Goal: Task Accomplishment & Management: Manage account settings

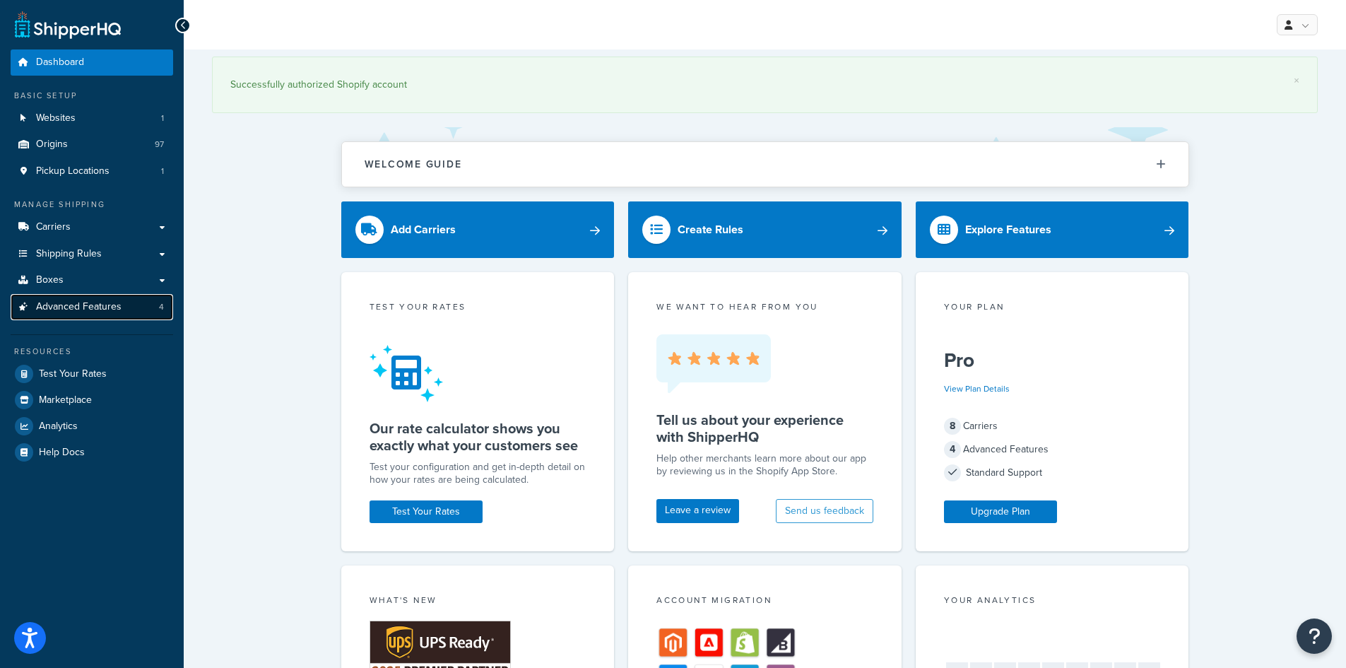
click at [57, 302] on span "Advanced Features" at bounding box center [79, 307] width 86 height 12
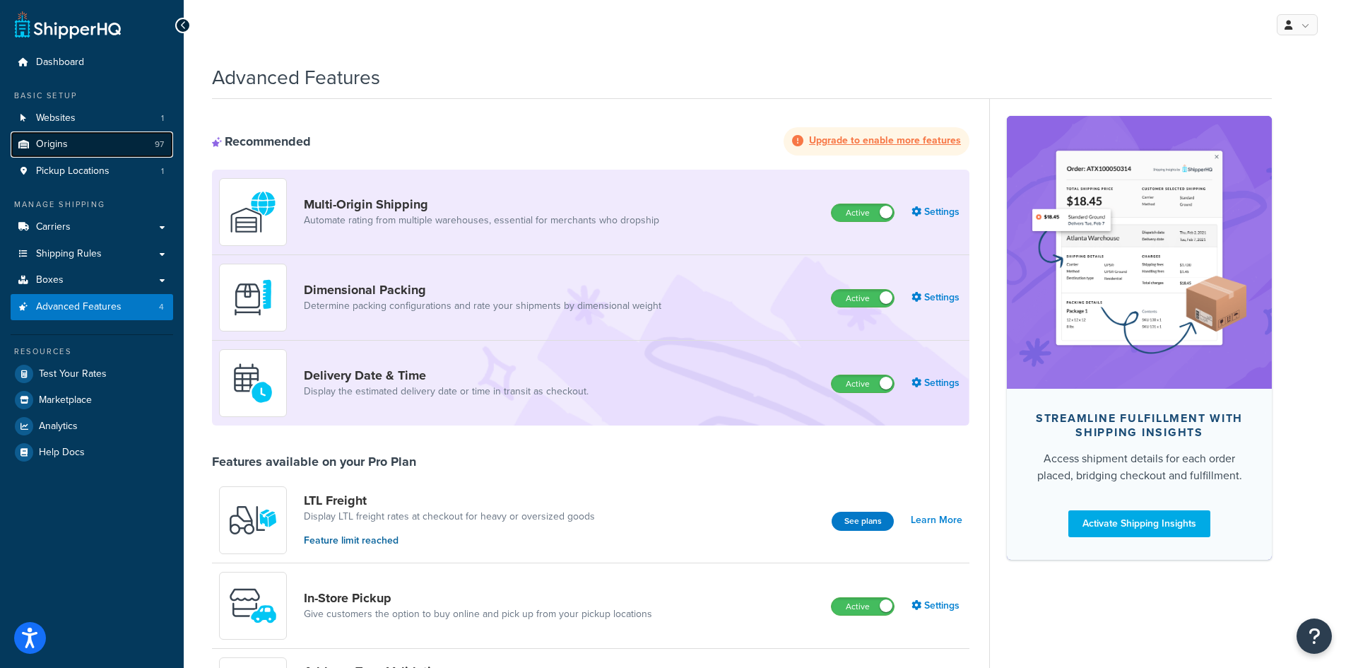
click at [65, 142] on span "Origins" at bounding box center [52, 145] width 32 height 12
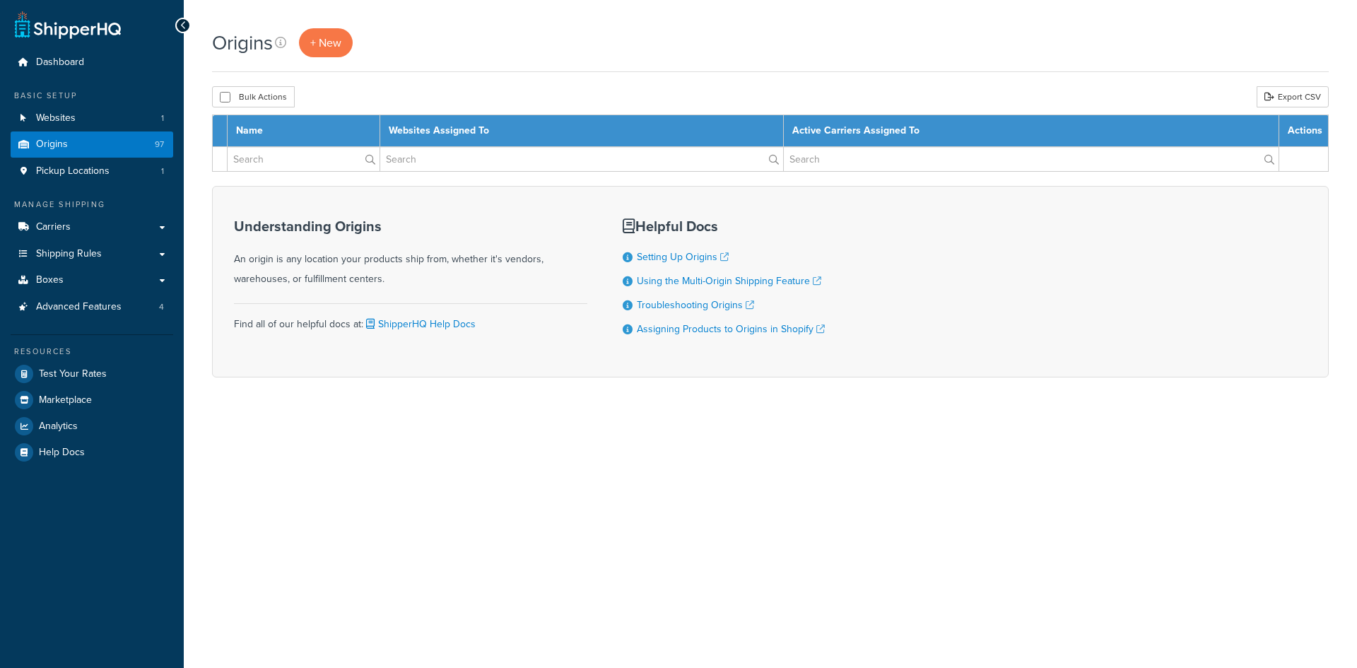
select select "100"
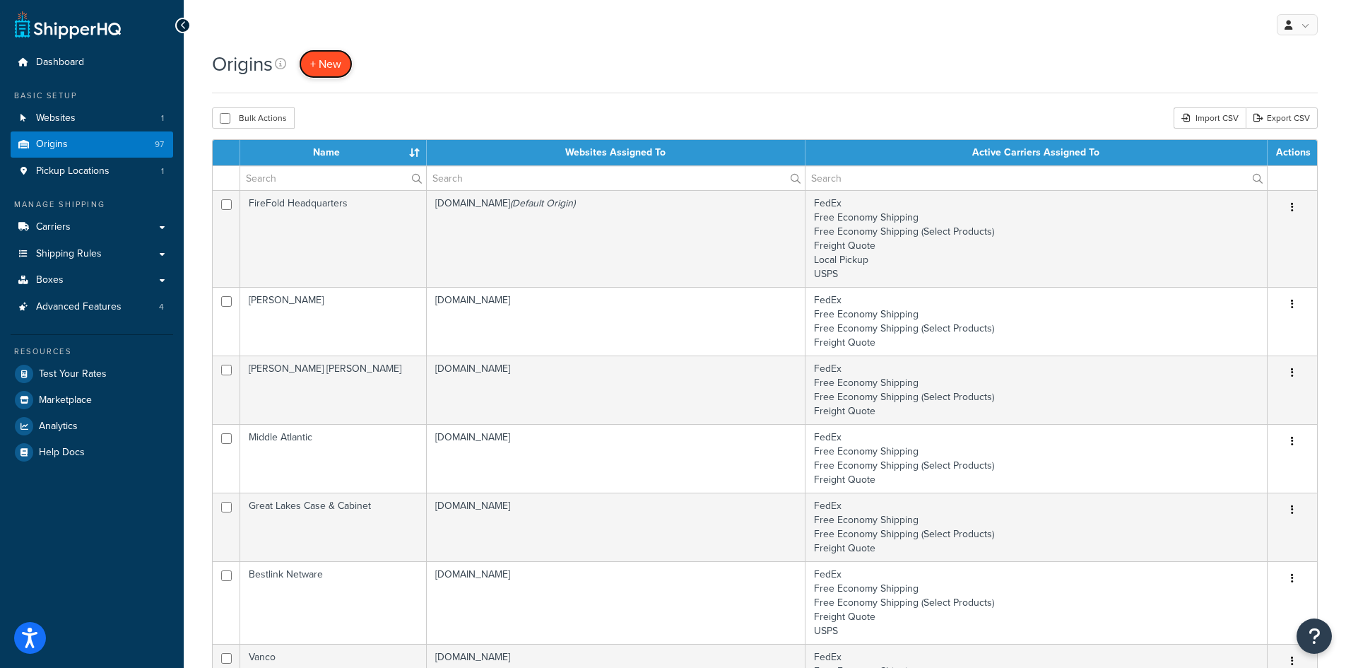
click at [334, 67] on span "+ New" at bounding box center [325, 64] width 31 height 16
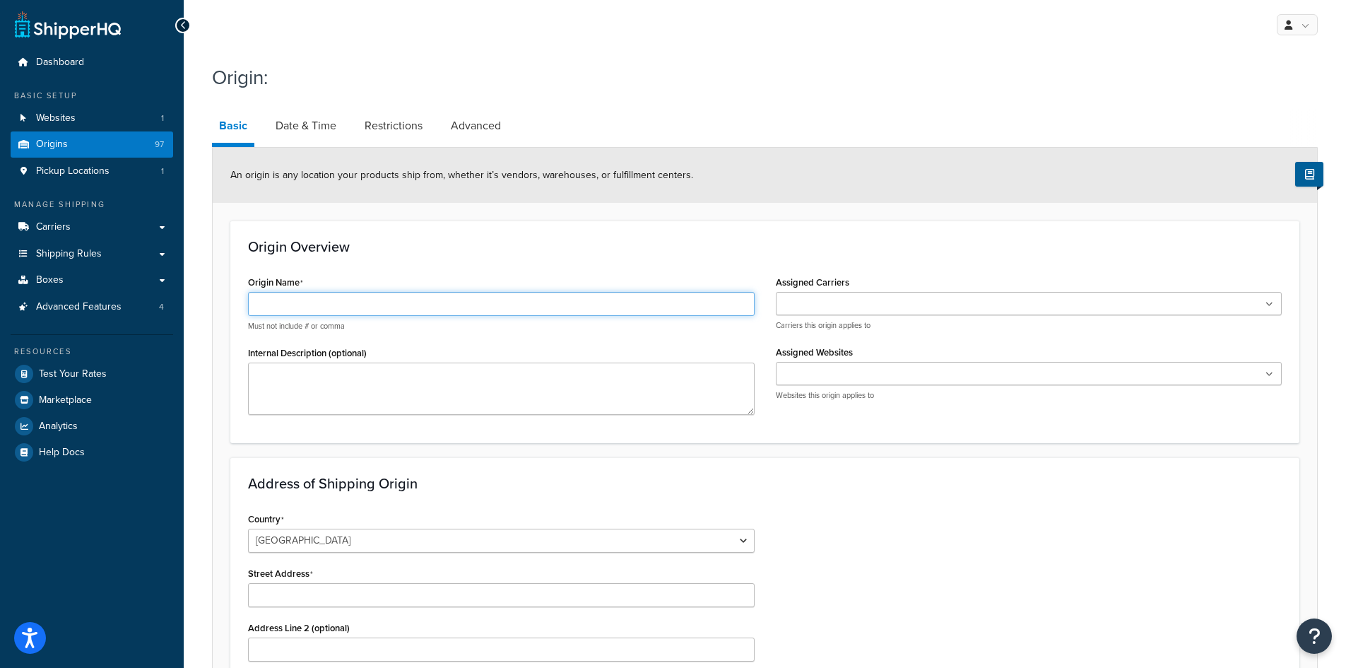
click at [372, 304] on input "Origin Name" at bounding box center [501, 304] width 507 height 24
type input "V"
type input "Vertical Cable - NY"
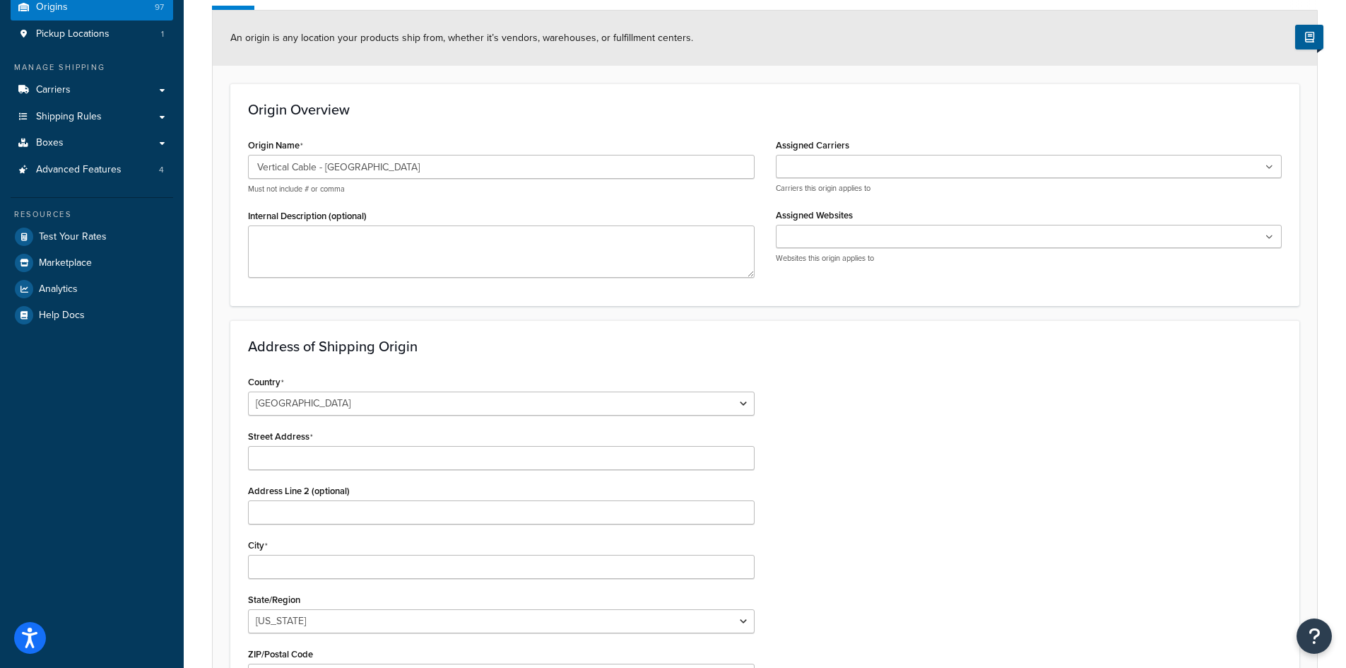
scroll to position [424, 0]
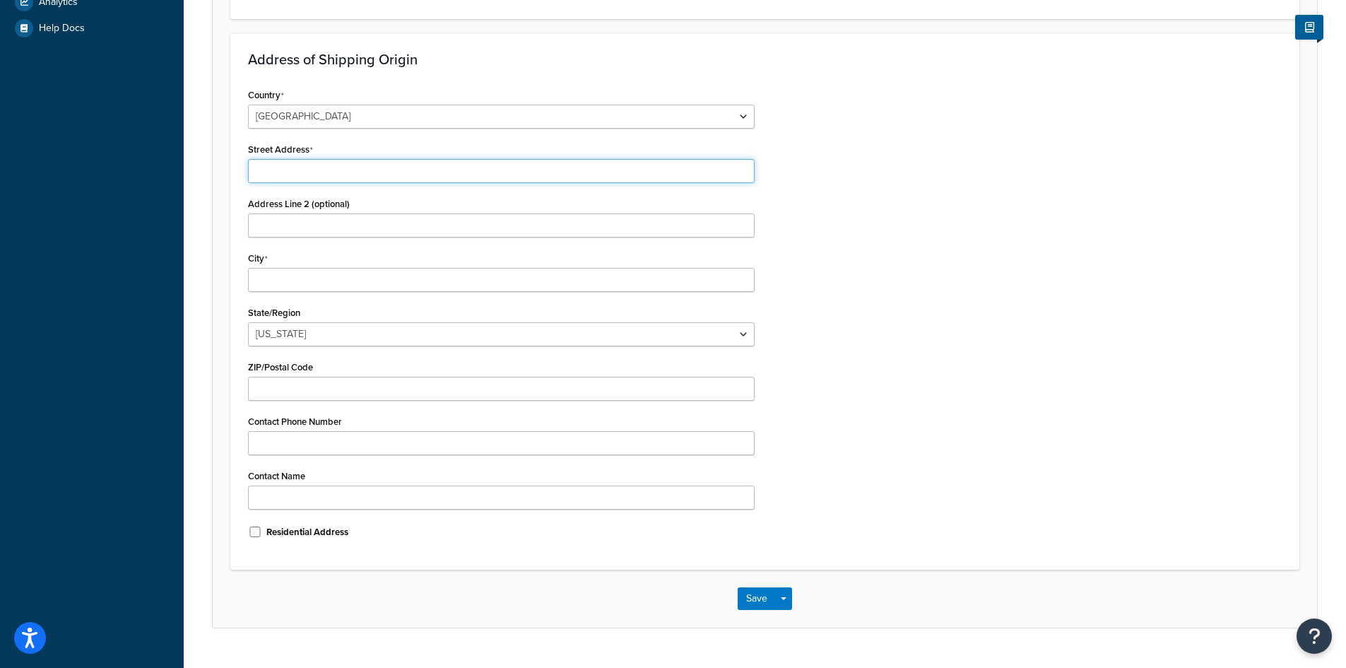
click at [299, 171] on input "Street Address" at bounding box center [501, 171] width 507 height 24
paste input "9 Tarkett Drive, Unit 30"
drag, startPoint x: 333, startPoint y: 175, endPoint x: 325, endPoint y: 175, distance: 7.8
click at [325, 175] on input "9 Tarkett Drive, Unit 30" at bounding box center [501, 171] width 507 height 24
type input "9 Tarkett Drive,"
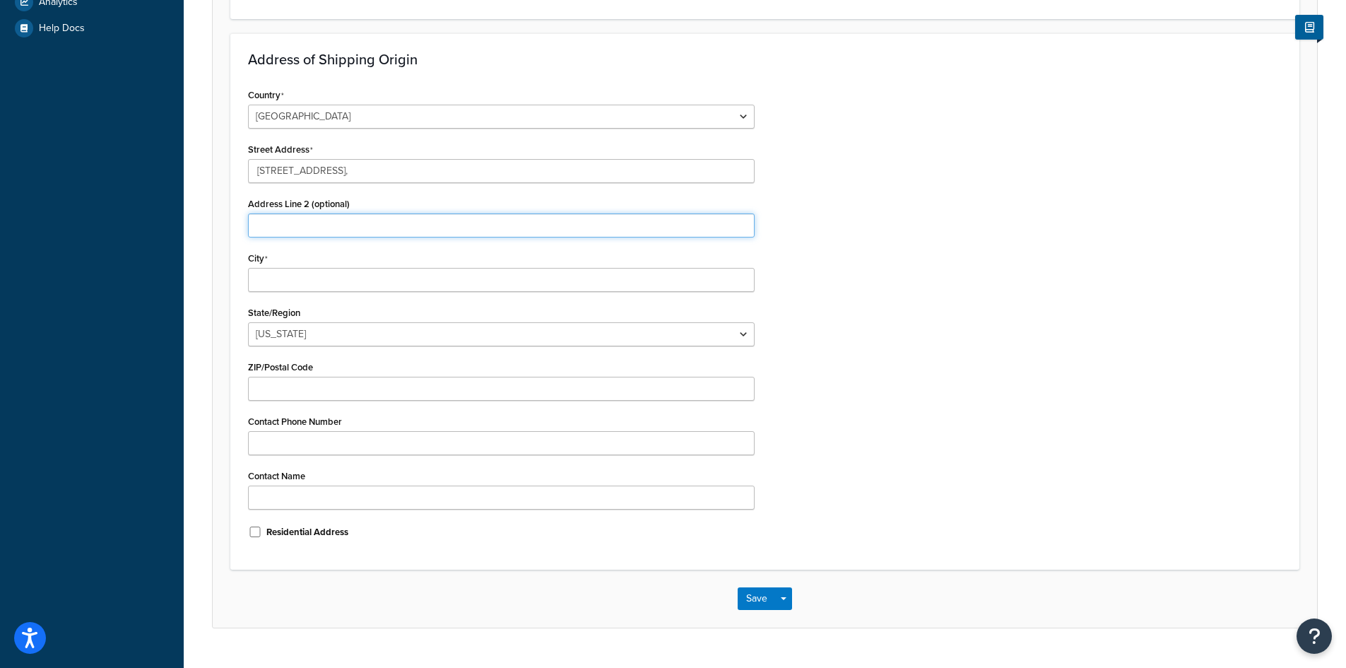
click at [307, 229] on input "Address Line 2 (optional)" at bounding box center [501, 225] width 507 height 24
paste input "Unit 30"
type input "Unit 30"
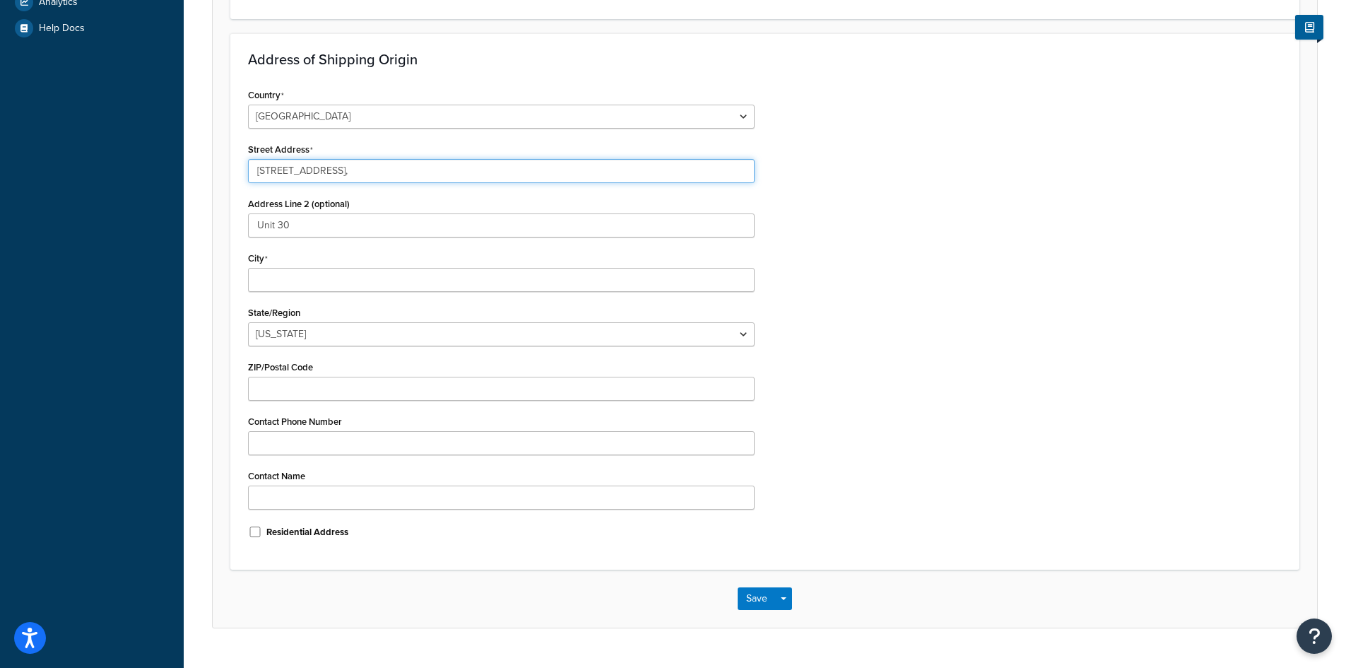
click at [357, 172] on input "9 Tarkett Drive," at bounding box center [501, 171] width 507 height 24
type input "9 Tarkett Drive"
click at [377, 334] on select "[US_STATE] [US_STATE] [US_STATE] [US_STATE] [US_STATE] Armed Forces Americas Ar…" at bounding box center [501, 334] width 507 height 24
select select "32"
click at [248, 322] on select "[US_STATE] [US_STATE] [US_STATE] [US_STATE] [US_STATE] Armed Forces Americas Ar…" at bounding box center [501, 334] width 507 height 24
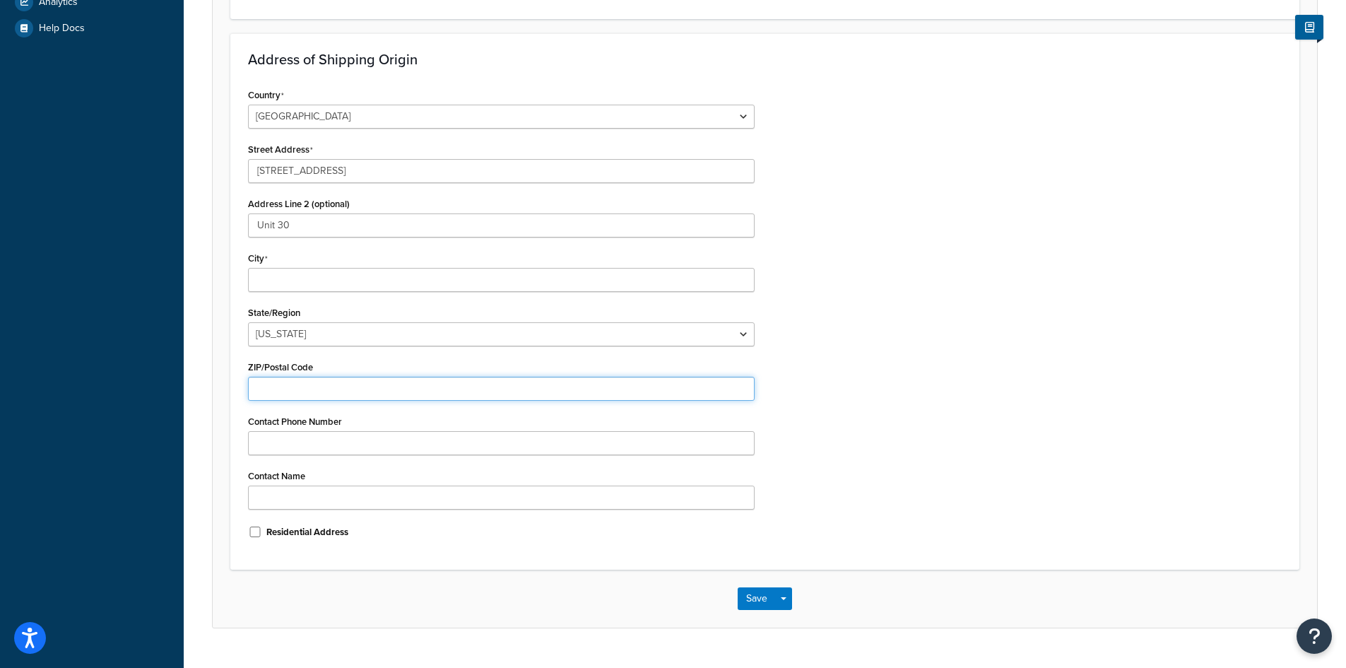
click at [288, 385] on input "ZIP/Postal Code" at bounding box center [501, 389] width 507 height 24
click at [351, 384] on input "ZIP/Postal Code" at bounding box center [501, 389] width 507 height 24
paste input "12553"
type input "12553"
click at [310, 281] on input "City" at bounding box center [501, 280] width 507 height 24
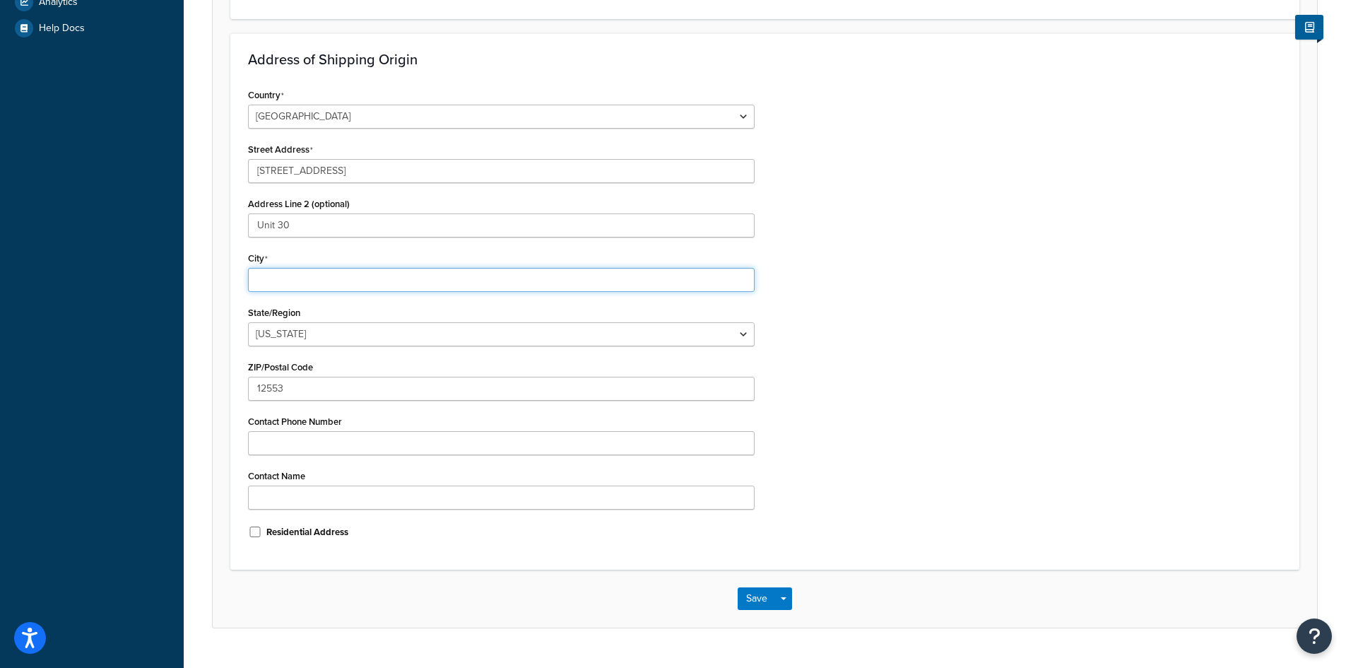
paste input "New Windsor"
type input "New Windsor"
click at [960, 346] on div "Country [GEOGRAPHIC_DATA] [GEOGRAPHIC_DATA] [GEOGRAPHIC_DATA] [GEOGRAPHIC_DATA]…" at bounding box center [764, 318] width 1055 height 467
click at [662, 288] on input "New Windsor" at bounding box center [501, 280] width 507 height 24
click at [922, 354] on div "Country [GEOGRAPHIC_DATA] [GEOGRAPHIC_DATA] [GEOGRAPHIC_DATA] [GEOGRAPHIC_DATA]…" at bounding box center [764, 318] width 1055 height 467
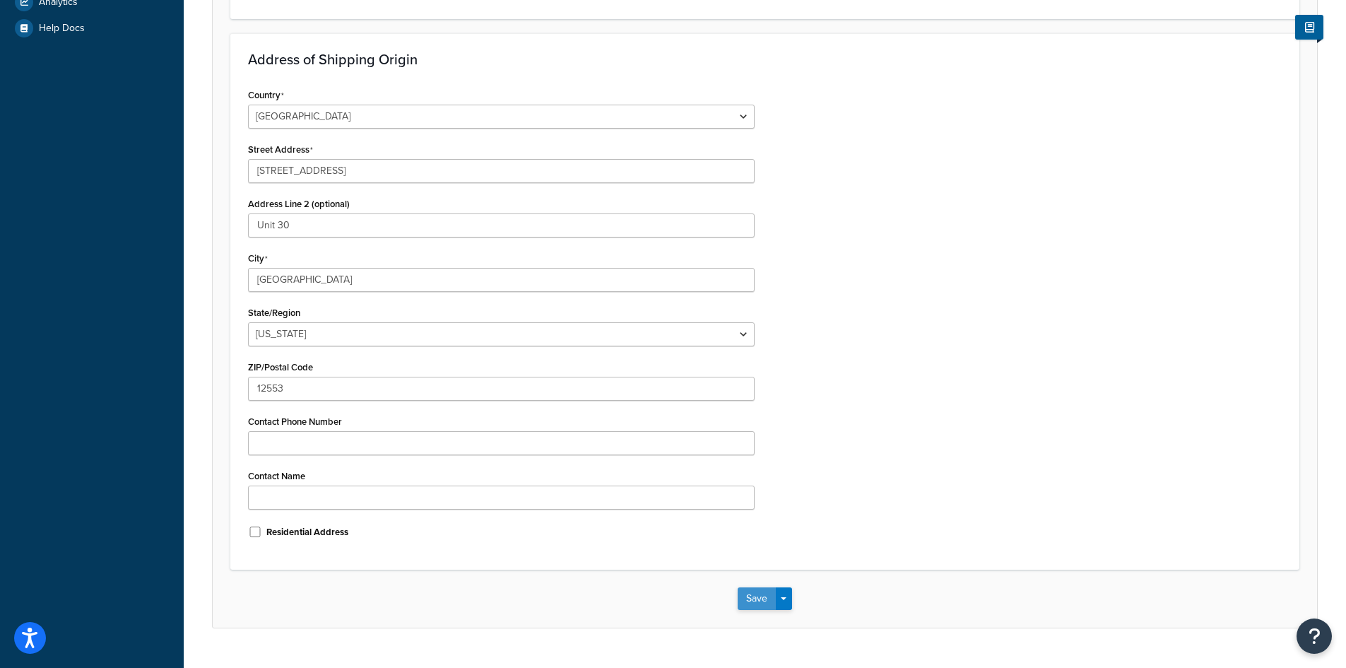
click at [767, 596] on button "Save" at bounding box center [757, 598] width 38 height 23
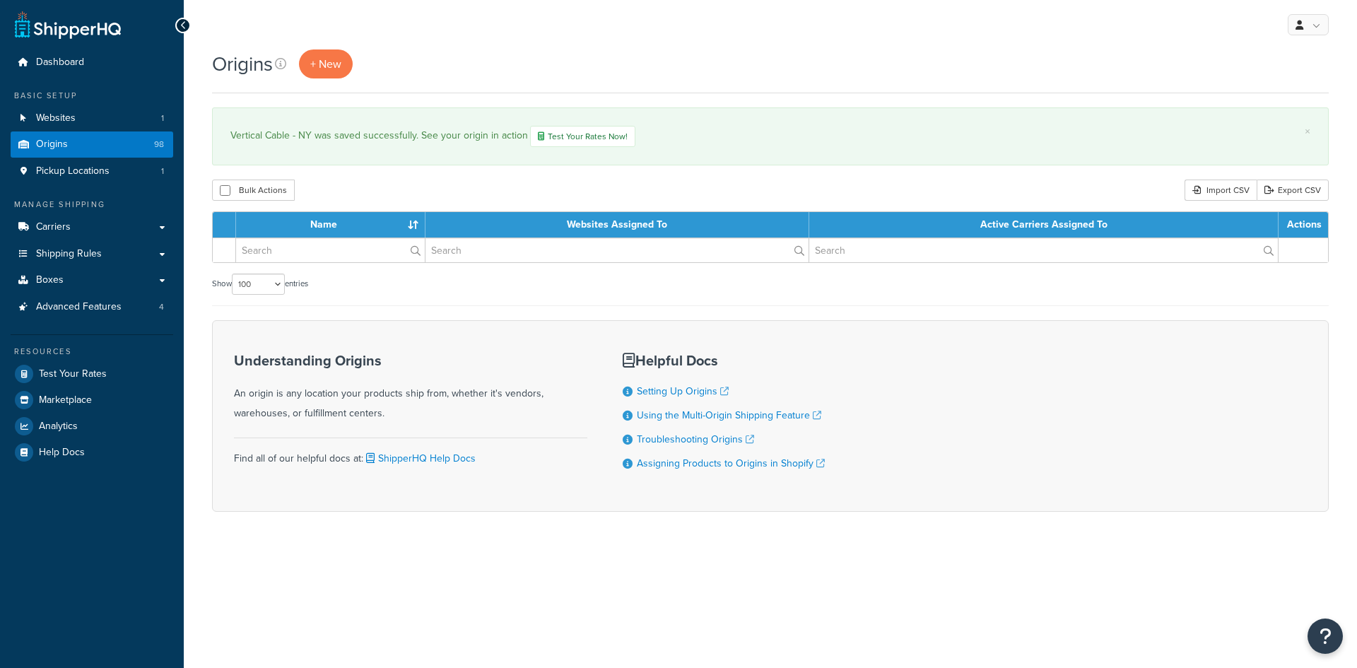
select select "100"
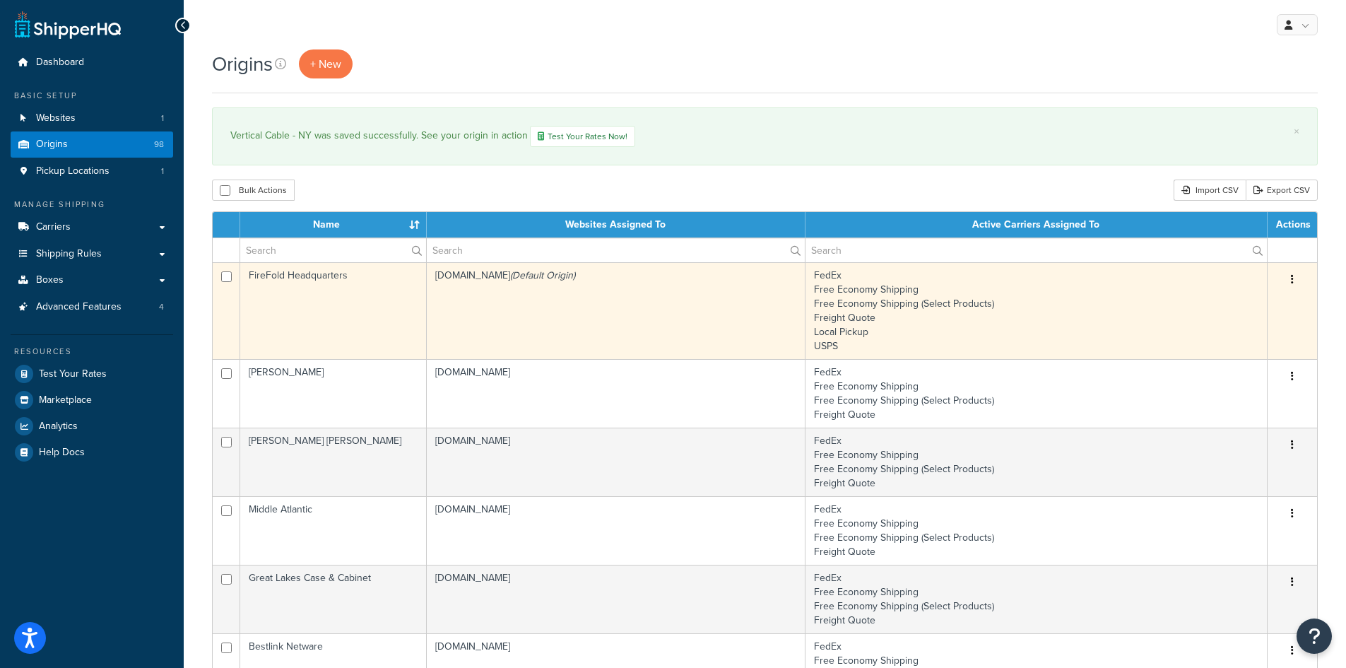
scroll to position [6791, 0]
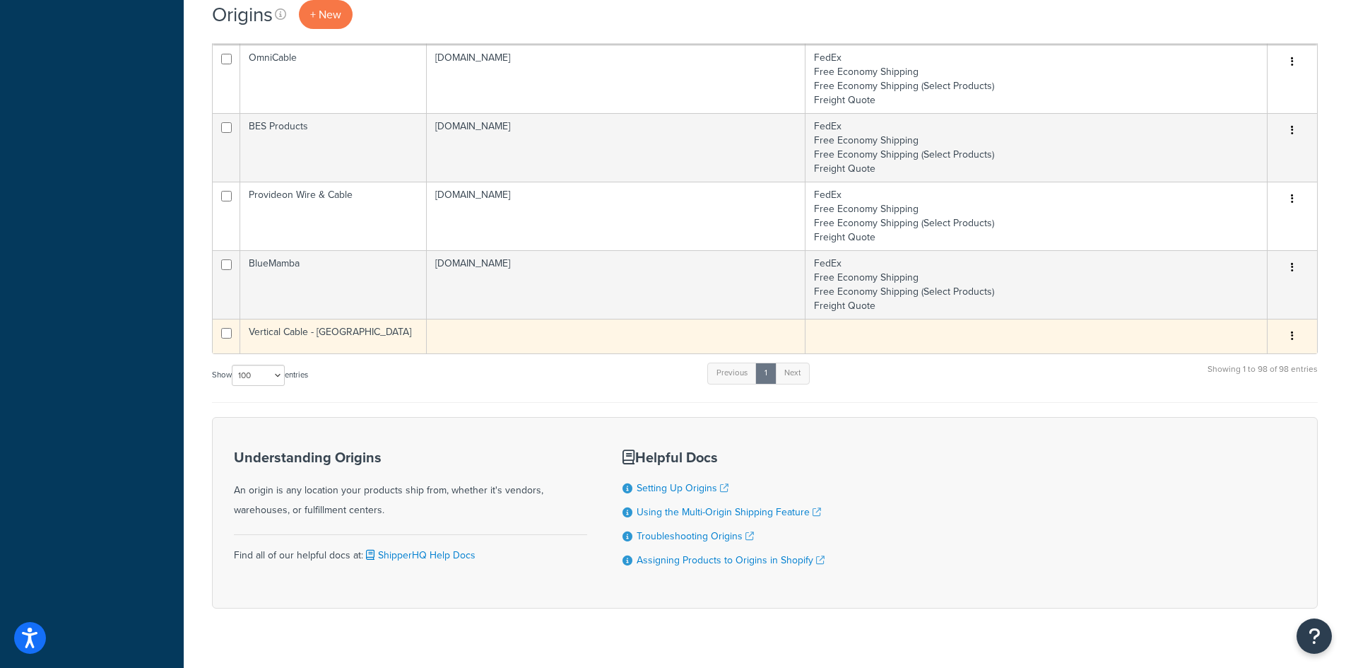
click at [396, 350] on td "Vertical Cable - NY" at bounding box center [333, 336] width 187 height 35
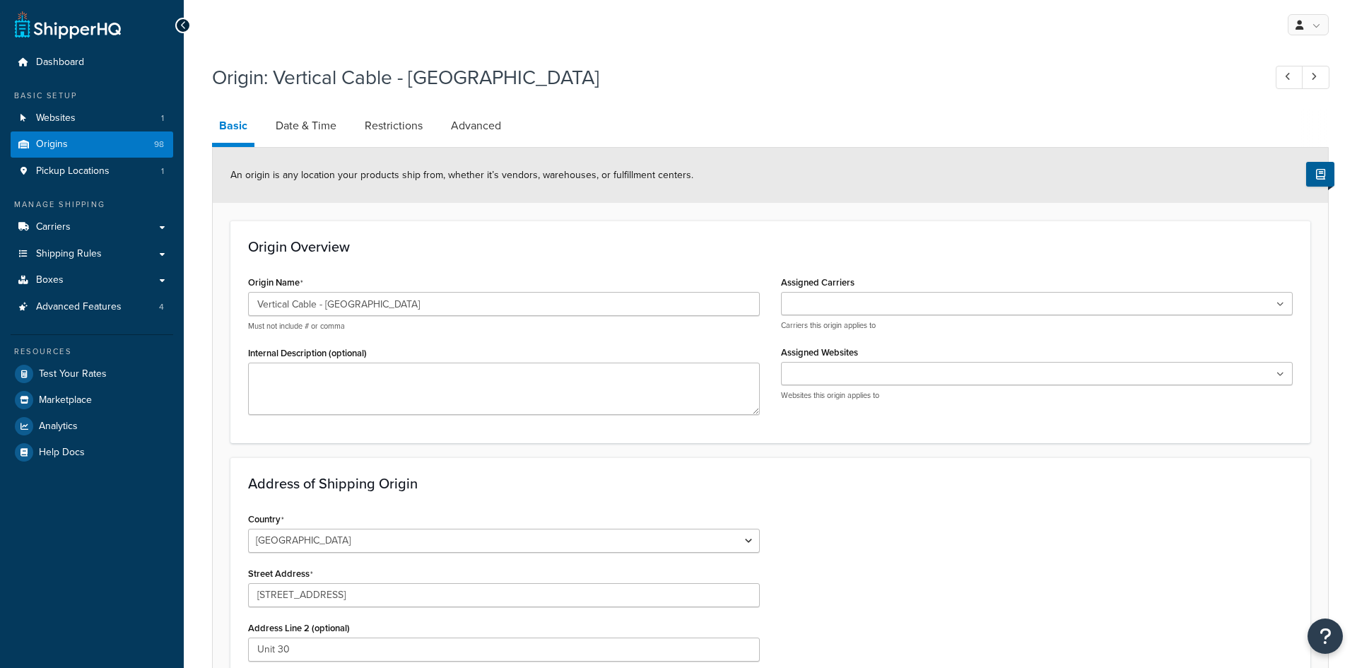
select select "32"
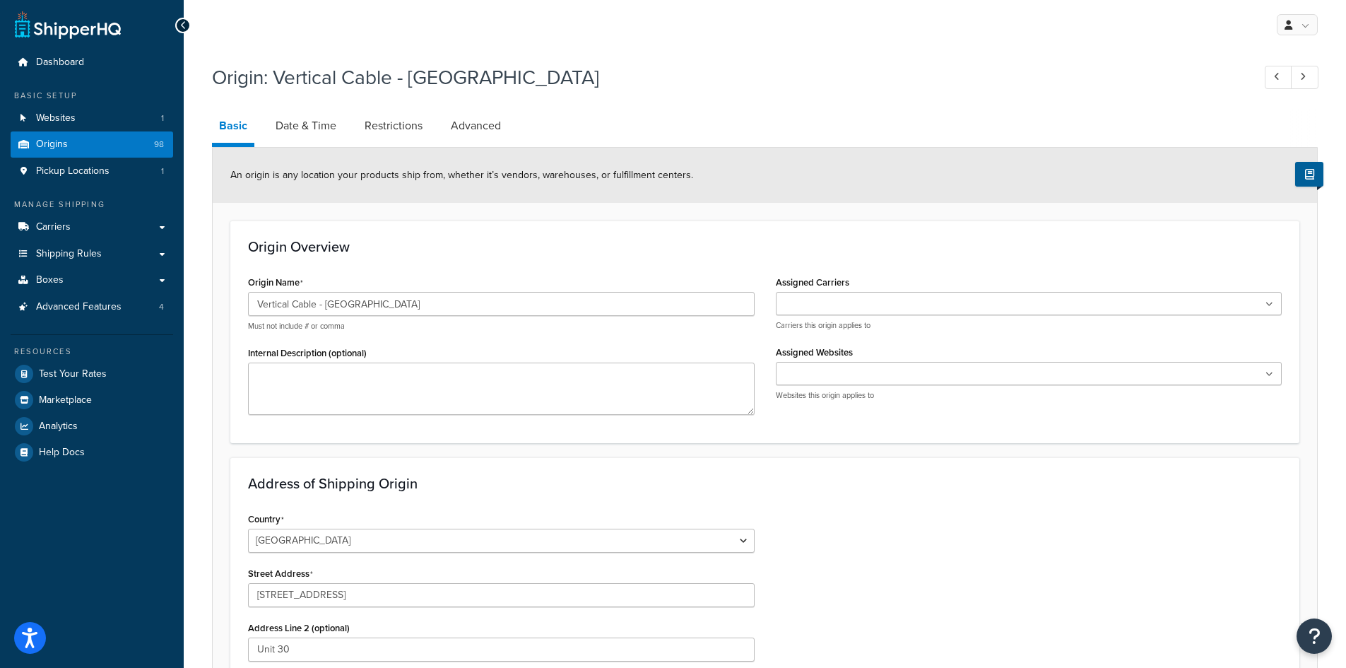
click at [881, 293] on ul at bounding box center [1029, 303] width 507 height 23
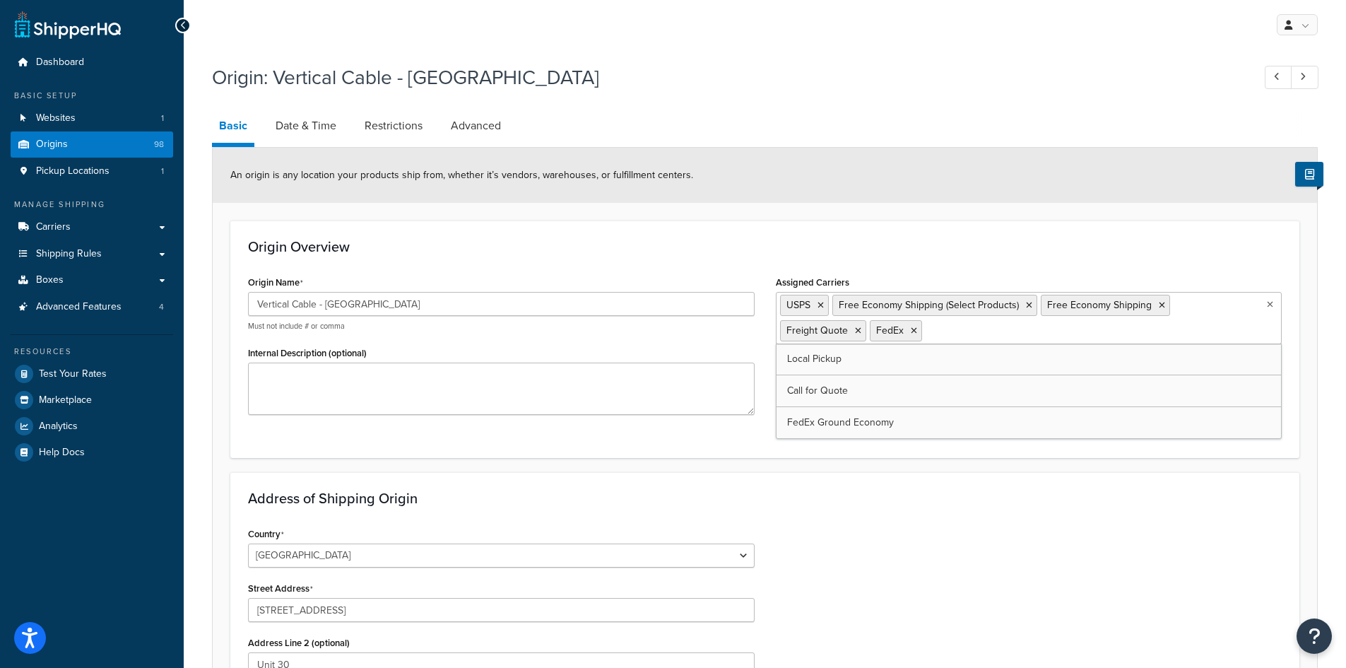
click at [865, 404] on input "Assigned Websites" at bounding box center [842, 404] width 125 height 16
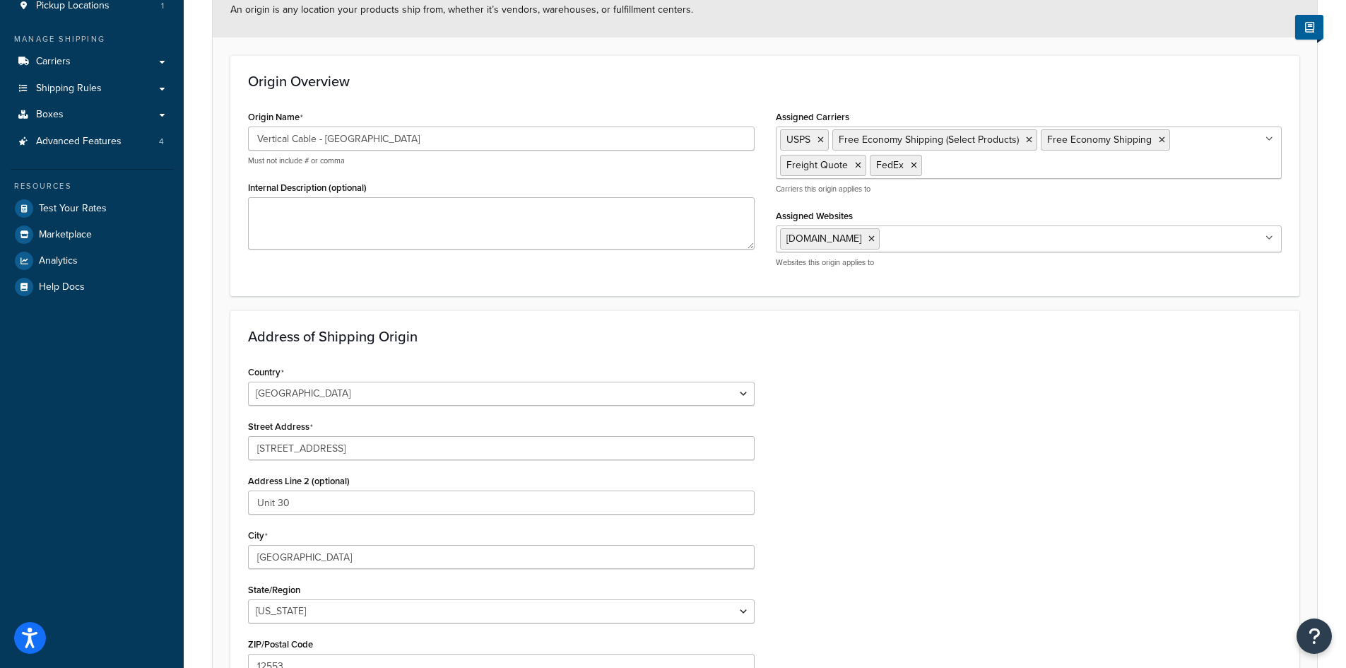
scroll to position [474, 0]
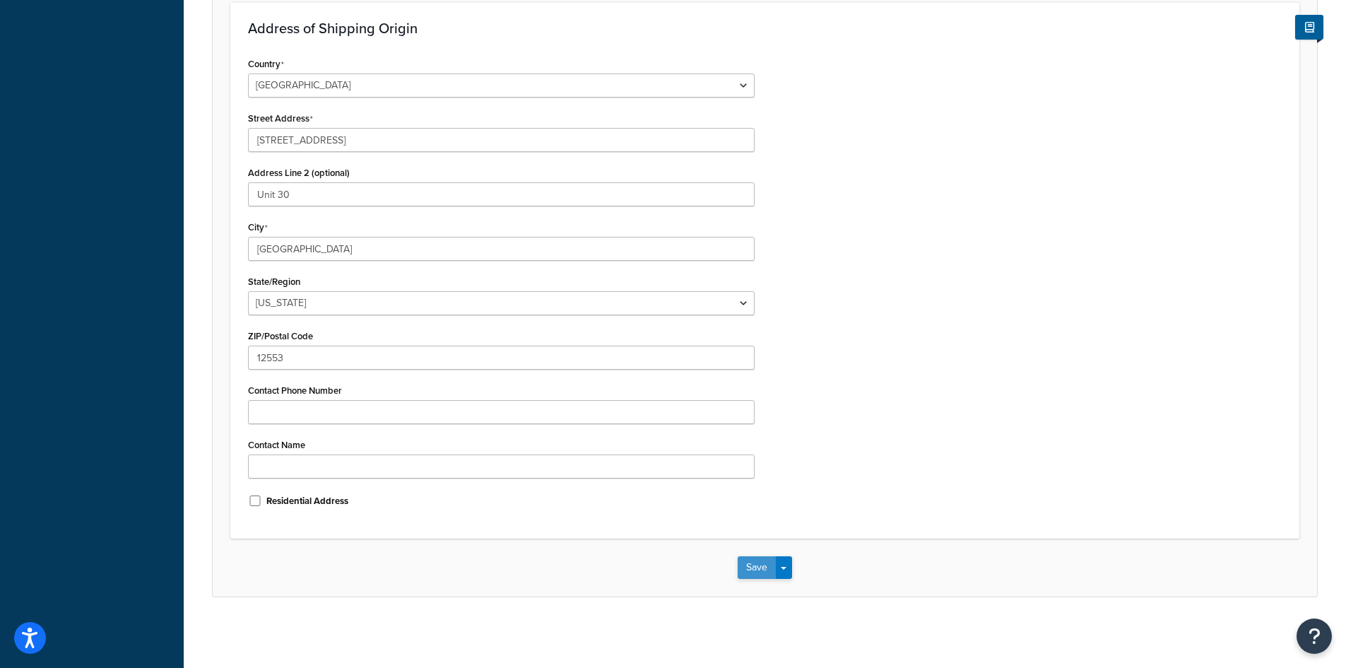
click at [754, 566] on button "Save" at bounding box center [757, 567] width 38 height 23
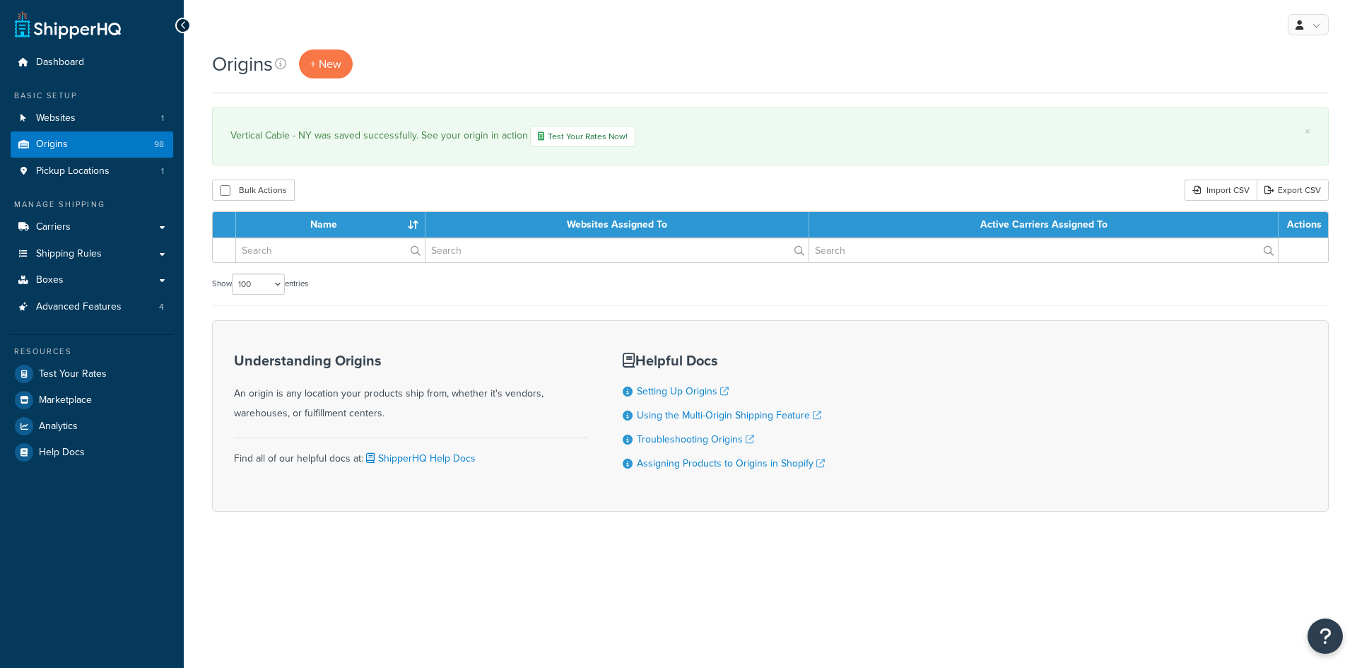
select select "100"
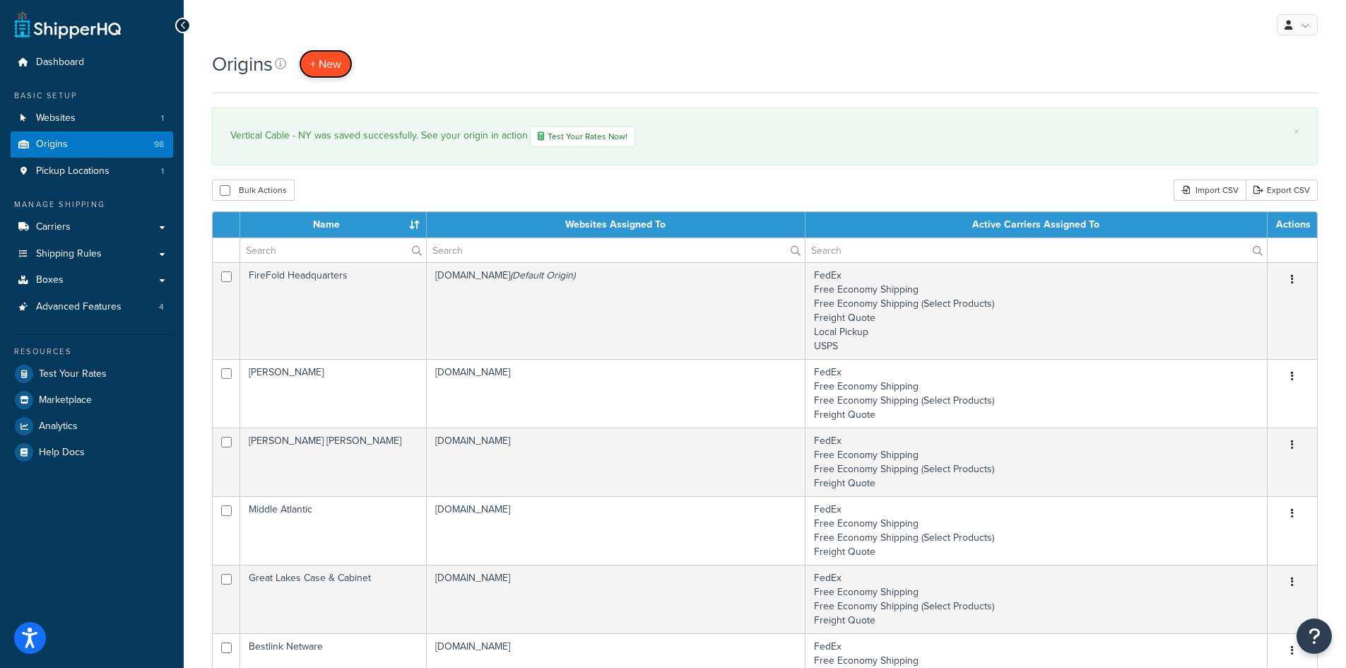
click at [312, 57] on span "+ New" at bounding box center [325, 64] width 31 height 16
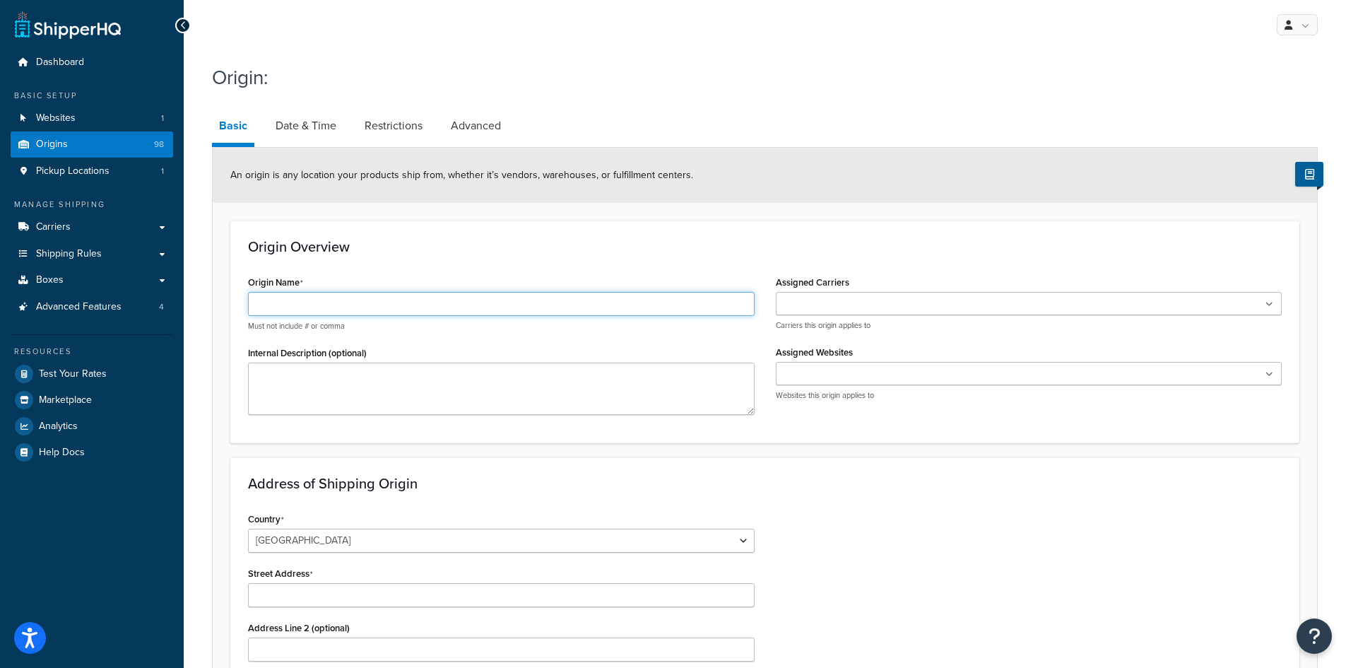
click at [399, 301] on input "Origin Name" at bounding box center [501, 304] width 507 height 24
type input "Vertical Cable - CA"
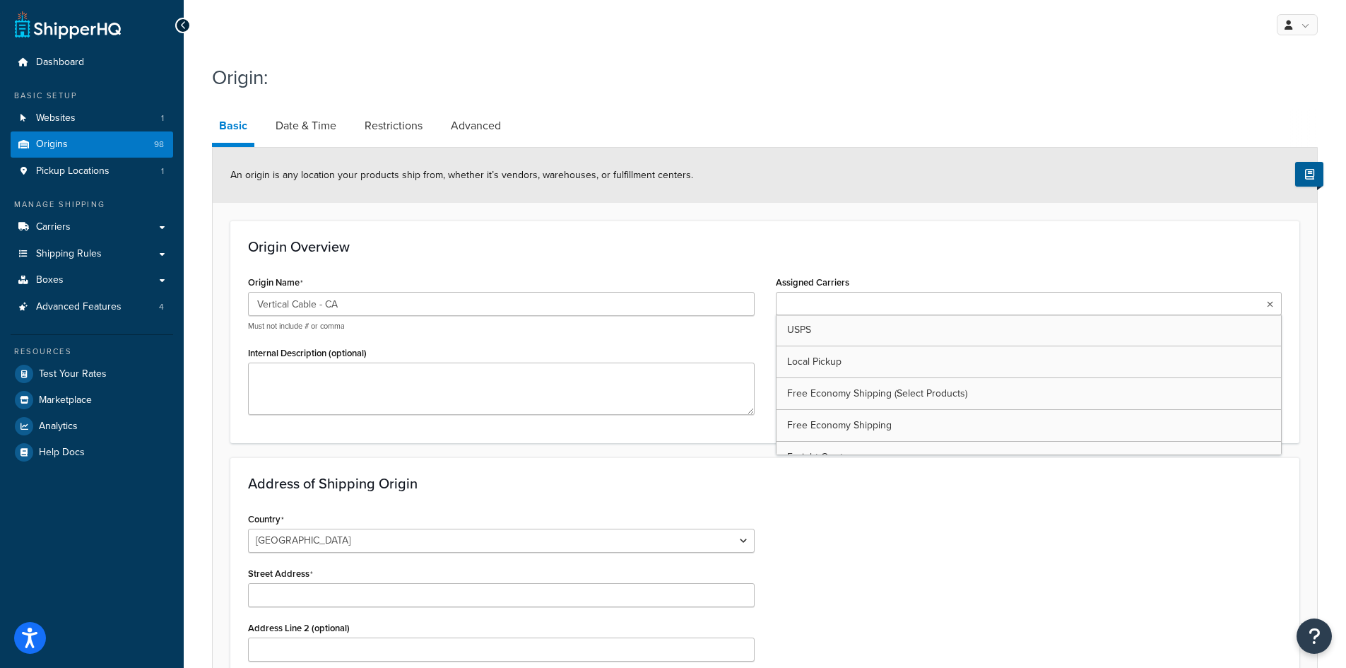
click at [797, 301] on input "Assigned Carriers" at bounding box center [842, 305] width 125 height 16
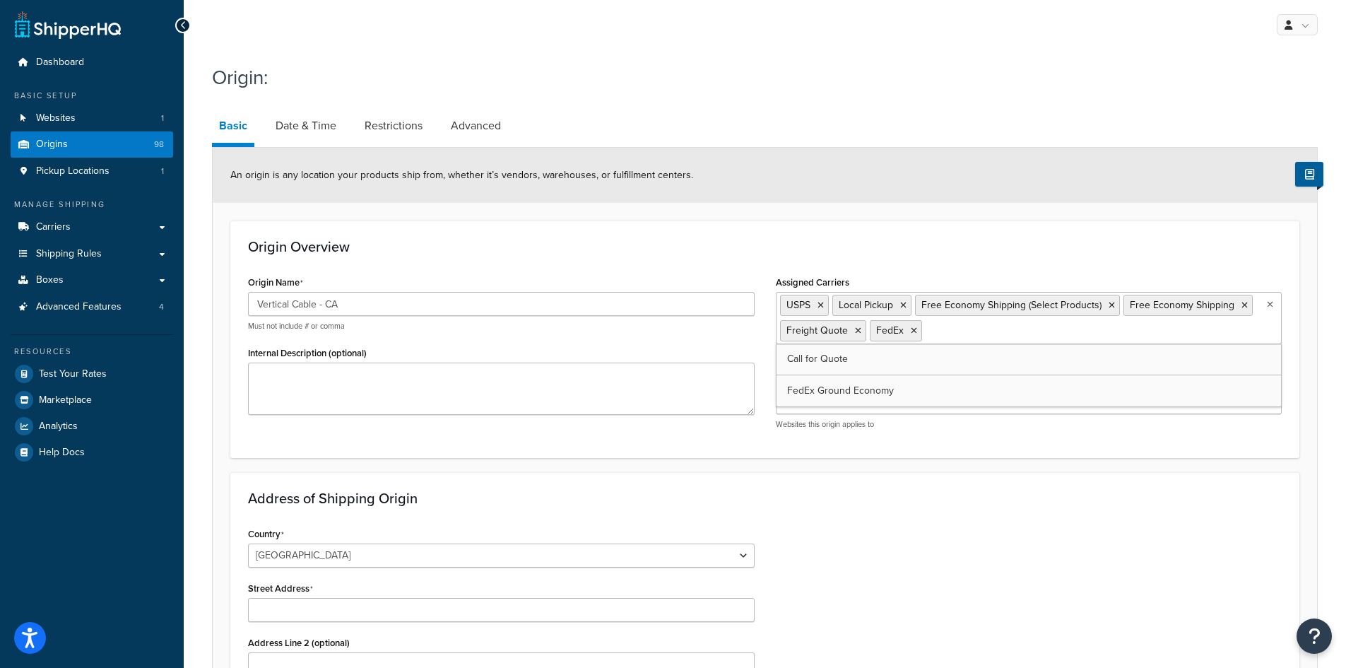
click at [835, 399] on input "Assigned Websites" at bounding box center [842, 404] width 125 height 16
drag, startPoint x: 832, startPoint y: 430, endPoint x: 820, endPoint y: 437, distance: 13.3
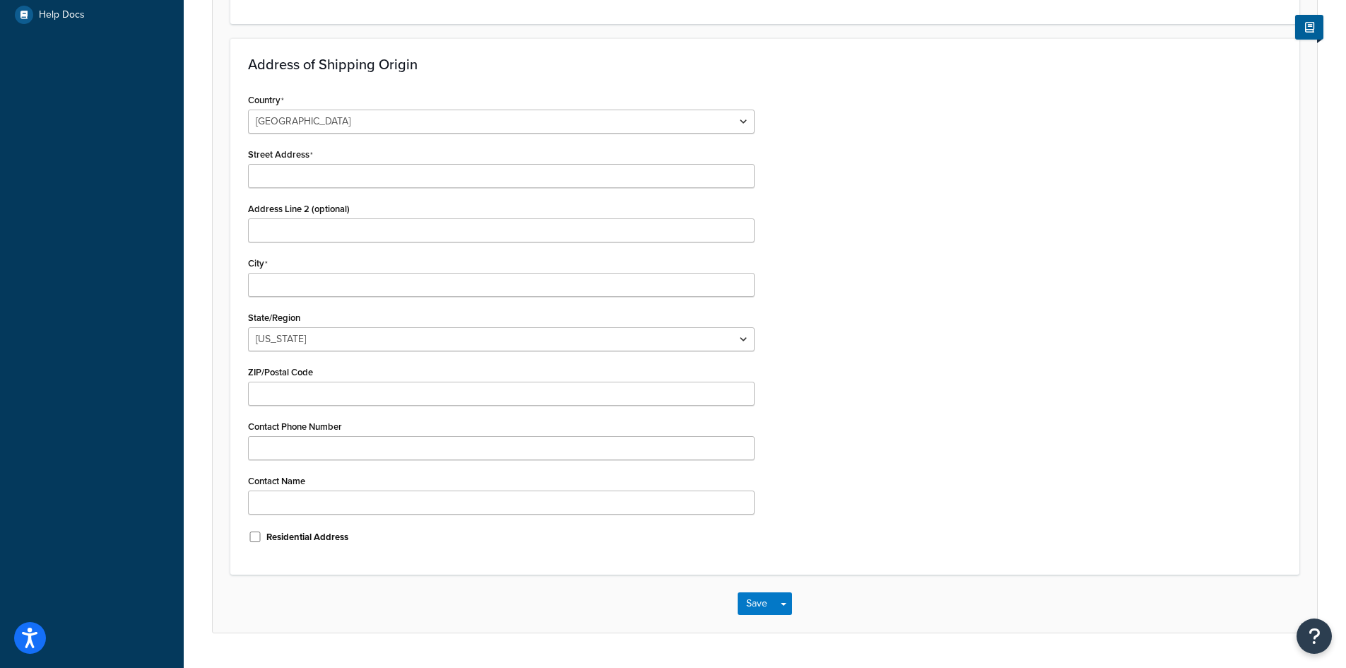
scroll to position [404, 0]
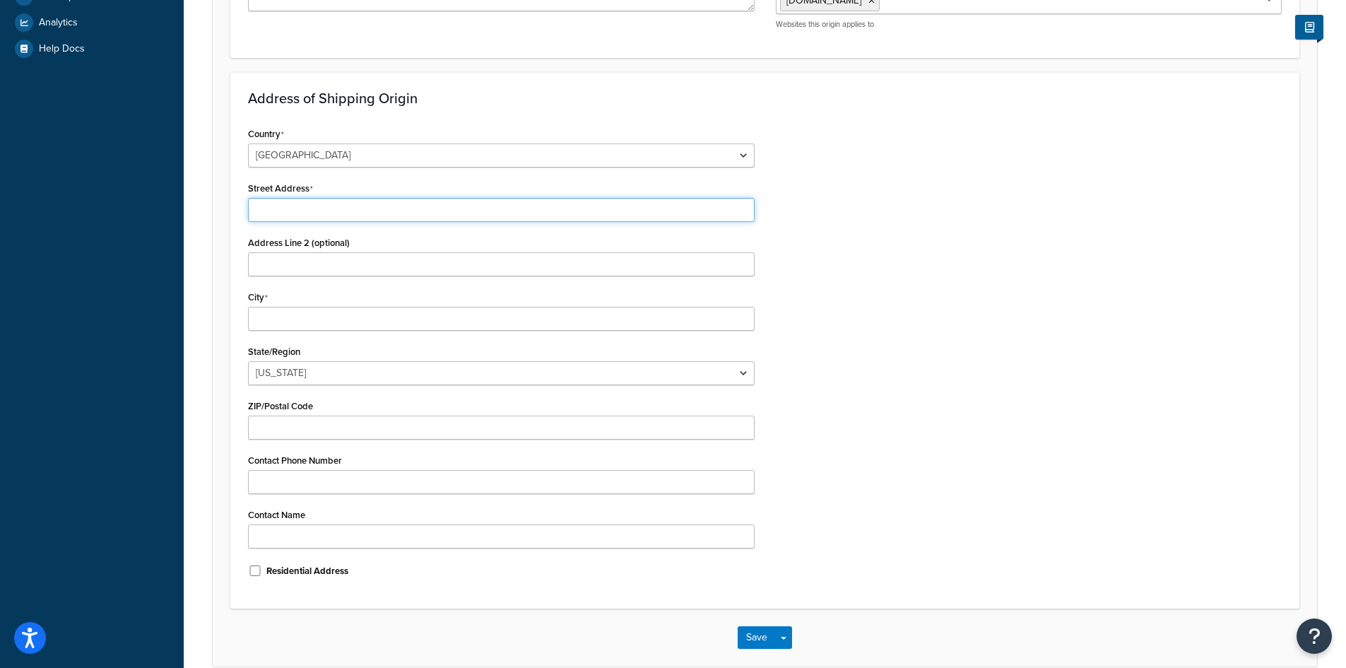
click at [384, 211] on input "Street Address" at bounding box center [501, 210] width 507 height 24
paste input "41715 Cherry Street"
type input "41715 Cherry Street"
click at [306, 318] on input "City" at bounding box center [501, 319] width 507 height 24
paste input "Murrieta"
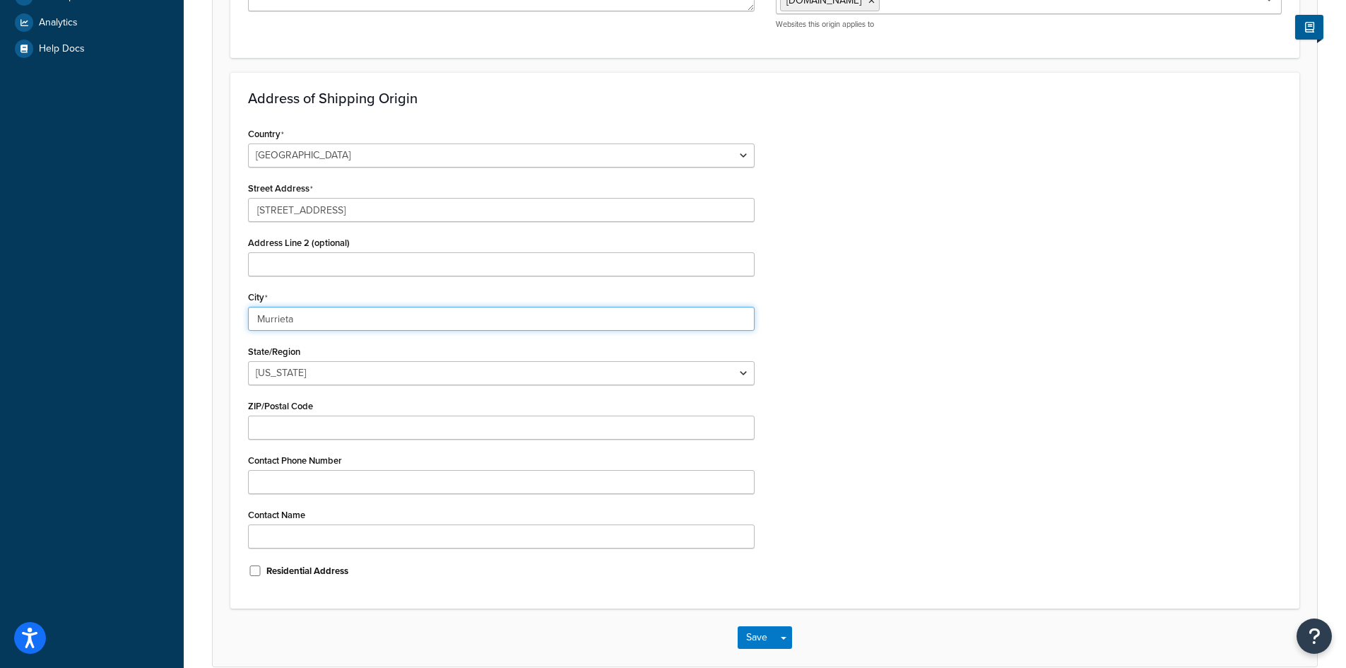
type input "Murrieta"
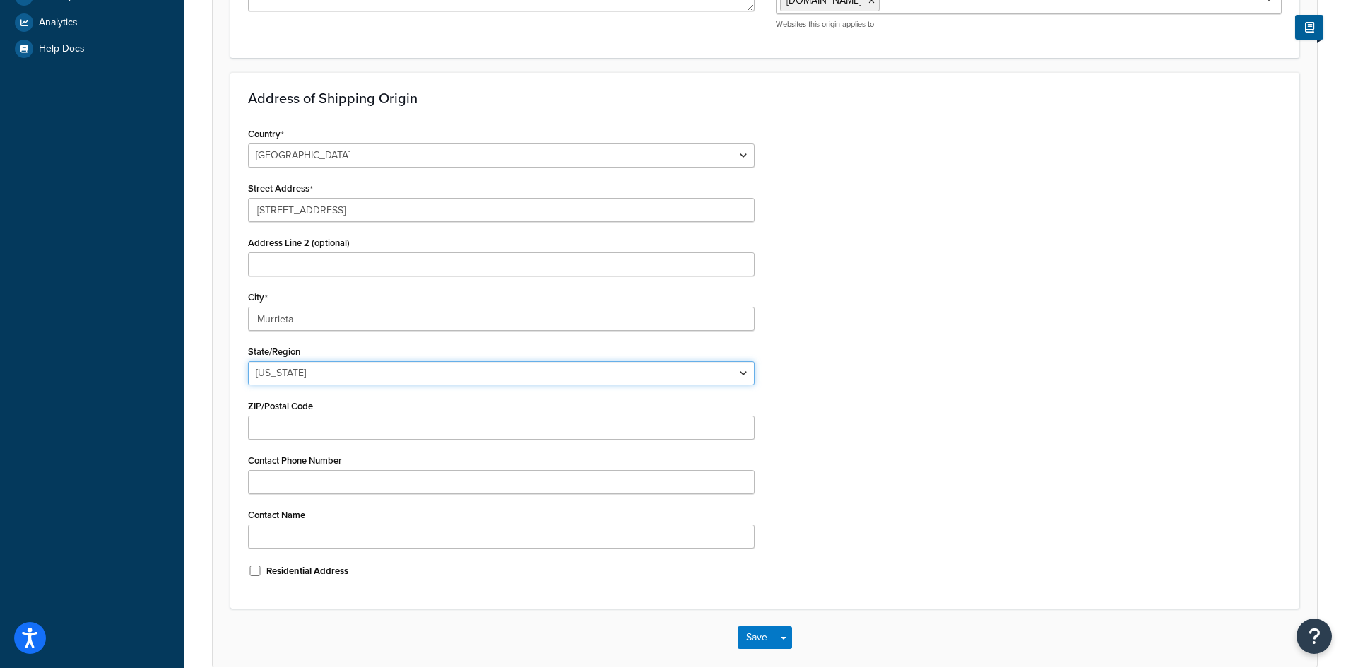
click at [394, 373] on select "Alabama Alaska American Samoa Arizona Arkansas Armed Forces Americas Armed Forc…" at bounding box center [501, 373] width 507 height 24
select select "5"
click at [248, 362] on select "Alabama Alaska American Samoa Arizona Arkansas Armed Forces Americas Armed Forc…" at bounding box center [501, 373] width 507 height 24
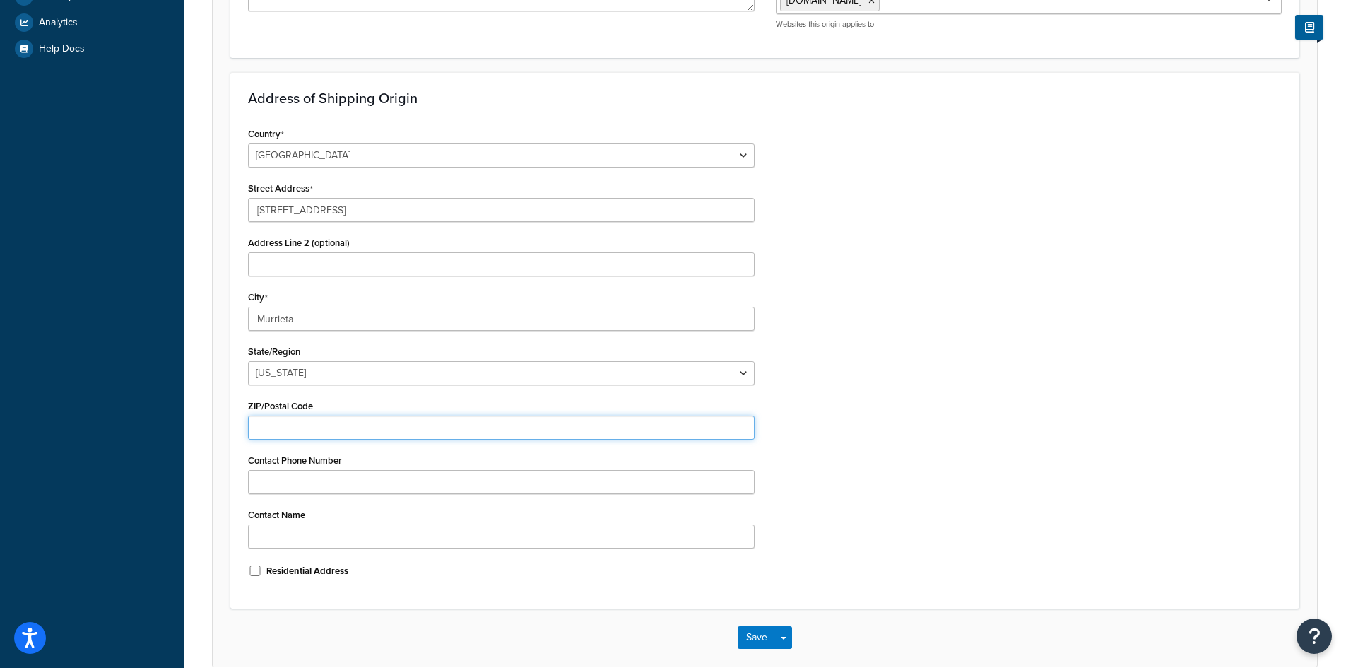
click at [358, 419] on input "ZIP/Postal Code" at bounding box center [501, 428] width 507 height 24
click at [301, 429] on input "ZIP/Postal Code" at bounding box center [501, 428] width 507 height 24
paste input "92562"
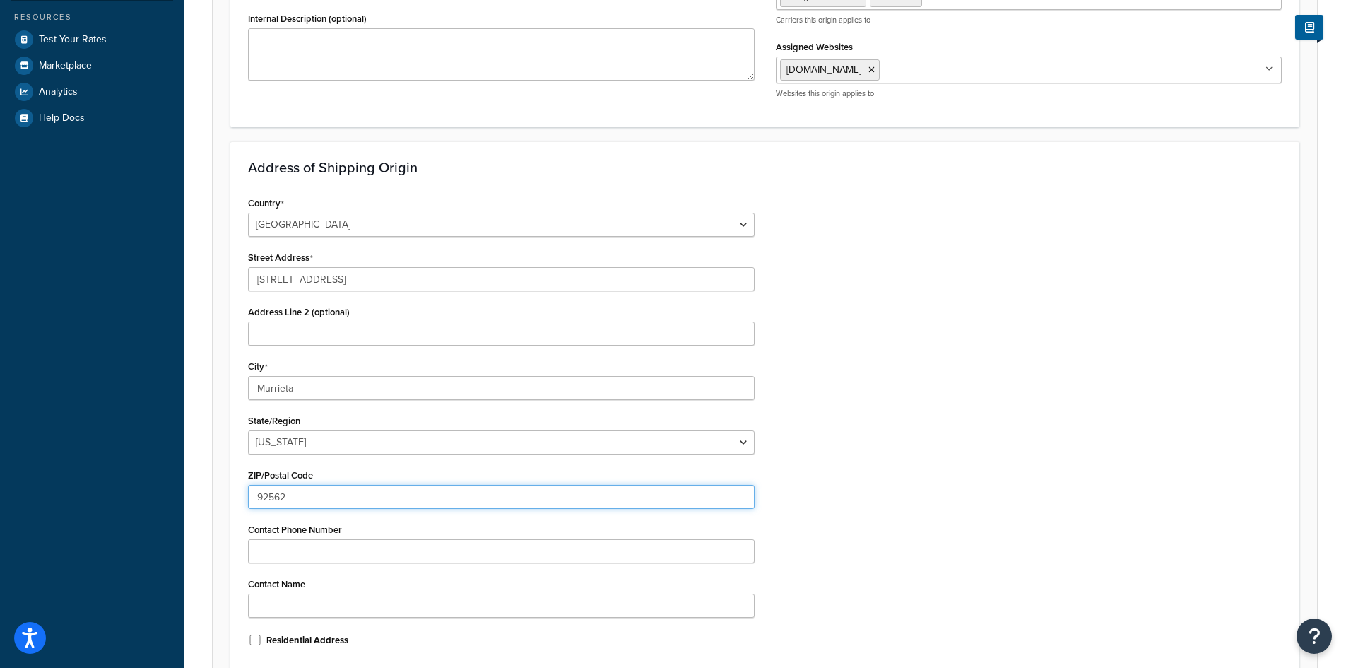
scroll to position [474, 0]
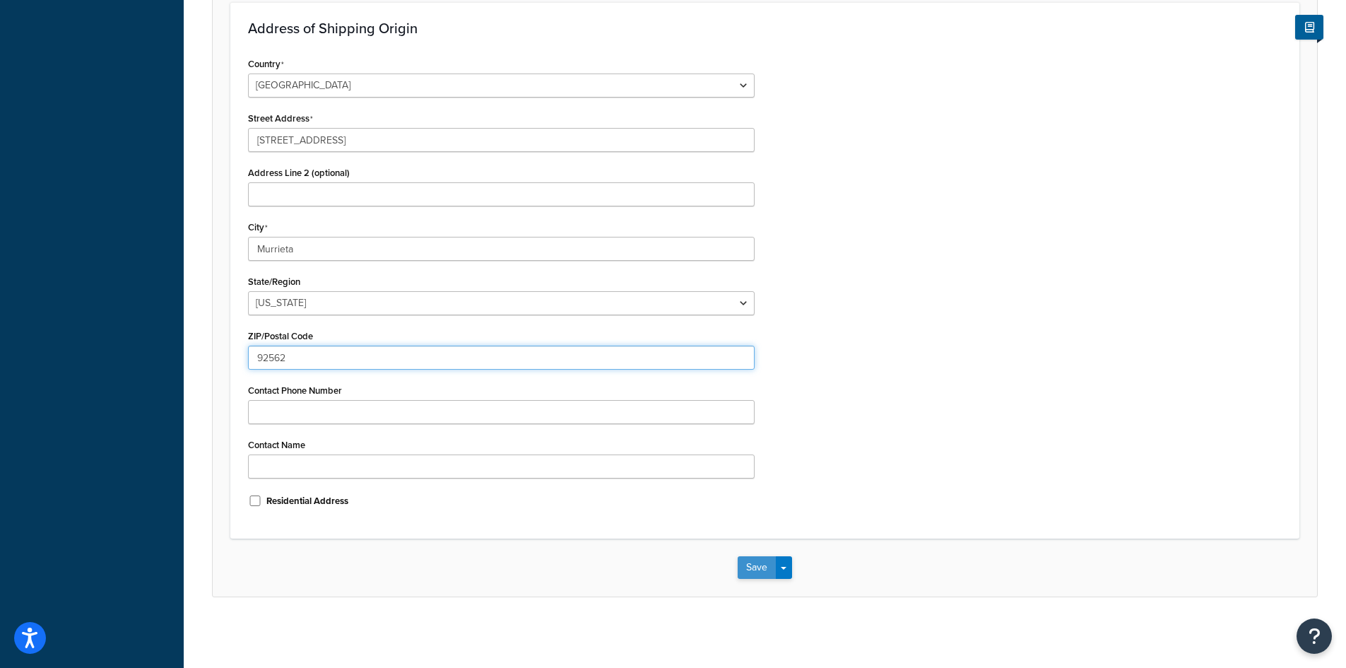
type input "92562"
click at [748, 567] on button "Save" at bounding box center [757, 567] width 38 height 23
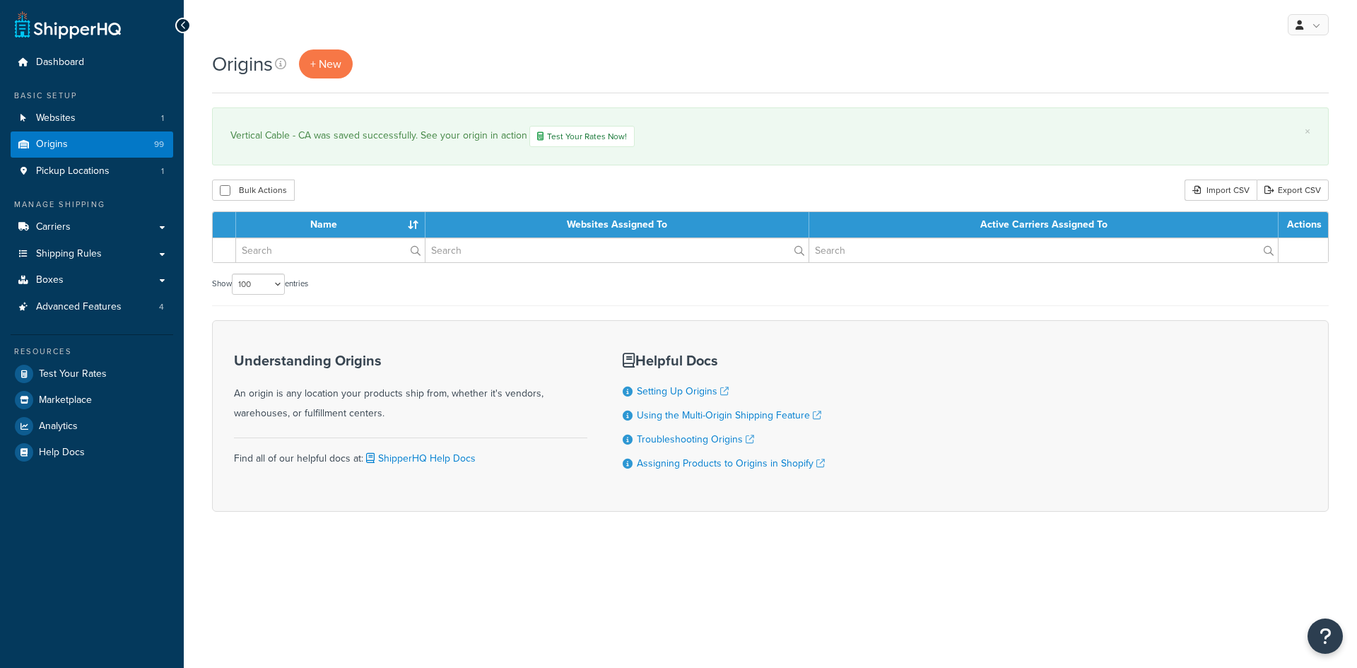
select select "100"
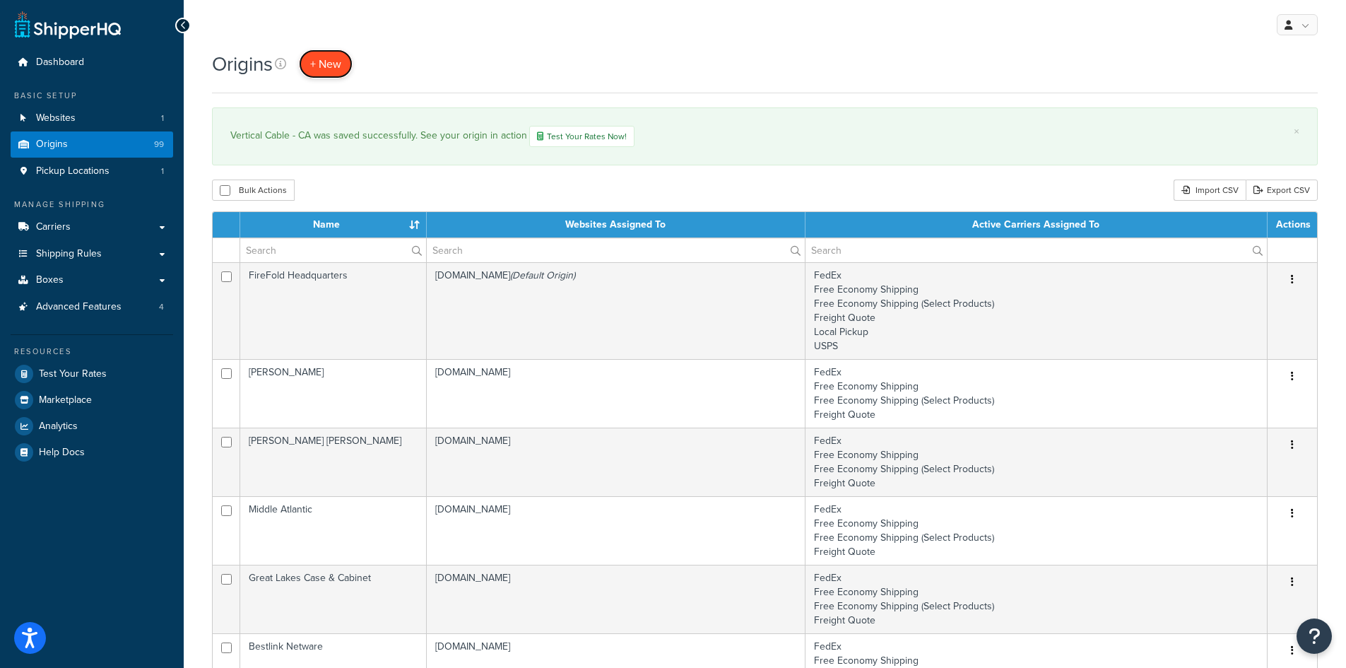
click at [341, 73] on link "+ New" at bounding box center [326, 63] width 54 height 29
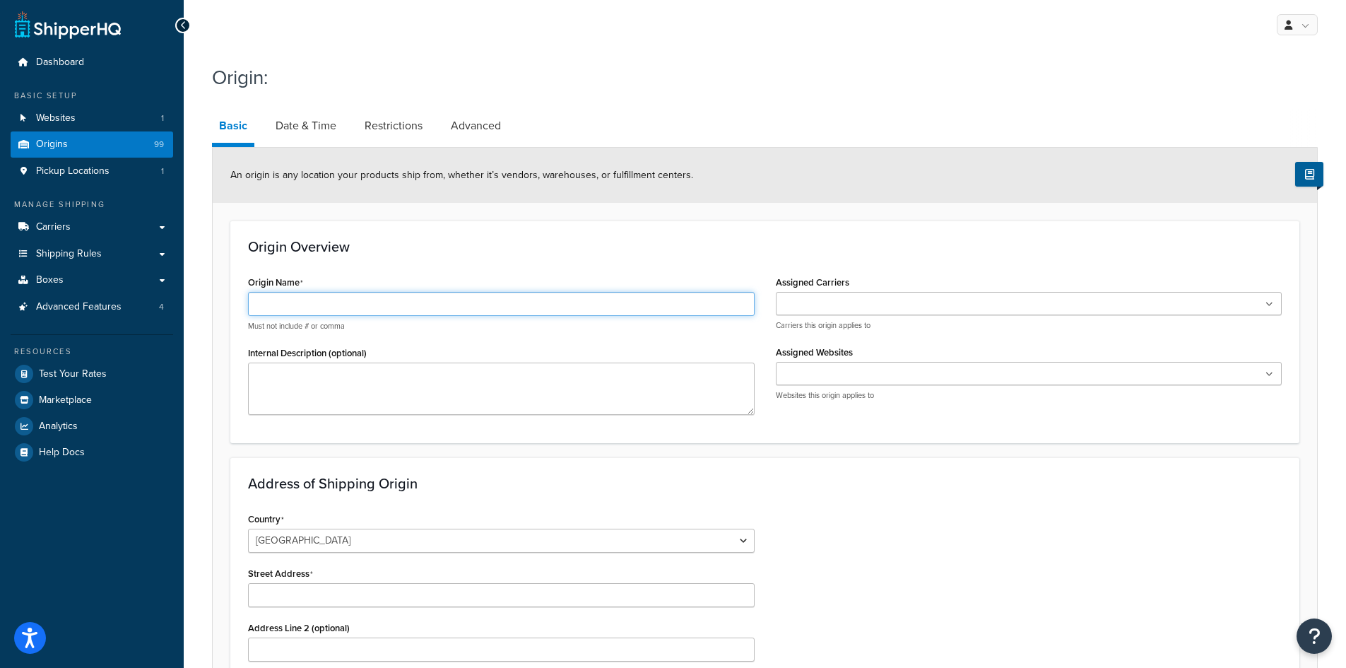
click at [384, 298] on input "Origin Name" at bounding box center [501, 304] width 507 height 24
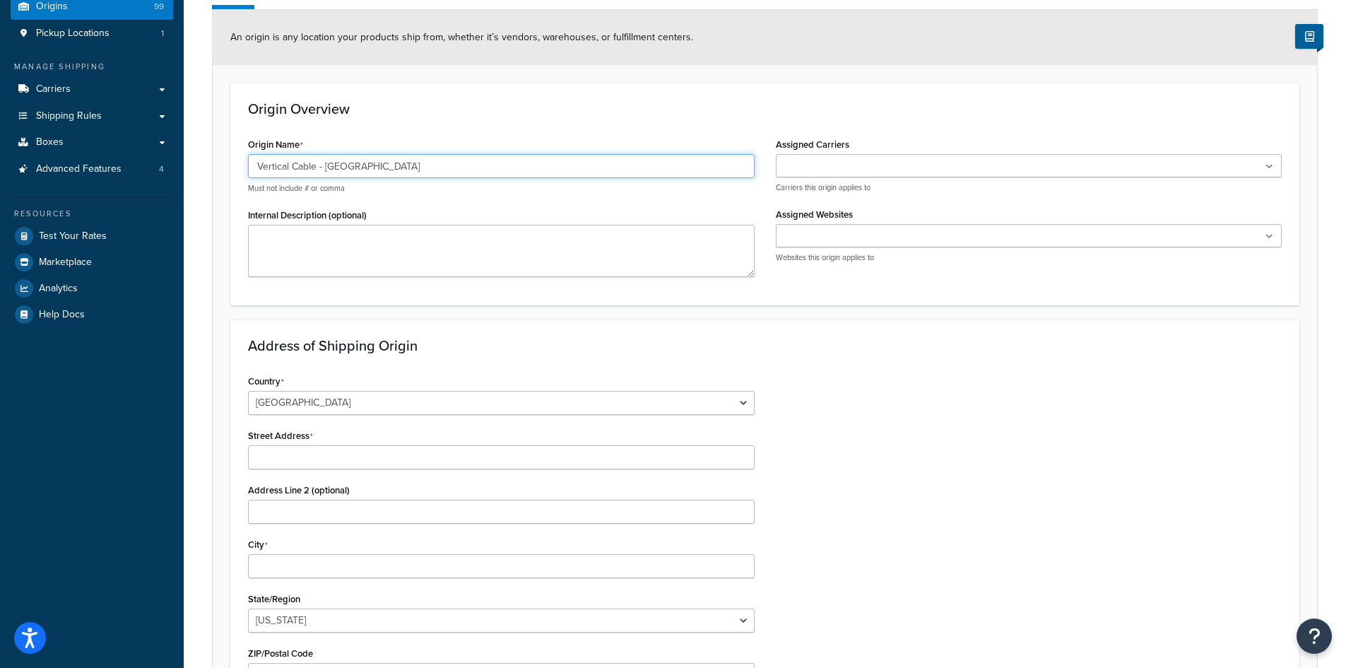
scroll to position [353, 0]
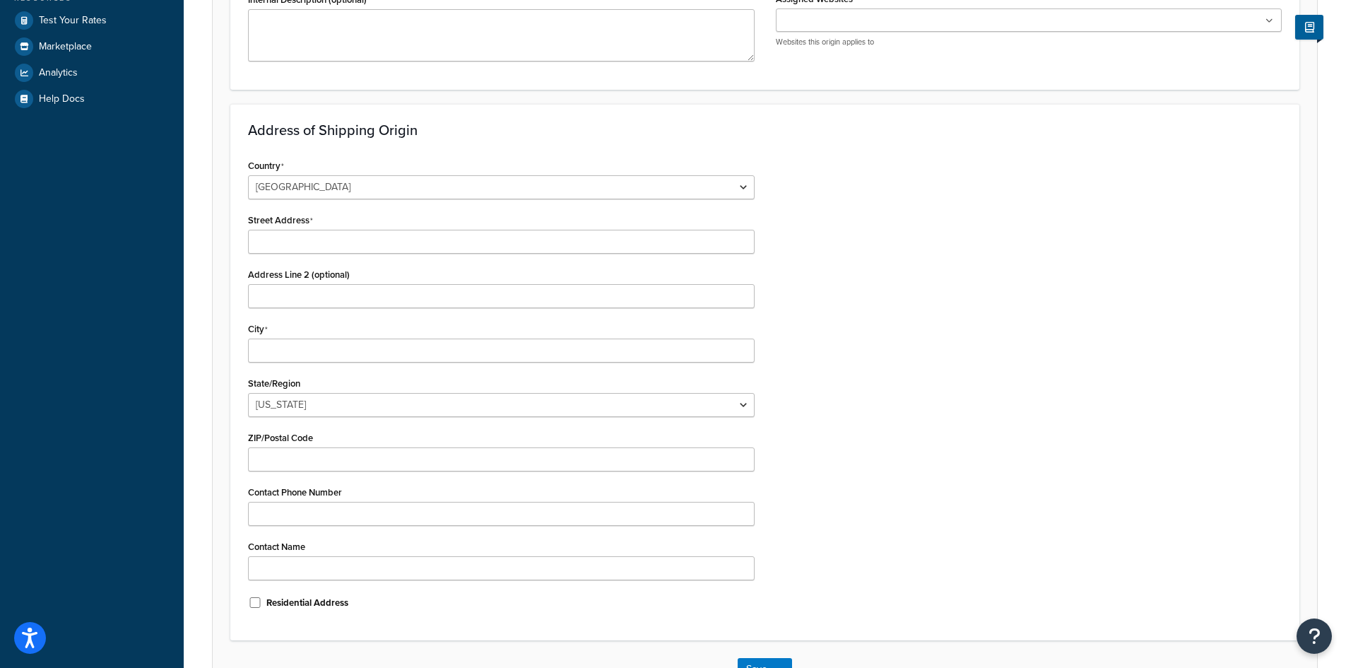
type input "Vertical Cable - [GEOGRAPHIC_DATA]"
drag, startPoint x: 300, startPoint y: 244, endPoint x: 345, endPoint y: 253, distance: 45.5
click at [300, 244] on input "Street Address" at bounding box center [501, 242] width 507 height 24
paste input "[STREET_ADDRESS]"
type input "[STREET_ADDRESS]"
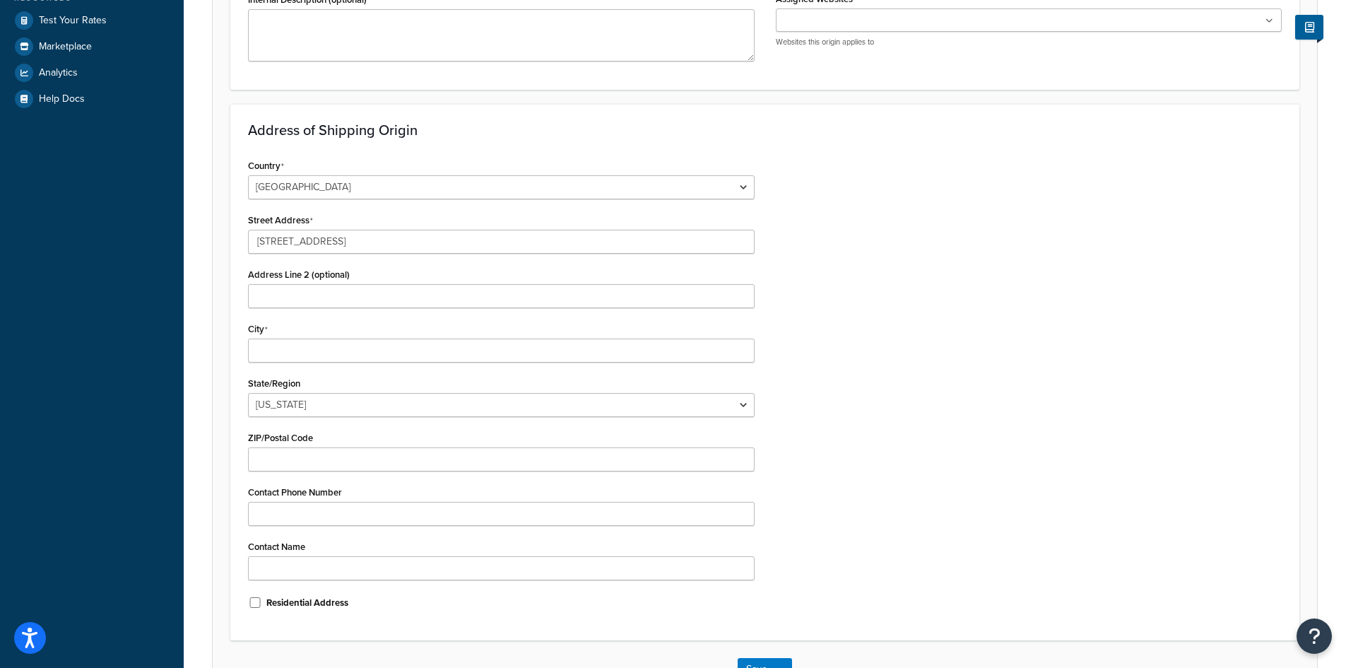
click at [387, 283] on div "Address Line 2 (optional)" at bounding box center [501, 286] width 507 height 44
click at [363, 294] on input "Address Line 2 (optional)" at bounding box center [501, 296] width 507 height 24
paste input "Ste 120"
type input "Ste 120"
click at [417, 343] on input "City" at bounding box center [501, 351] width 507 height 24
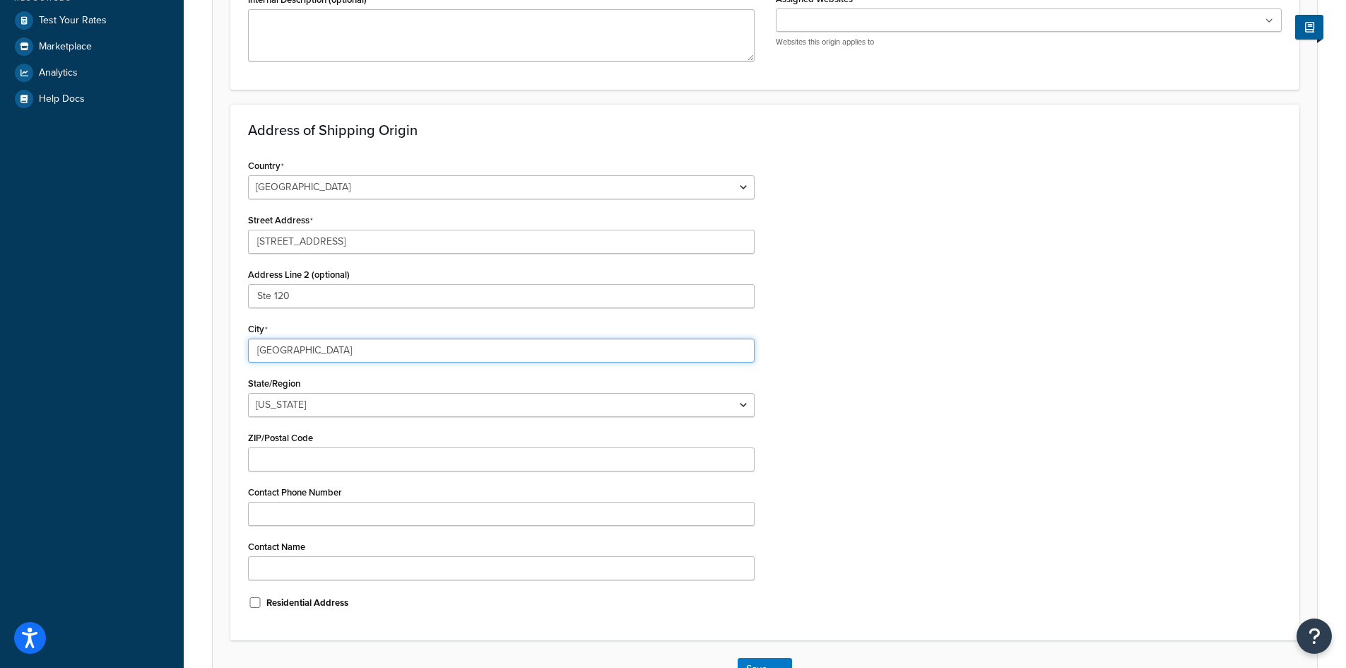
type input "[GEOGRAPHIC_DATA]"
select select "43"
click at [392, 453] on input "ZIP/Postal Code" at bounding box center [501, 459] width 507 height 24
type input "77041"
click at [1066, 387] on div "Country [GEOGRAPHIC_DATA] [GEOGRAPHIC_DATA] [GEOGRAPHIC_DATA] [GEOGRAPHIC_DATA]…" at bounding box center [764, 388] width 1055 height 467
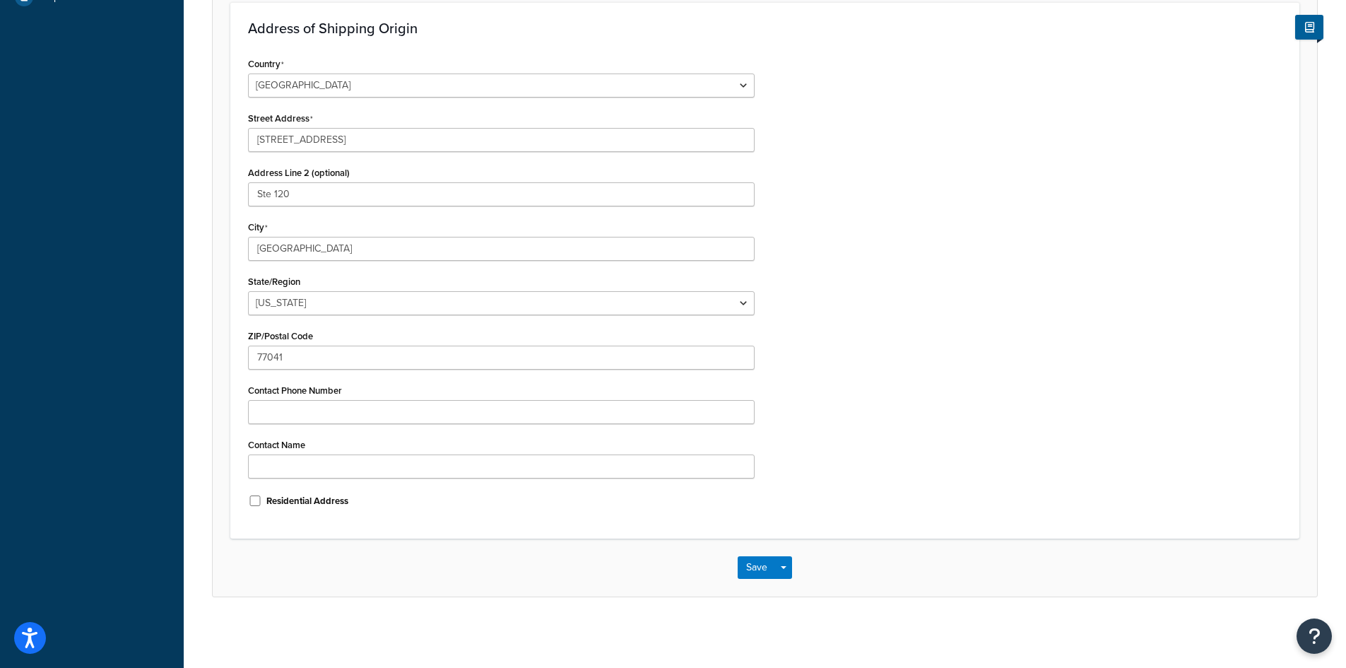
scroll to position [456, 0]
click at [757, 565] on button "Save" at bounding box center [757, 567] width 38 height 23
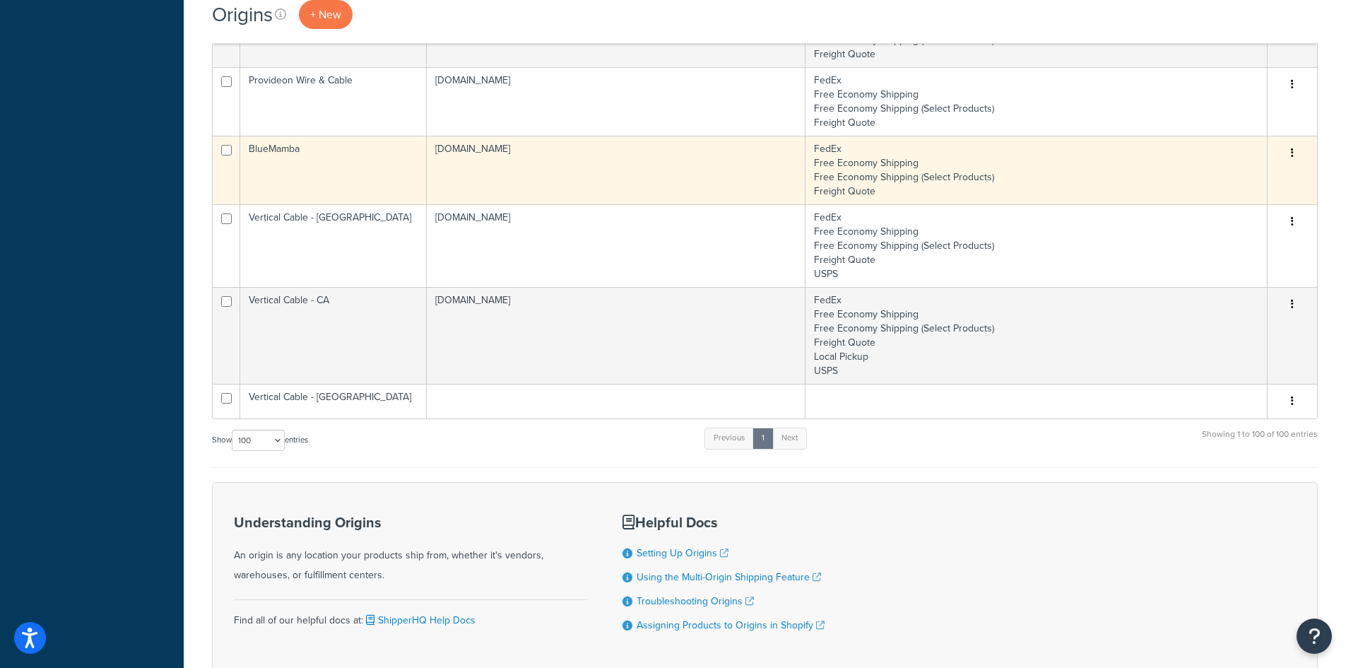
scroll to position [6855, 0]
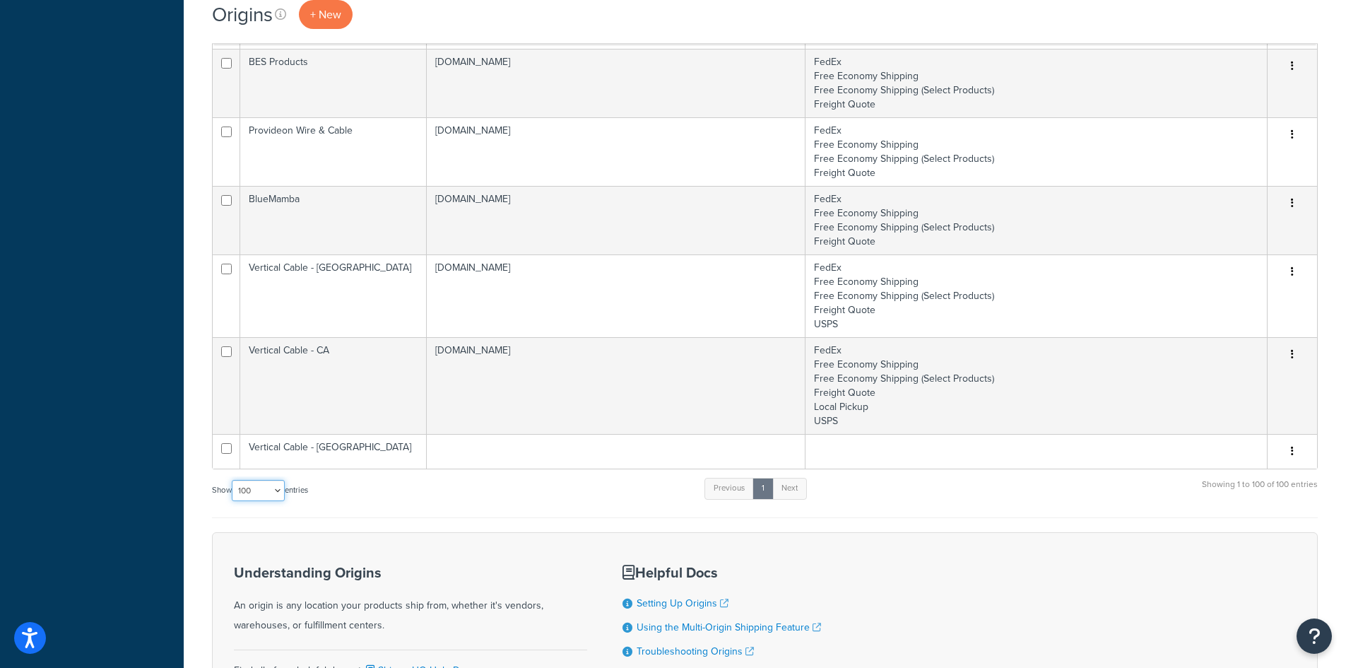
click at [266, 490] on select "10 15 25 50 100 1000" at bounding box center [258, 490] width 53 height 21
select select "1000"
click at [233, 481] on select "10 15 25 50 100 1000" at bounding box center [258, 490] width 53 height 21
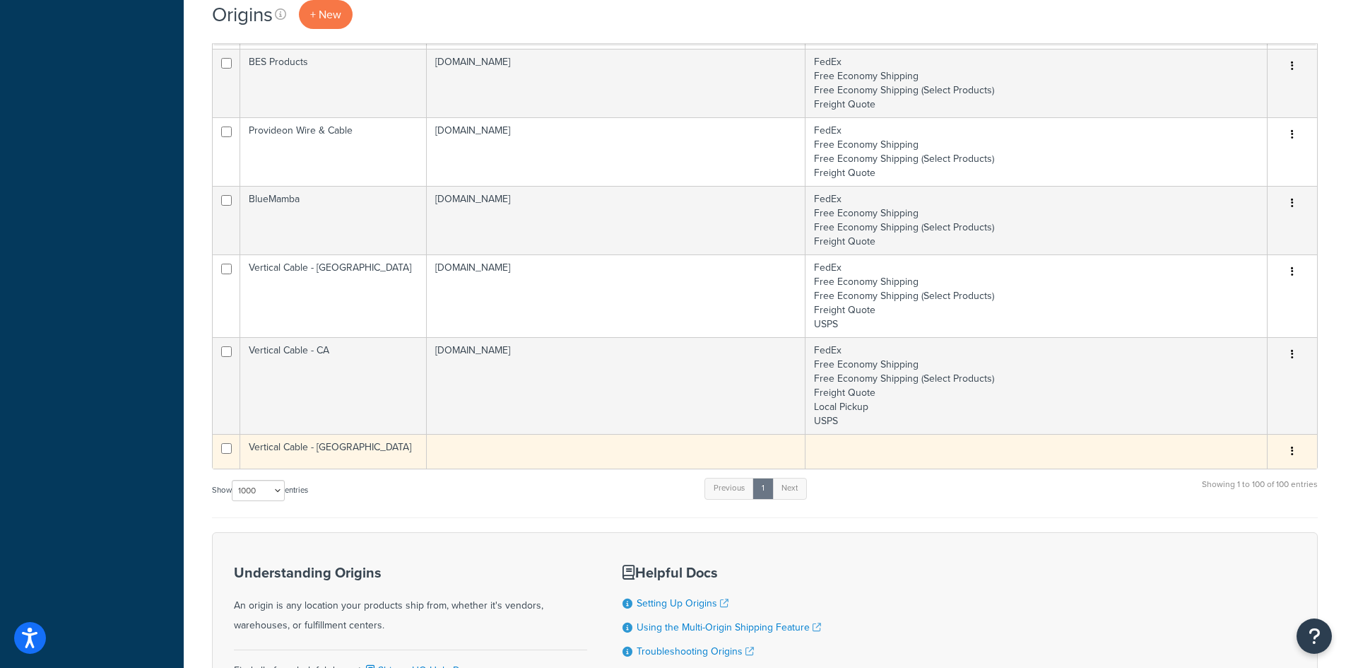
click at [503, 436] on td at bounding box center [616, 451] width 379 height 35
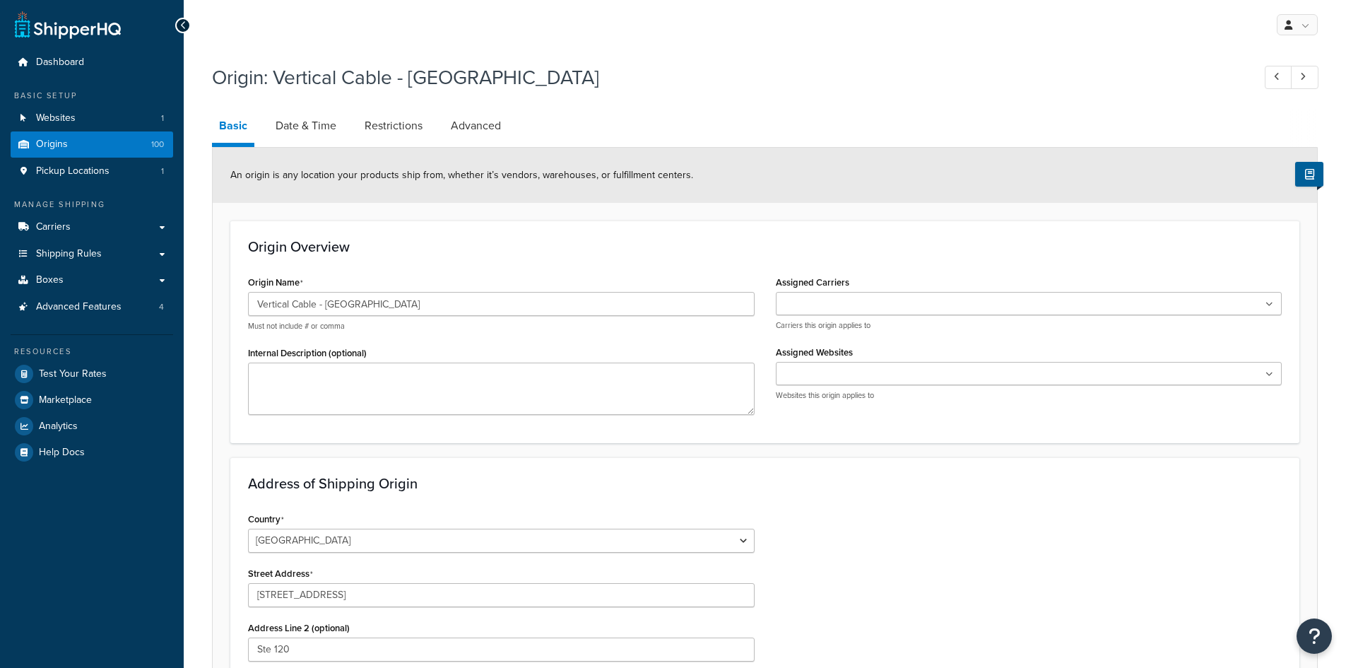
select select "43"
click at [938, 295] on ul at bounding box center [1029, 303] width 507 height 23
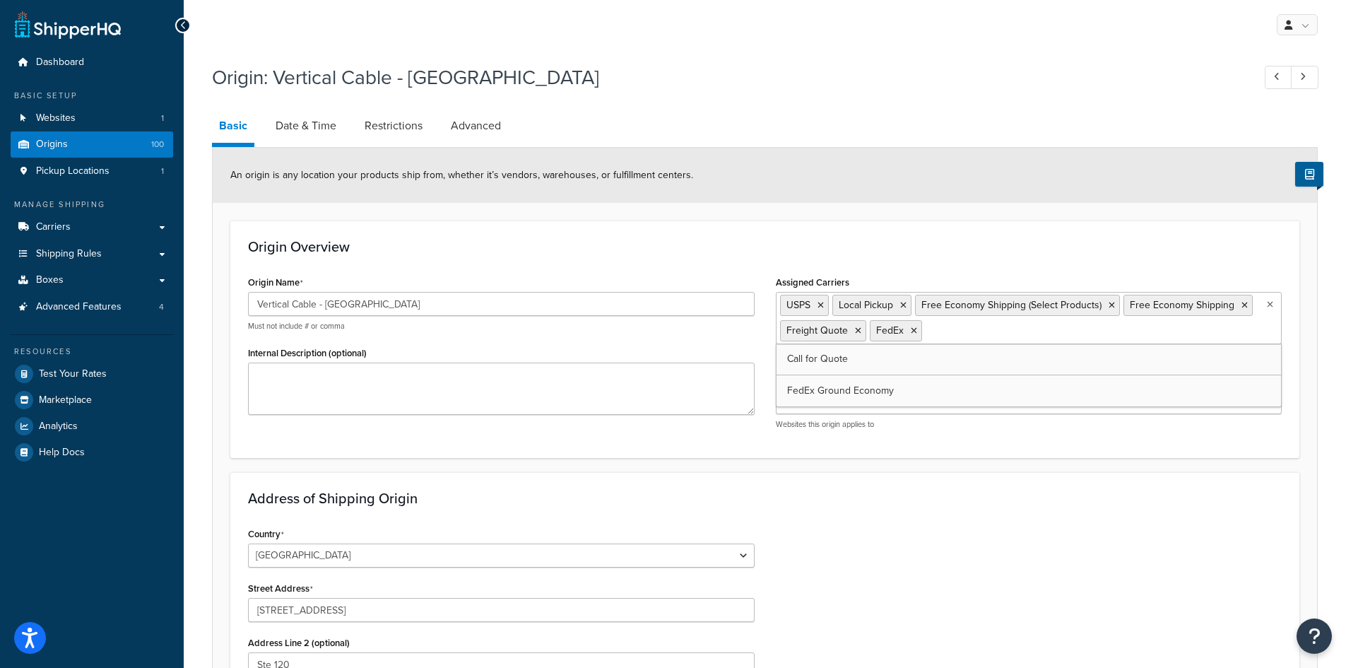
click at [872, 505] on h3 "Address of Shipping Origin" at bounding box center [765, 498] width 1034 height 16
click at [845, 396] on input "Assigned Websites" at bounding box center [842, 404] width 125 height 16
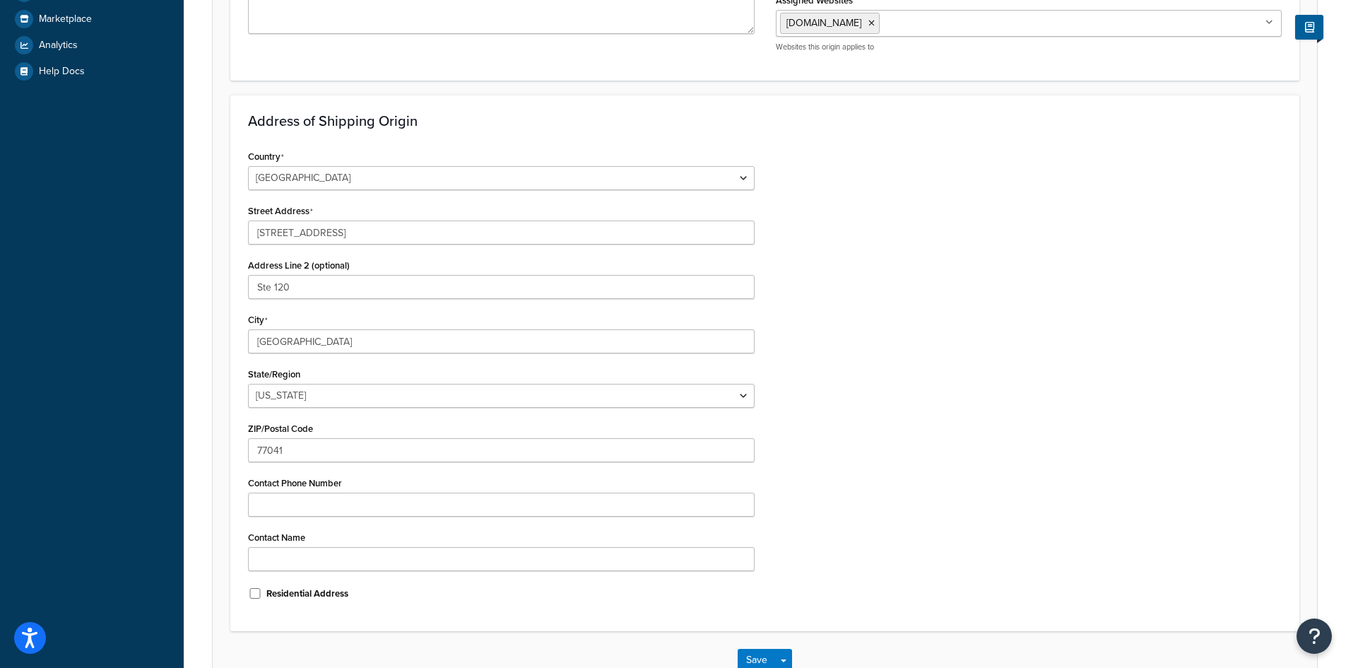
scroll to position [474, 0]
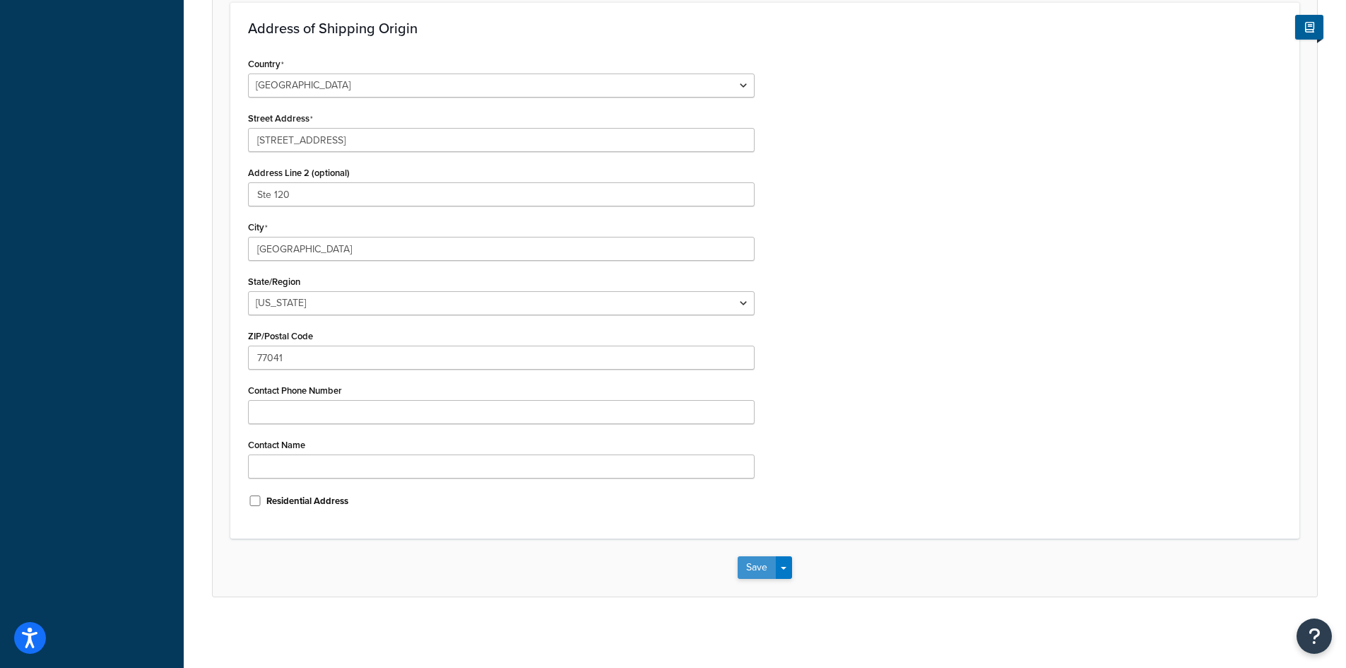
click at [761, 572] on button "Save" at bounding box center [757, 567] width 38 height 23
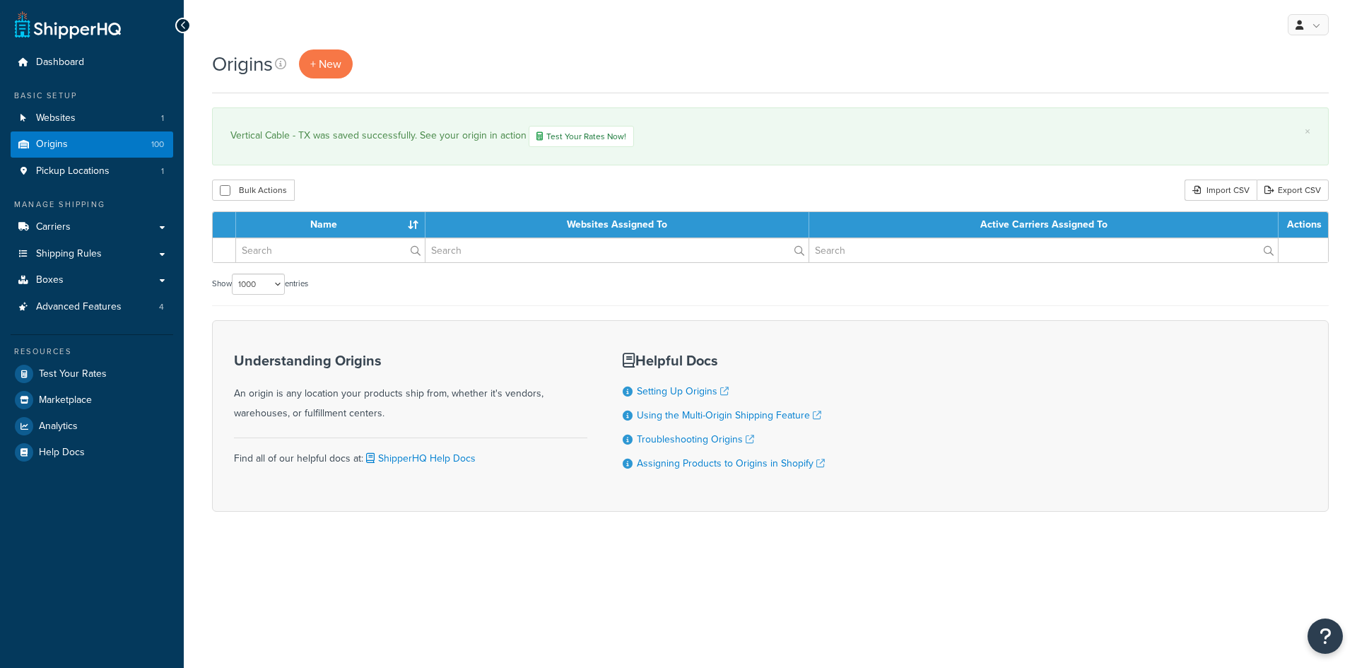
select select "1000"
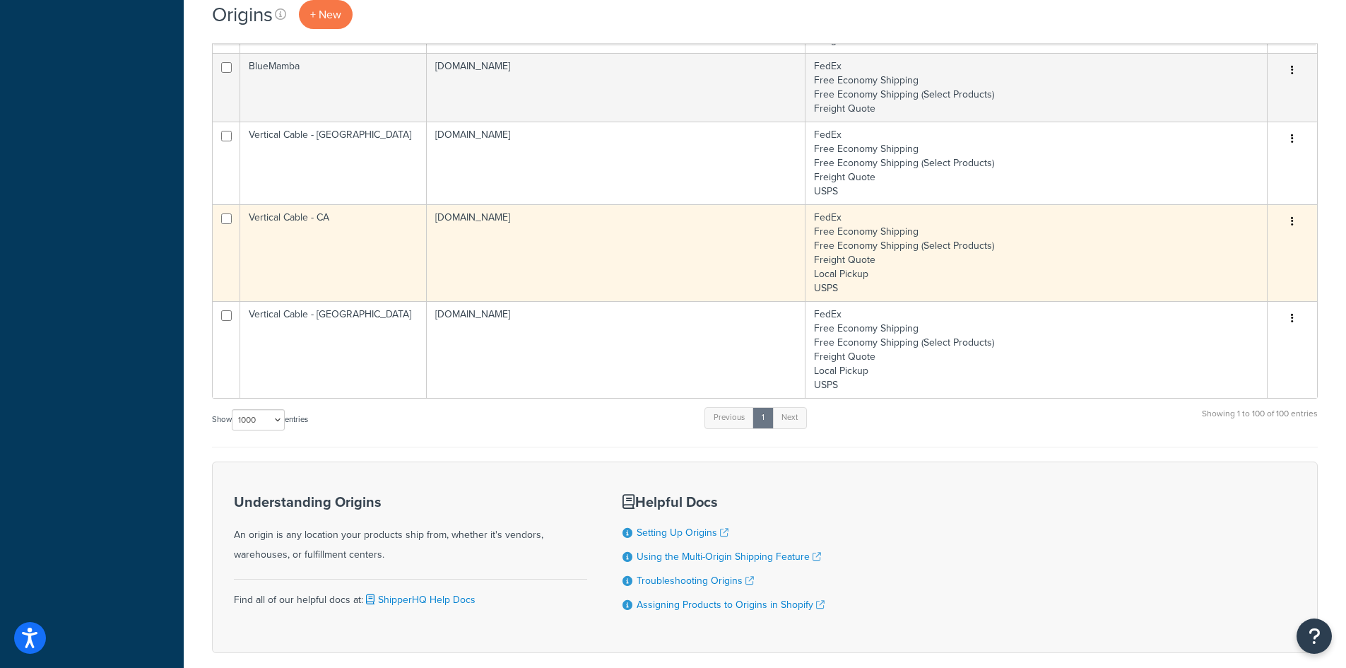
scroll to position [6917, 0]
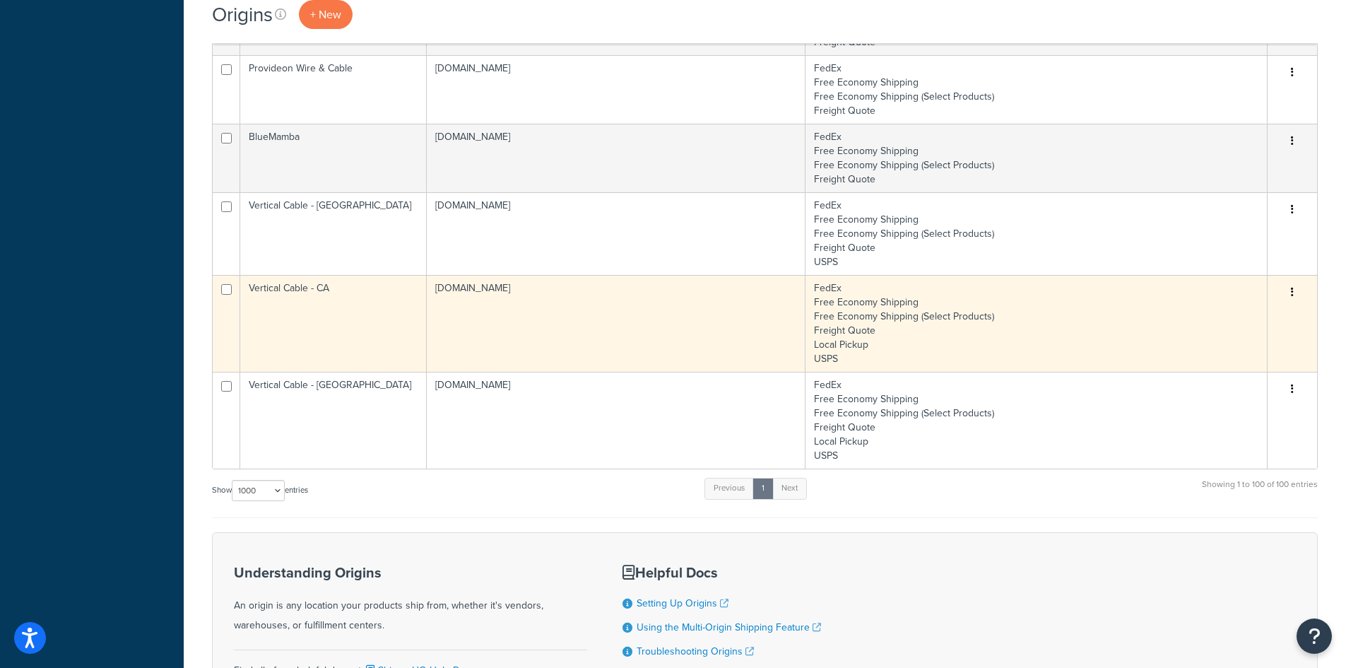
click at [1293, 295] on icon "button" at bounding box center [1292, 292] width 3 height 10
click at [1252, 312] on link "Edit" at bounding box center [1246, 319] width 112 height 29
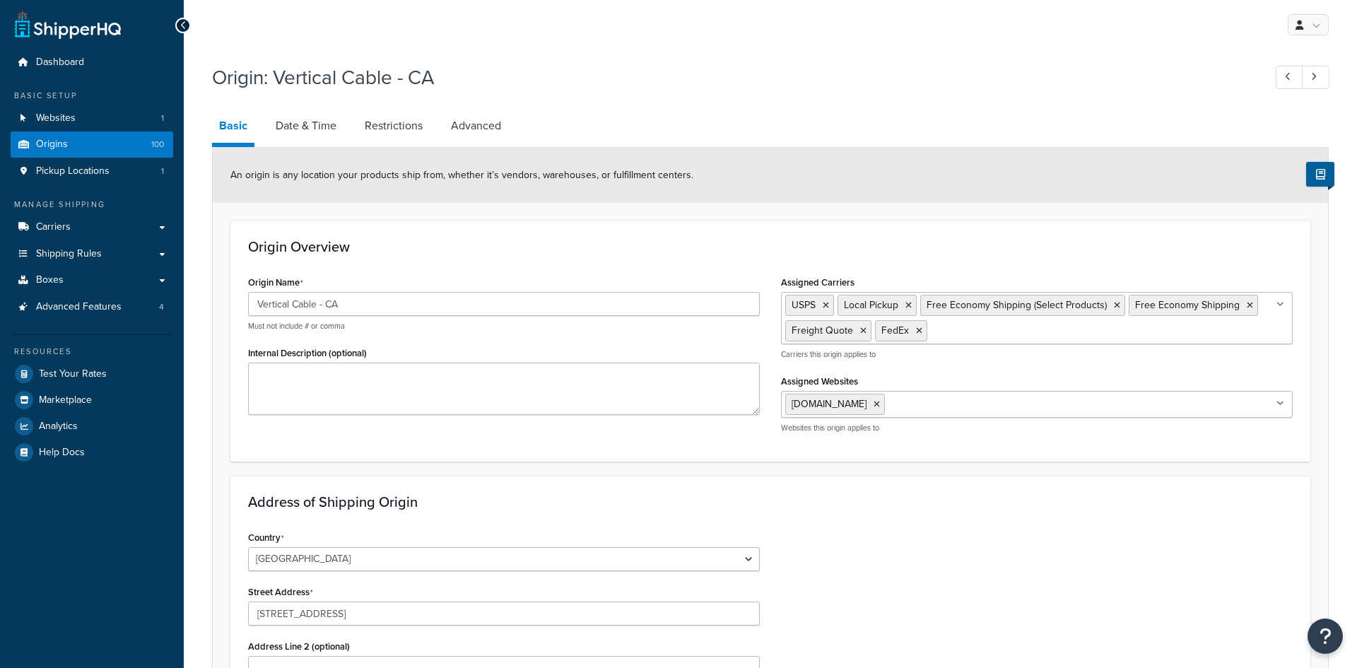
select select "5"
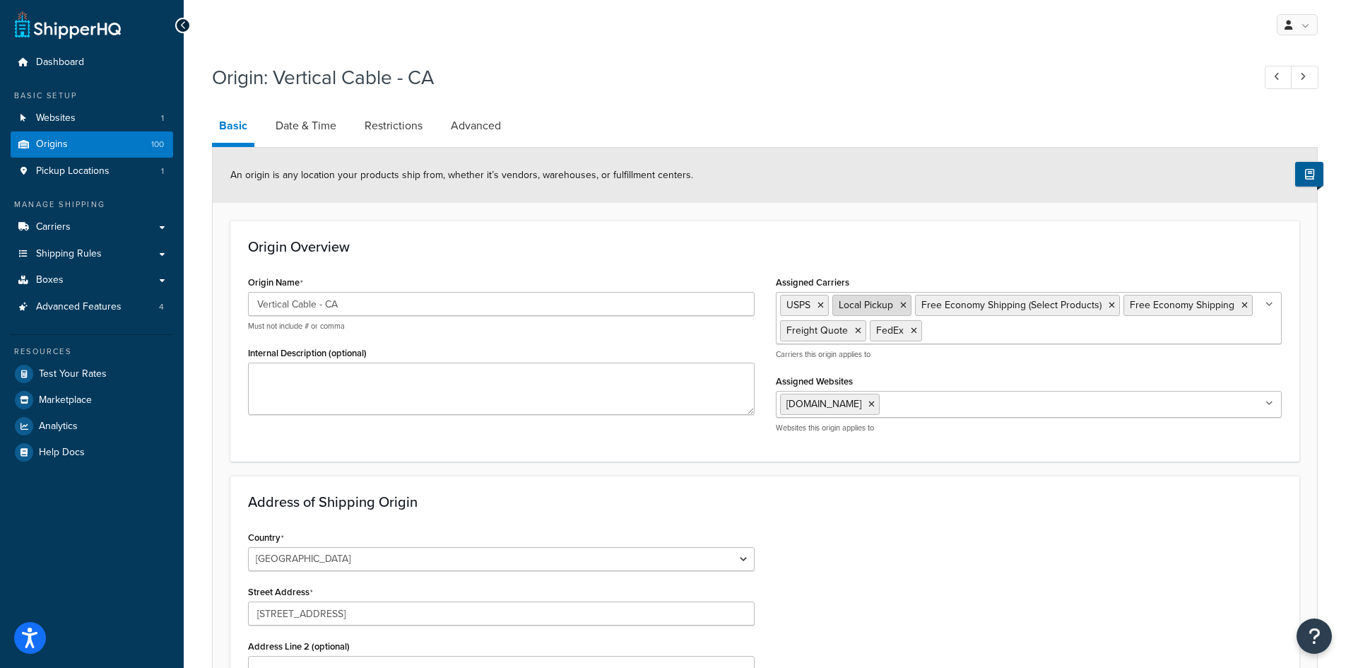
click at [907, 310] on li "Local Pickup" at bounding box center [871, 305] width 79 height 21
click at [905, 306] on icon at bounding box center [903, 305] width 6 height 8
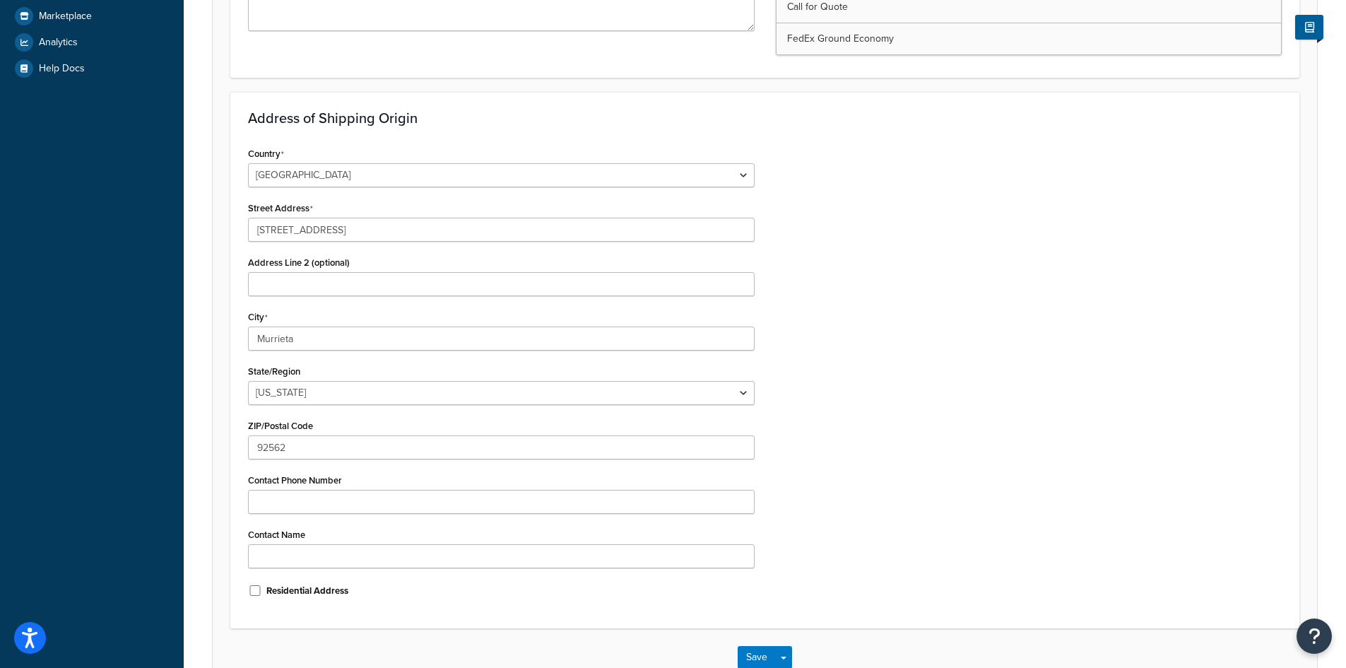
scroll to position [474, 0]
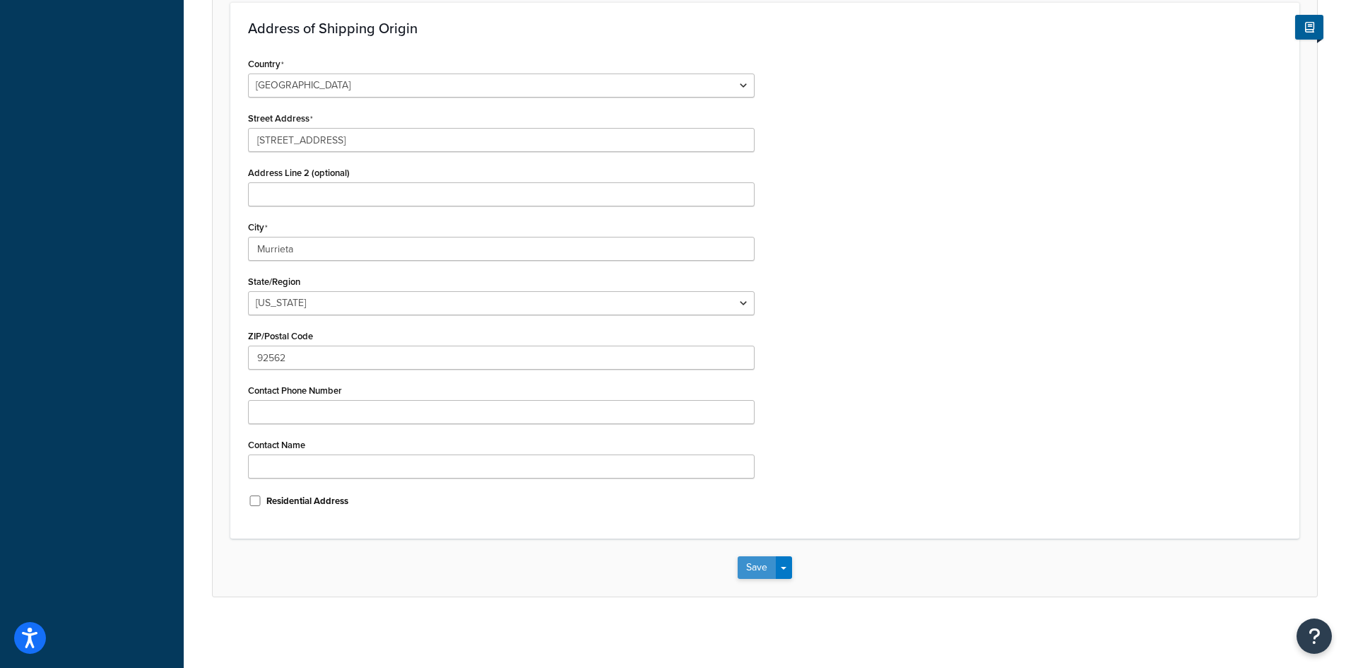
click at [750, 561] on button "Save" at bounding box center [757, 567] width 38 height 23
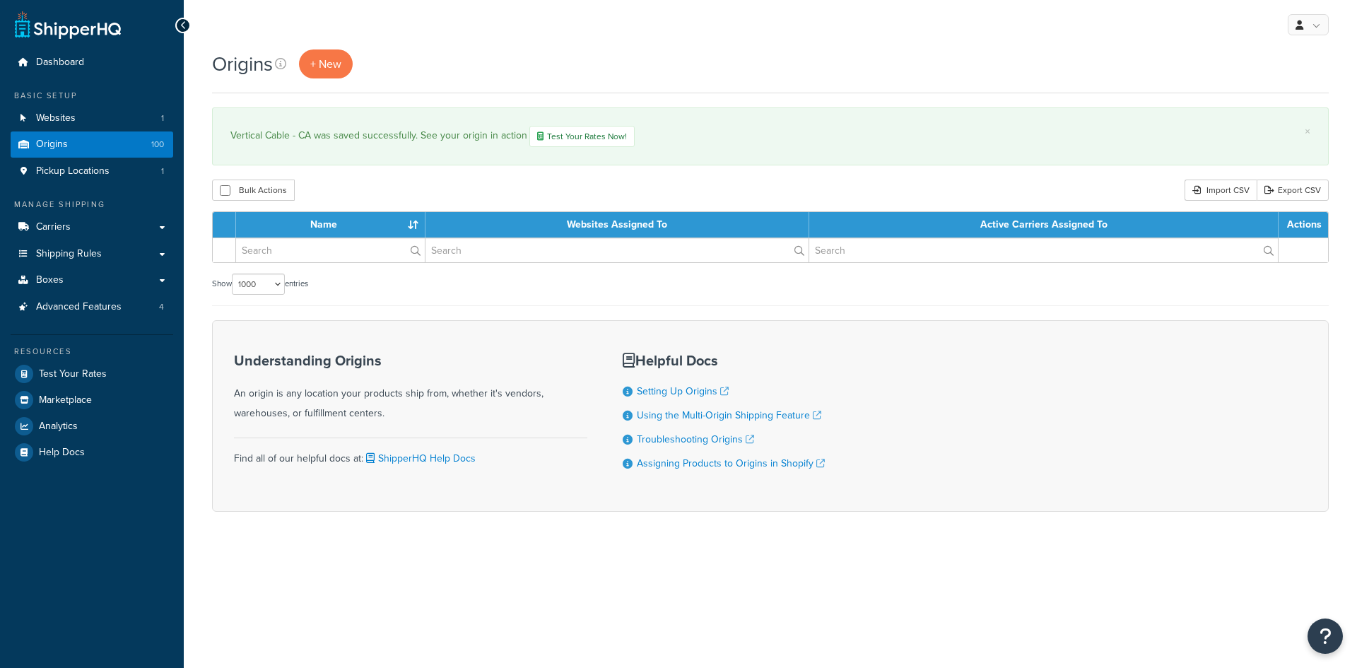
select select "1000"
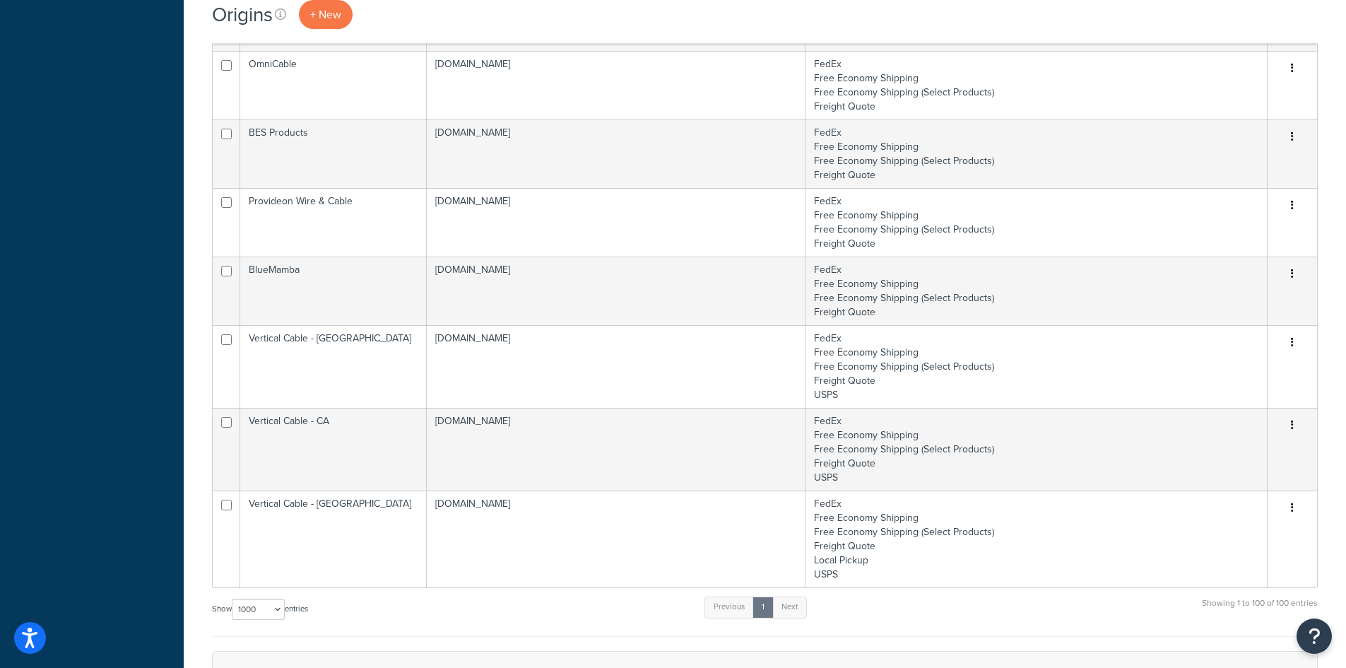
scroll to position [7044, 0]
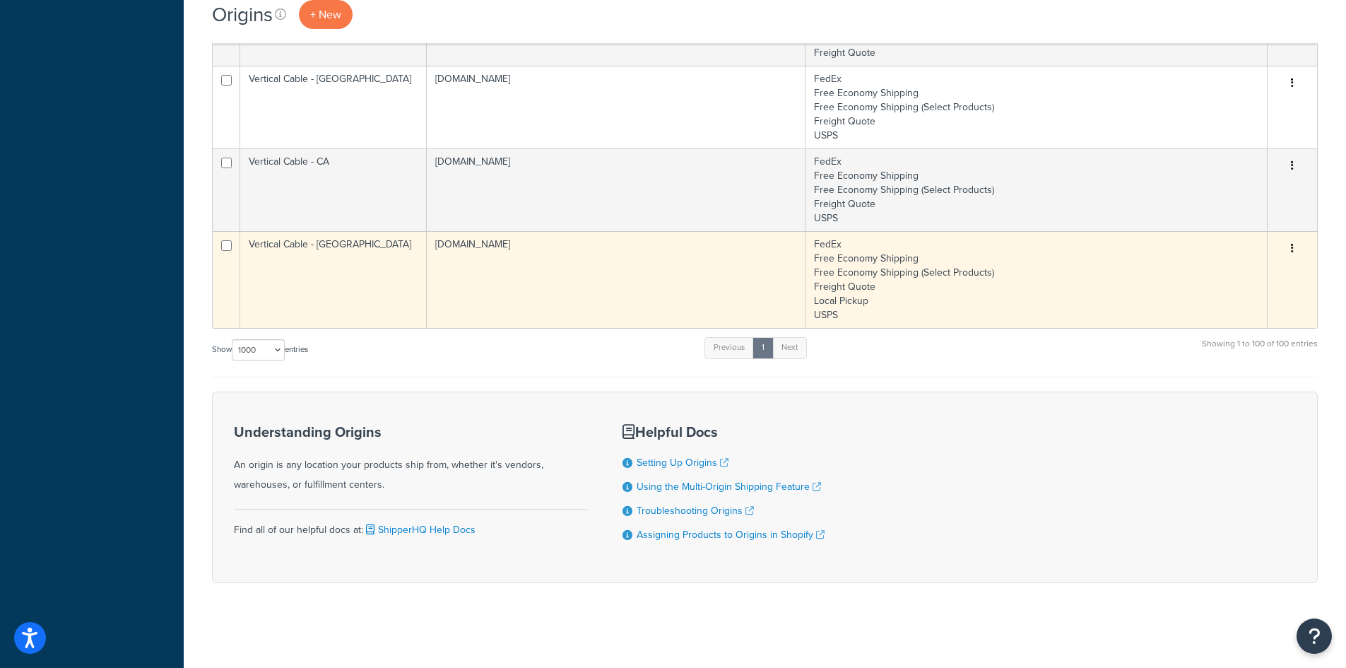
click at [933, 298] on td "FedEx Free Economy Shipping Free Economy Shipping (Select Products) Freight Quo…" at bounding box center [1037, 279] width 462 height 97
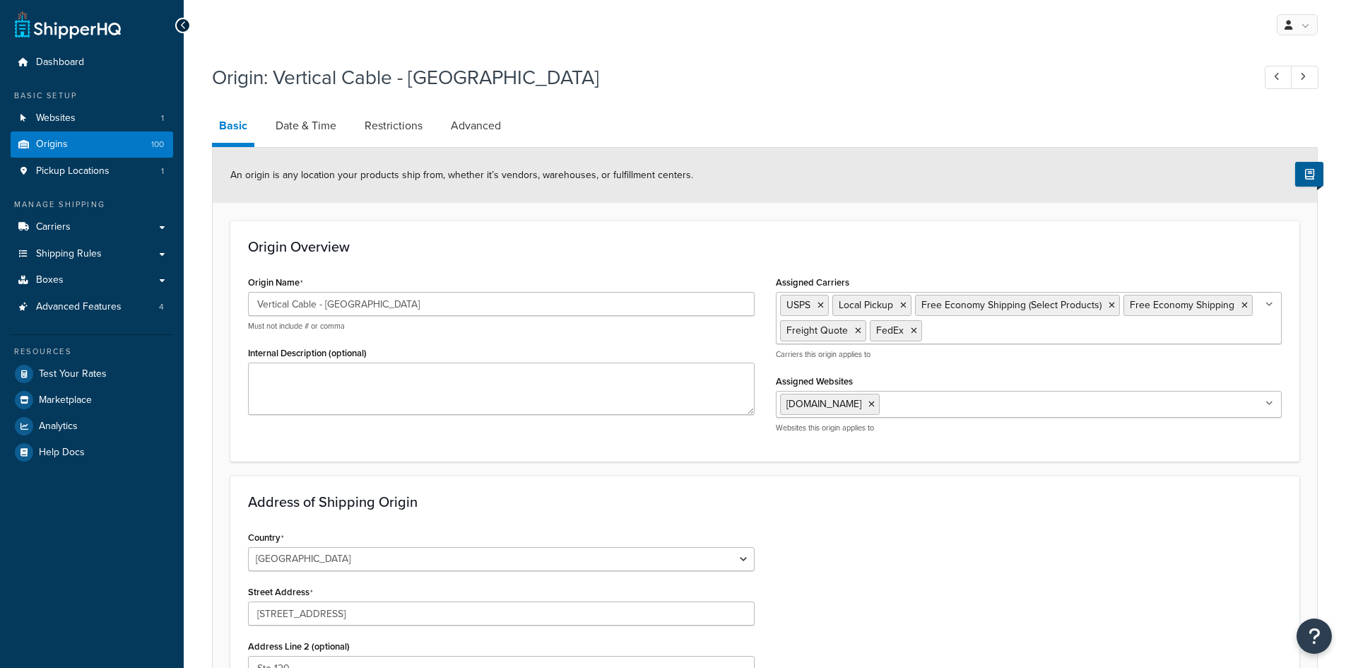
select select "43"
click at [905, 306] on icon at bounding box center [903, 305] width 6 height 8
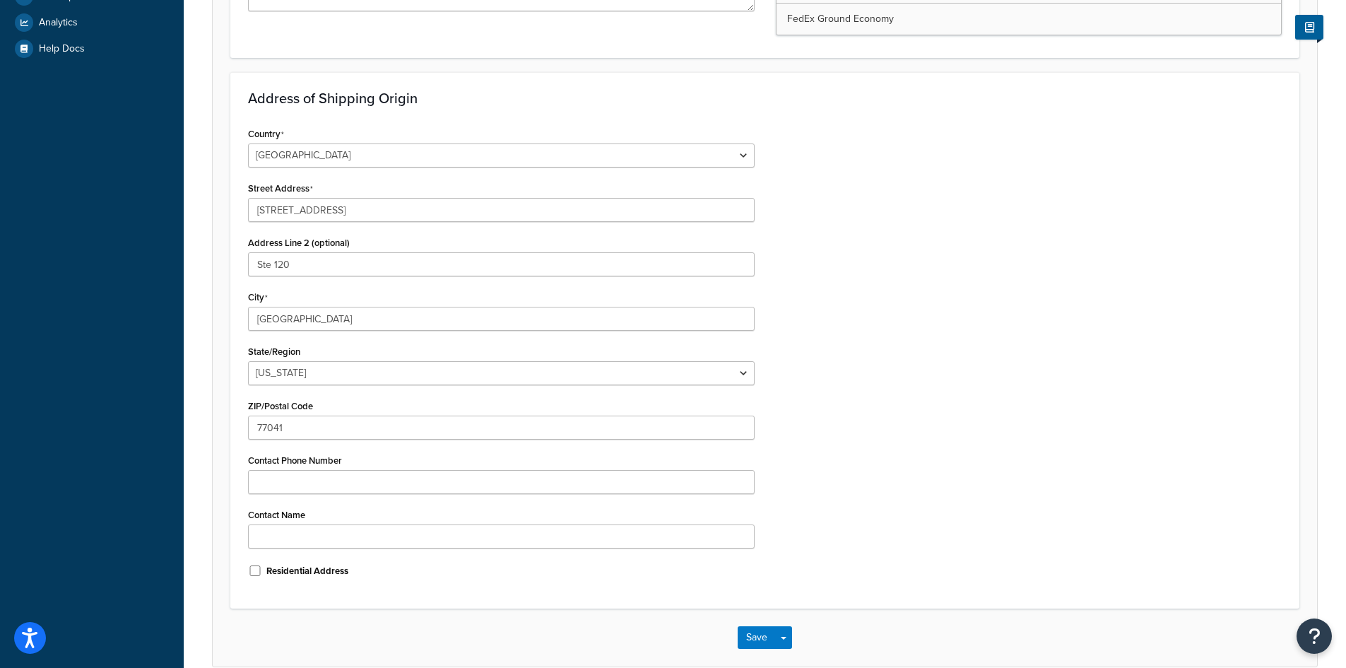
scroll to position [474, 0]
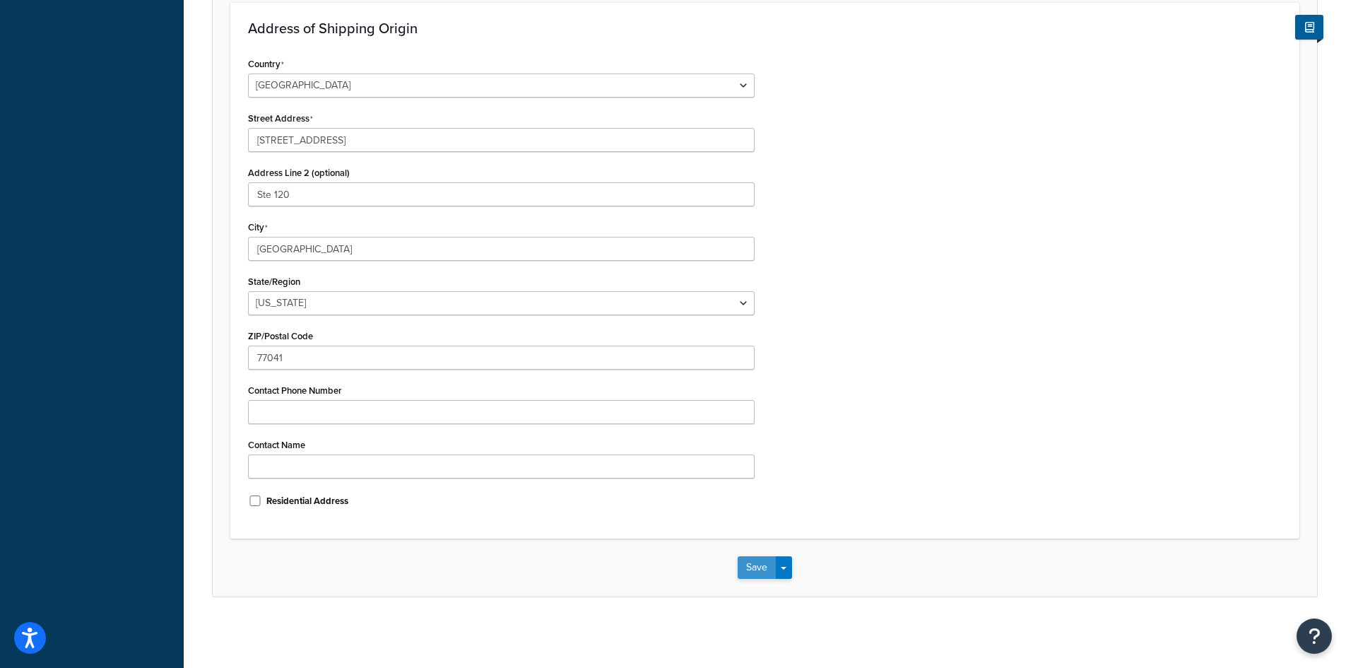
click at [758, 571] on button "Save" at bounding box center [757, 567] width 38 height 23
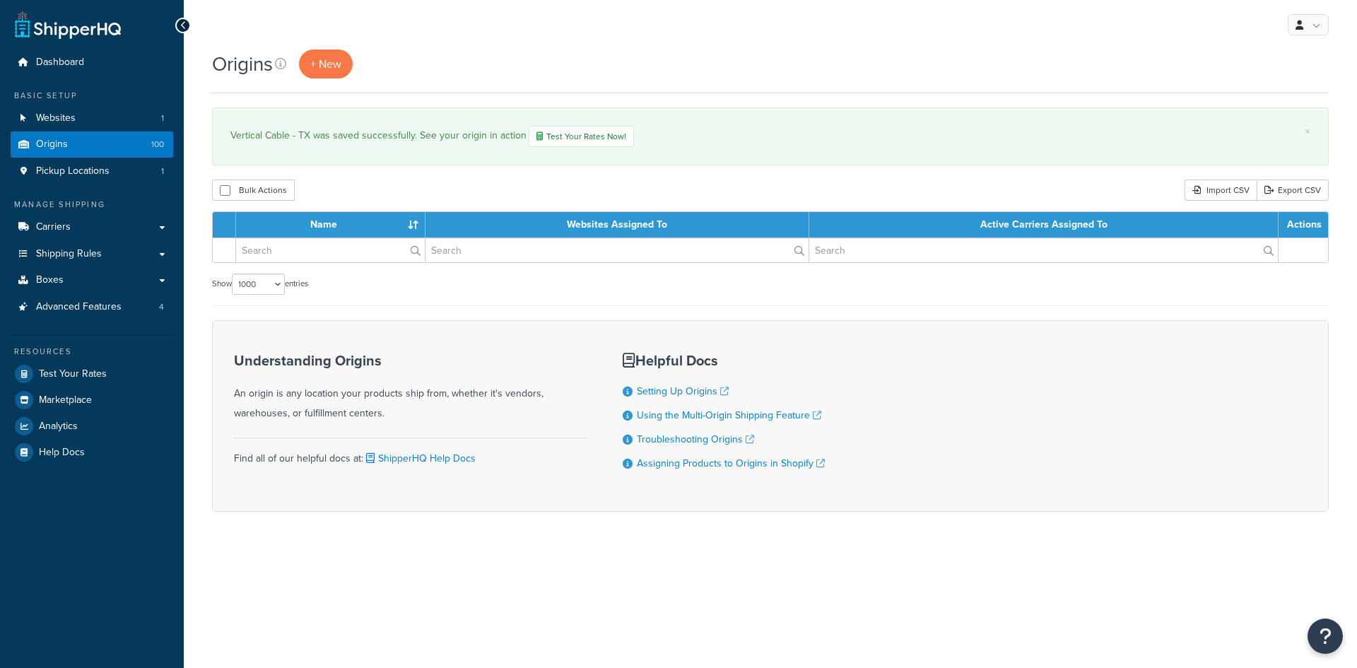
select select "1000"
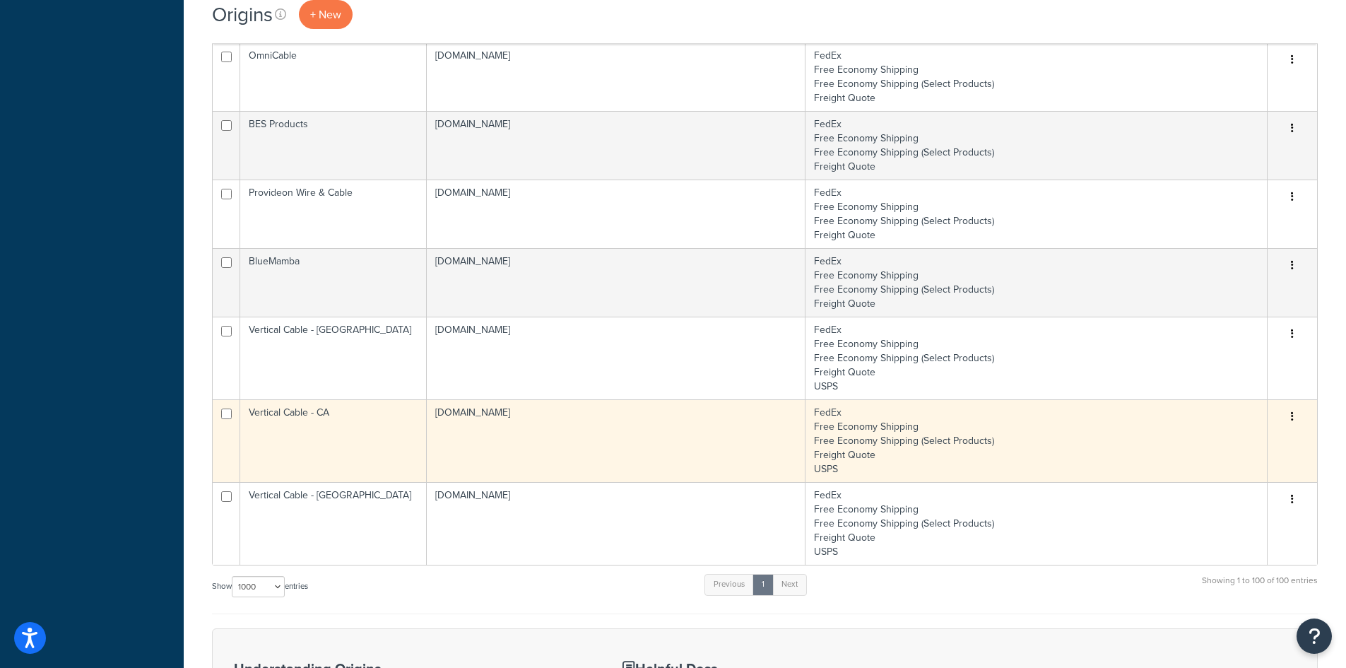
scroll to position [6818, 0]
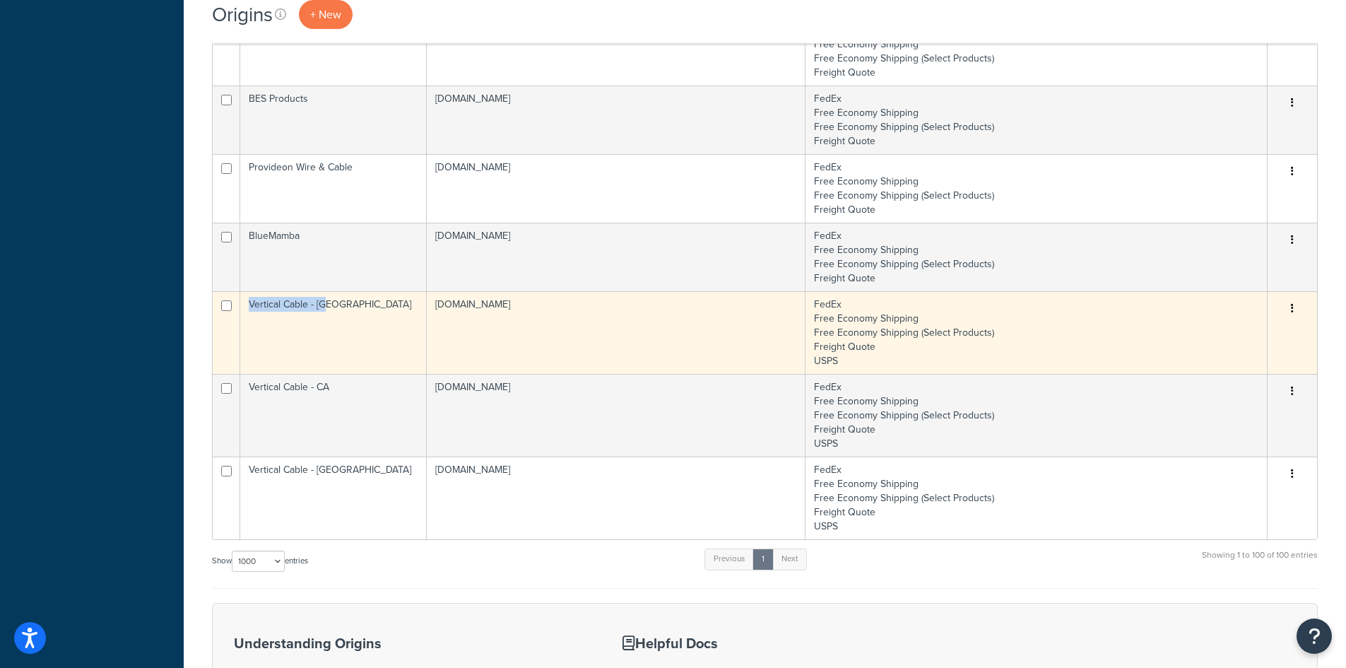
drag, startPoint x: 336, startPoint y: 305, endPoint x: 247, endPoint y: 308, distance: 89.8
click at [247, 308] on td "Vertical Cable - [GEOGRAPHIC_DATA]" at bounding box center [333, 332] width 187 height 83
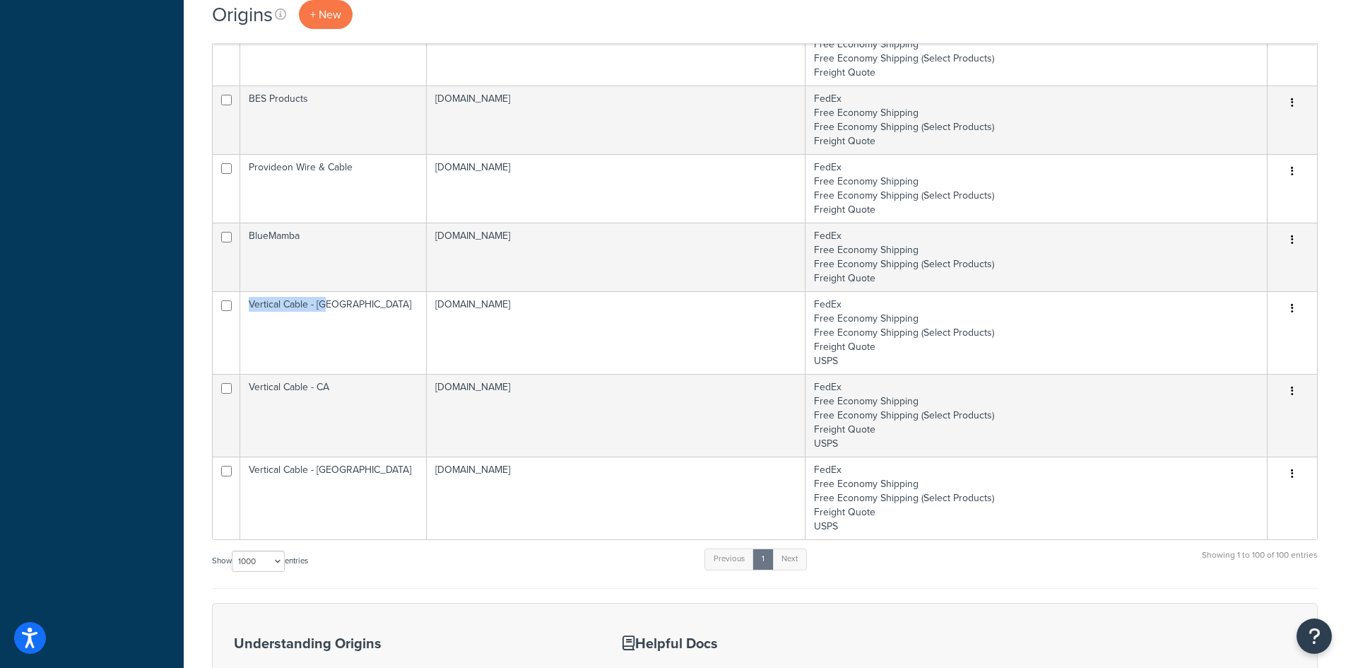
copy td "Vertical Cable - [GEOGRAPHIC_DATA]"
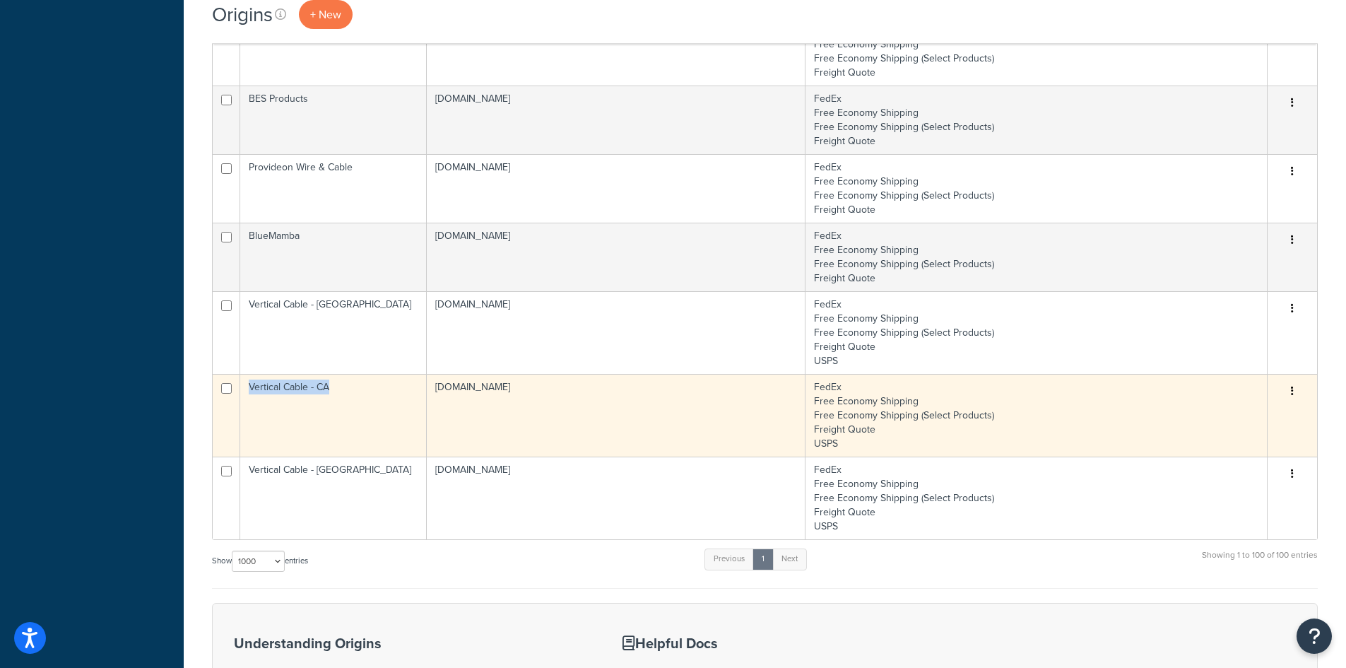
copy td "Vertical Cable - CA"
drag, startPoint x: 345, startPoint y: 388, endPoint x: 251, endPoint y: 406, distance: 95.6
click at [251, 406] on td "Vertical Cable - CA" at bounding box center [333, 415] width 187 height 83
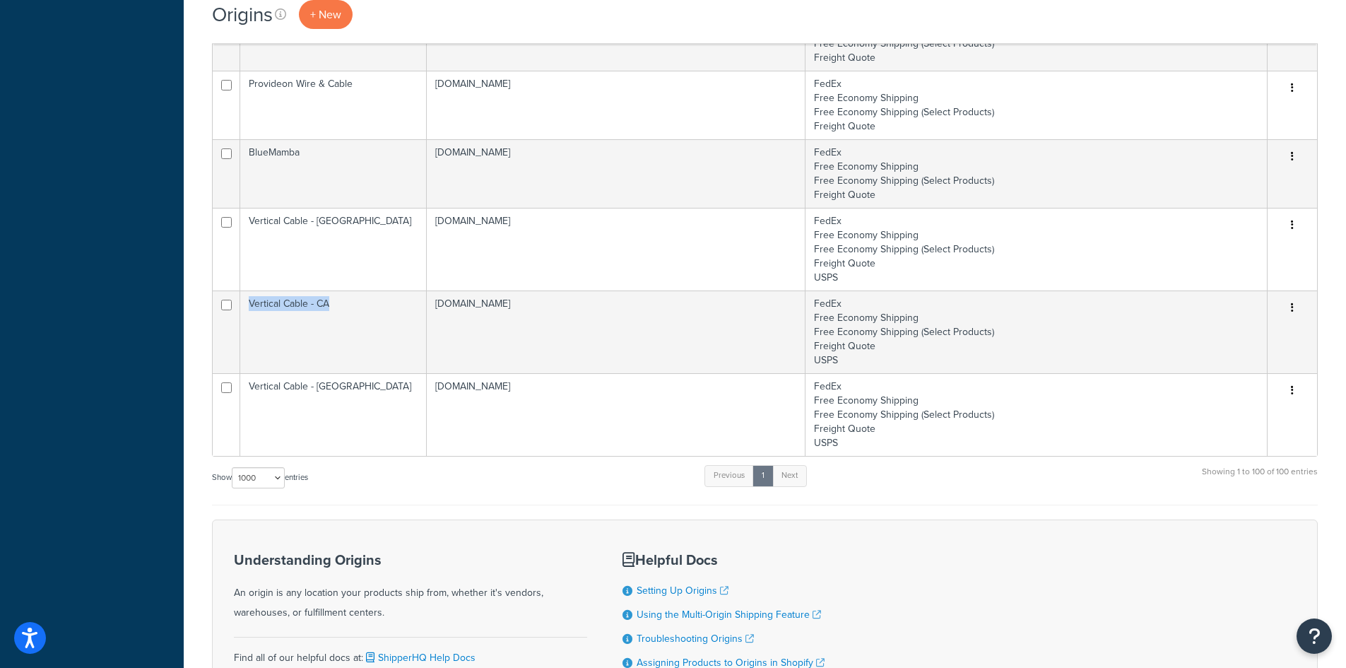
scroll to position [7030, 0]
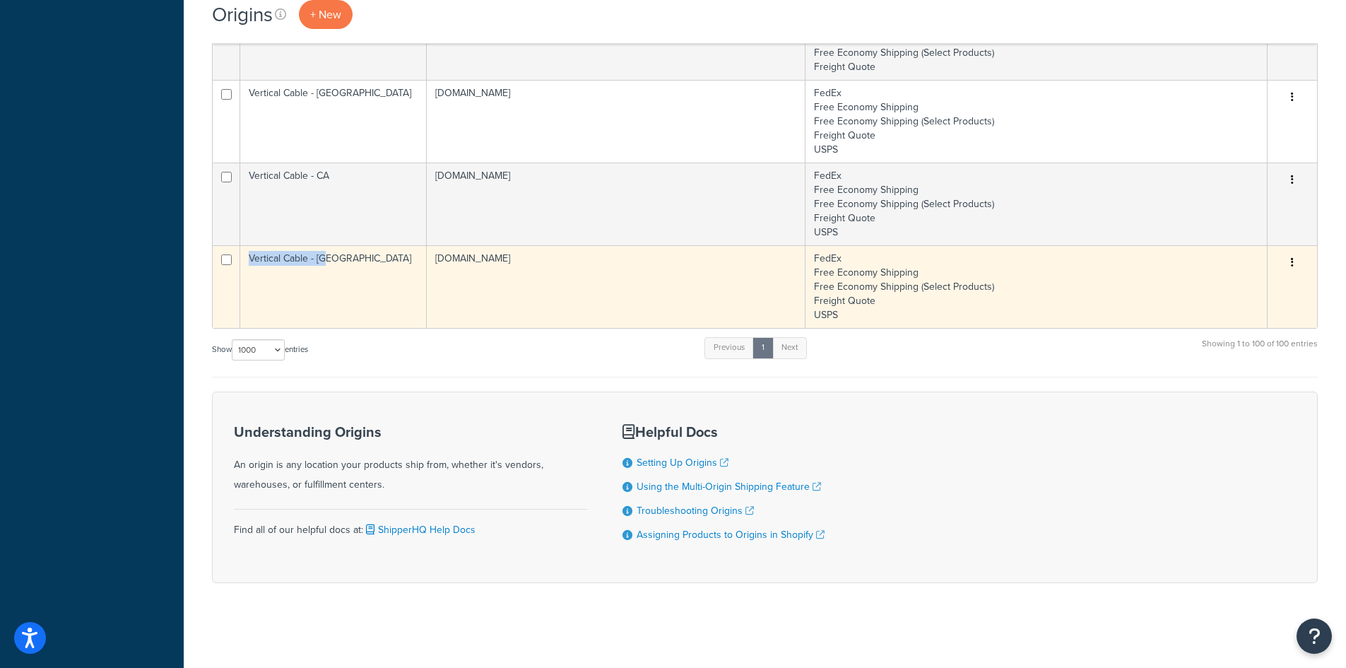
copy td "Vertical Cable - TX"
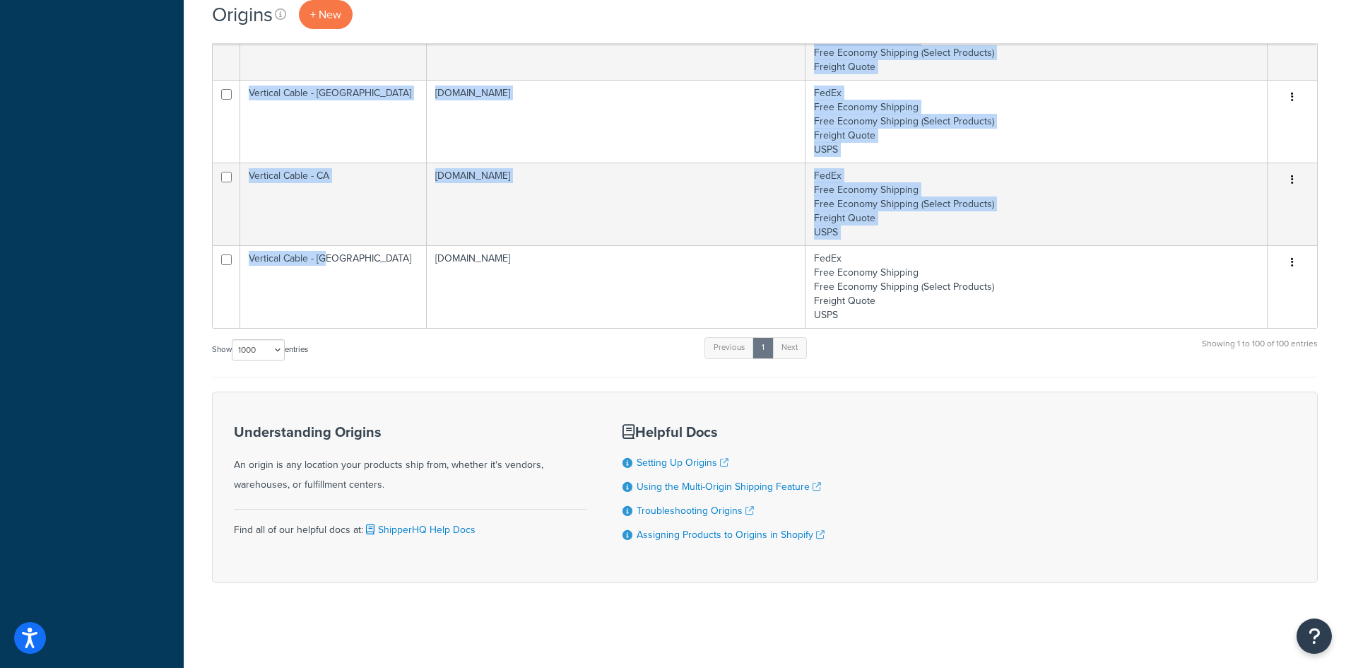
drag, startPoint x: 344, startPoint y: 262, endPoint x: 199, endPoint y: 329, distance: 159.7
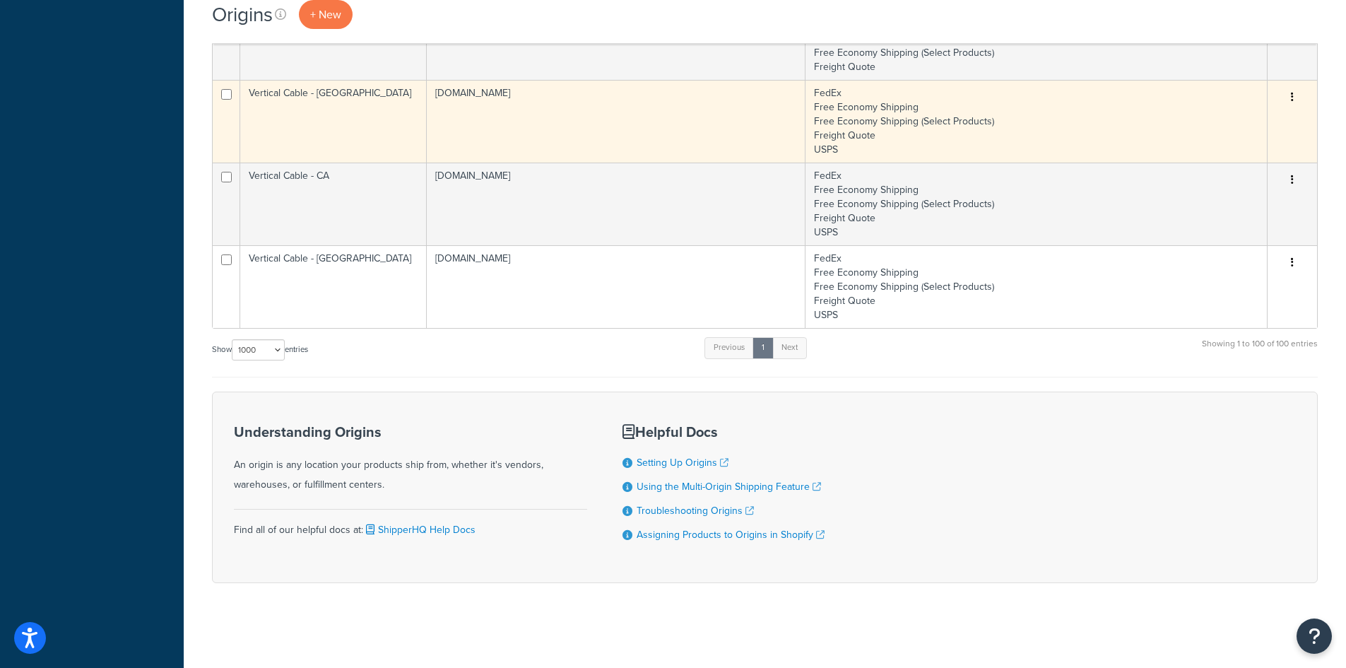
click at [464, 143] on td "firefoldstore.myshopify.com" at bounding box center [616, 121] width 379 height 83
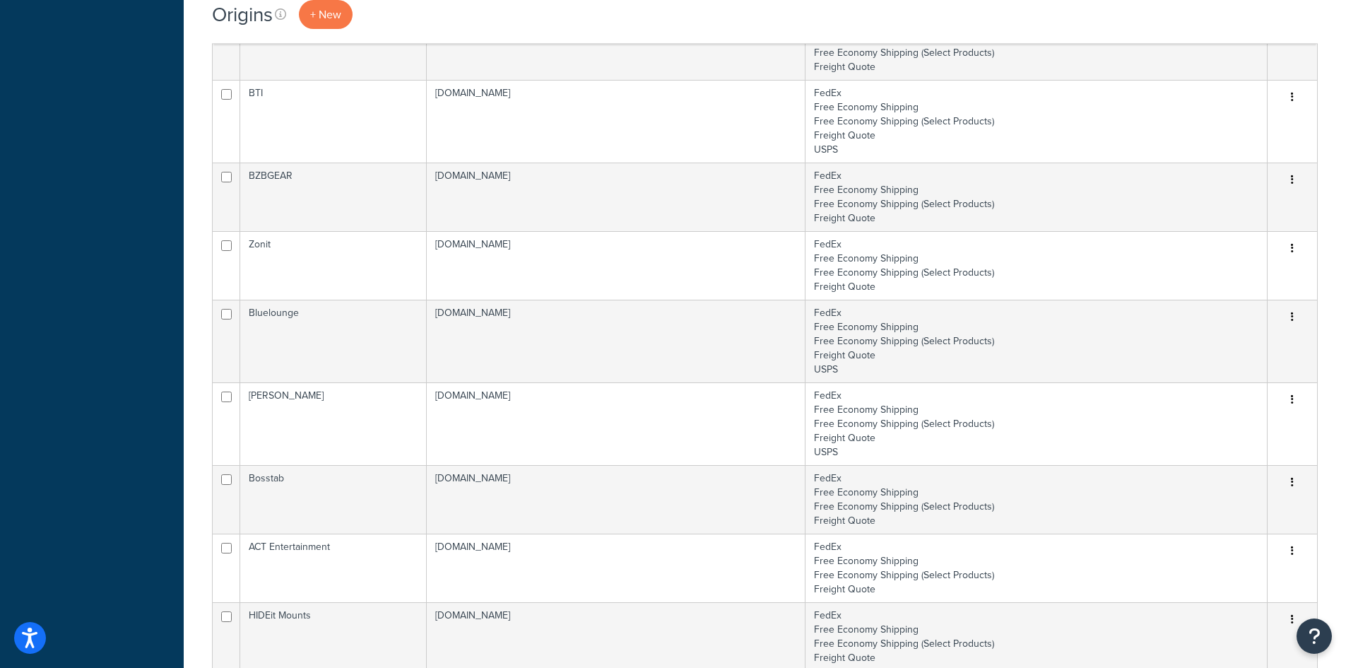
scroll to position [6996, 0]
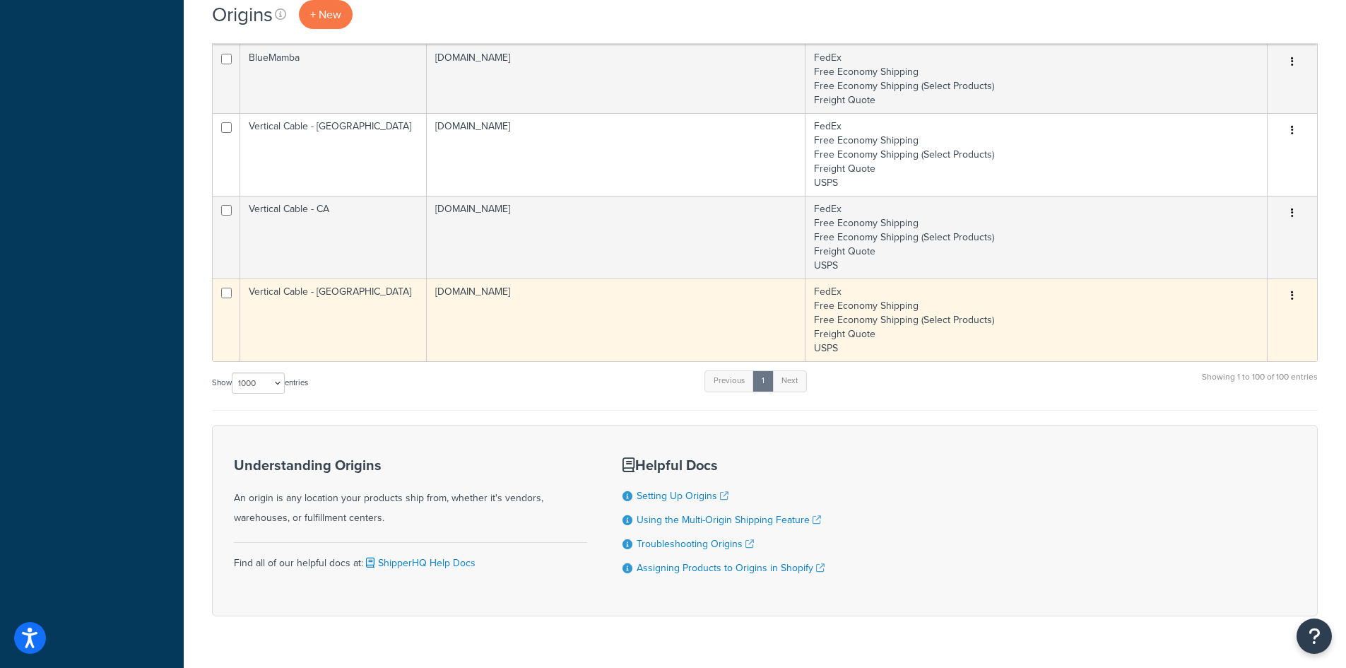
click at [444, 312] on td "[DOMAIN_NAME]" at bounding box center [616, 319] width 379 height 83
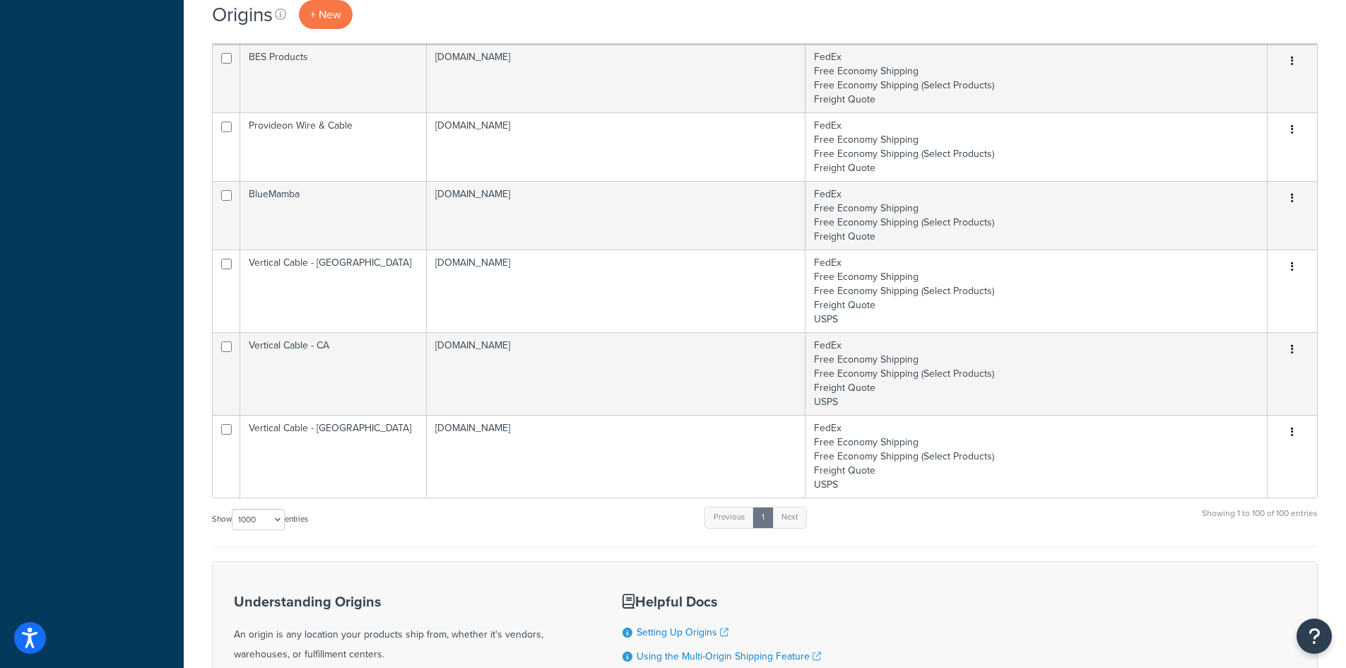
scroll to position [6784, 0]
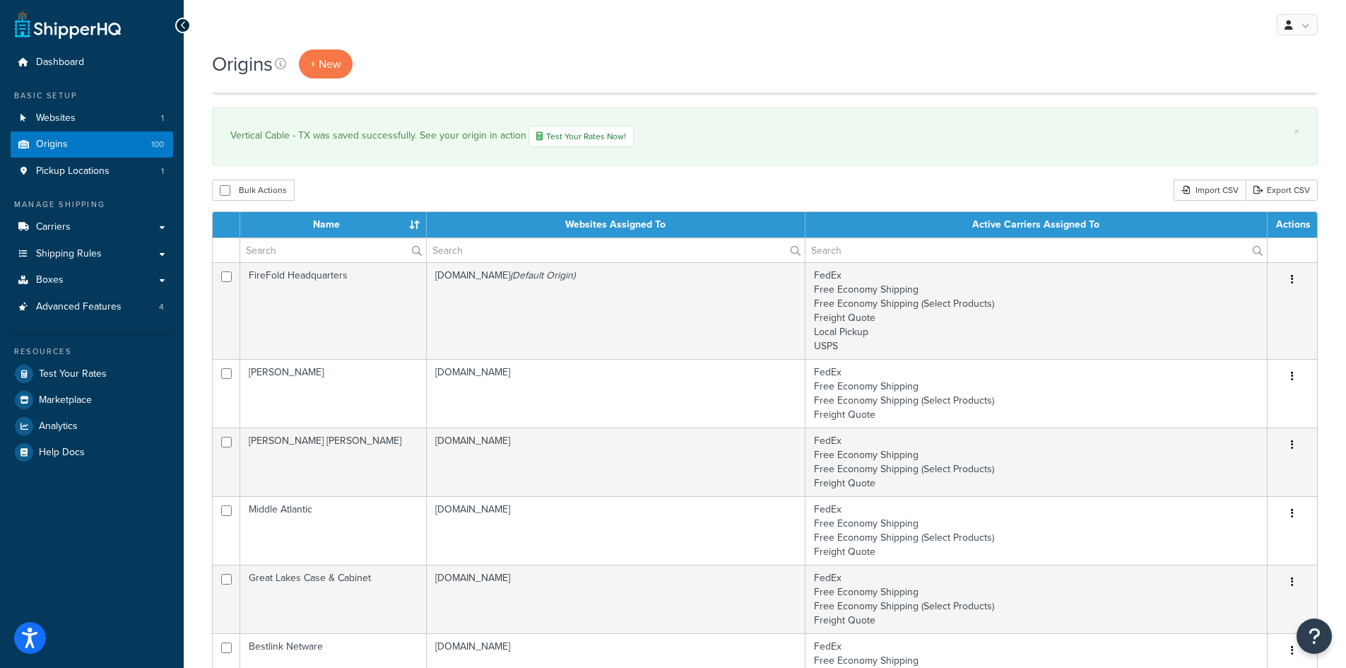
scroll to position [671, 0]
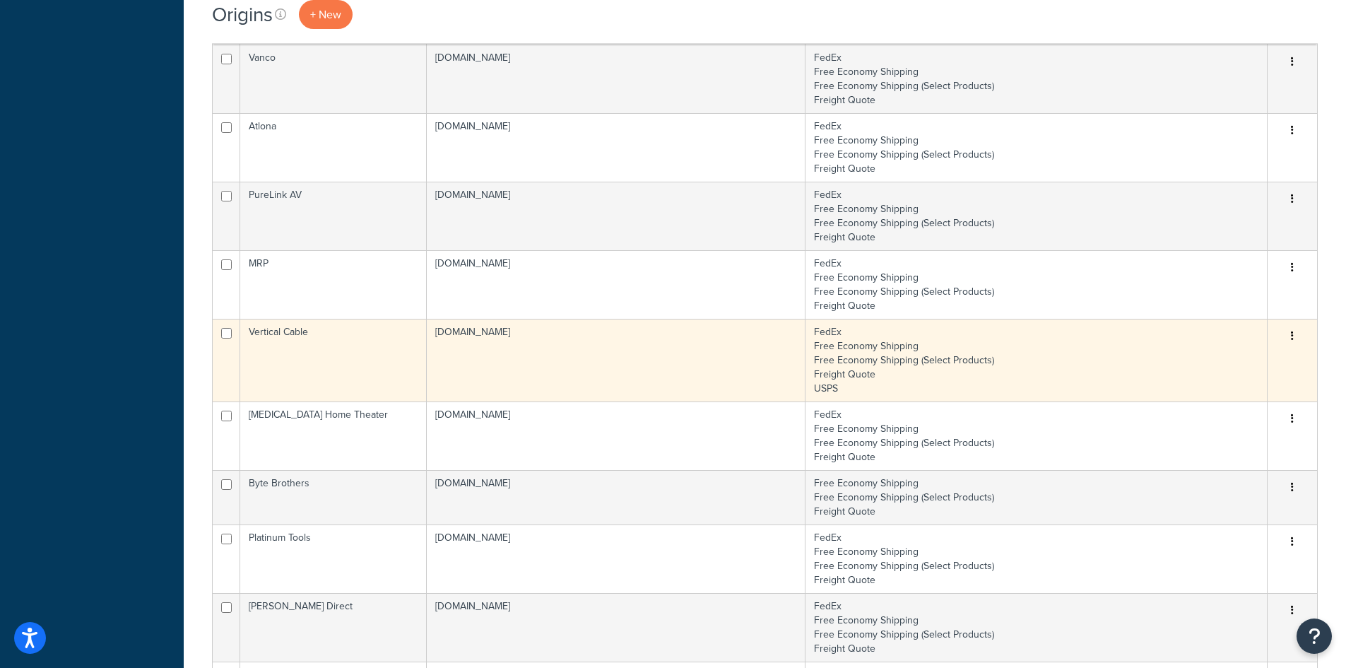
click at [381, 363] on td "Vertical Cable" at bounding box center [333, 360] width 187 height 83
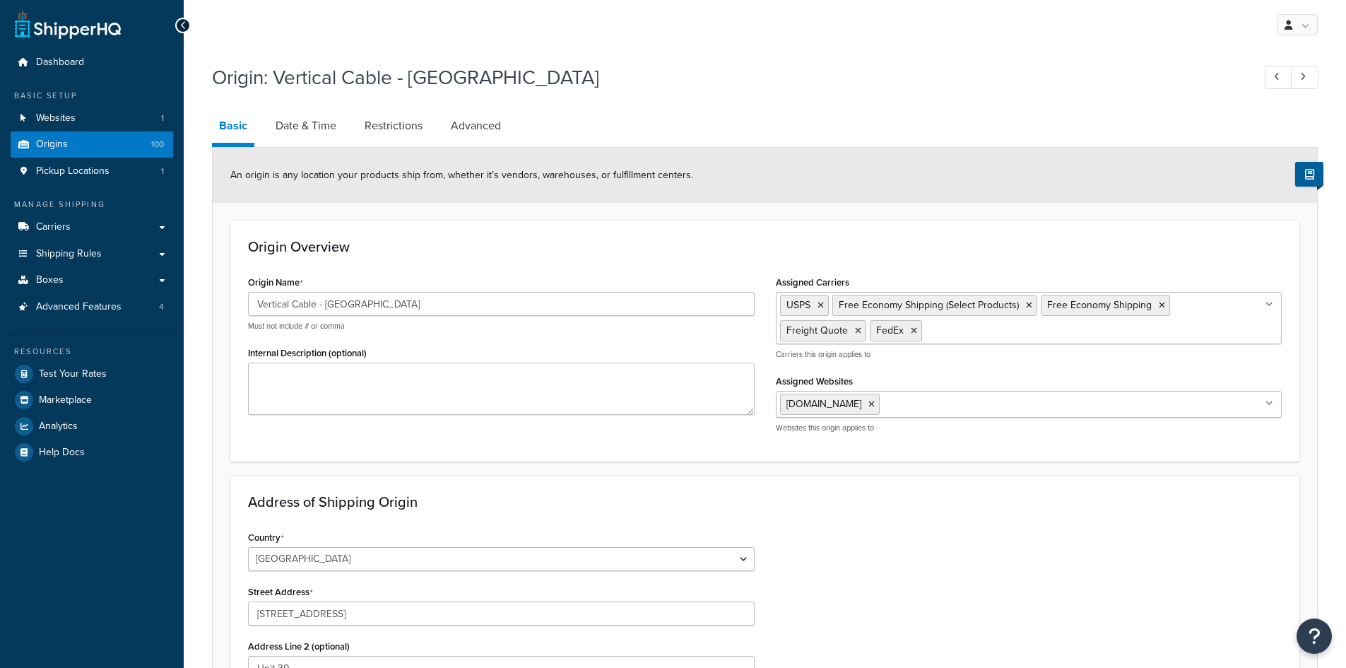
select select "32"
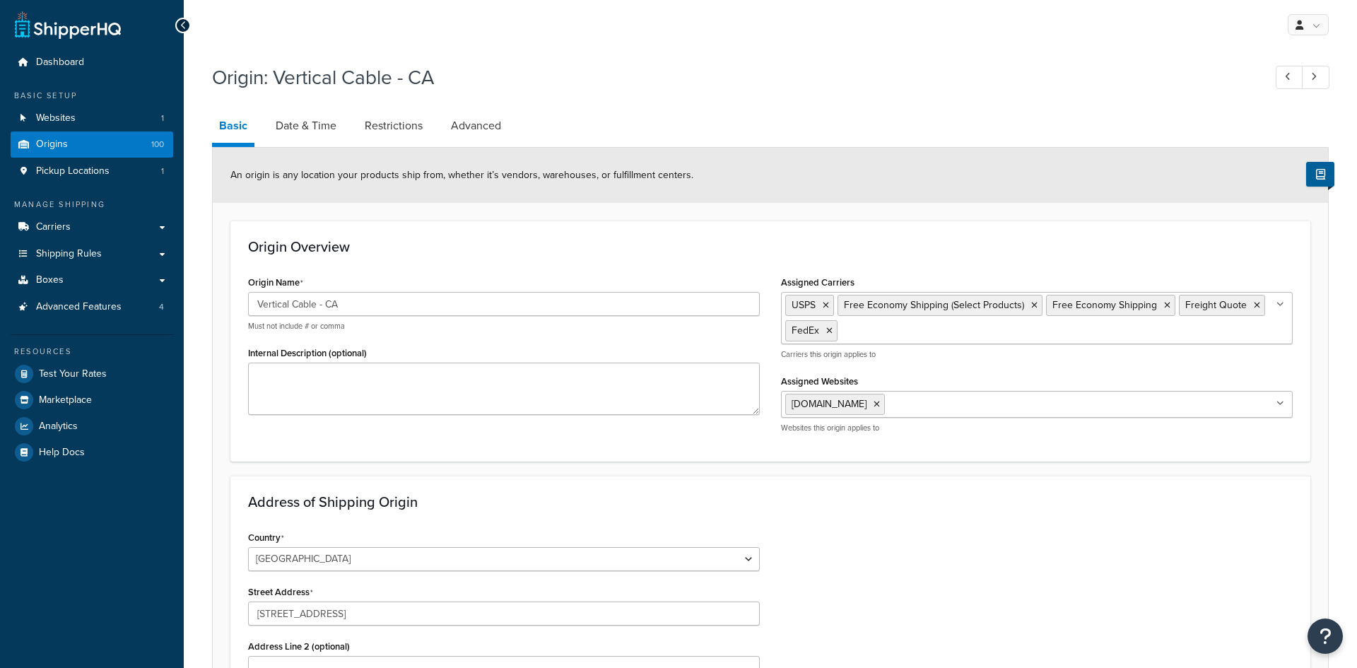
select select "5"
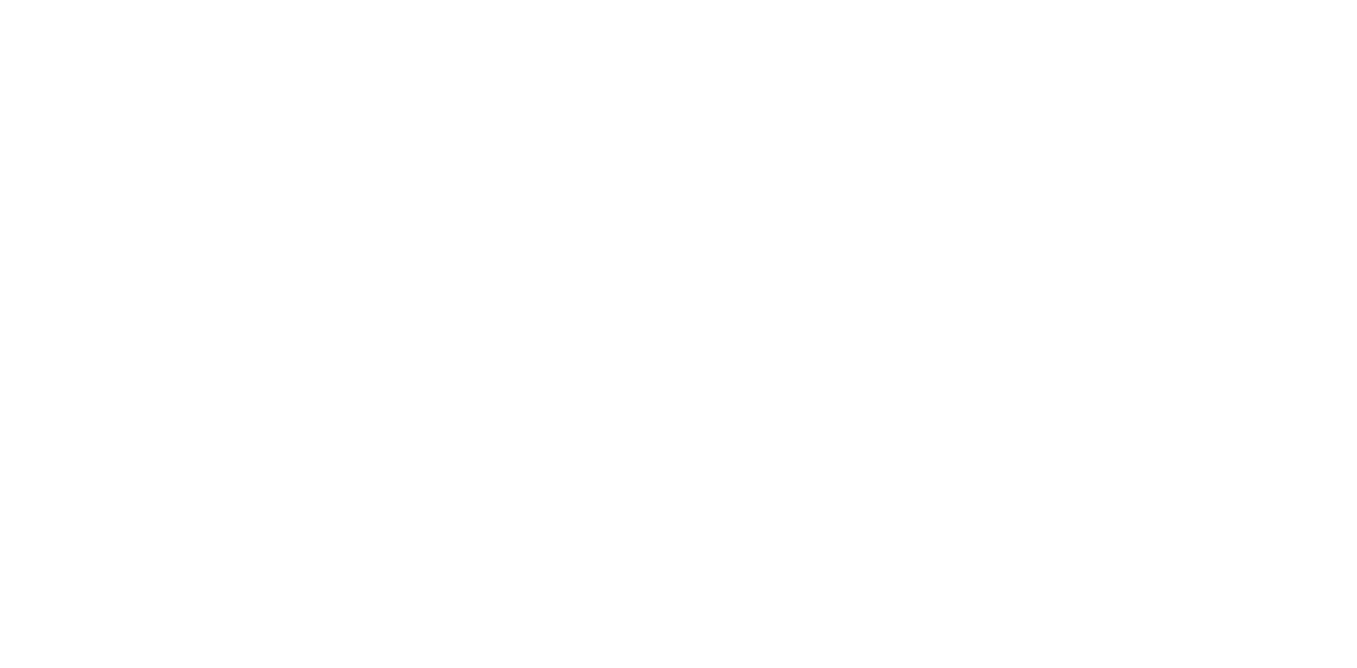
select select "32"
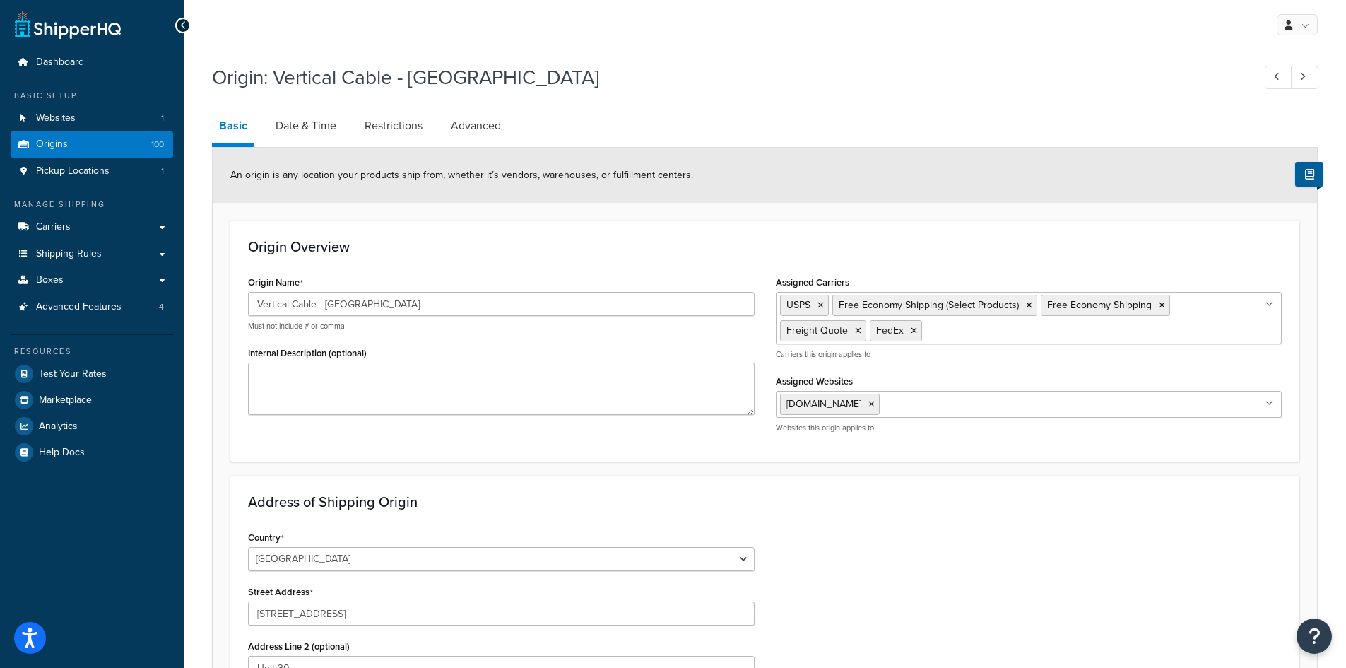
click at [531, 271] on div "Origin Overview Origin Name Vertical Cable - NY Must not include # or comma Int…" at bounding box center [764, 340] width 1069 height 241
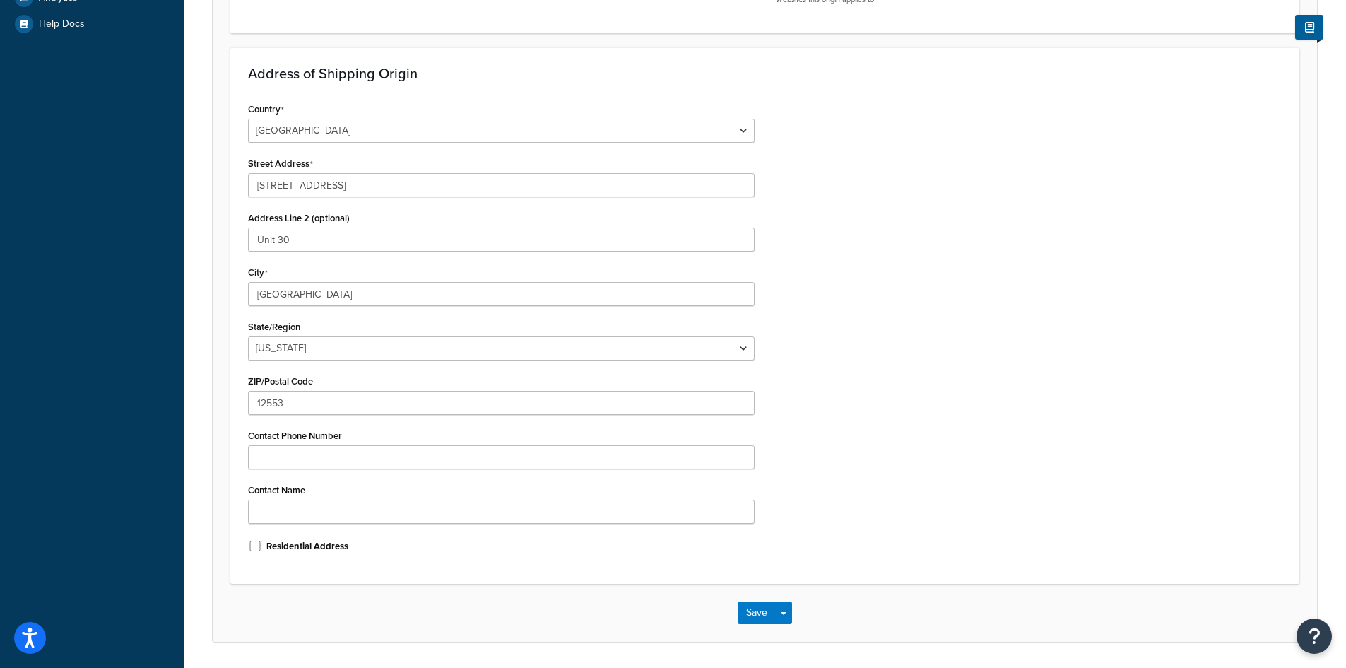
scroll to position [404, 0]
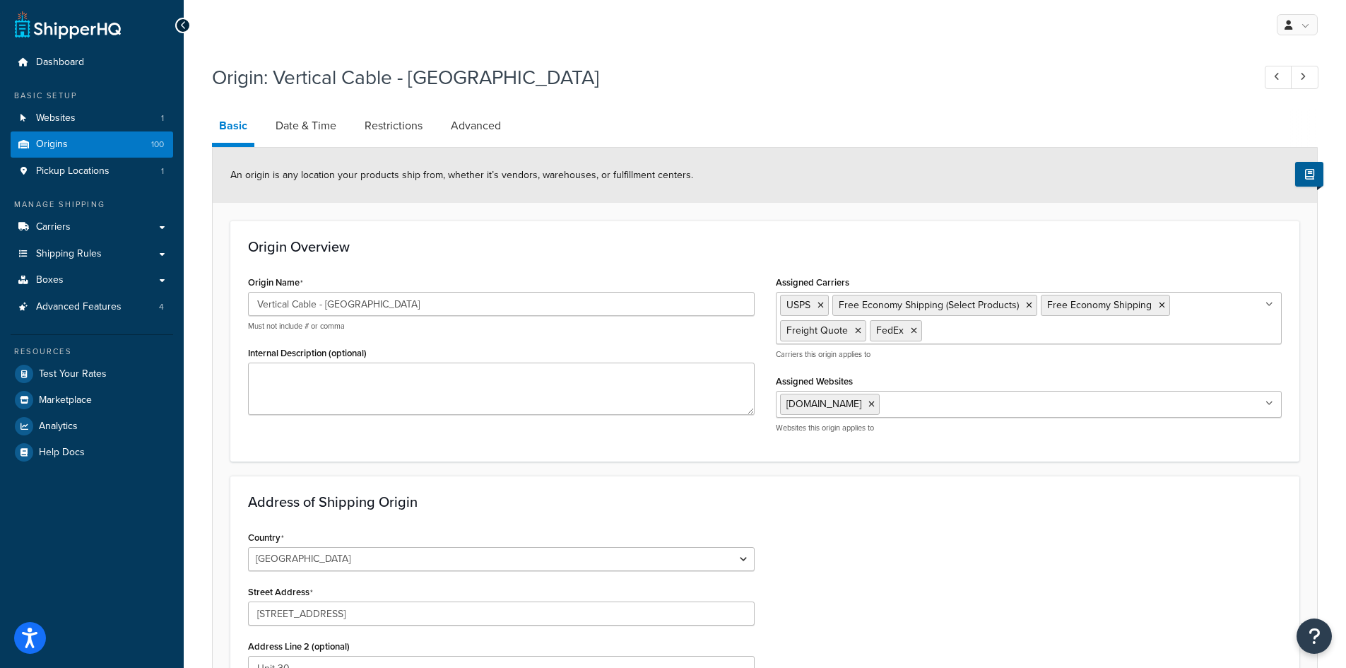
click at [606, 92] on div "Origin: Vertical Cable - NY" at bounding box center [765, 79] width 1106 height 45
select select "43"
click at [310, 132] on link "Date & Time" at bounding box center [306, 126] width 75 height 34
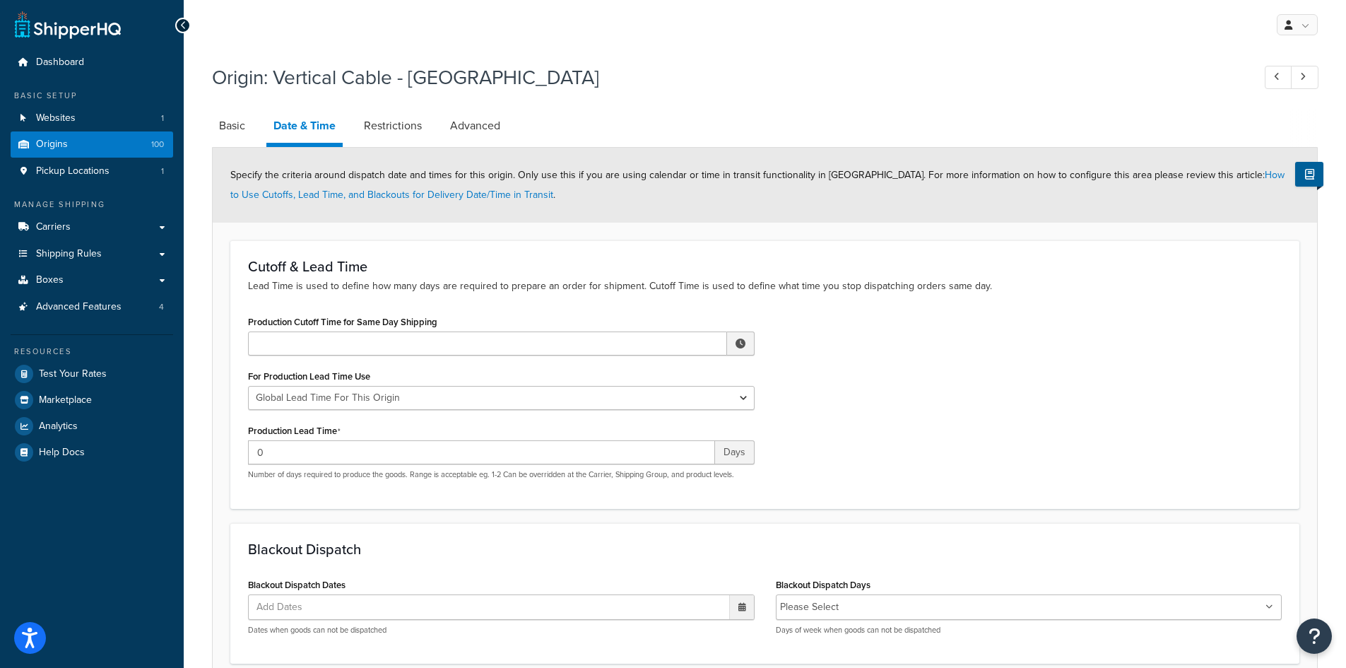
select select "43"
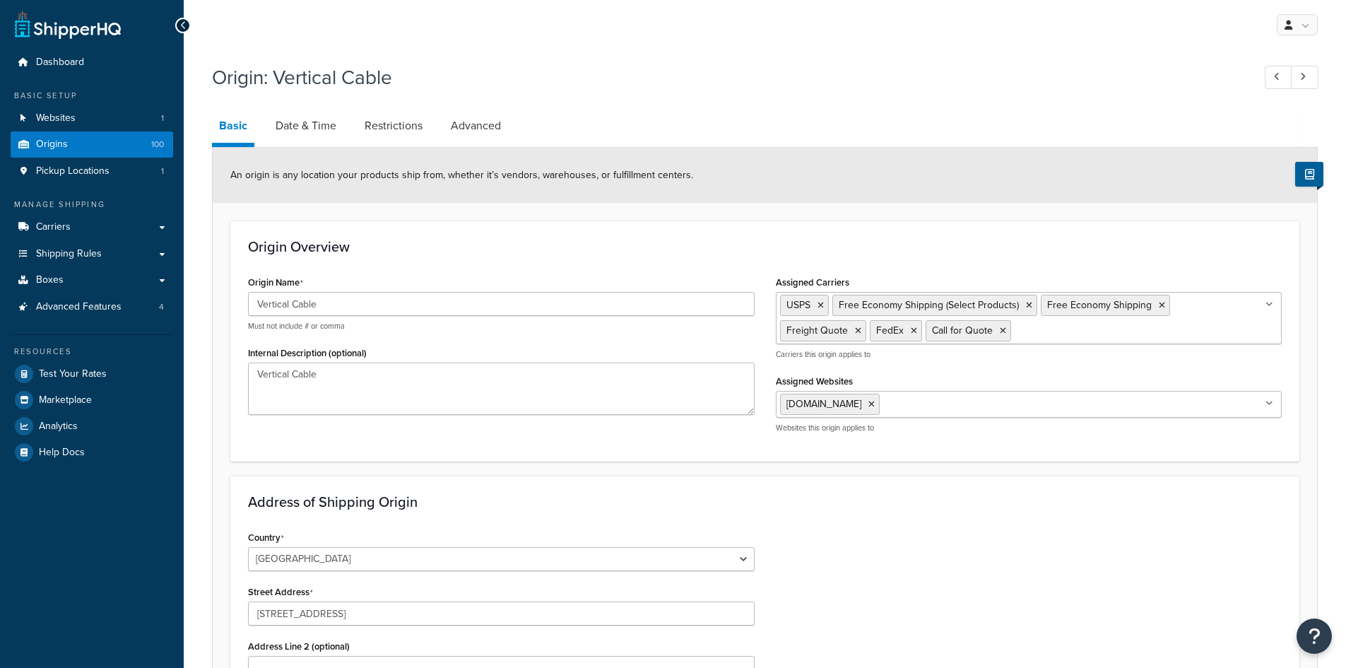
select select "9"
click at [300, 134] on link "Date & Time" at bounding box center [306, 126] width 75 height 34
select select "PER_SHIPPING_METHOD_TYPE"
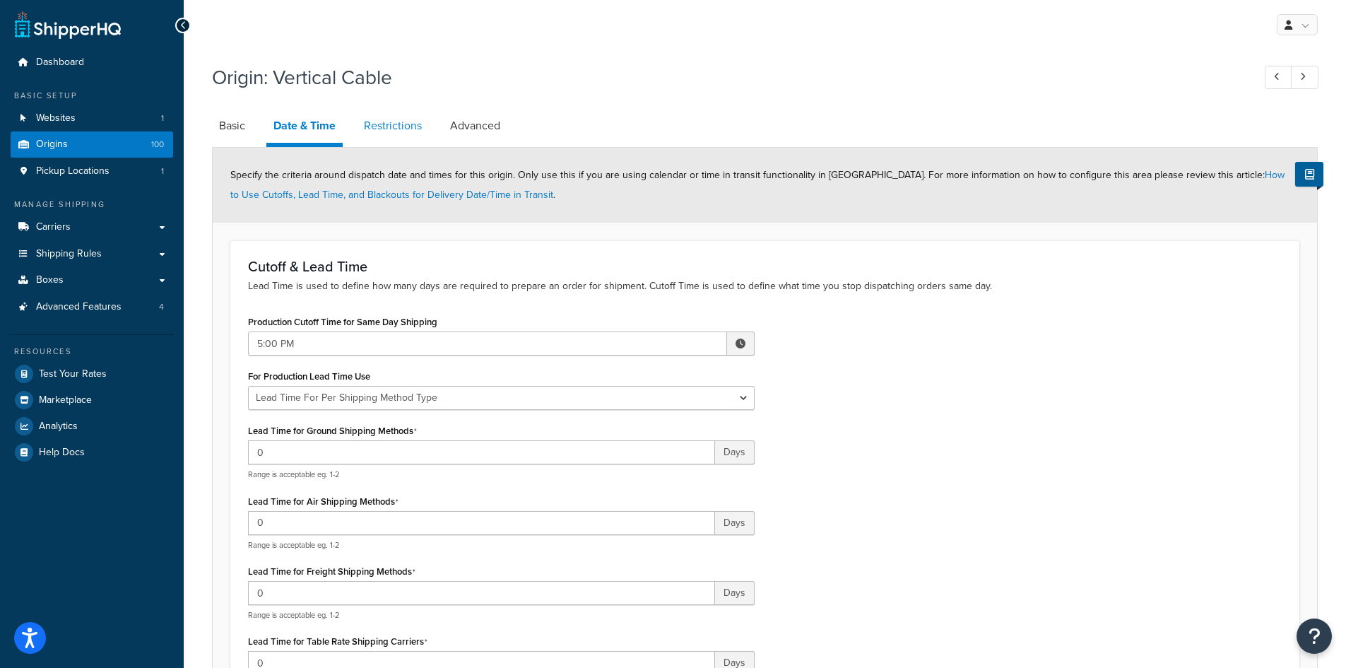
click at [372, 135] on link "Restrictions" at bounding box center [393, 126] width 72 height 34
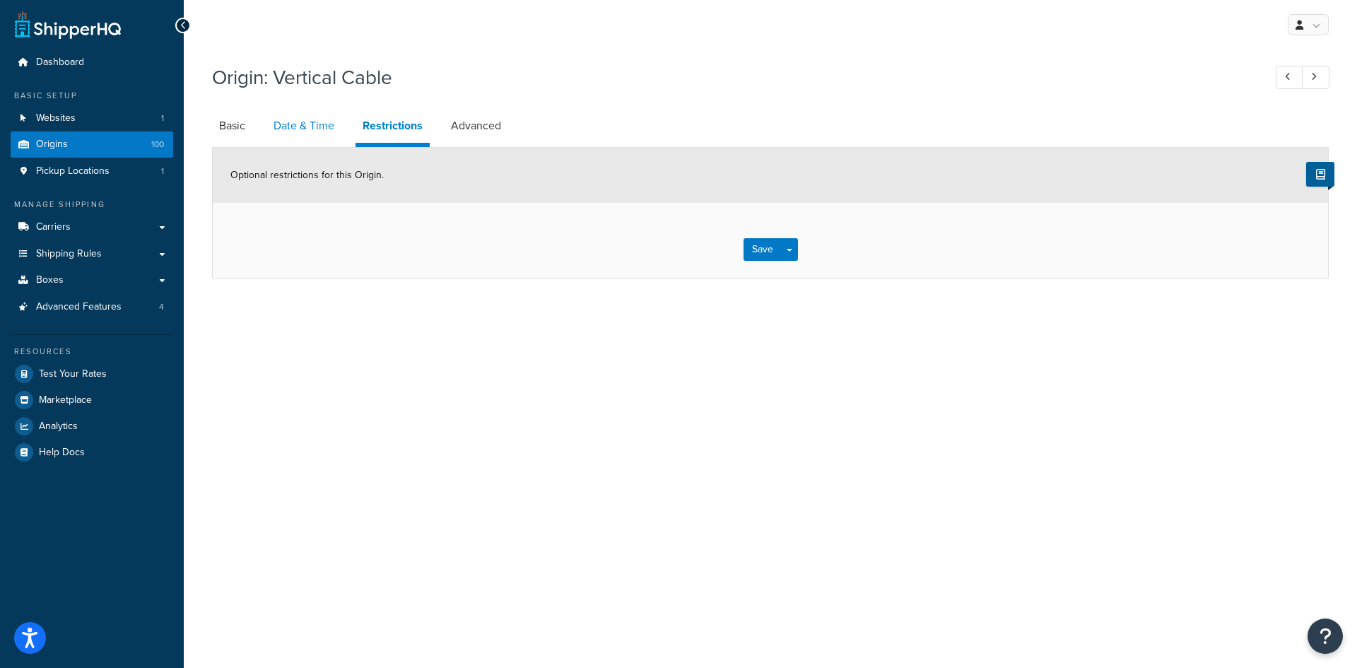
click at [301, 130] on link "Date & Time" at bounding box center [303, 126] width 75 height 34
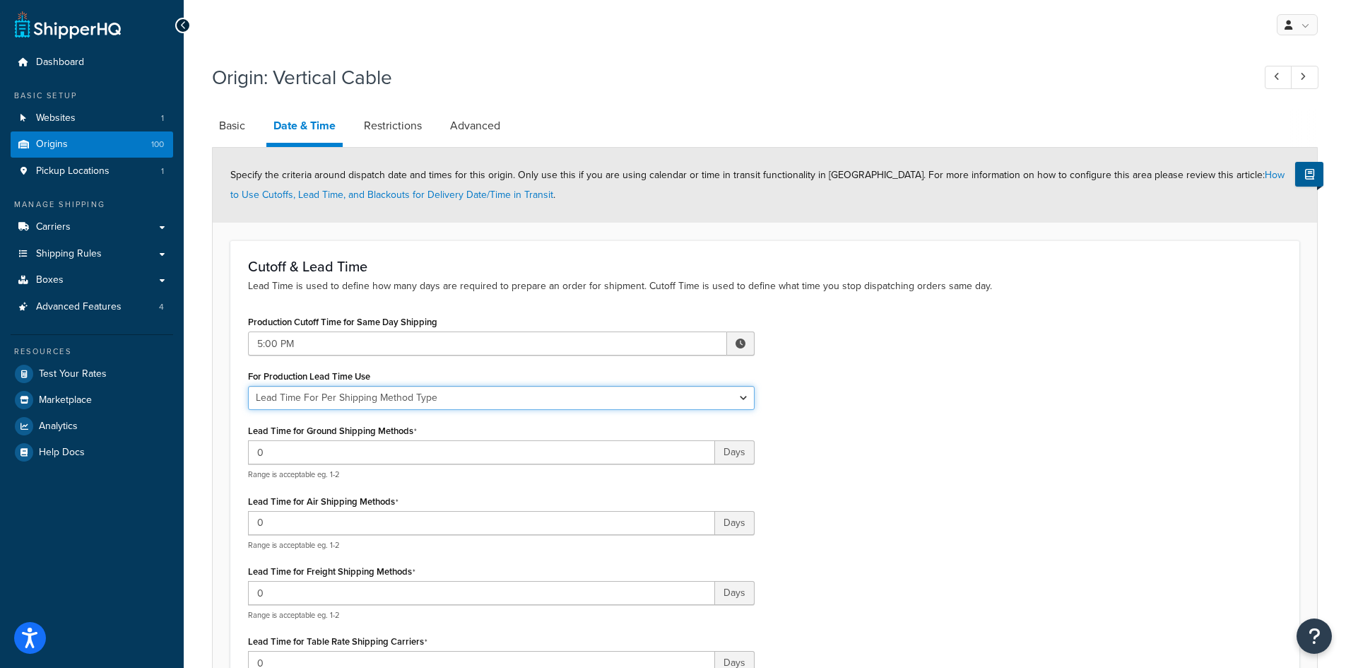
click at [404, 404] on select "Global Lead Time For This Origin Lead Time For Per Shipping Method Type" at bounding box center [501, 398] width 507 height 24
select select "ORIGIN_GLOBAL"
click at [248, 387] on select "Global Lead Time For This Origin Lead Time For Per Shipping Method Type" at bounding box center [501, 398] width 507 height 24
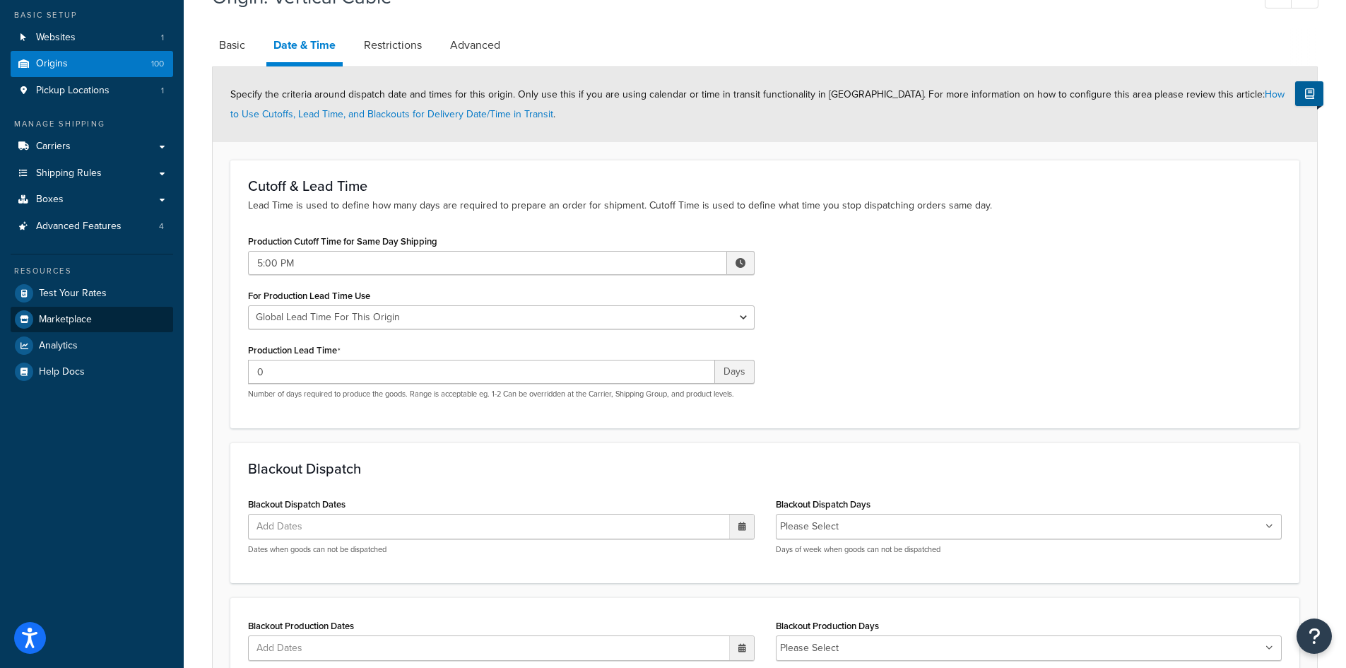
scroll to position [36, 0]
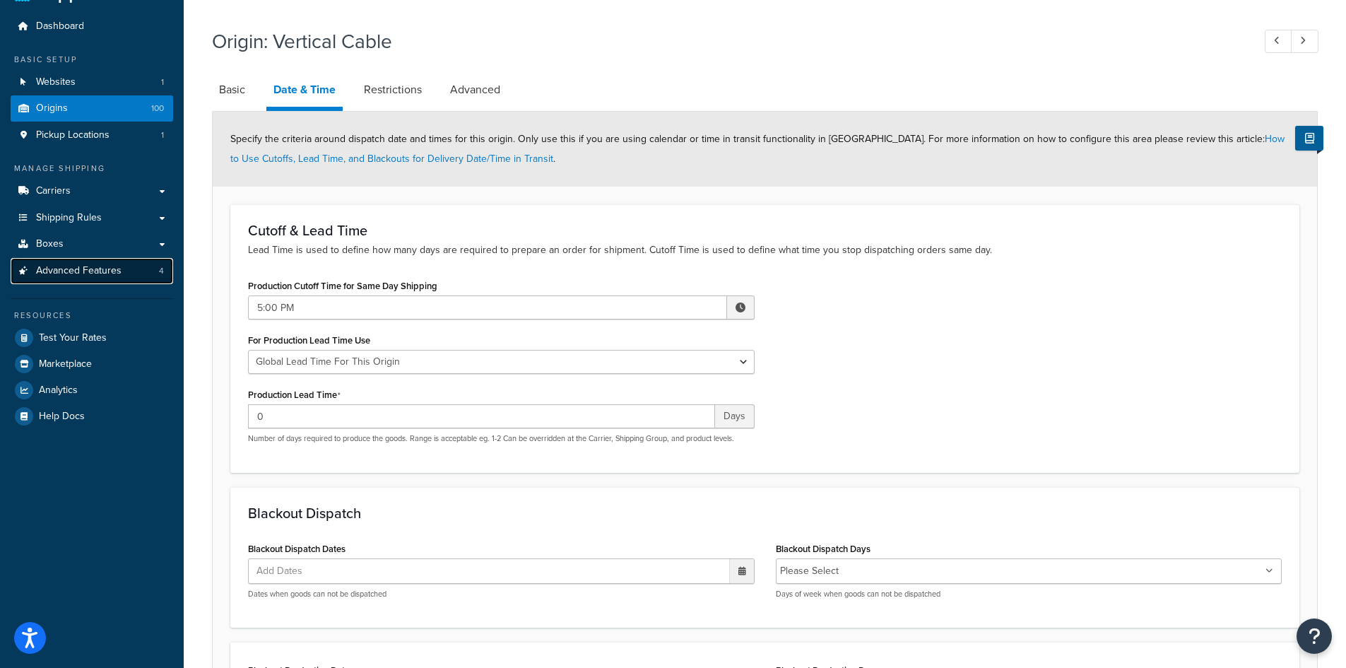
click at [69, 276] on span "Advanced Features" at bounding box center [79, 271] width 86 height 12
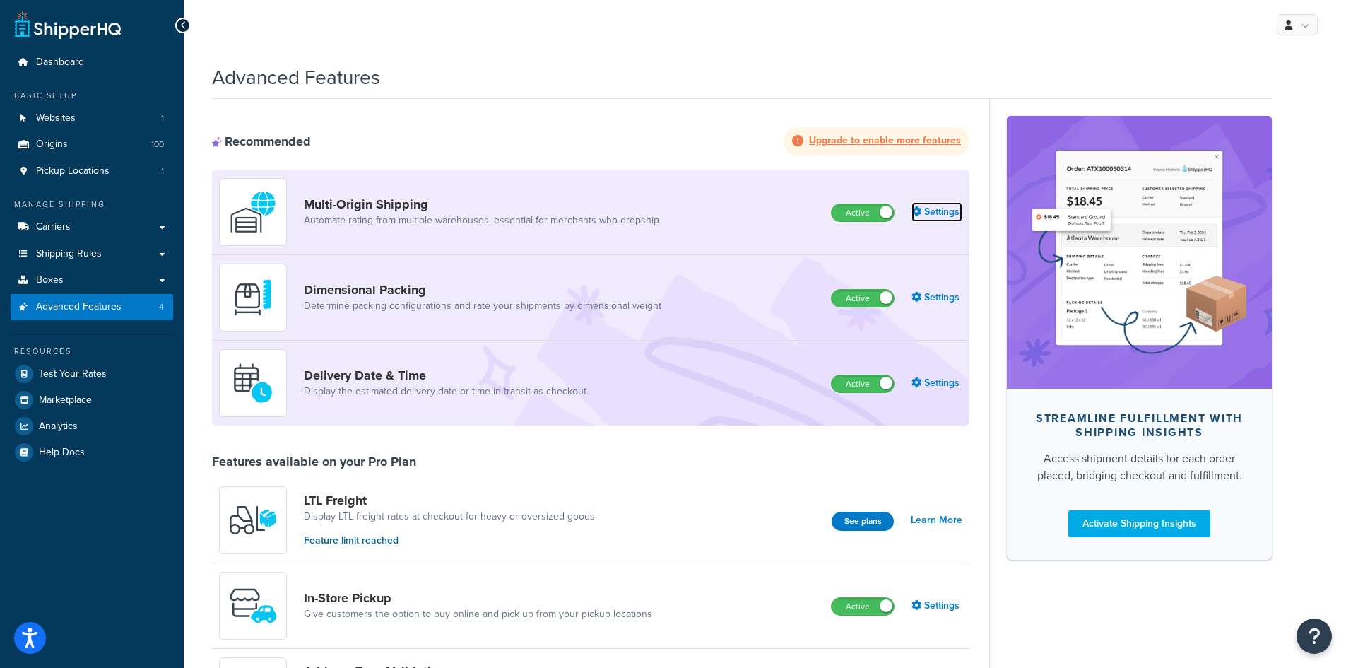
click at [941, 218] on link "Settings" at bounding box center [937, 212] width 51 height 20
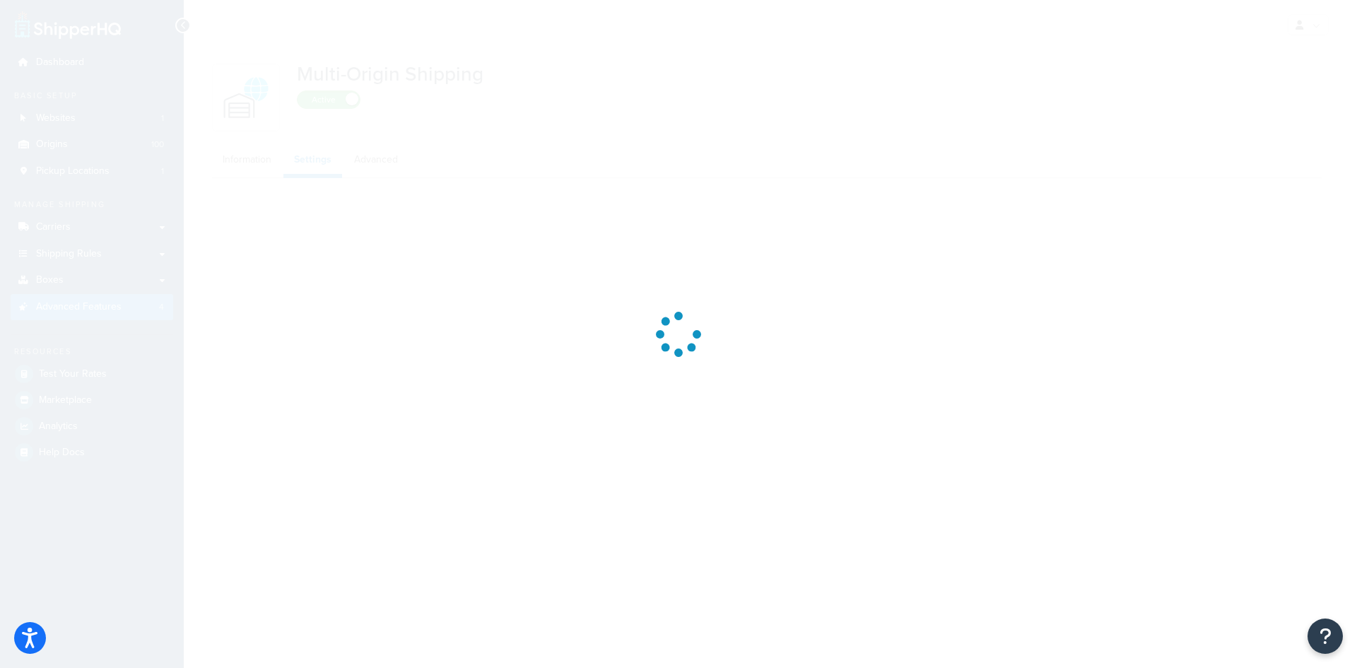
select select "false"
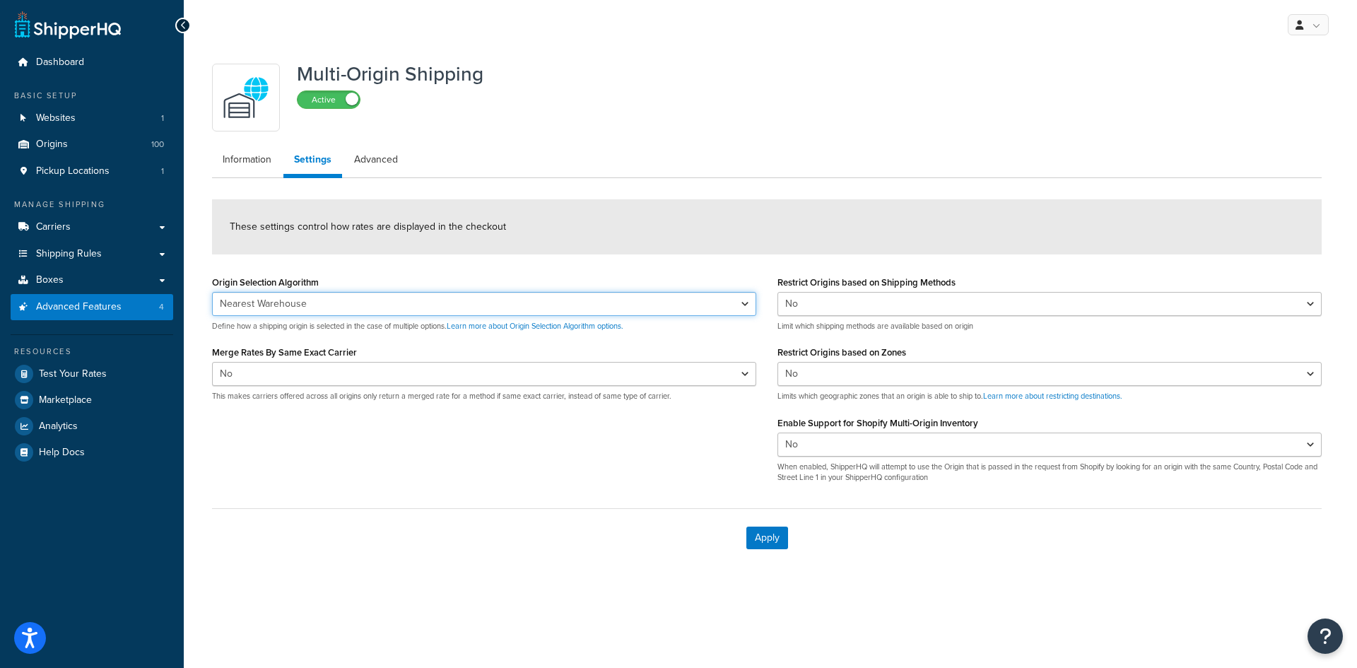
click at [394, 310] on select "Nearest Warehouse Fewest Warehouses" at bounding box center [484, 304] width 544 height 24
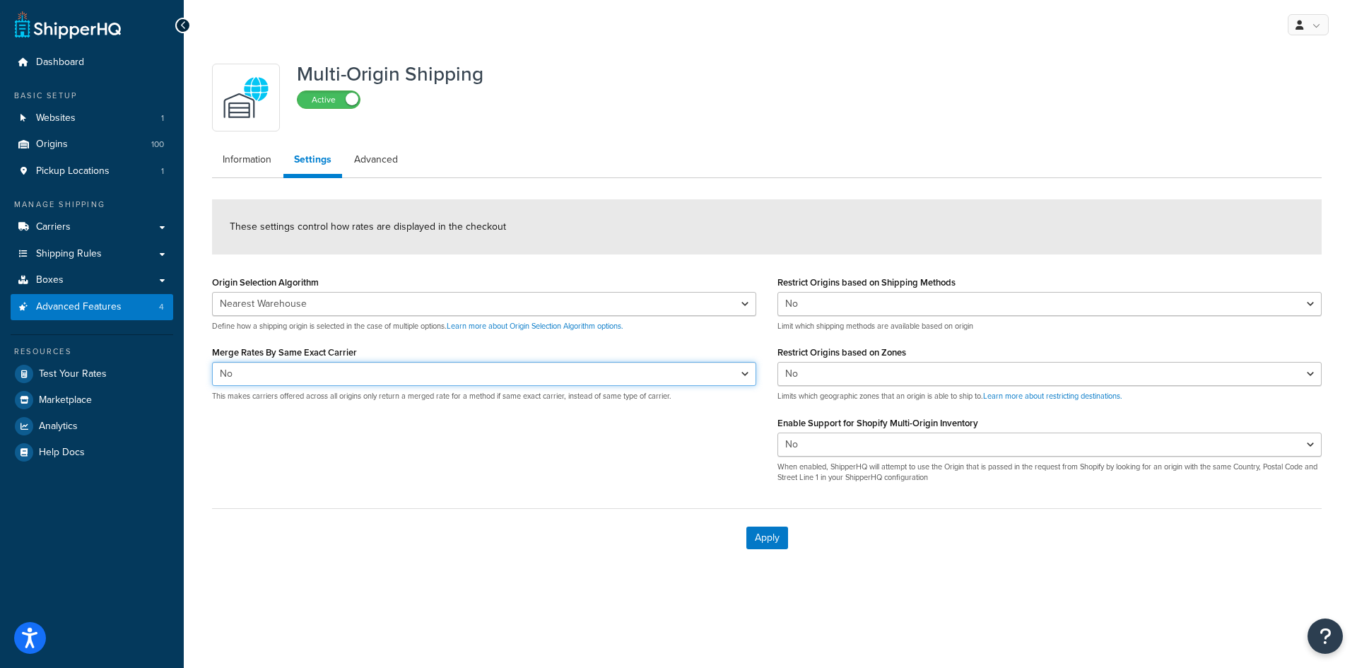
click at [404, 372] on select "Yes No" at bounding box center [484, 374] width 544 height 24
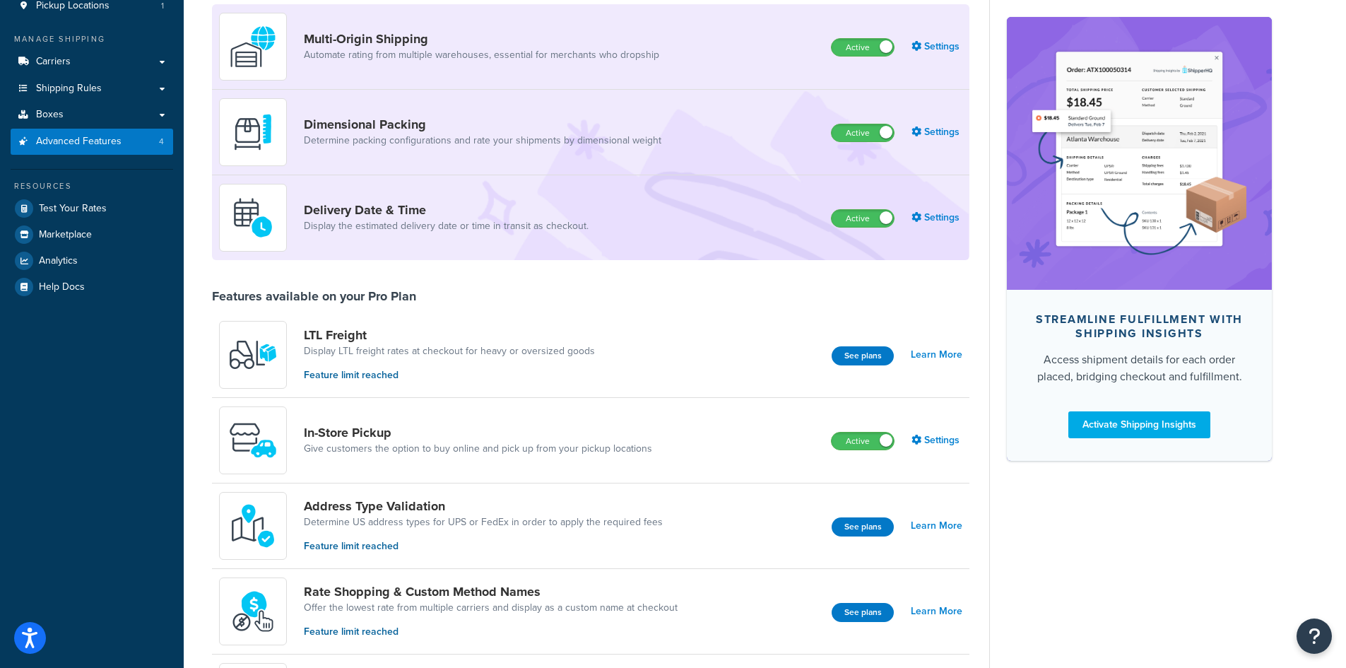
scroll to position [212, 0]
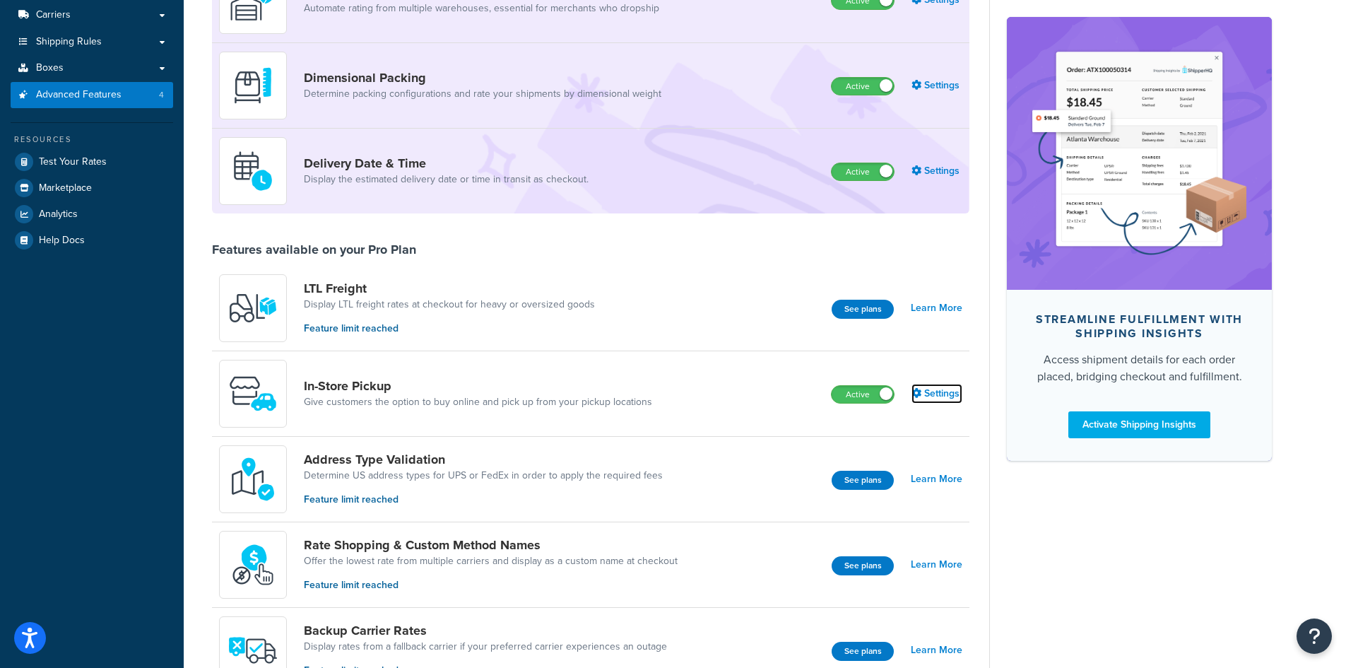
click at [940, 395] on link "Settings" at bounding box center [937, 394] width 51 height 20
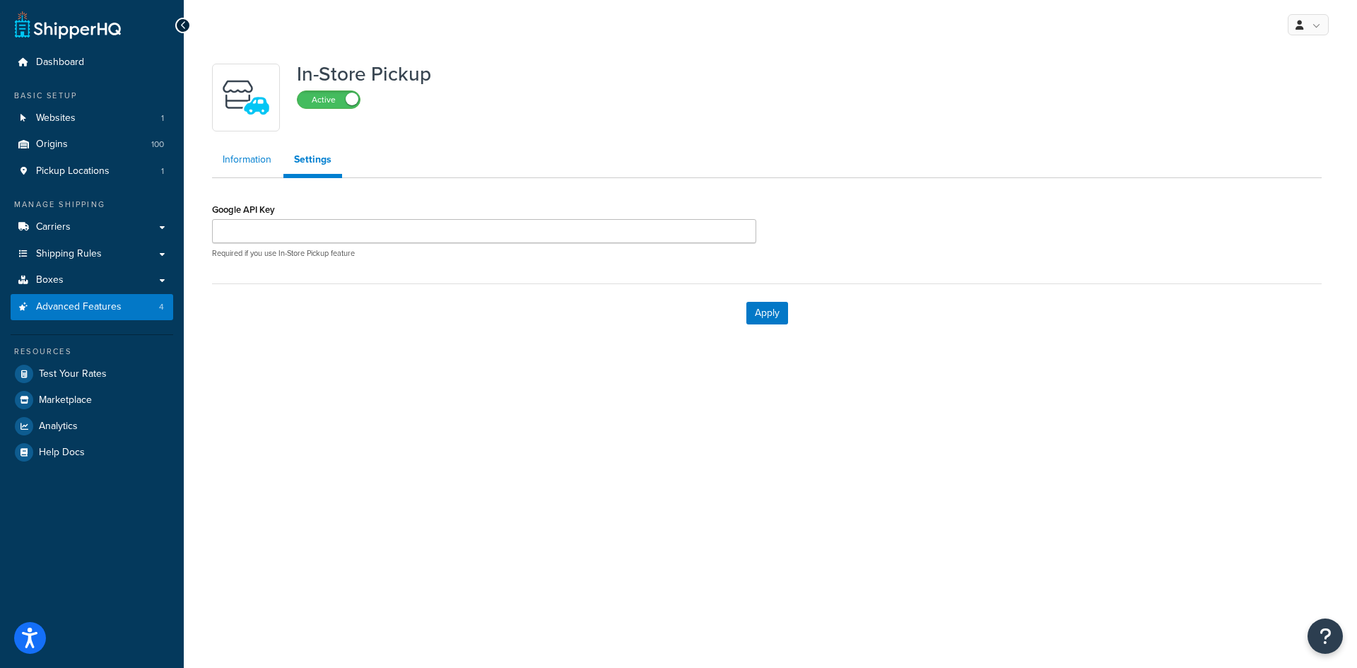
click at [228, 158] on link "Information" at bounding box center [247, 160] width 70 height 28
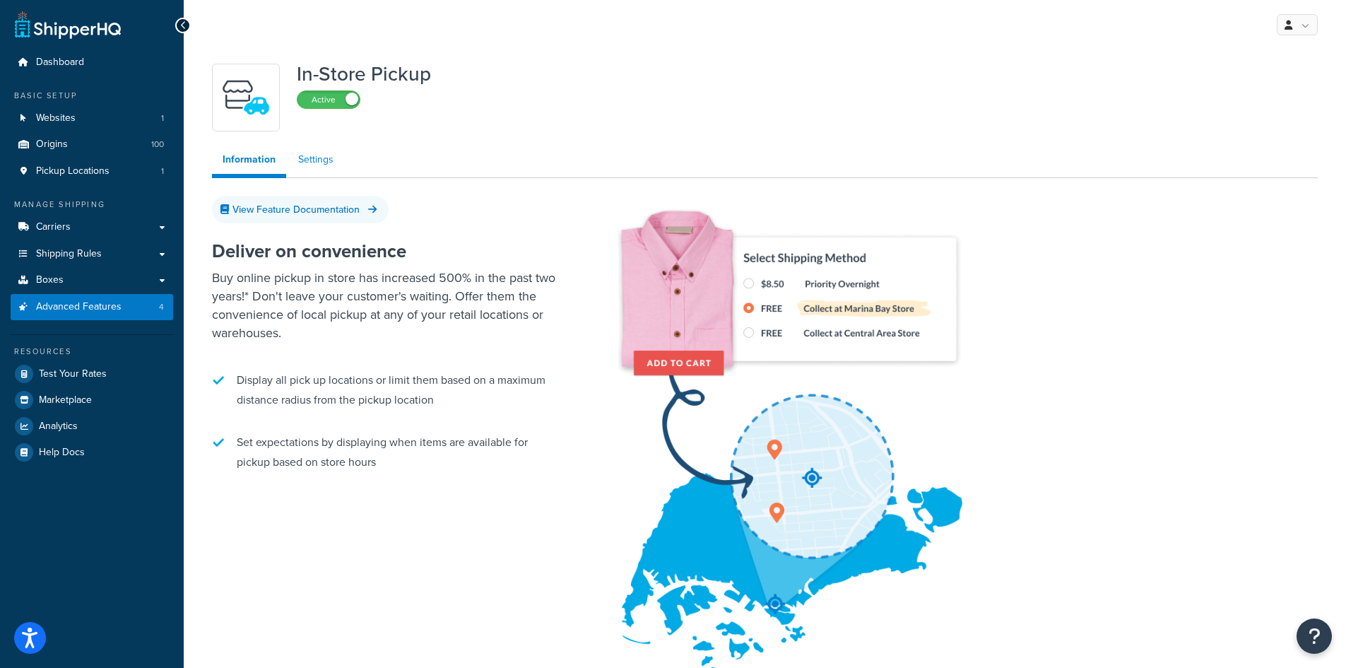
click at [302, 165] on link "Settings" at bounding box center [316, 160] width 57 height 28
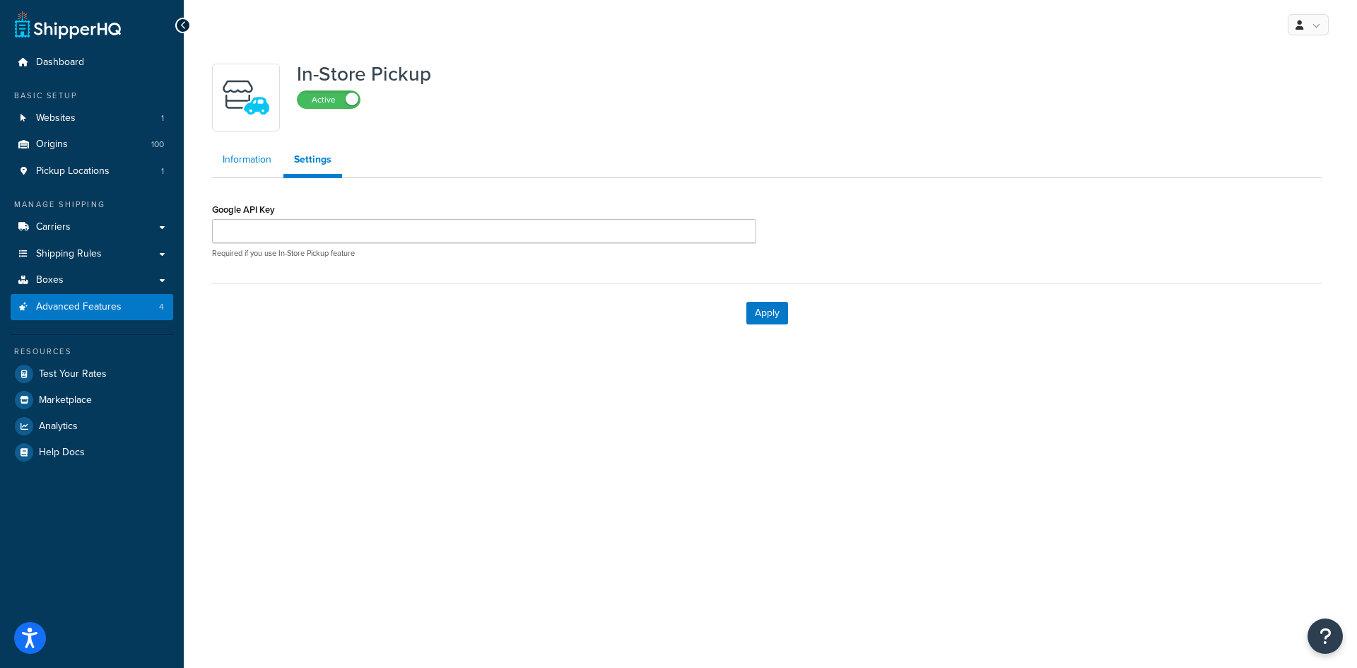
click at [245, 172] on link "Information" at bounding box center [247, 160] width 70 height 28
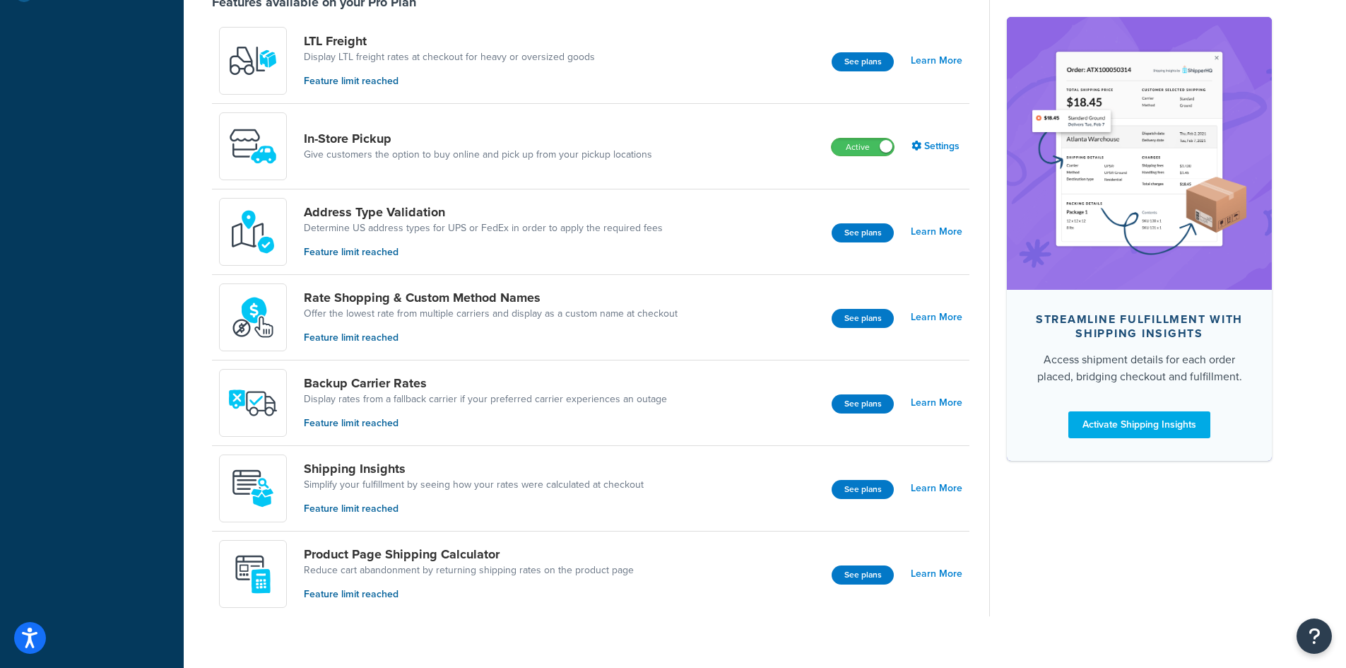
scroll to position [478, 0]
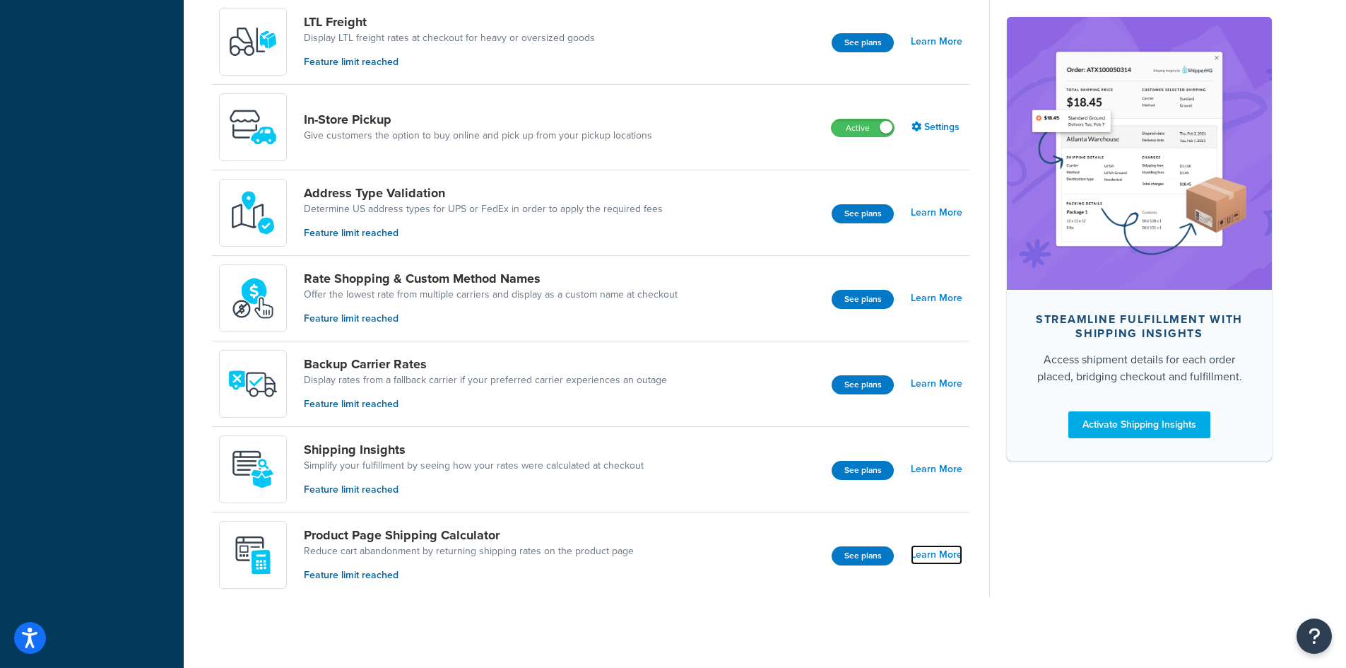
click at [940, 556] on link "Learn More" at bounding box center [937, 555] width 52 height 20
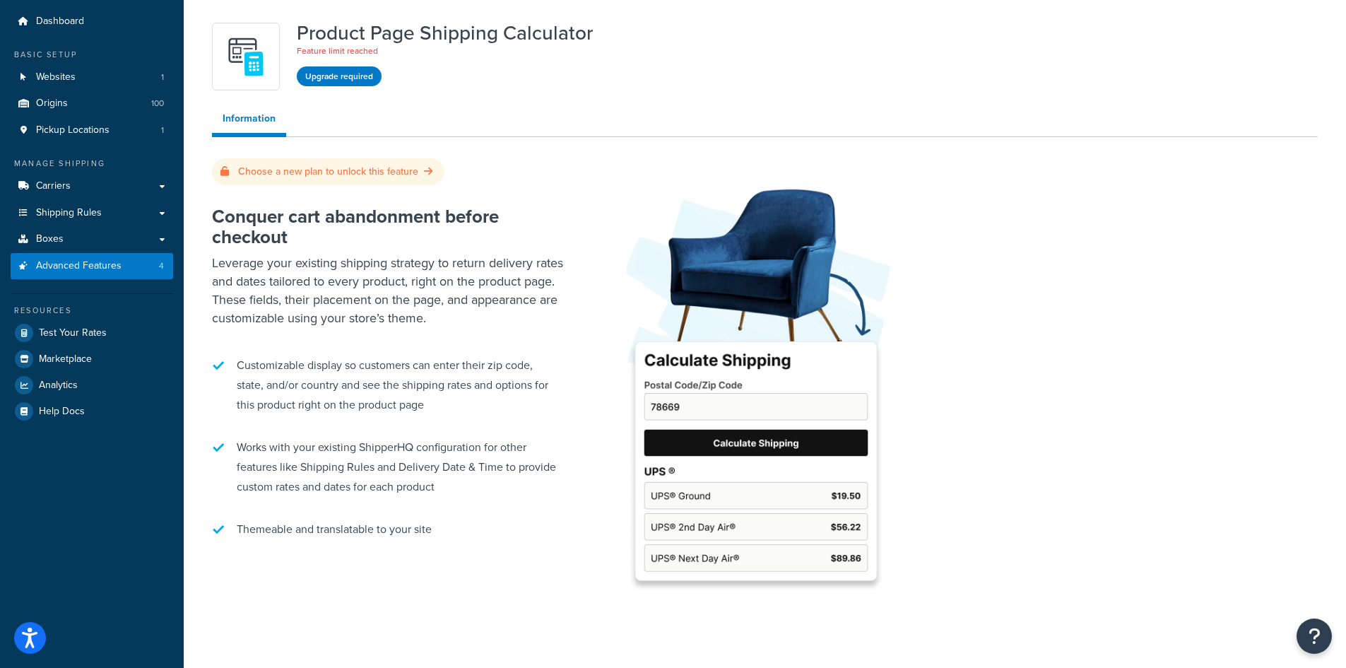
scroll to position [74, 0]
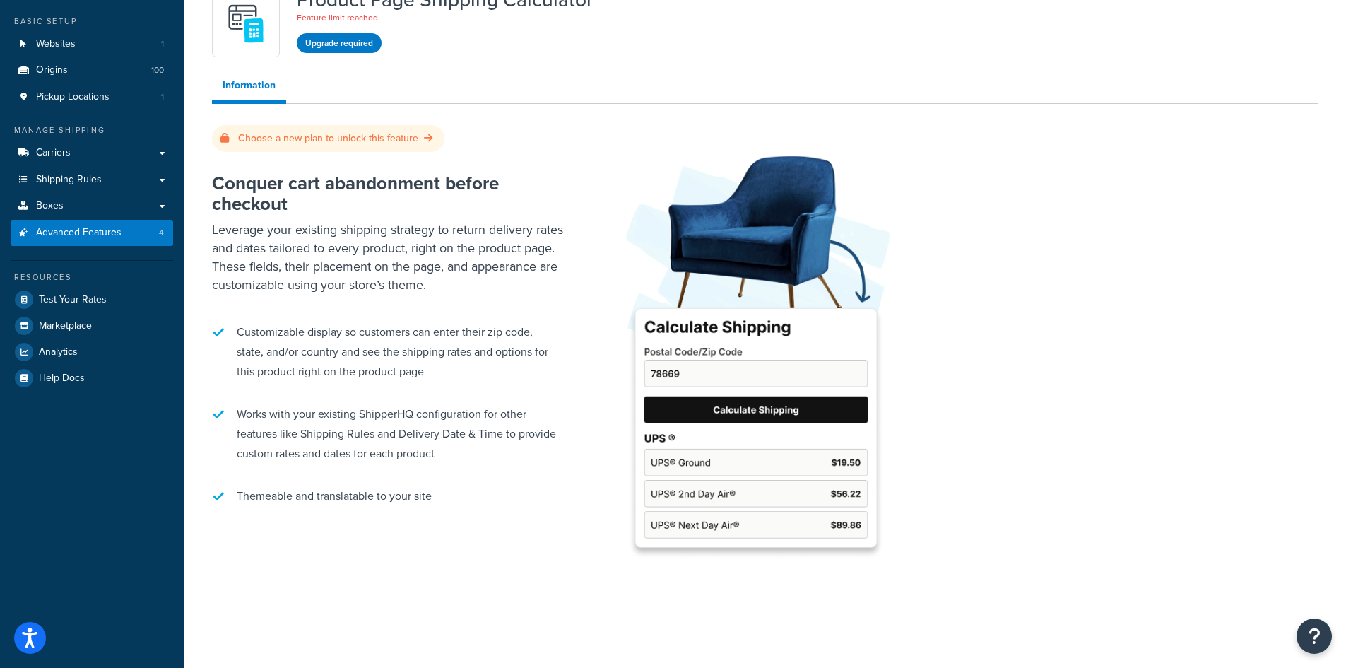
scroll to position [478, 0]
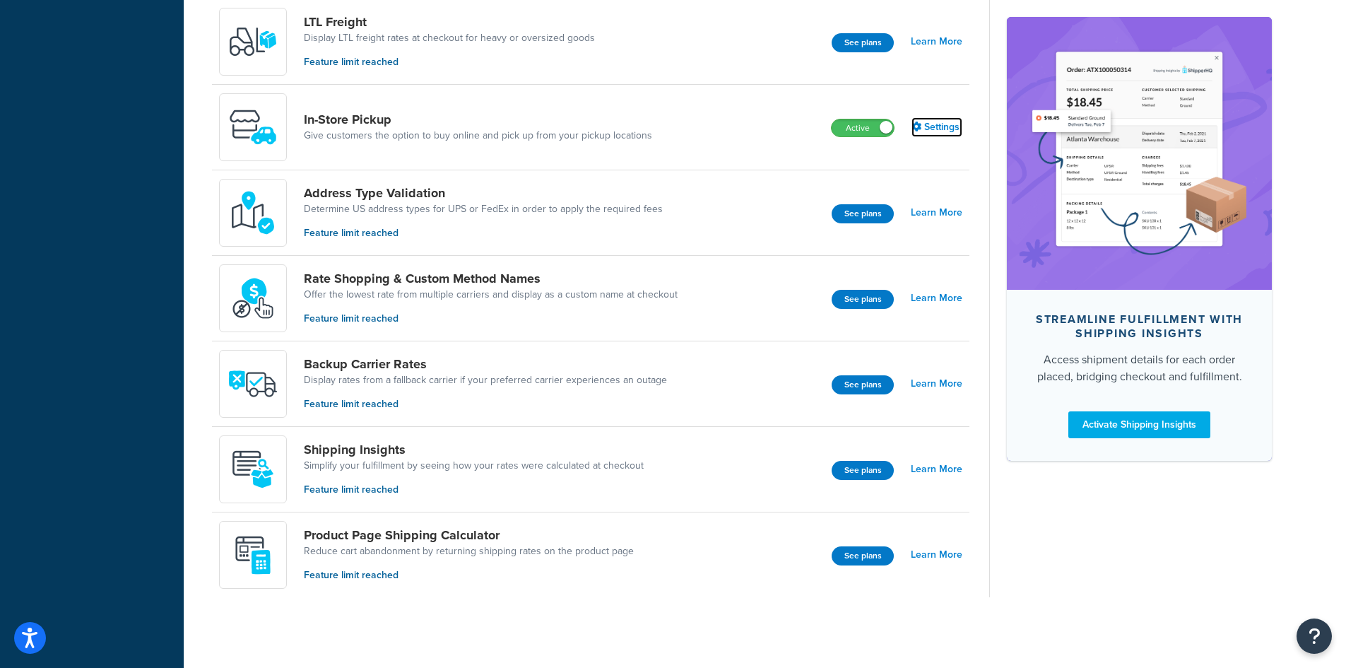
click at [934, 124] on link "Settings" at bounding box center [937, 127] width 51 height 20
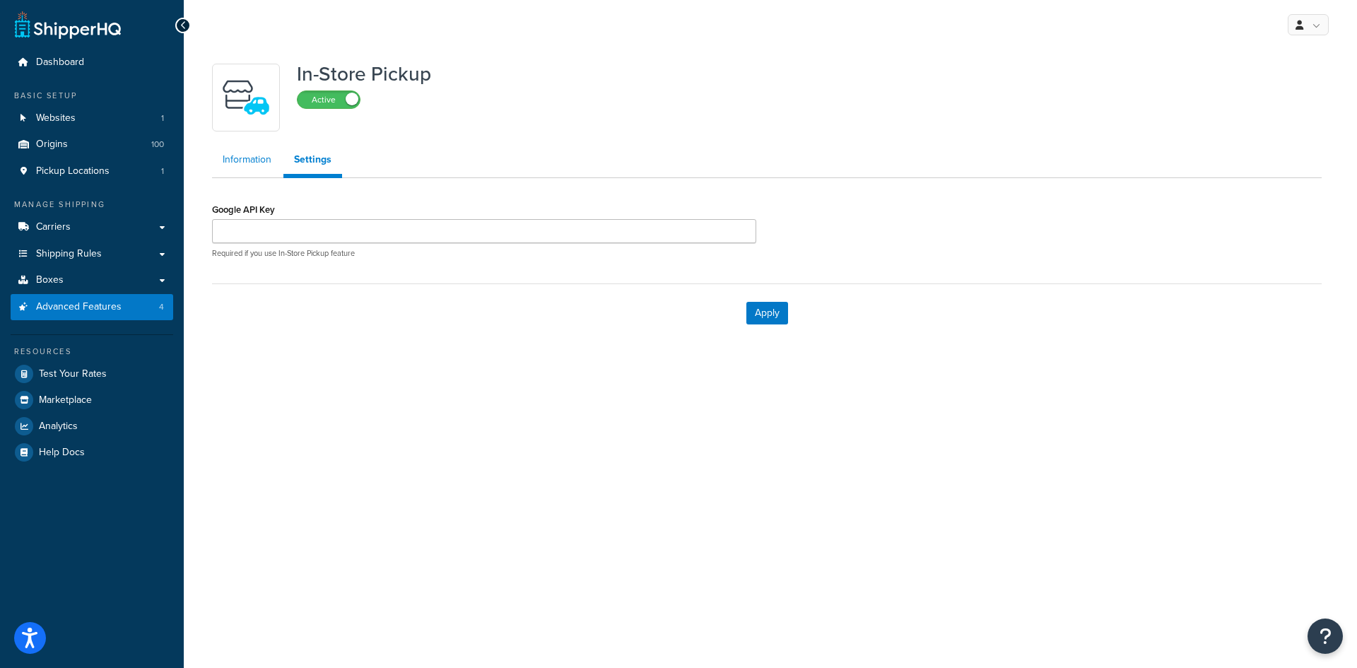
click at [248, 160] on link "Information" at bounding box center [247, 160] width 70 height 28
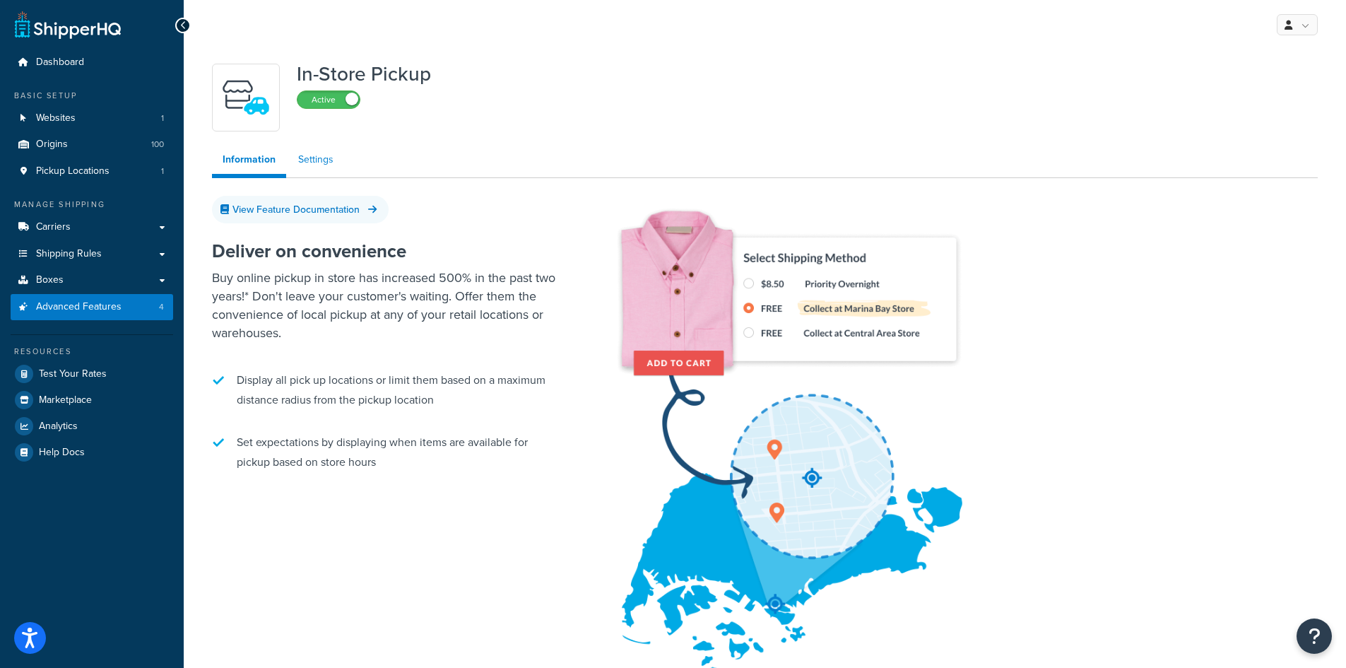
click at [309, 160] on link "Settings" at bounding box center [316, 160] width 57 height 28
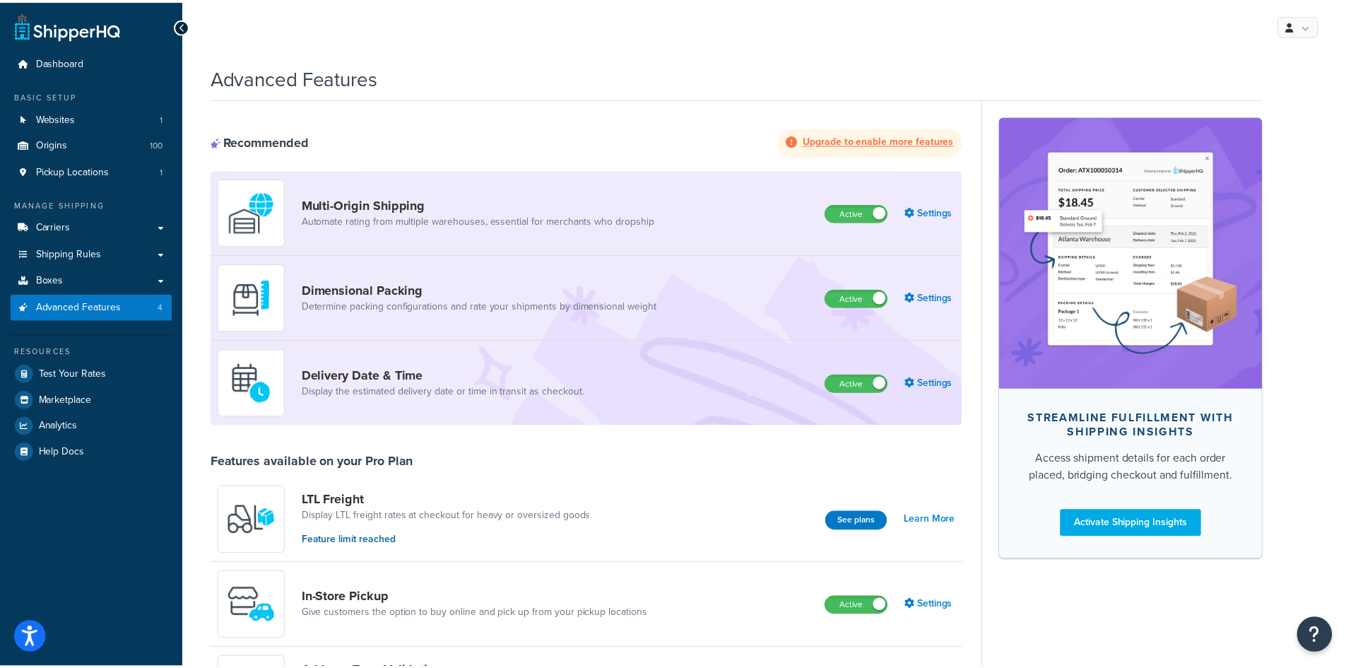
scroll to position [478, 0]
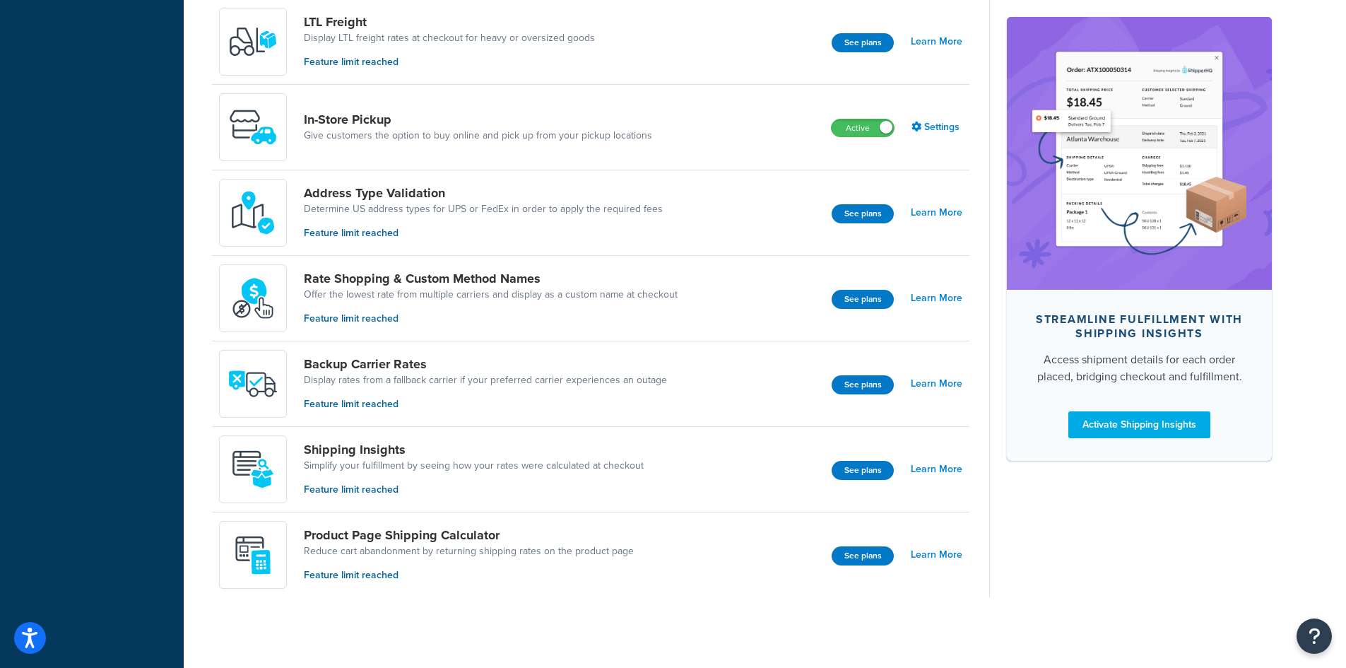
select select "PER_SHIPPING_METHOD_TYPE"
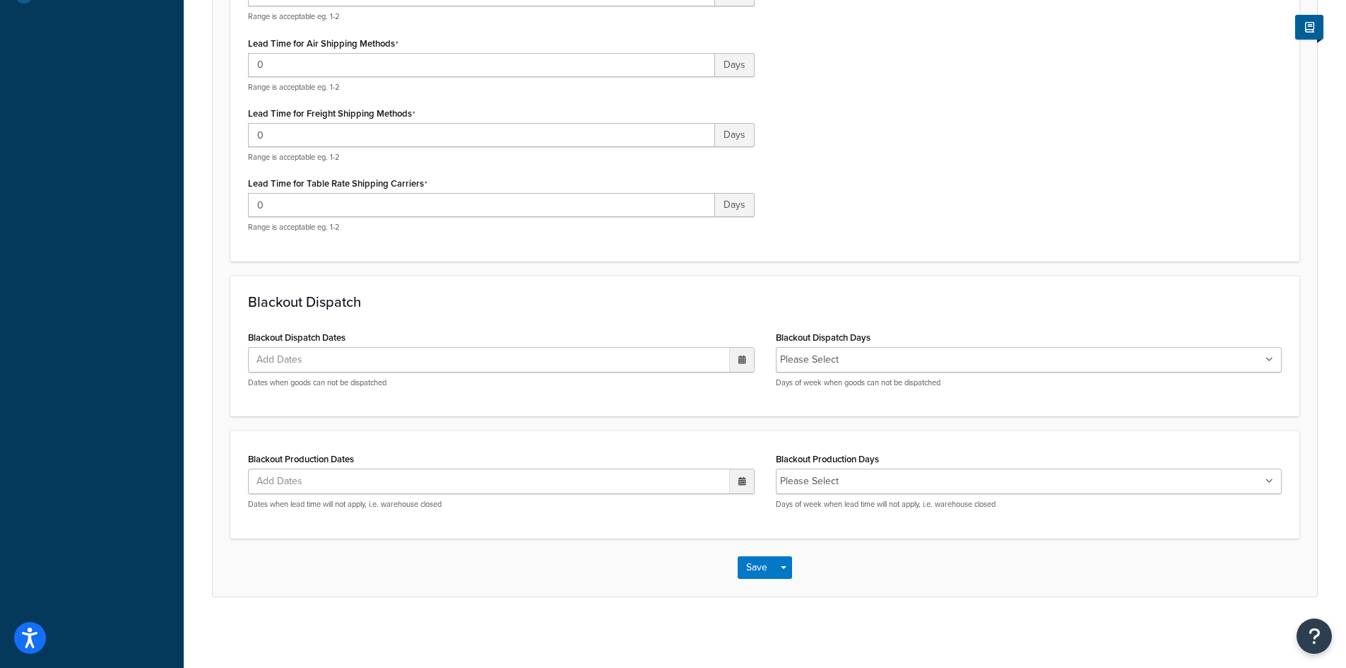
scroll to position [36, 0]
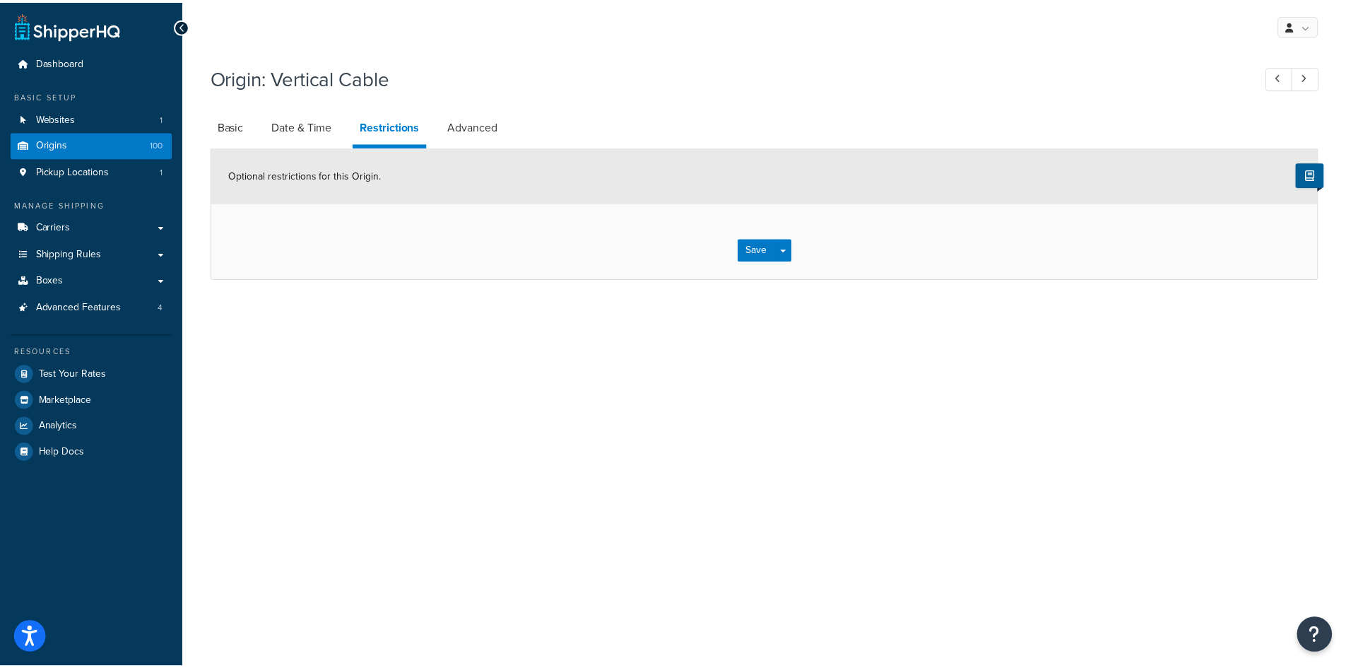
scroll to position [36, 0]
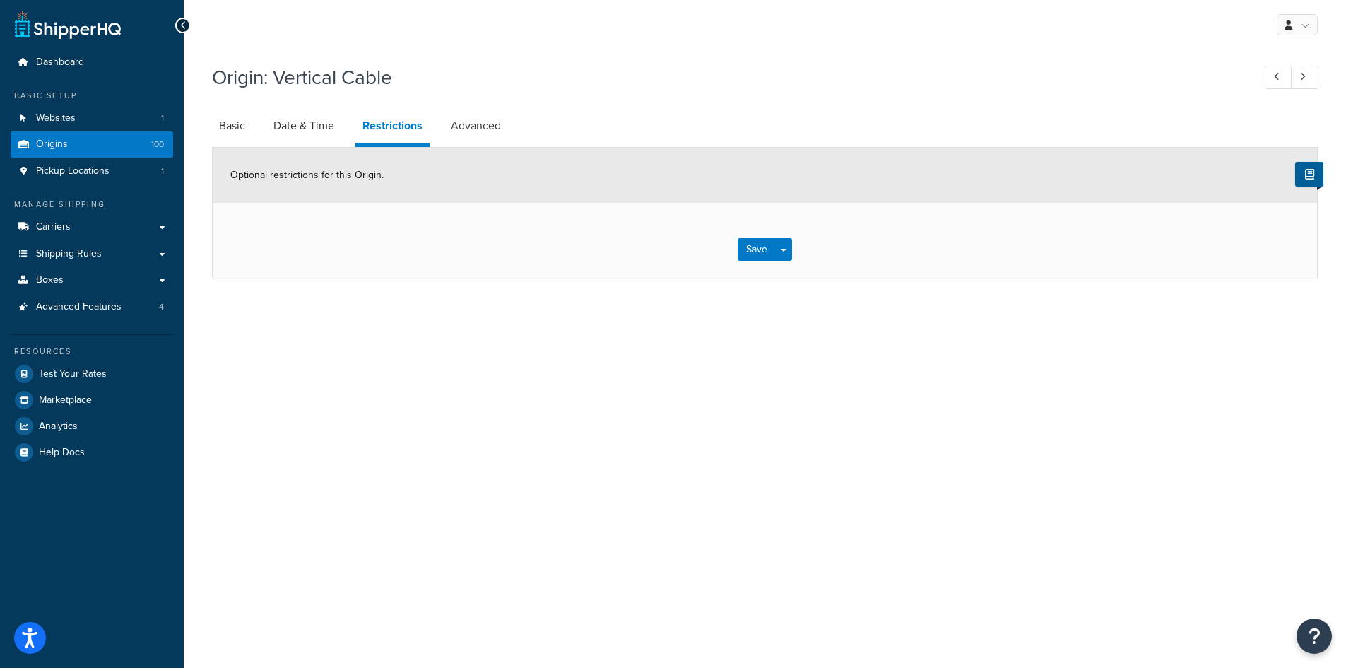
select select "PER_SHIPPING_METHOD_TYPE"
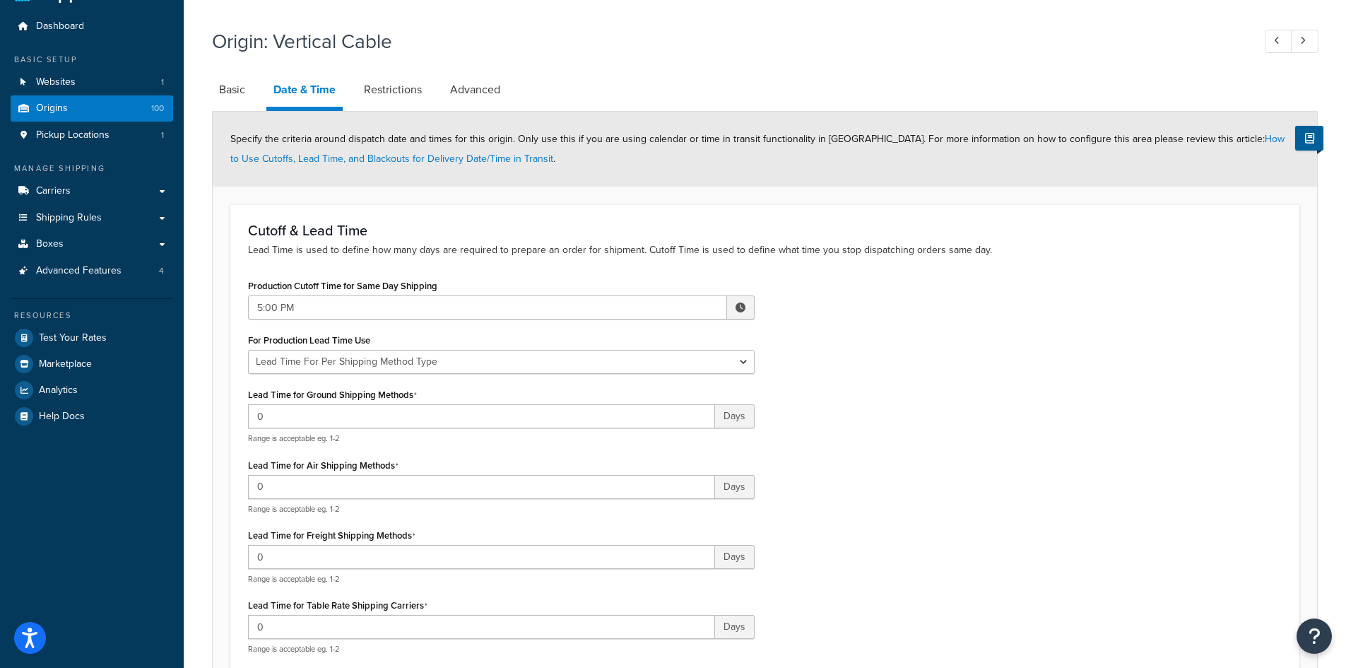
scroll to position [478, 0]
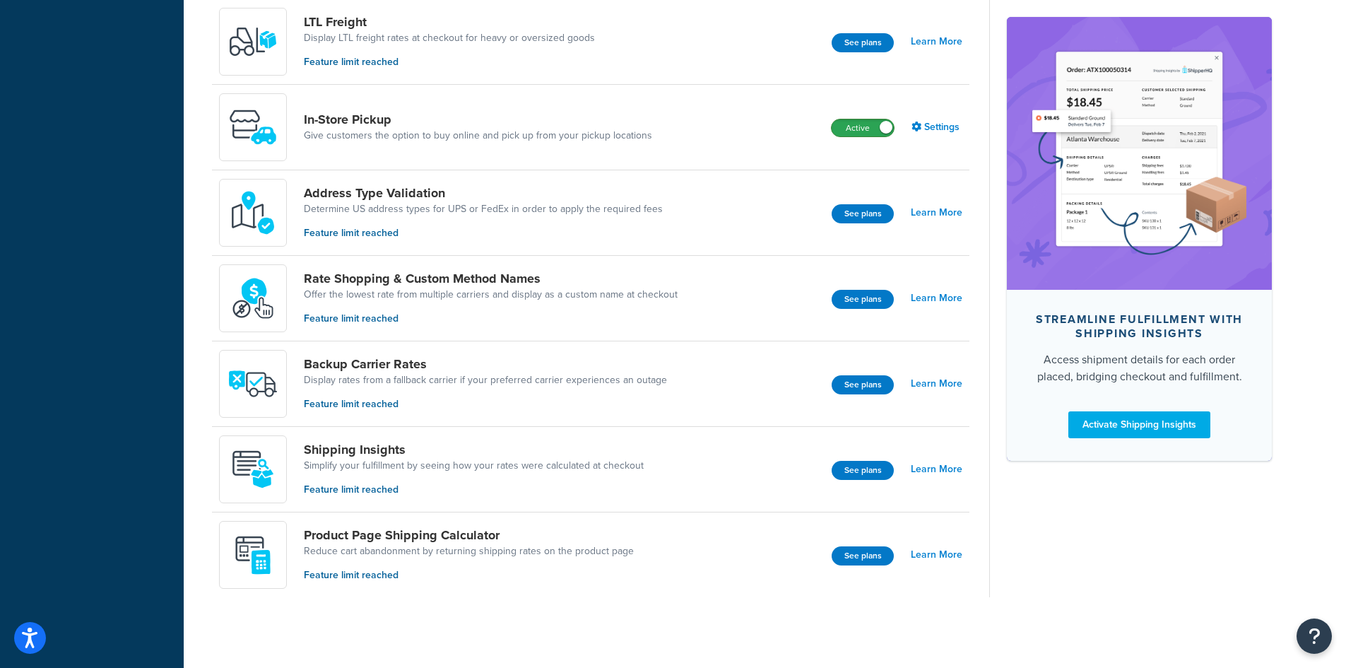
click at [878, 129] on label "Active" at bounding box center [863, 127] width 62 height 17
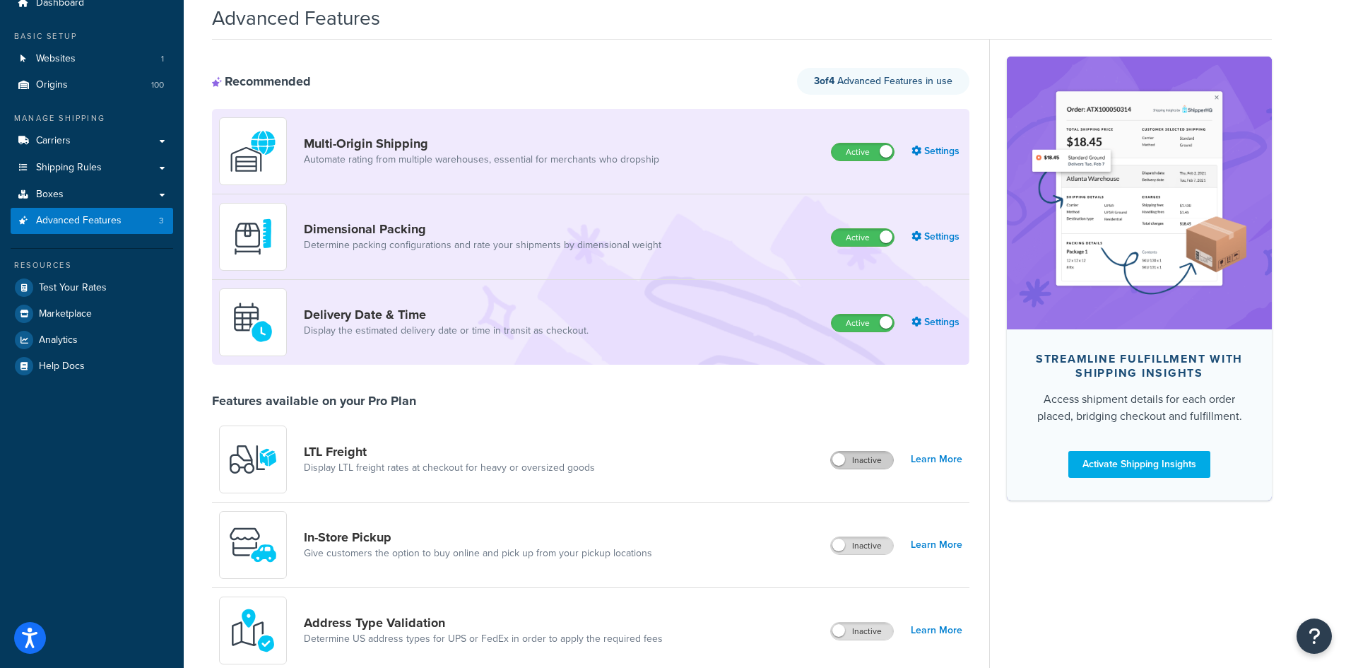
scroll to position [141, 0]
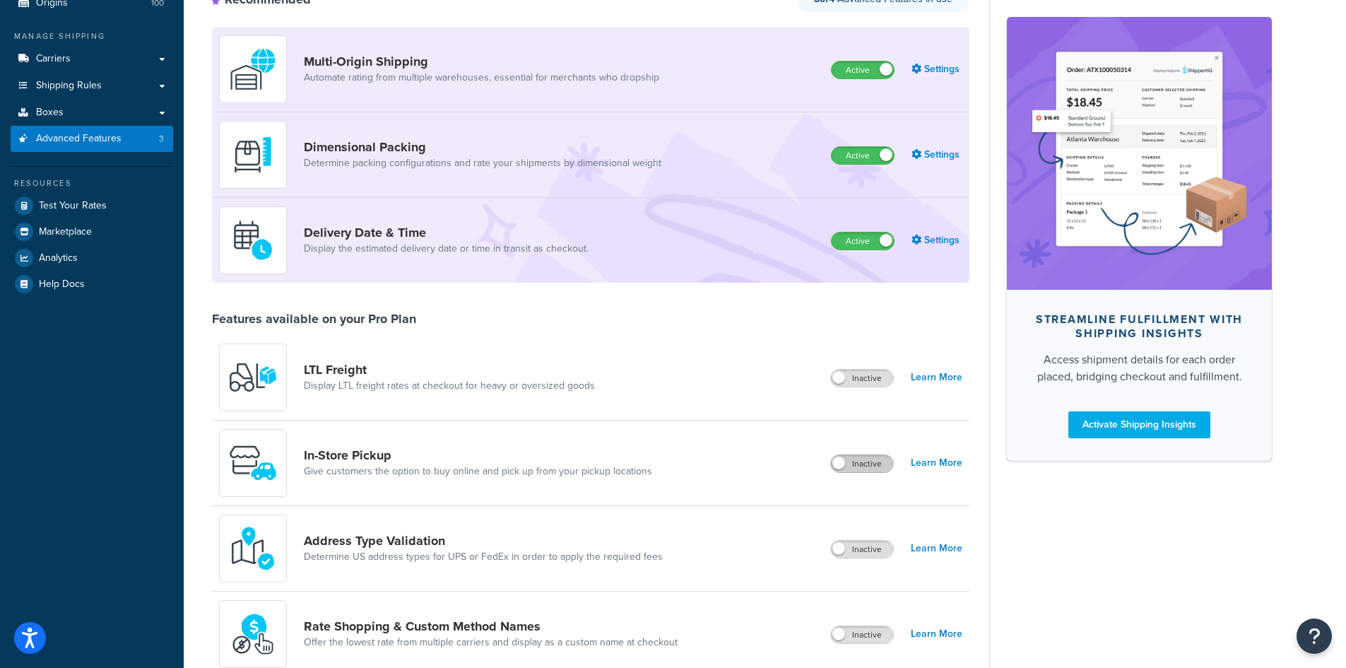
click at [856, 466] on label "Inactive" at bounding box center [862, 463] width 62 height 17
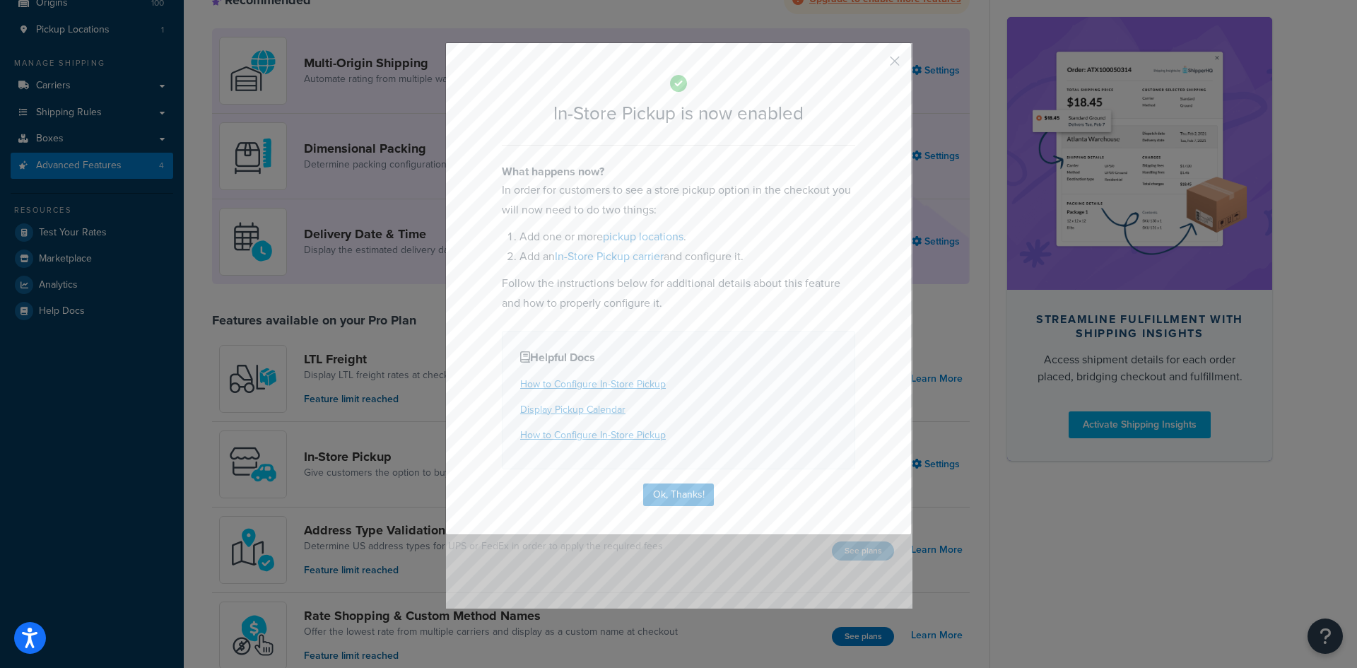
click at [876, 64] on button "button" at bounding box center [874, 66] width 4 height 4
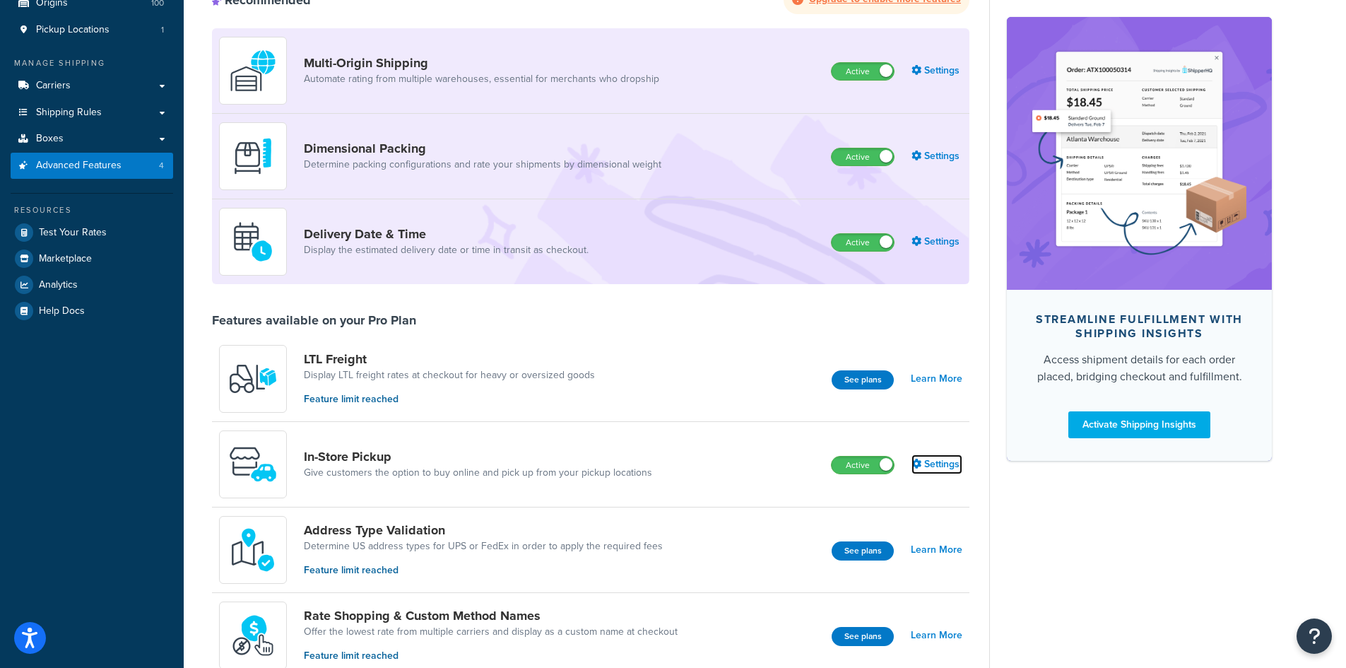
click at [942, 466] on link "Settings" at bounding box center [937, 464] width 51 height 20
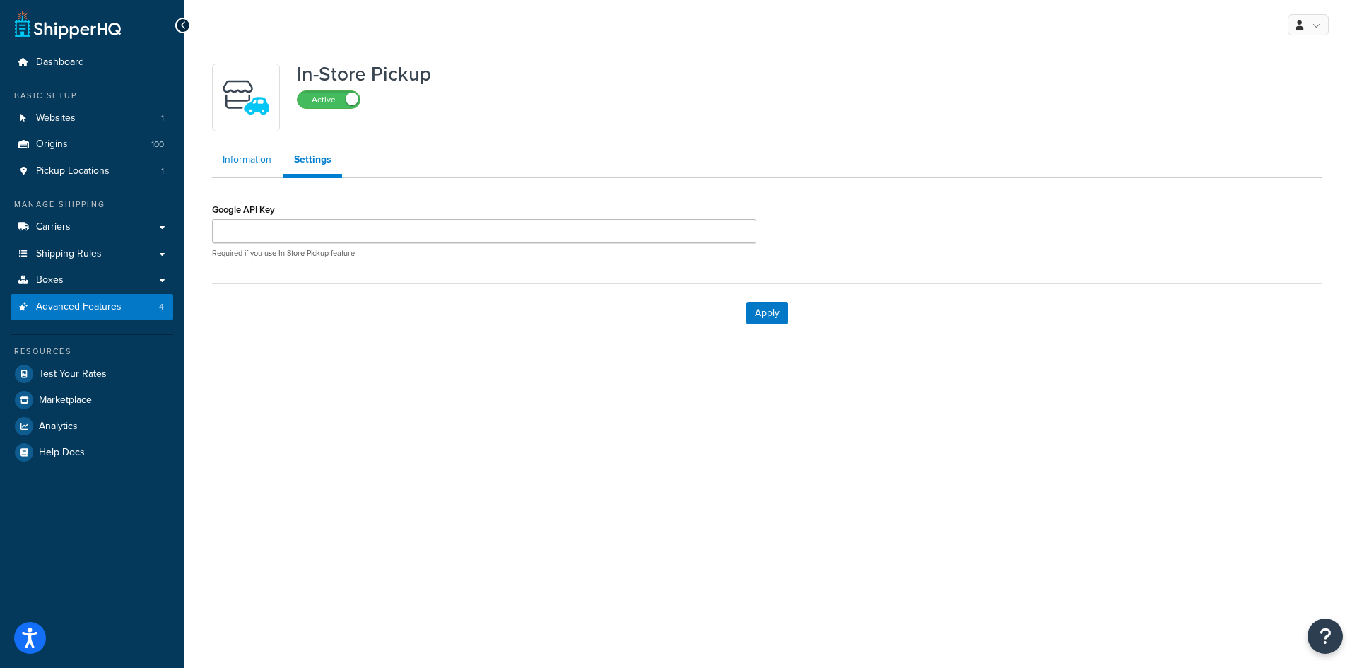
click at [245, 153] on link "Information" at bounding box center [247, 160] width 70 height 28
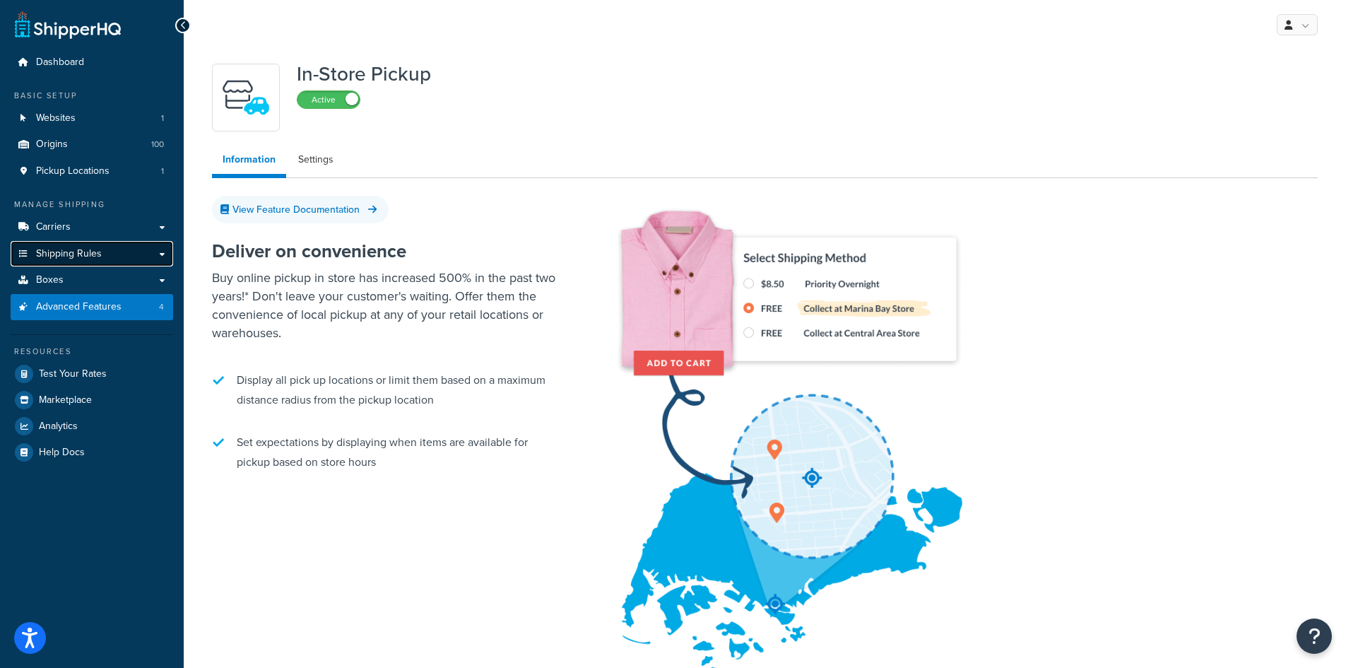
click at [85, 245] on link "Shipping Rules" at bounding box center [92, 254] width 163 height 26
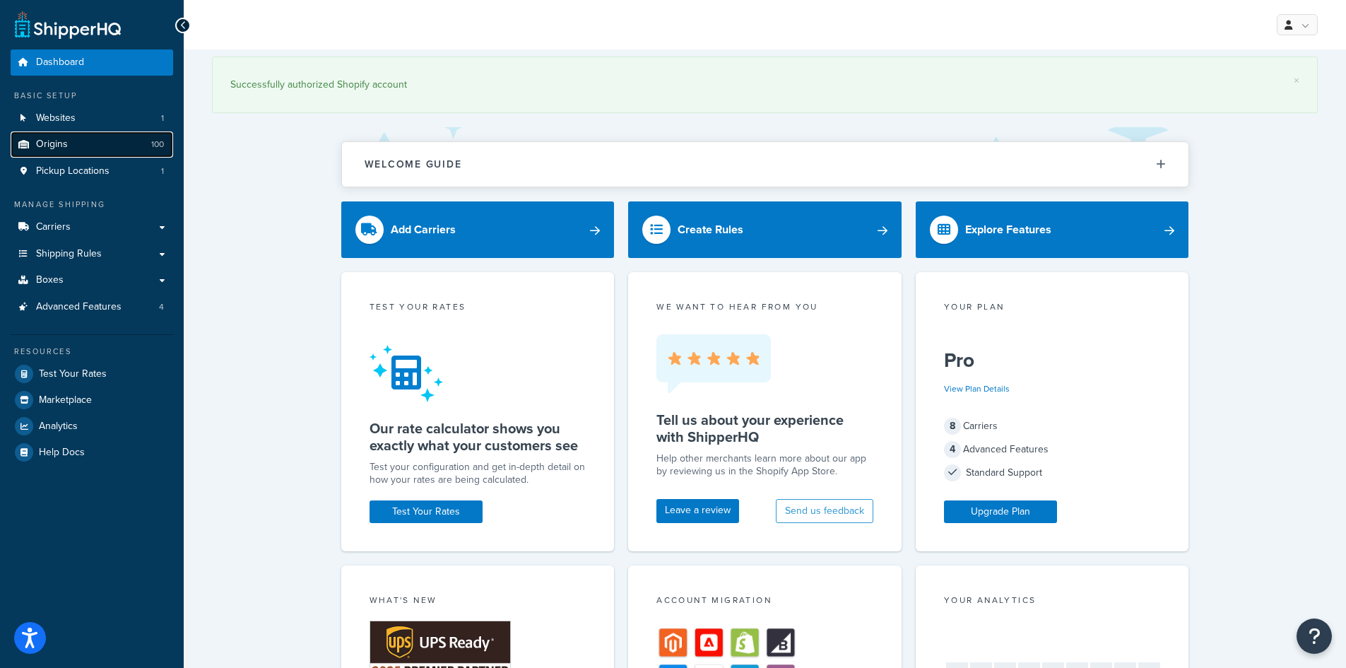
click at [33, 152] on link "Origins 100" at bounding box center [92, 144] width 163 height 26
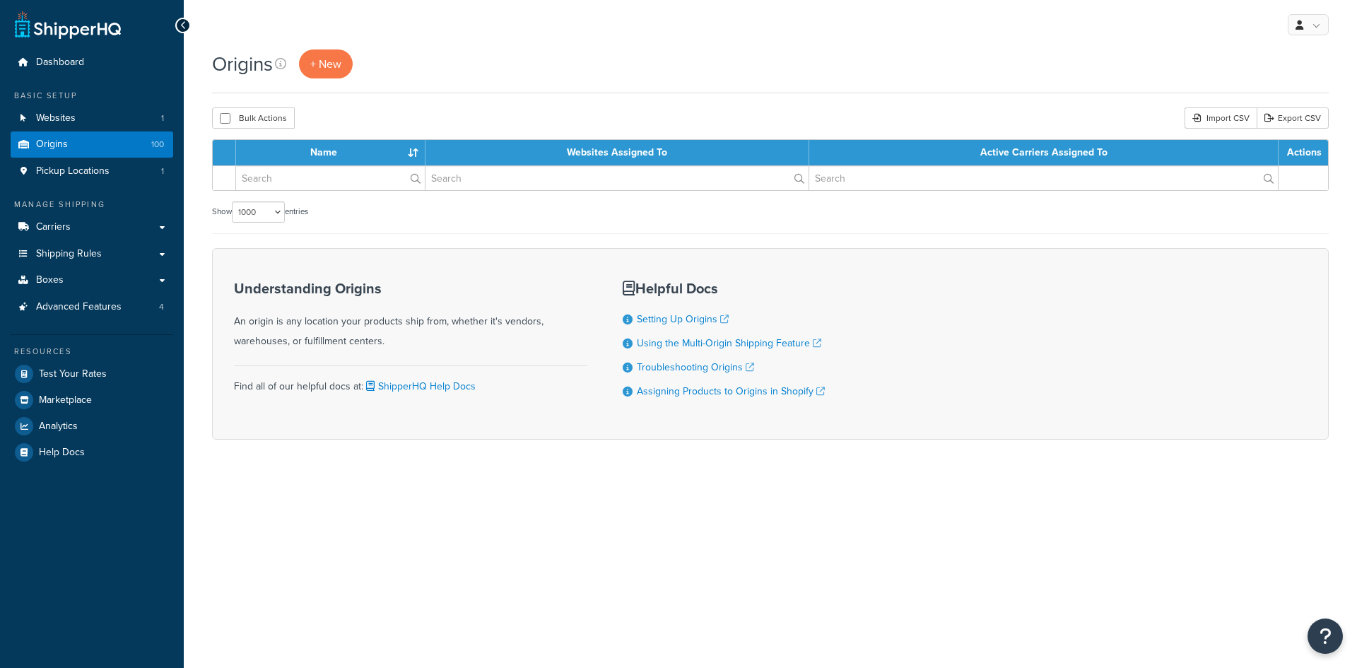
select select "1000"
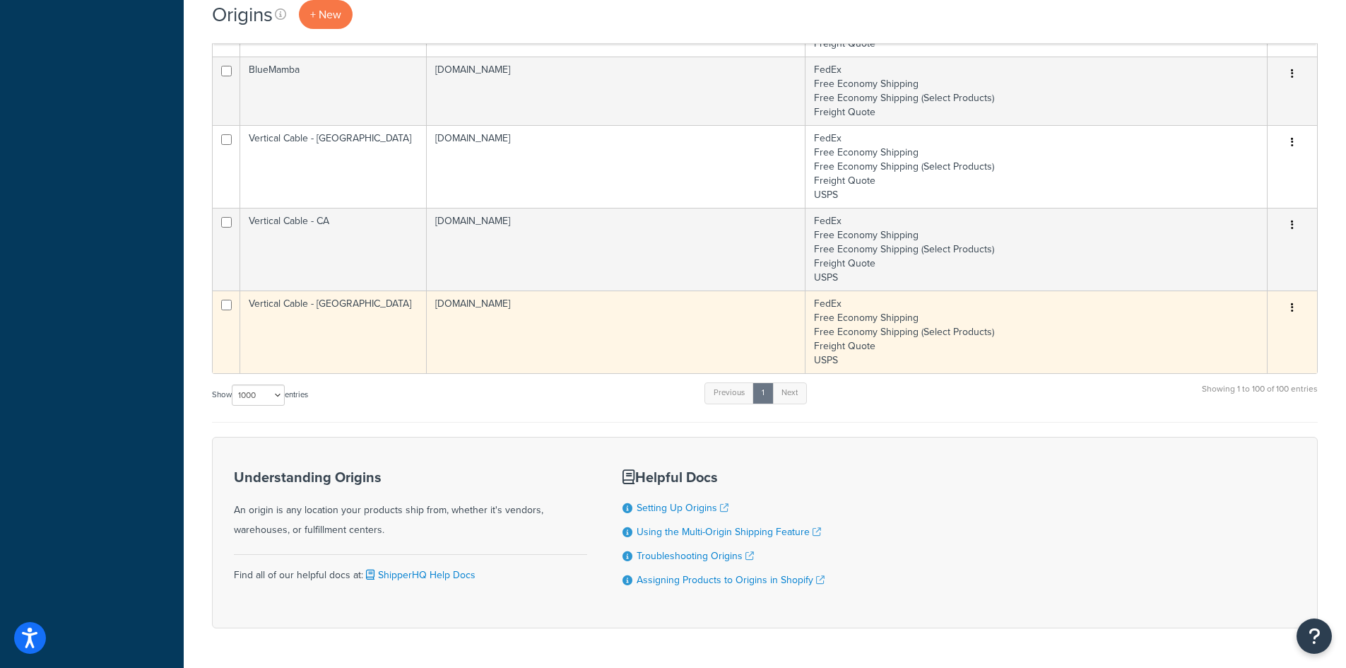
scroll to position [6887, 0]
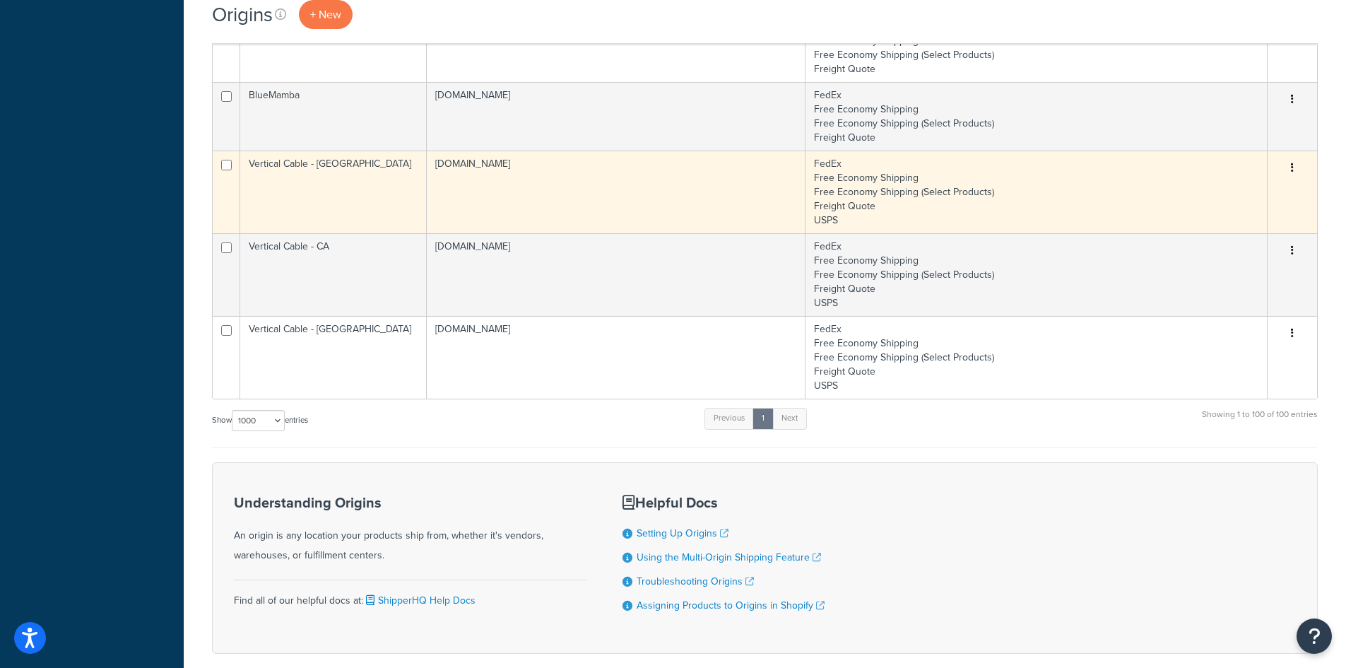
click at [311, 194] on td "Vertical Cable - [GEOGRAPHIC_DATA]" at bounding box center [333, 192] width 187 height 83
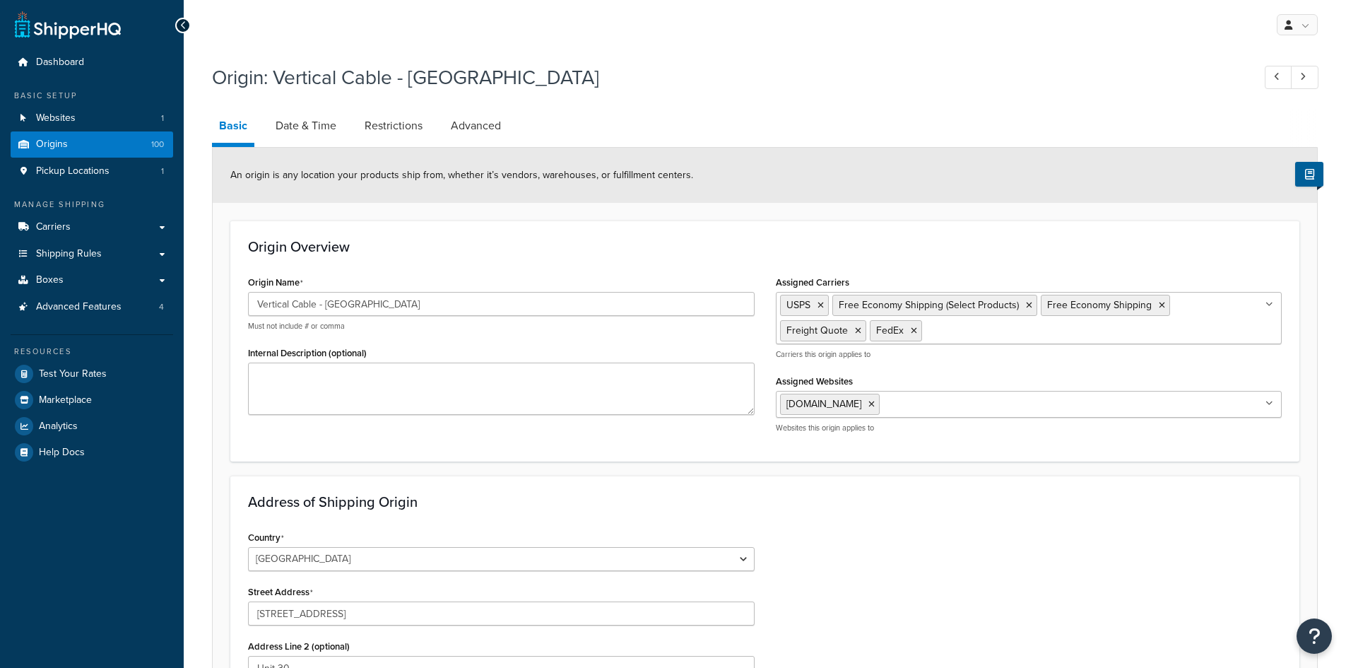
select select "32"
click at [297, 136] on link "Date & Time" at bounding box center [306, 126] width 75 height 34
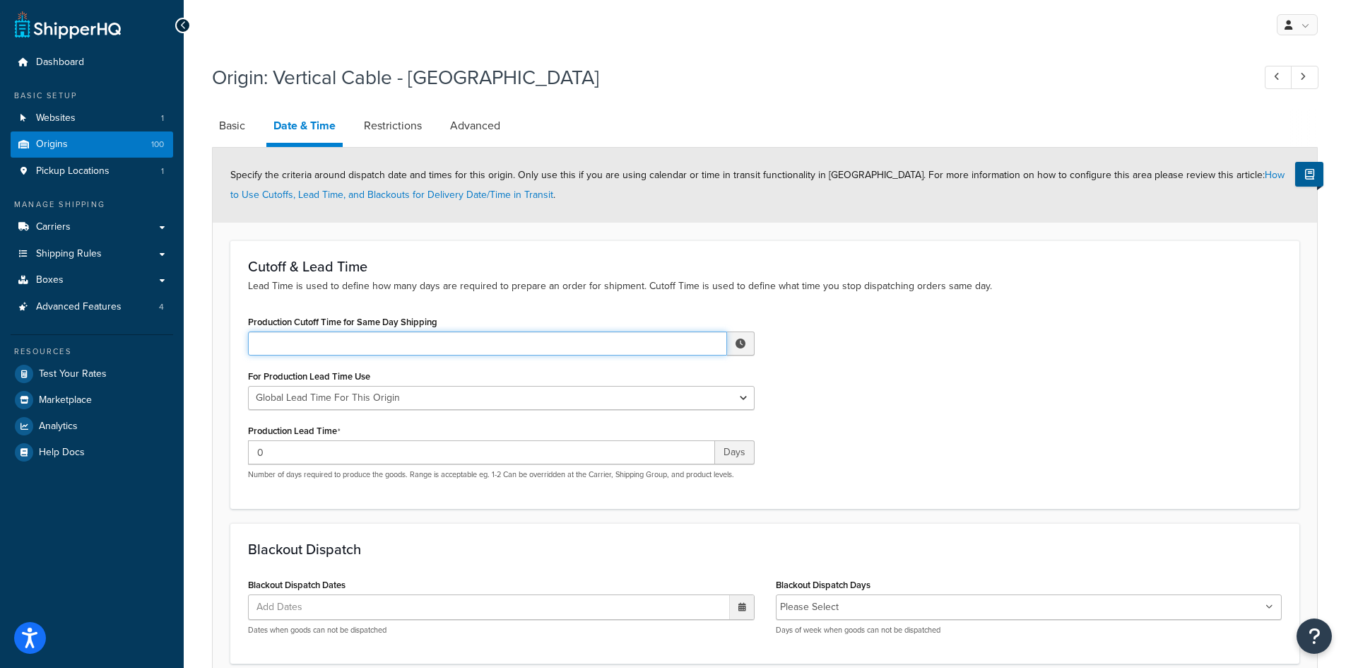
click at [360, 353] on input "Production Cutoff Time for Same Day Shipping" at bounding box center [487, 343] width 479 height 24
click at [638, 376] on span "▲" at bounding box center [637, 374] width 28 height 28
click at [638, 375] on span "▲" at bounding box center [637, 374] width 28 height 28
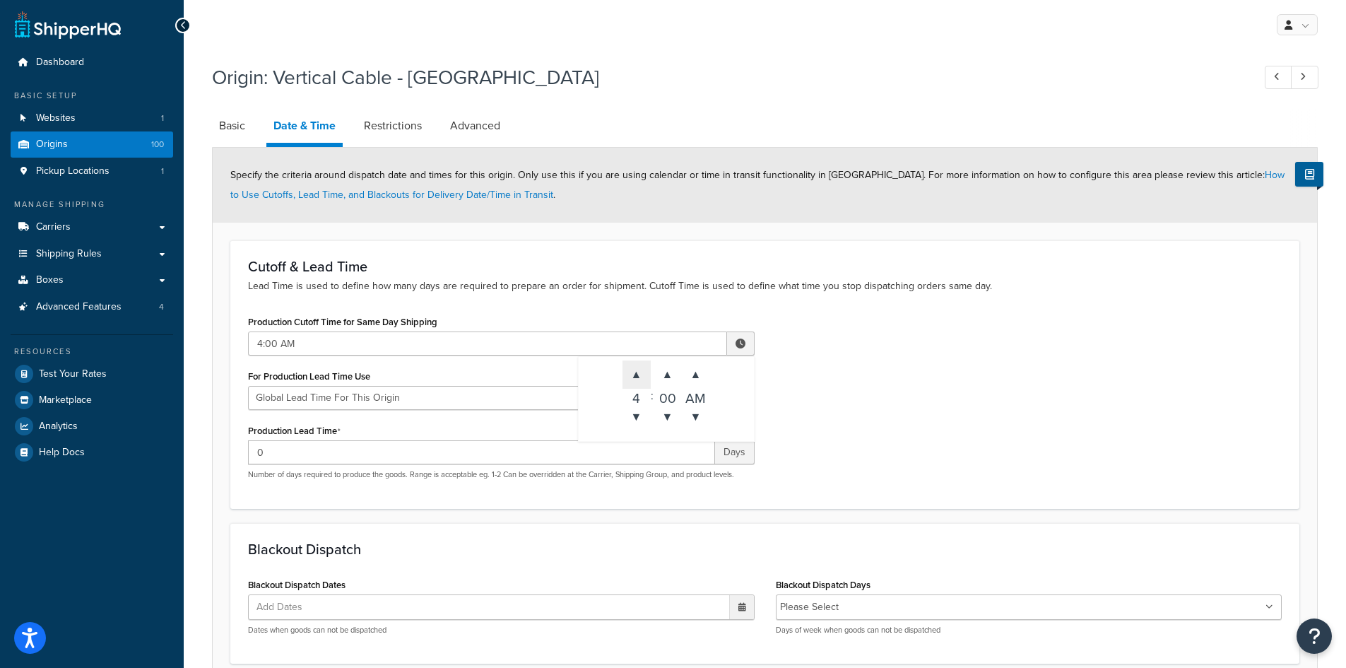
click at [638, 375] on span "▲" at bounding box center [637, 374] width 28 height 28
click at [694, 418] on span "▼" at bounding box center [696, 417] width 28 height 28
type input "5:00 PM"
click at [832, 452] on div "Production Cutoff Time for Same Day Shipping 5:00 PM ▲ 5 ▼ : ▲ 00 ▼ ▲ PM ▼ For …" at bounding box center [764, 401] width 1055 height 179
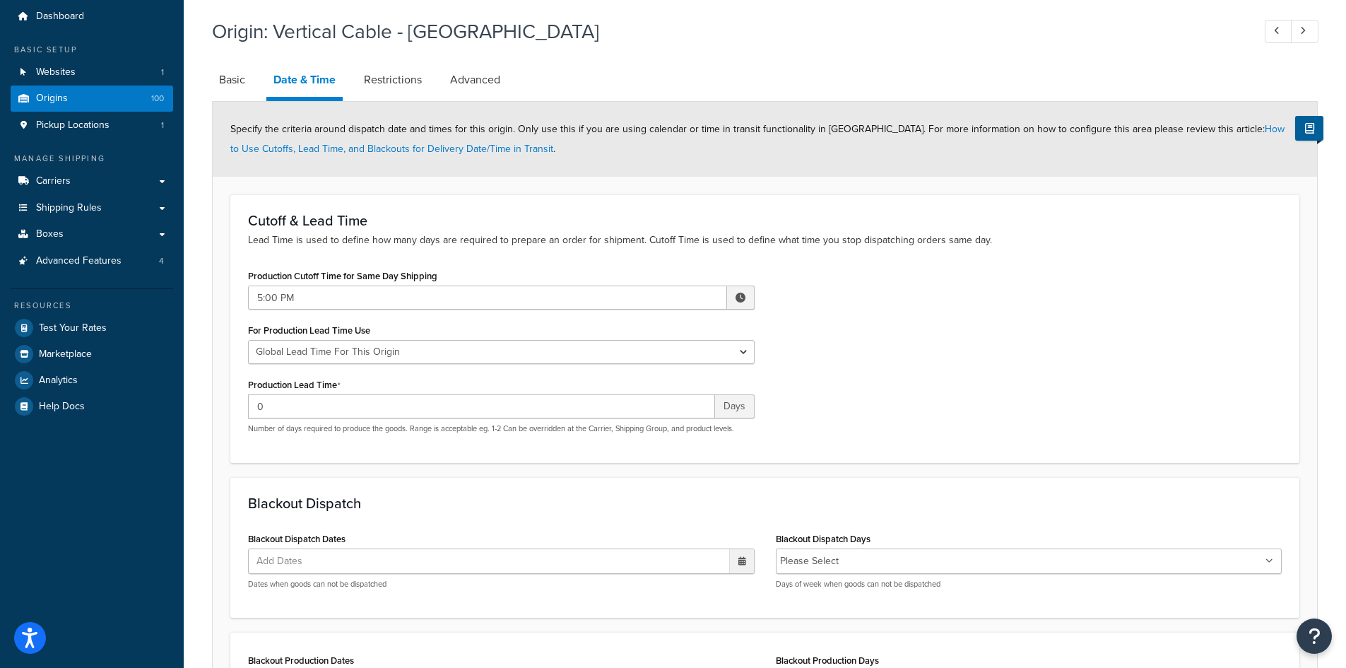
scroll to position [71, 0]
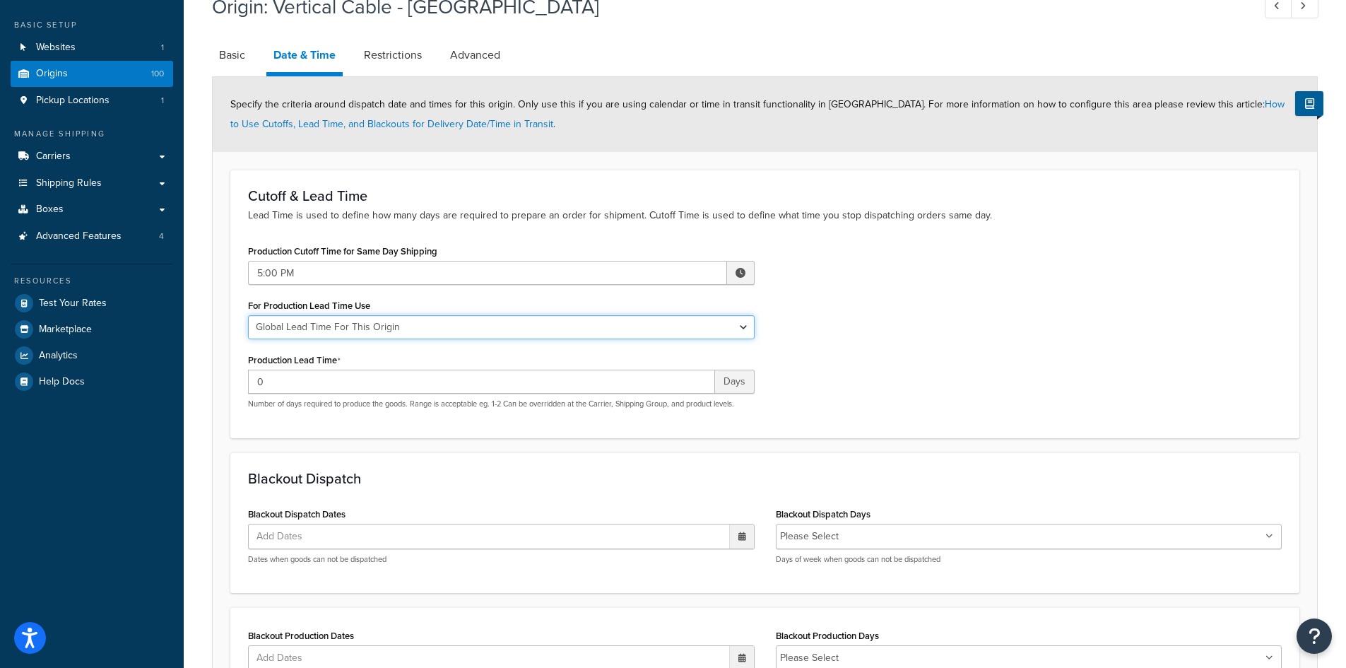
click at [555, 339] on select "Global Lead Time For This Origin Lead Time For Per Shipping Method Type" at bounding box center [501, 327] width 507 height 24
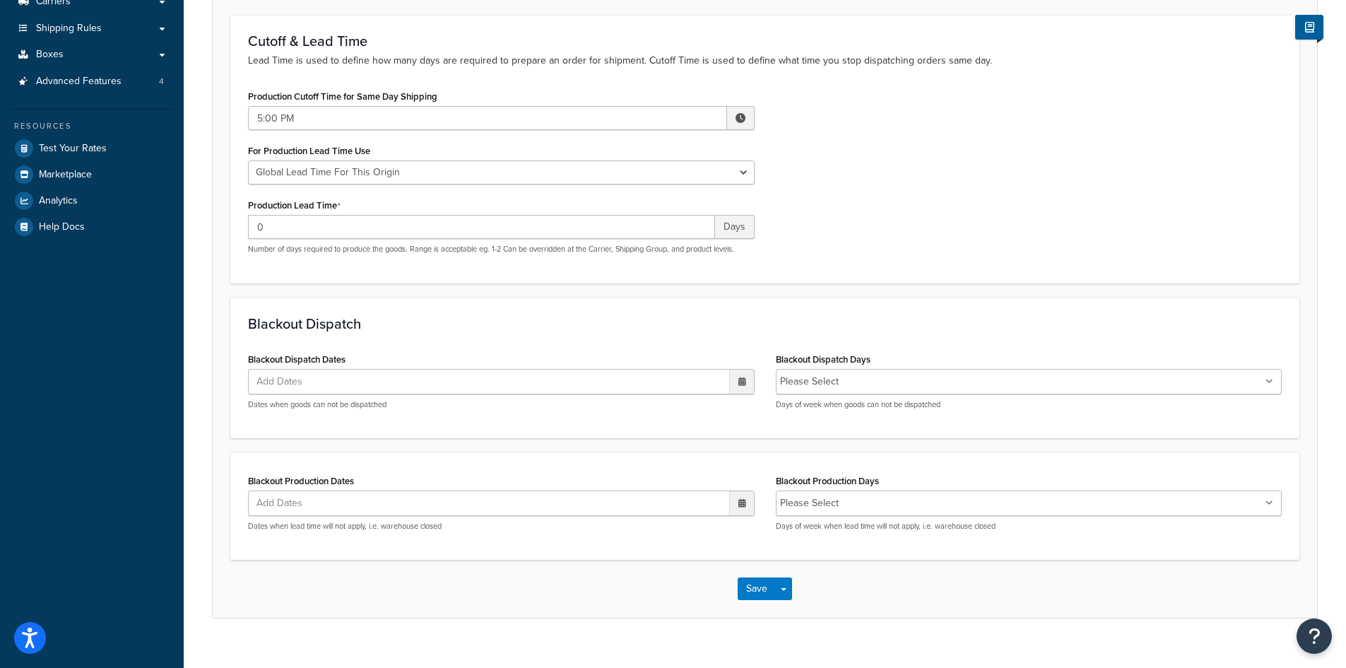
scroll to position [248, 0]
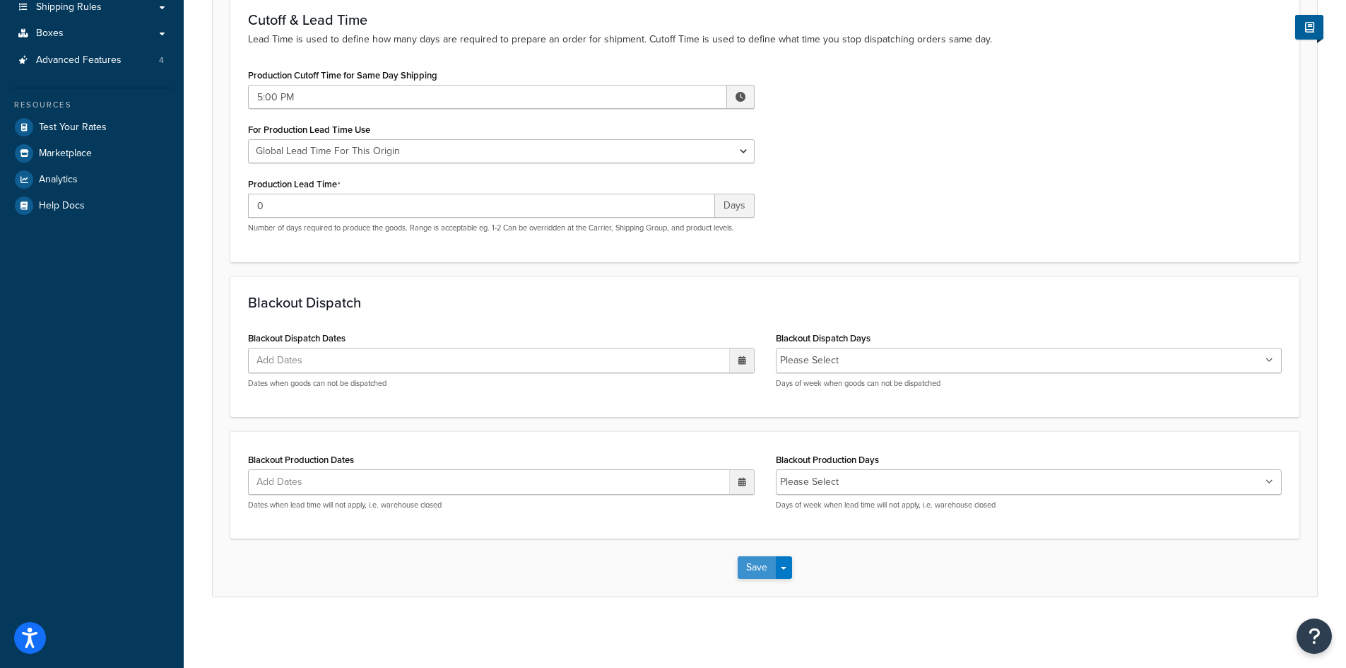
click at [752, 570] on button "Save" at bounding box center [757, 567] width 38 height 23
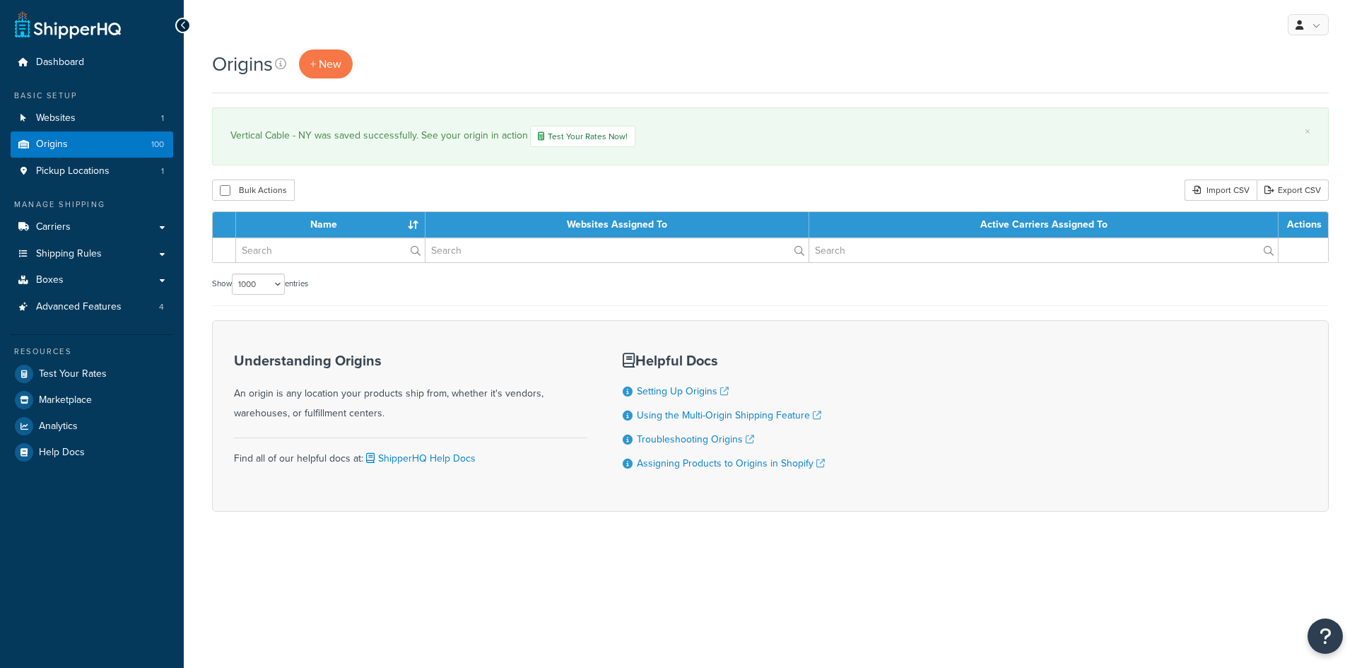
select select "1000"
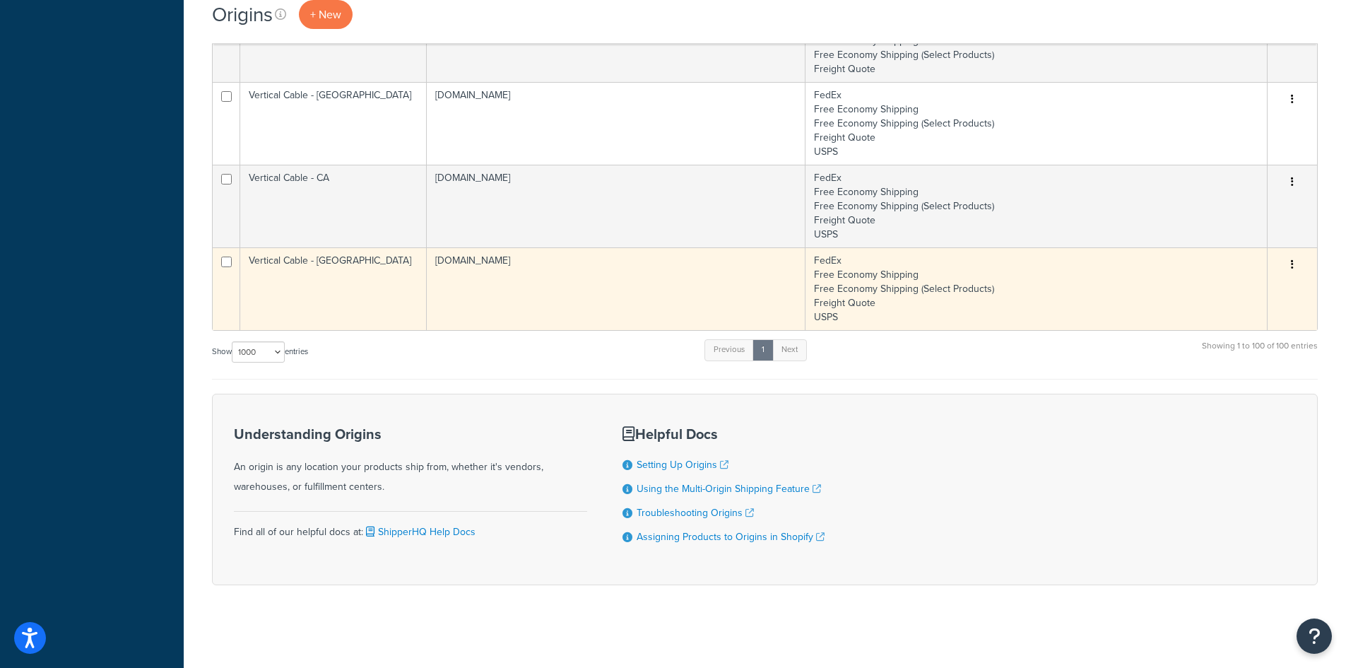
scroll to position [7030, 0]
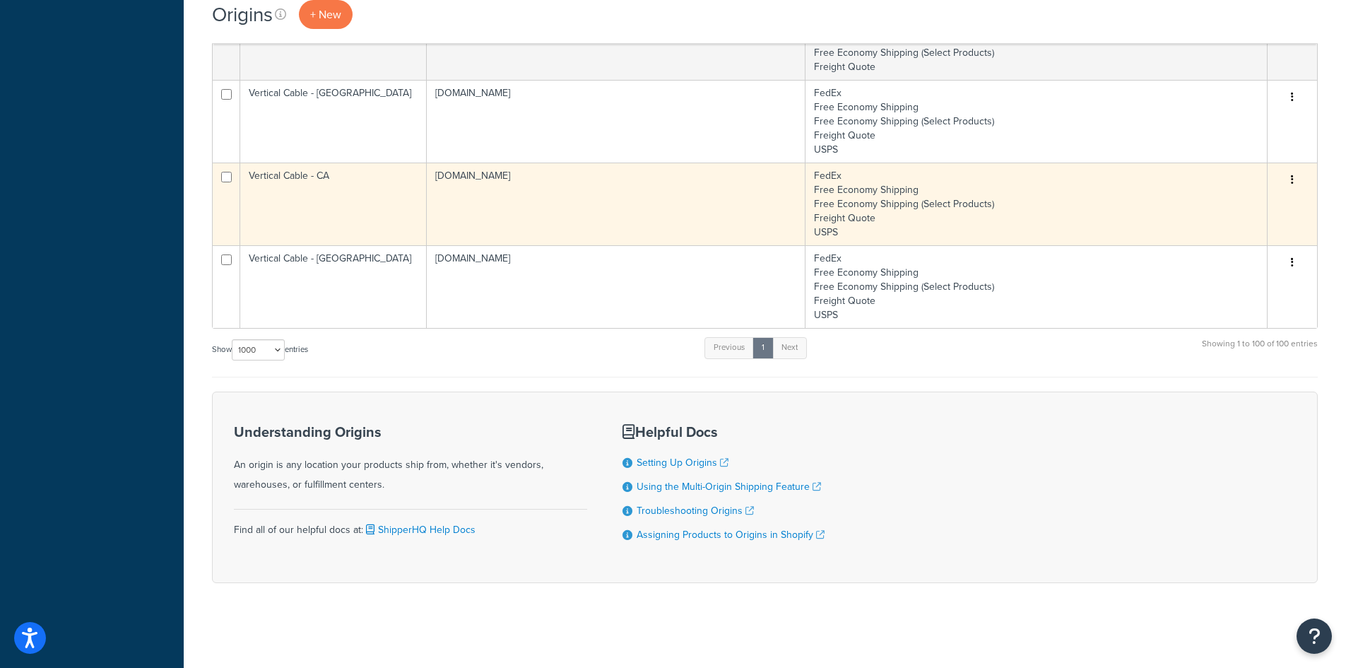
click at [391, 210] on td "Vertical Cable - CA" at bounding box center [333, 204] width 187 height 83
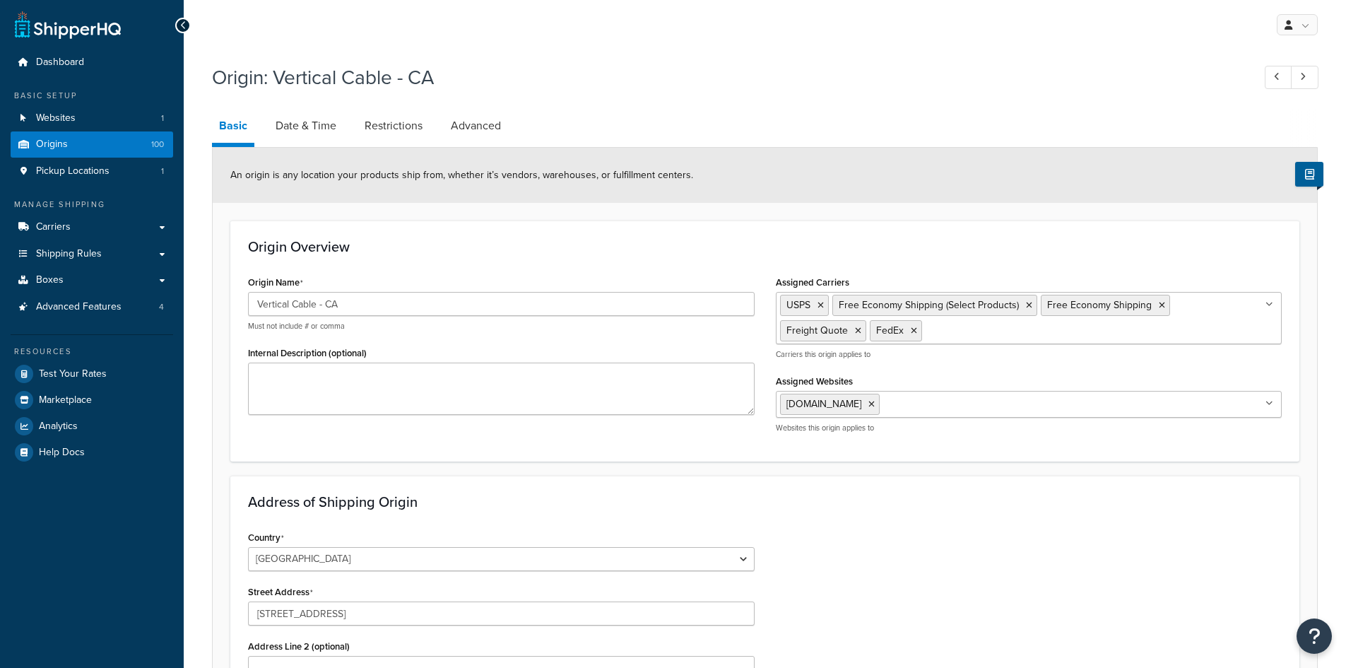
select select "5"
click at [309, 135] on link "Date & Time" at bounding box center [306, 126] width 75 height 34
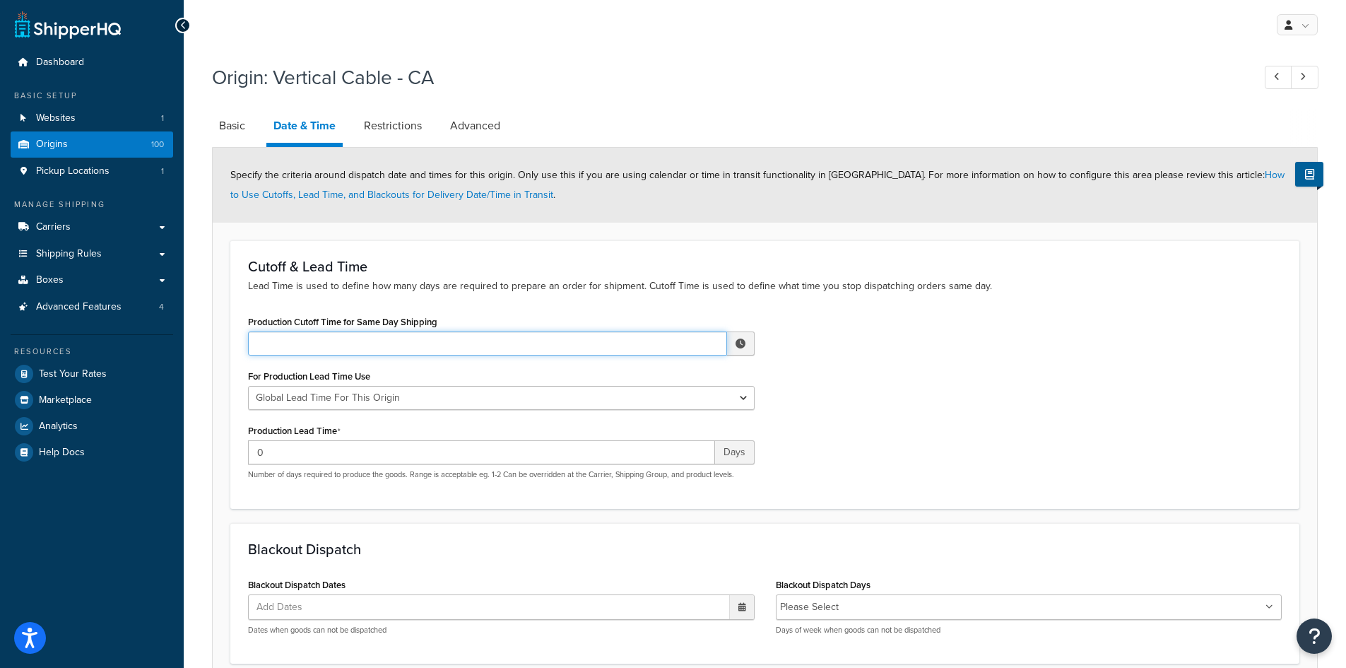
click at [332, 346] on input "Production Cutoff Time for Same Day Shipping" at bounding box center [487, 343] width 479 height 24
click at [634, 378] on span "▲" at bounding box center [637, 374] width 28 height 28
click at [634, 377] on span "▲" at bounding box center [637, 374] width 28 height 28
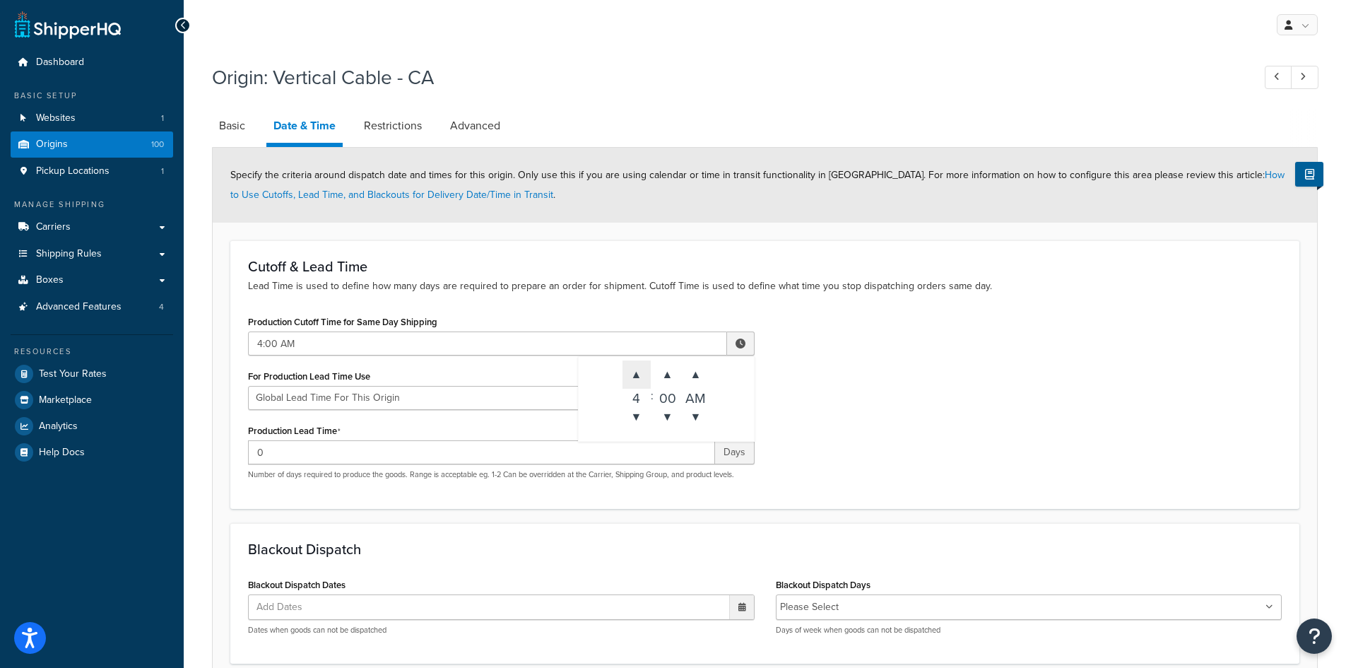
click at [634, 377] on span "▲" at bounding box center [637, 374] width 28 height 28
click at [693, 418] on span "▼" at bounding box center [696, 417] width 28 height 28
type input "5:00 PM"
click at [832, 408] on div "Production Cutoff Time for Same Day Shipping 5:00 PM ▲ 5 ▼ : ▲ 00 ▼ ▲ PM ▼ For …" at bounding box center [764, 401] width 1055 height 179
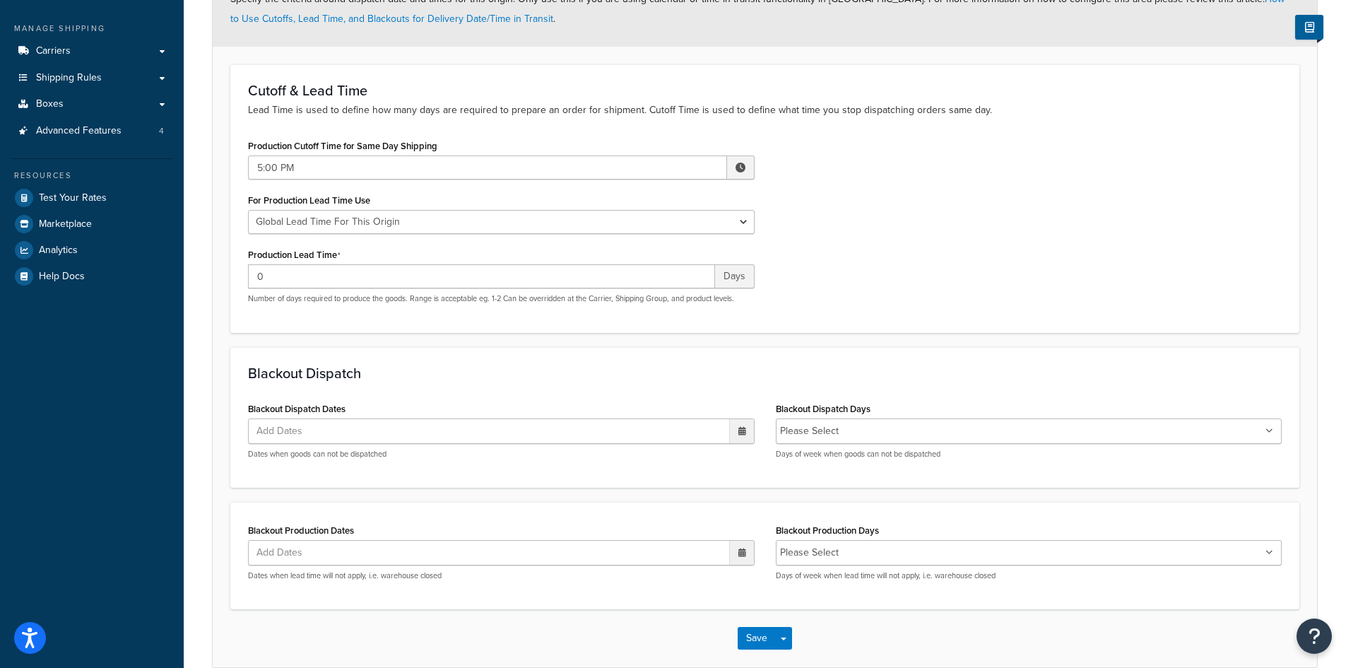
scroll to position [248, 0]
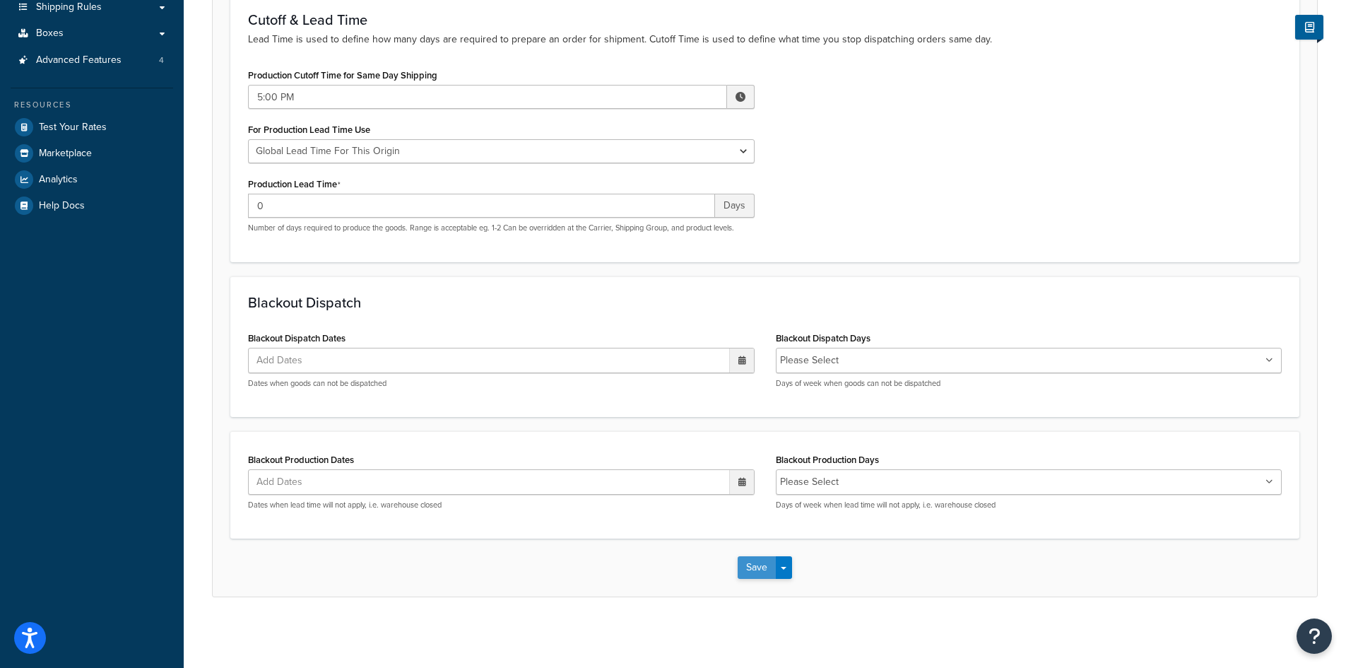
click at [769, 565] on button "Save" at bounding box center [757, 567] width 38 height 23
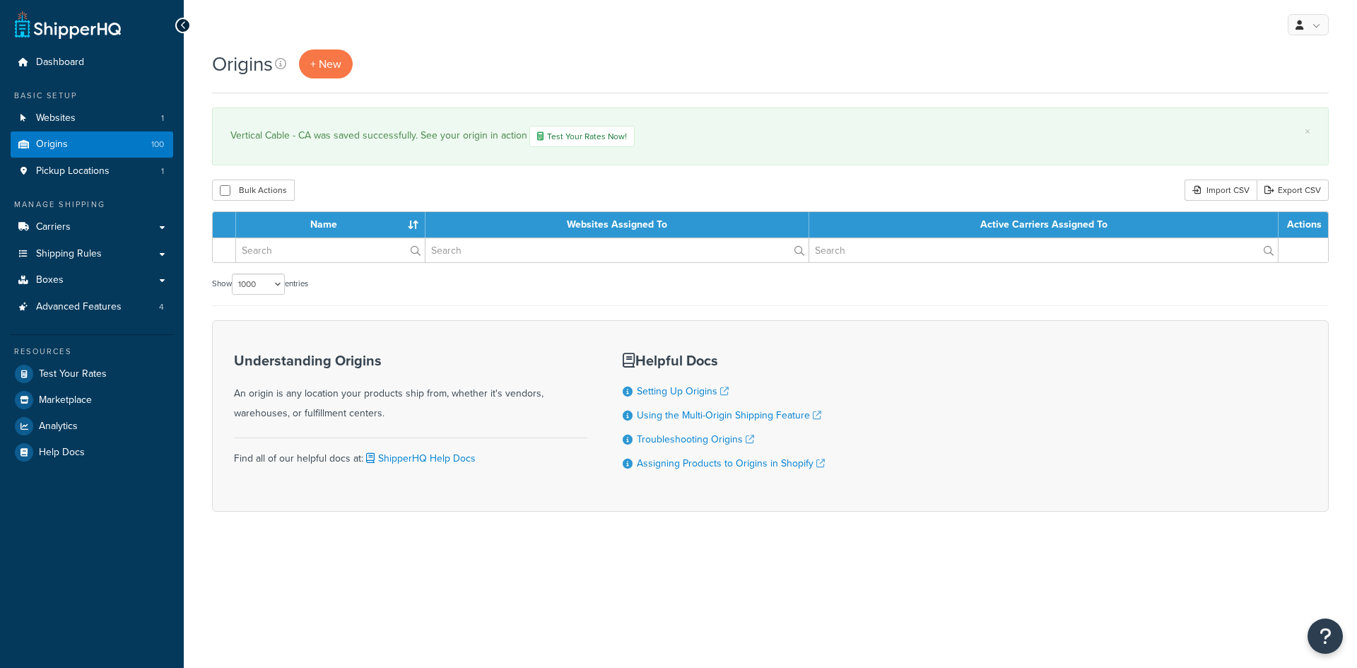
select select "1000"
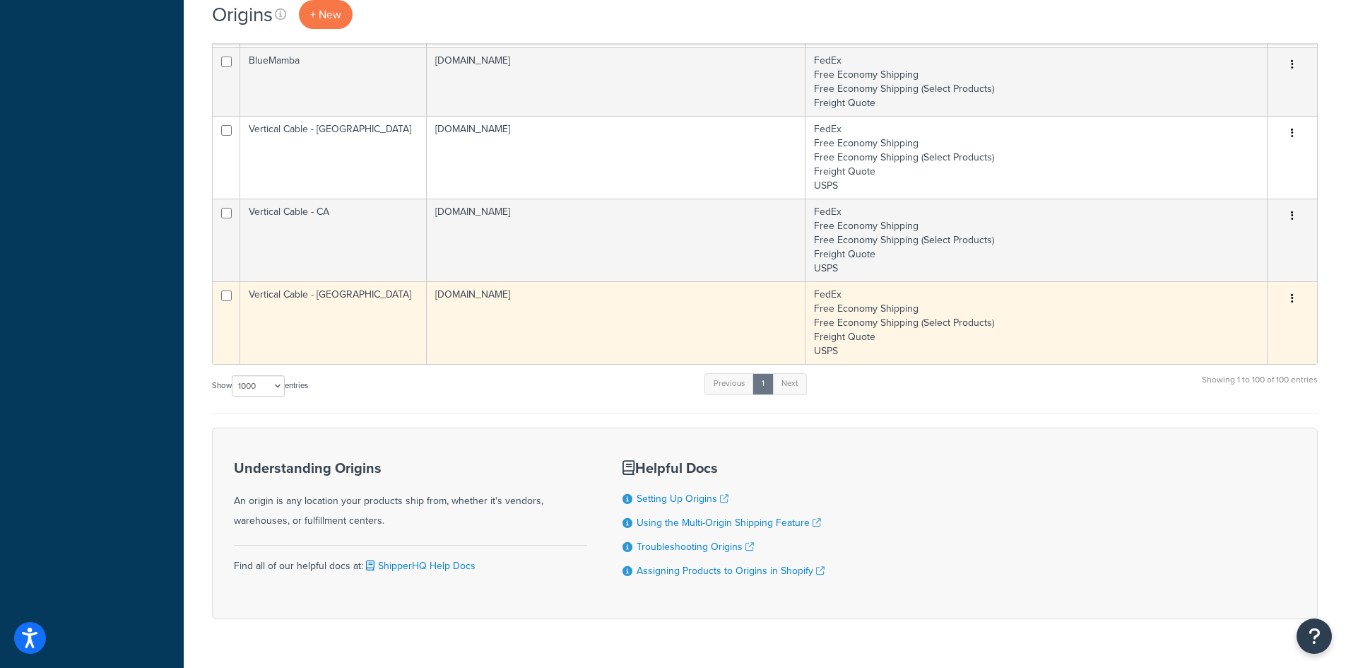
scroll to position [7030, 0]
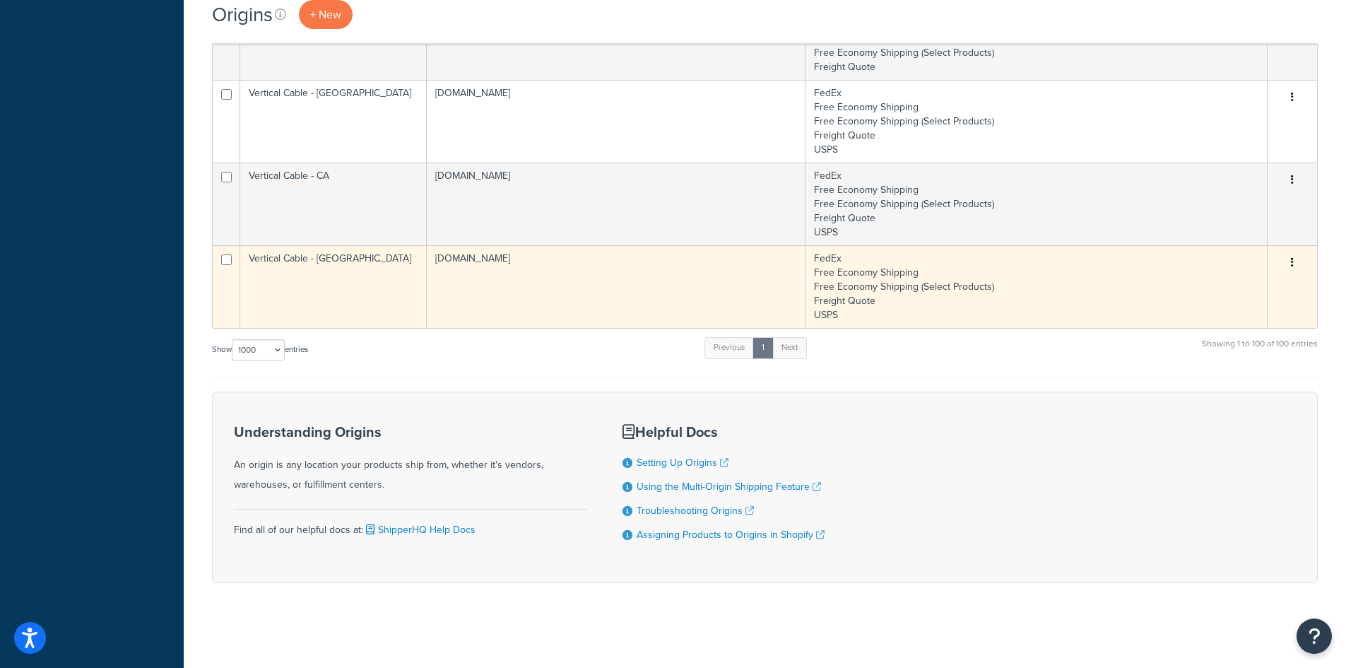
click at [364, 269] on td "Vertical Cable - [GEOGRAPHIC_DATA]" at bounding box center [333, 286] width 187 height 83
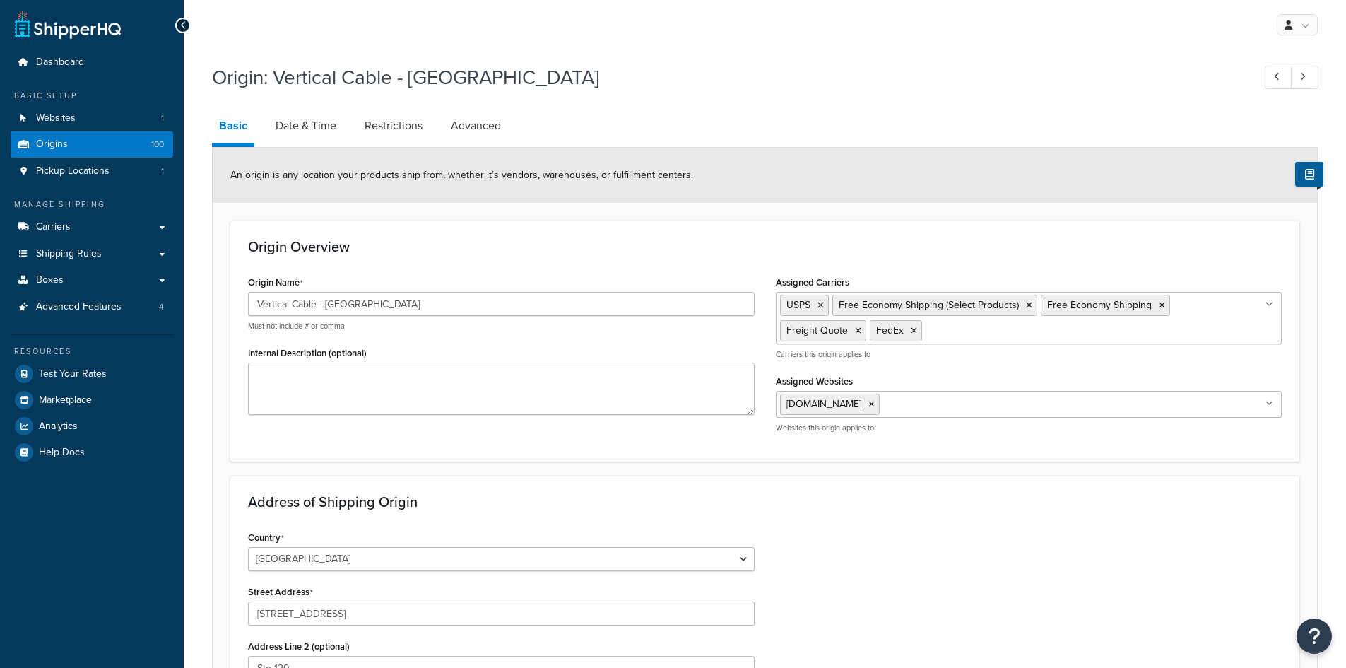
select select "43"
click at [307, 129] on link "Date & Time" at bounding box center [306, 126] width 75 height 34
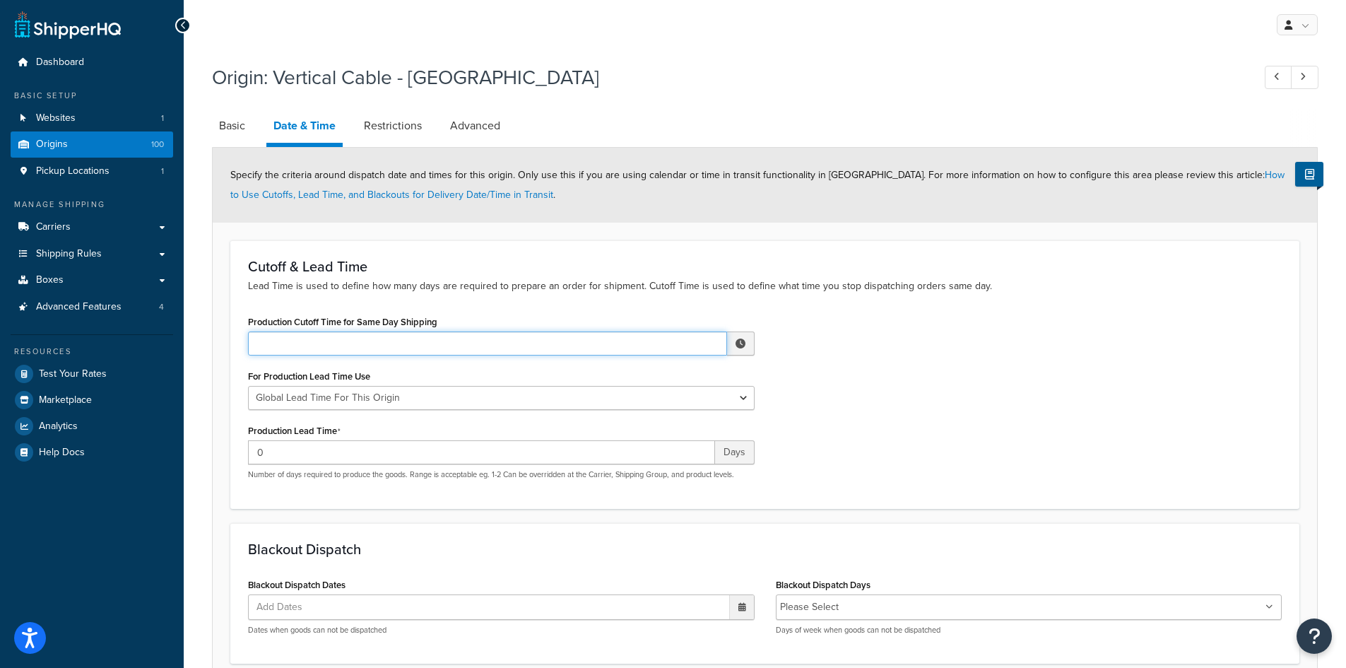
click at [350, 350] on input "Production Cutoff Time for Same Day Shipping" at bounding box center [487, 343] width 479 height 24
click at [629, 382] on span "▲" at bounding box center [637, 374] width 28 height 28
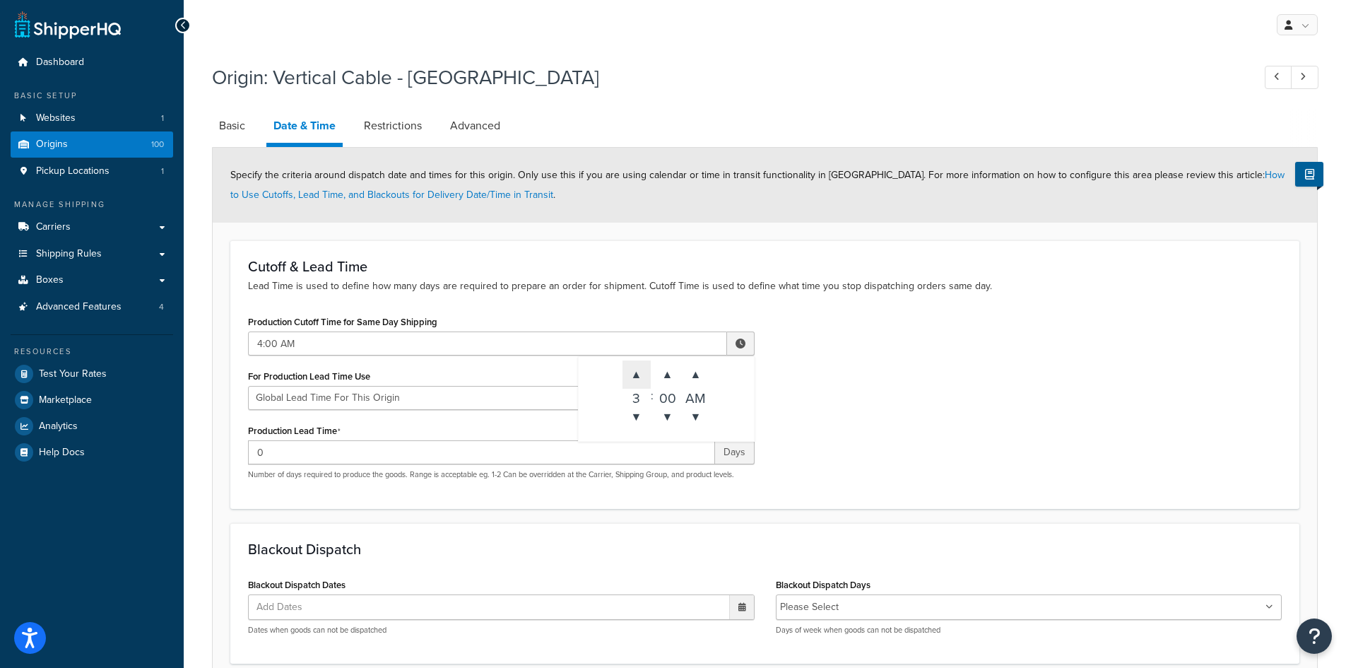
click at [629, 382] on span "▲" at bounding box center [637, 374] width 28 height 28
click at [700, 416] on span "▼" at bounding box center [696, 417] width 28 height 28
type input "5:00 PM"
click at [910, 412] on div "Production Cutoff Time for Same Day Shipping 5:00 PM ▲ 5 ▼ : ▲ 00 ▼ ▲ PM ▼ For …" at bounding box center [764, 401] width 1055 height 179
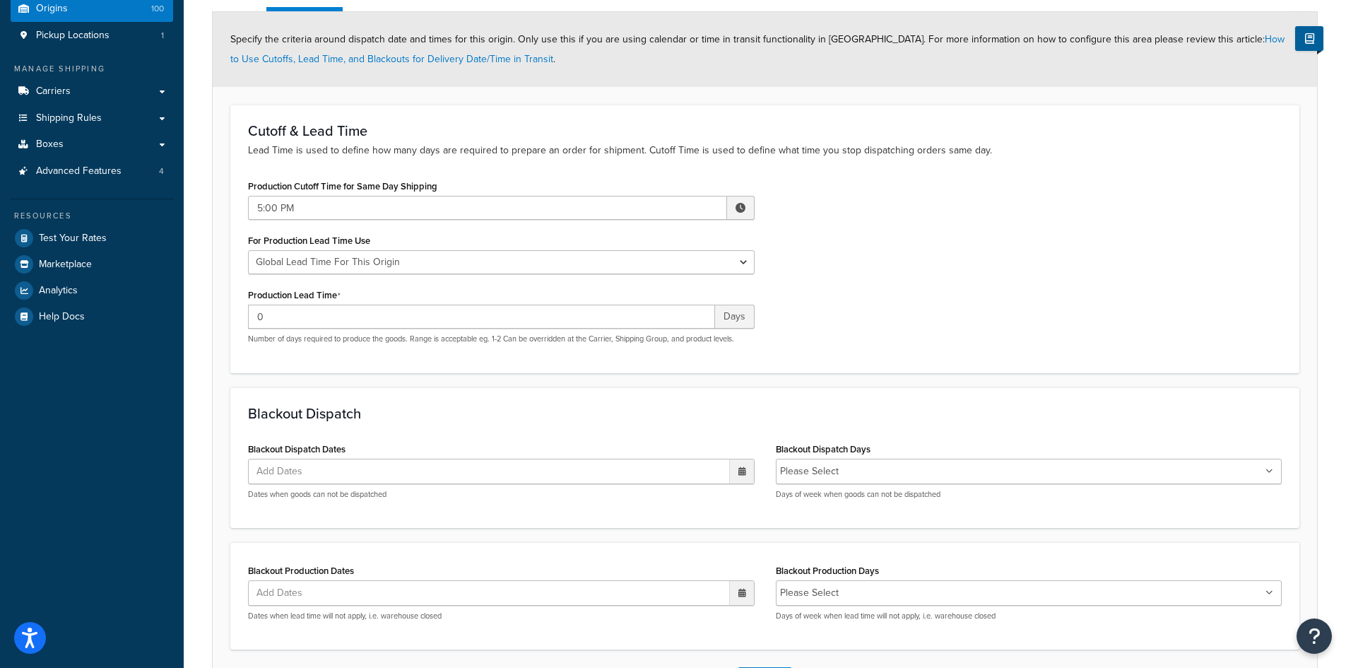
scroll to position [248, 0]
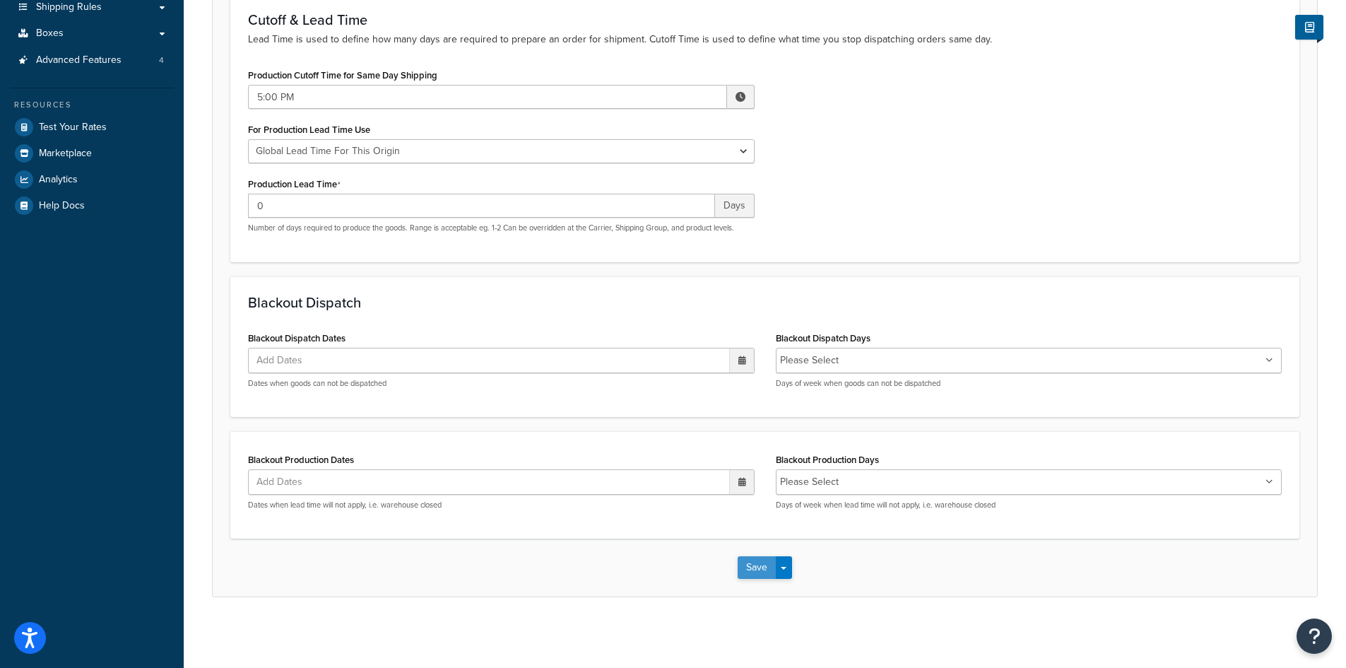
click at [755, 563] on button "Save" at bounding box center [757, 567] width 38 height 23
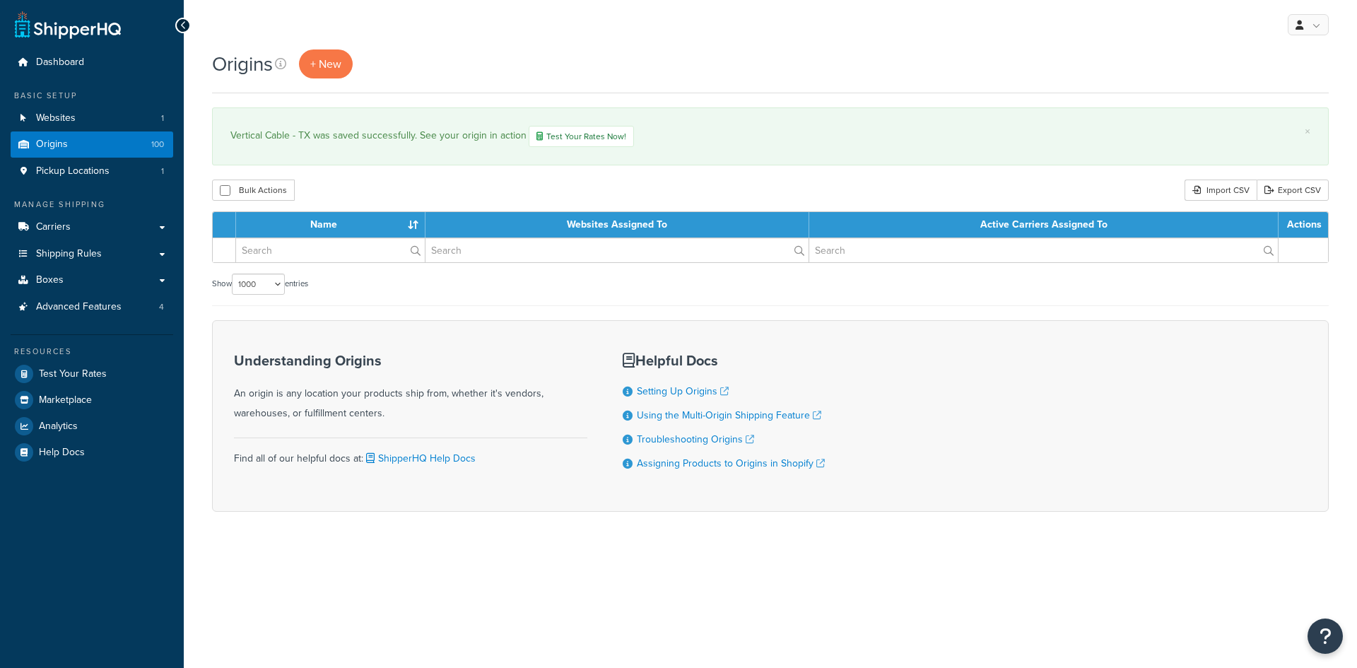
select select "1000"
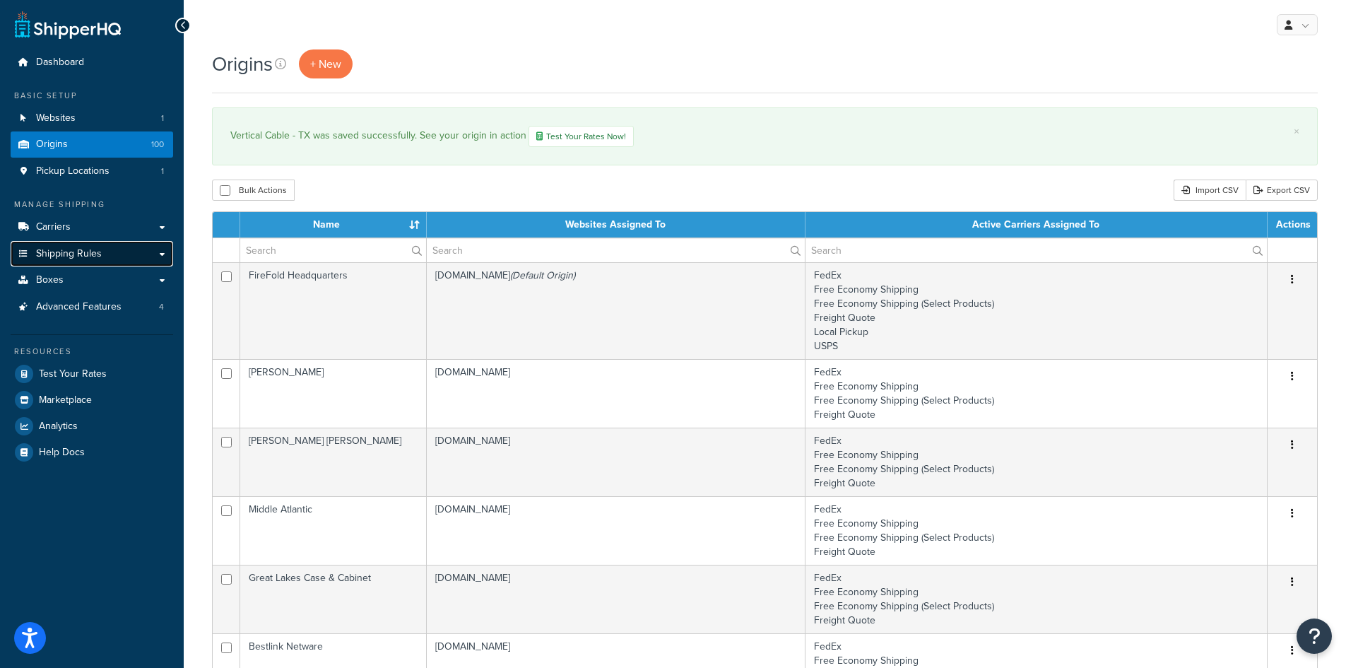
click at [78, 261] on link "Shipping Rules" at bounding box center [92, 254] width 163 height 26
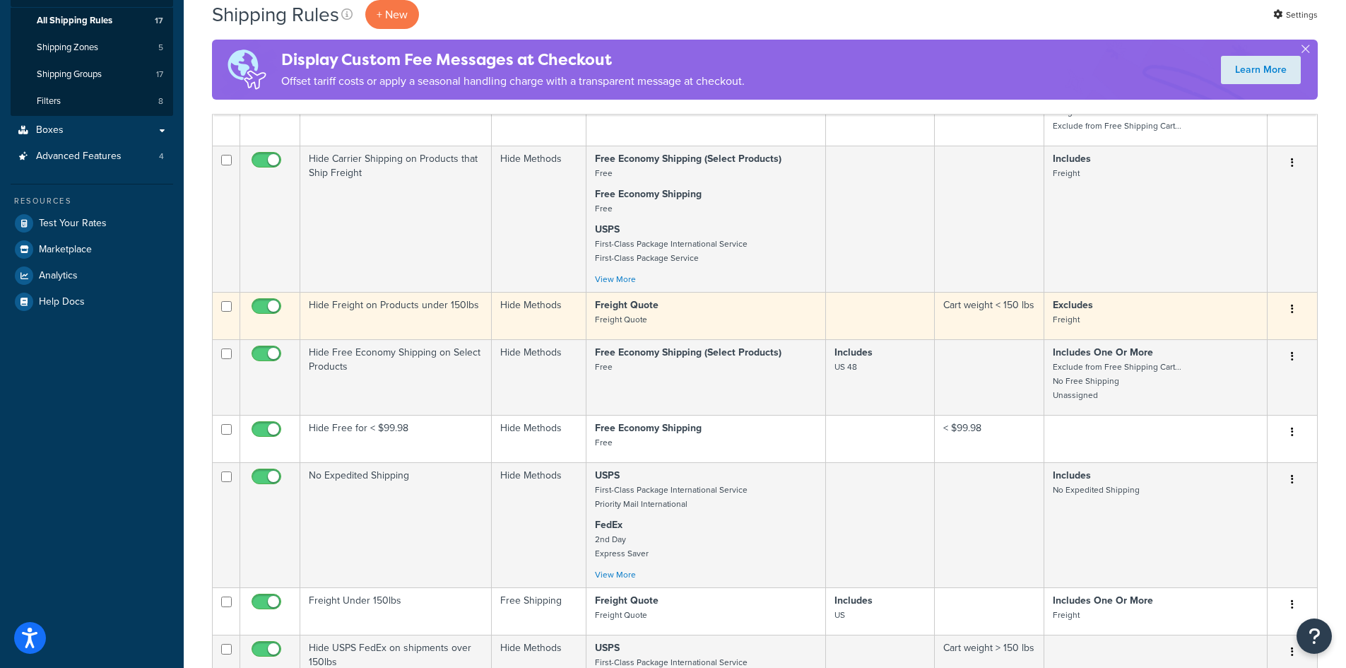
scroll to position [799, 0]
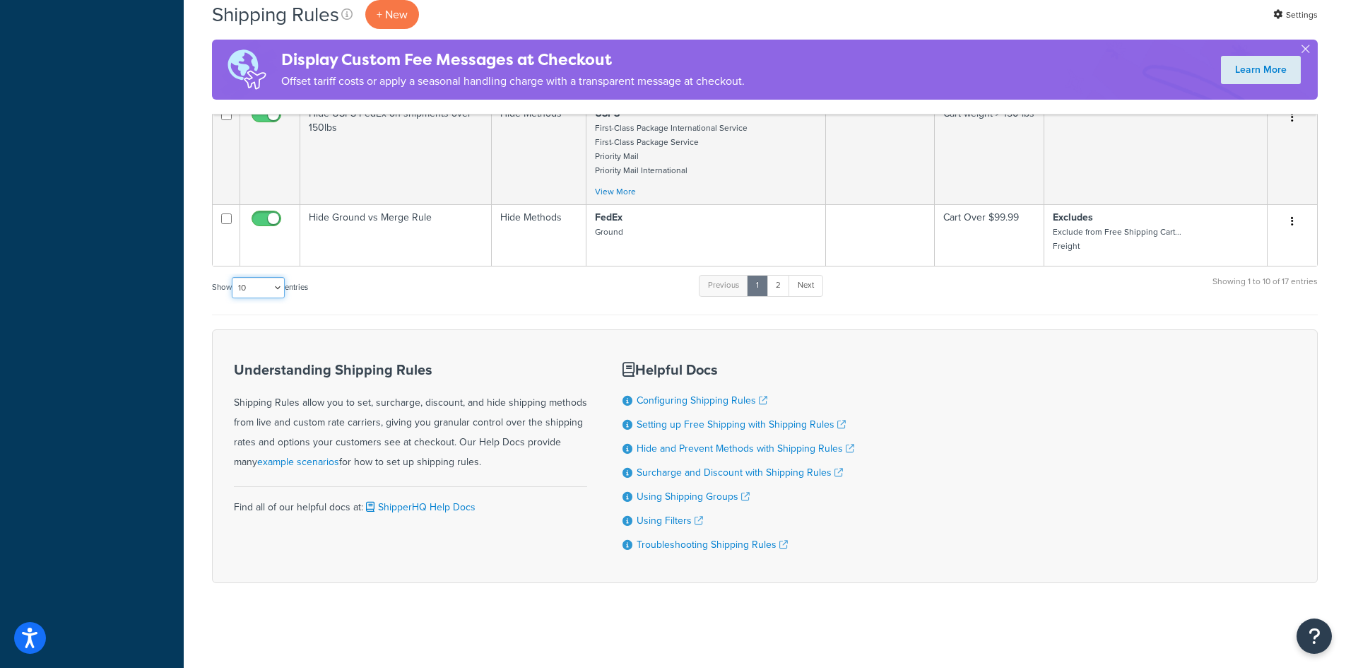
click at [254, 287] on select "10 15 25 50 100 1000" at bounding box center [258, 287] width 53 height 21
select select "100"
click at [233, 277] on select "10 15 25 50 100 1000" at bounding box center [258, 287] width 53 height 21
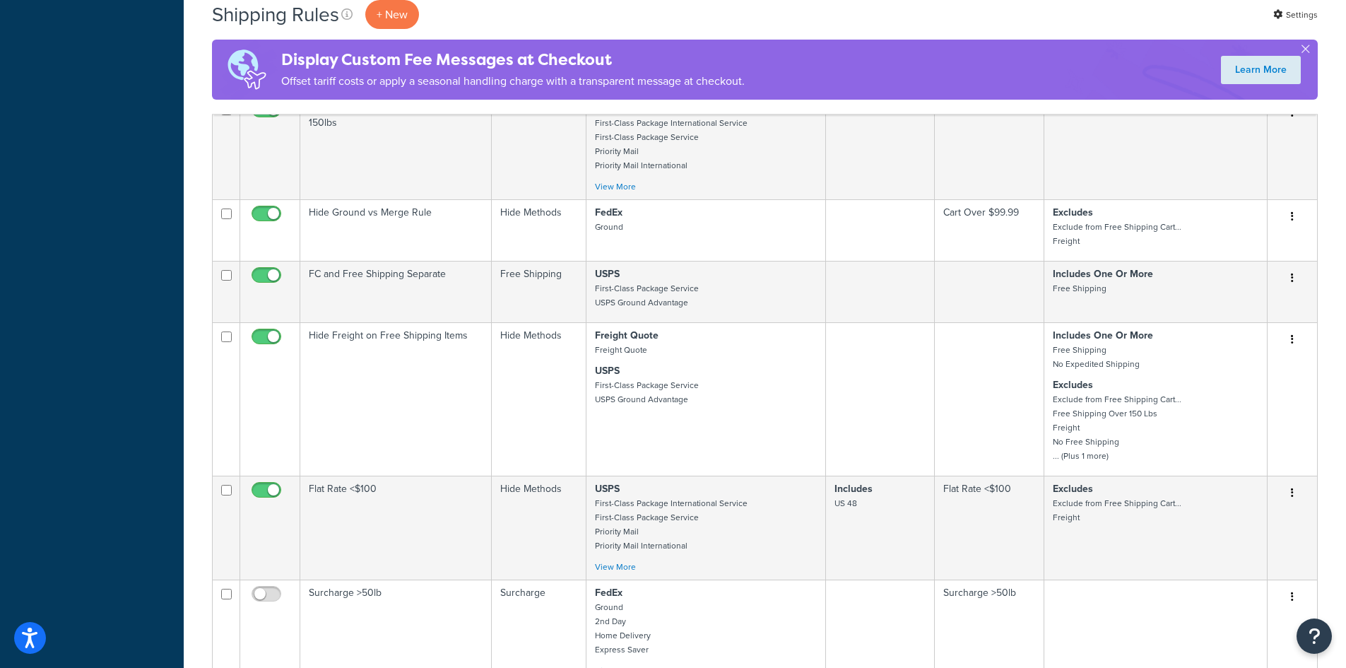
click at [127, 345] on div "Dashboard Basic Setup Websites 1 Origins 100 Pickup Locations 1 Manage Shipping…" at bounding box center [92, 355] width 184 height 2309
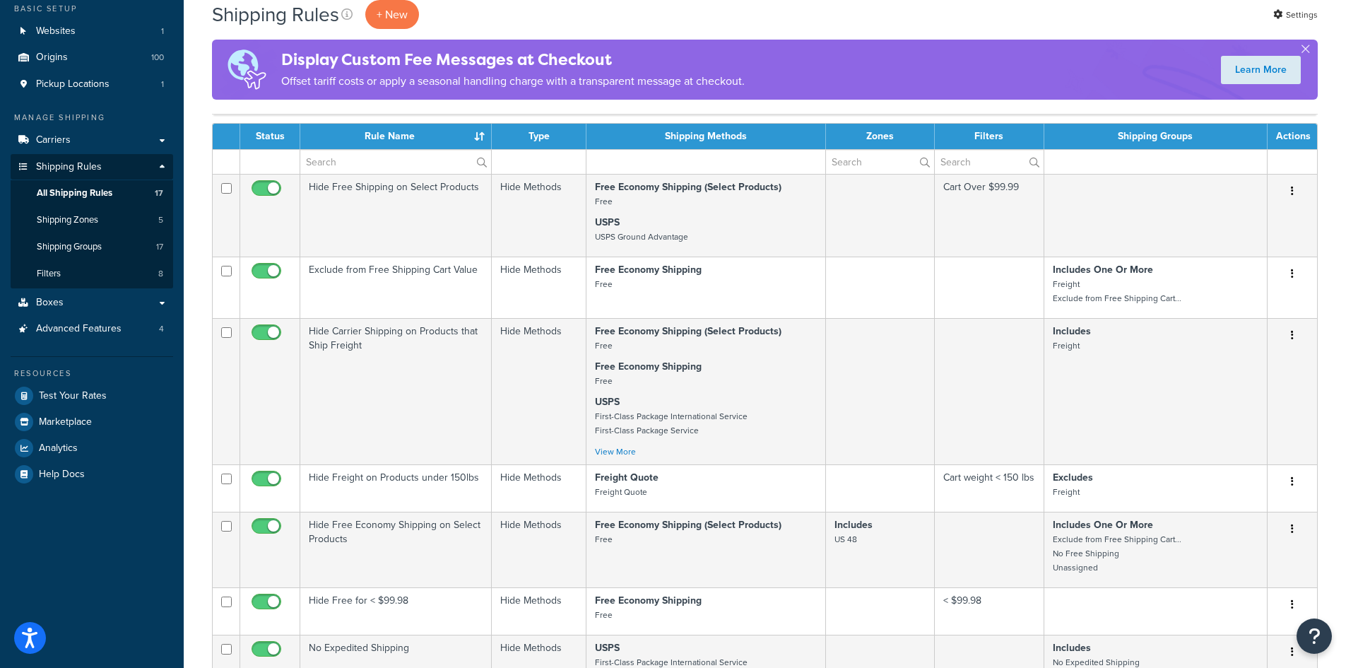
scroll to position [0, 0]
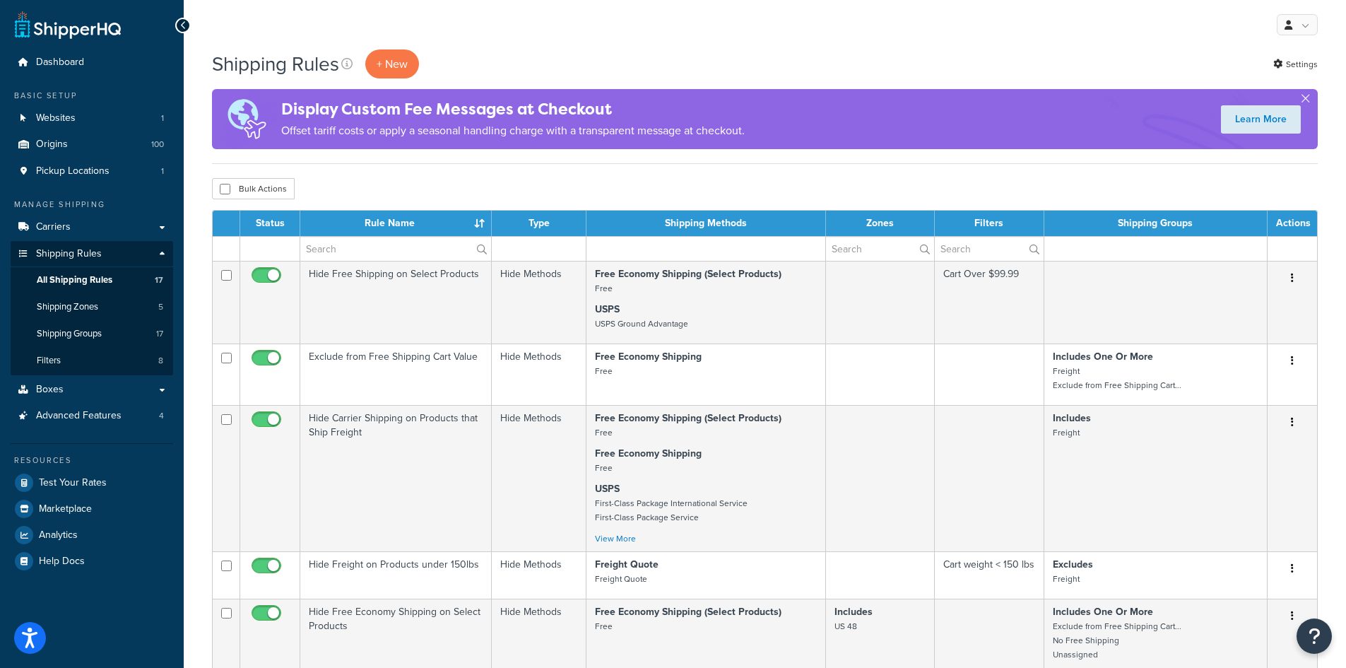
click at [571, 42] on div "My Profile Billing Global Settings Contact Us Logout" at bounding box center [765, 24] width 1162 height 49
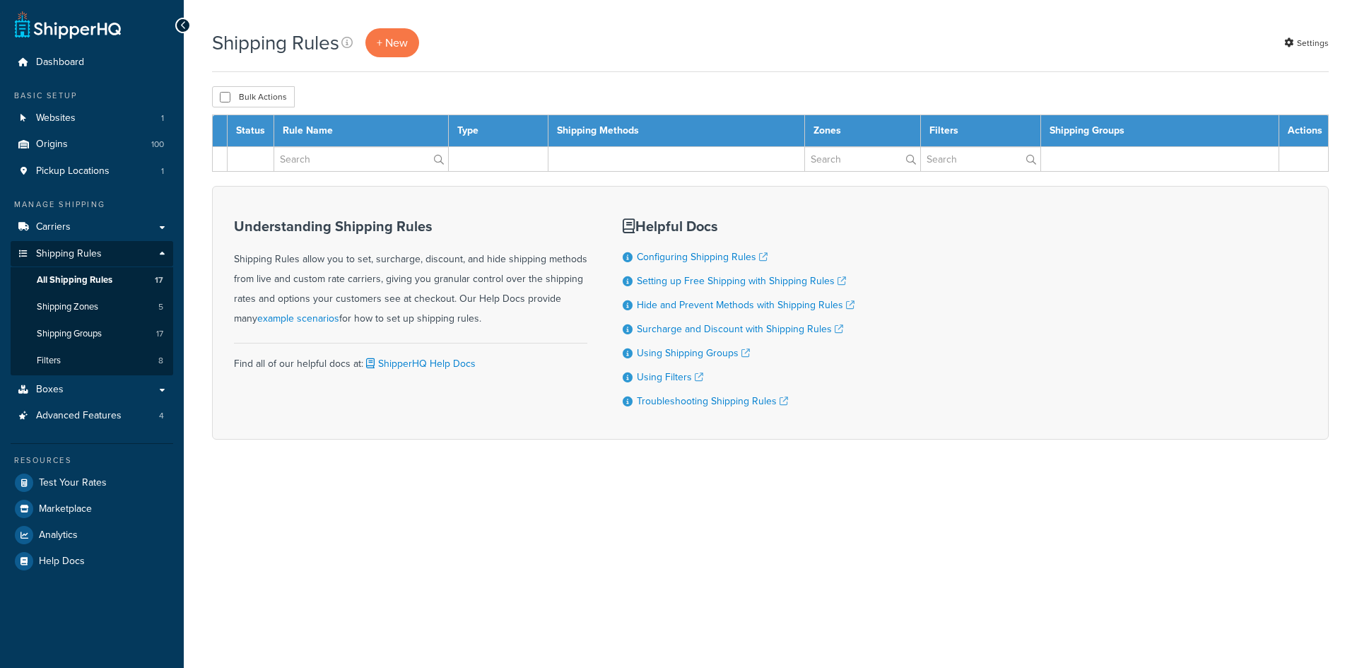
select select "100"
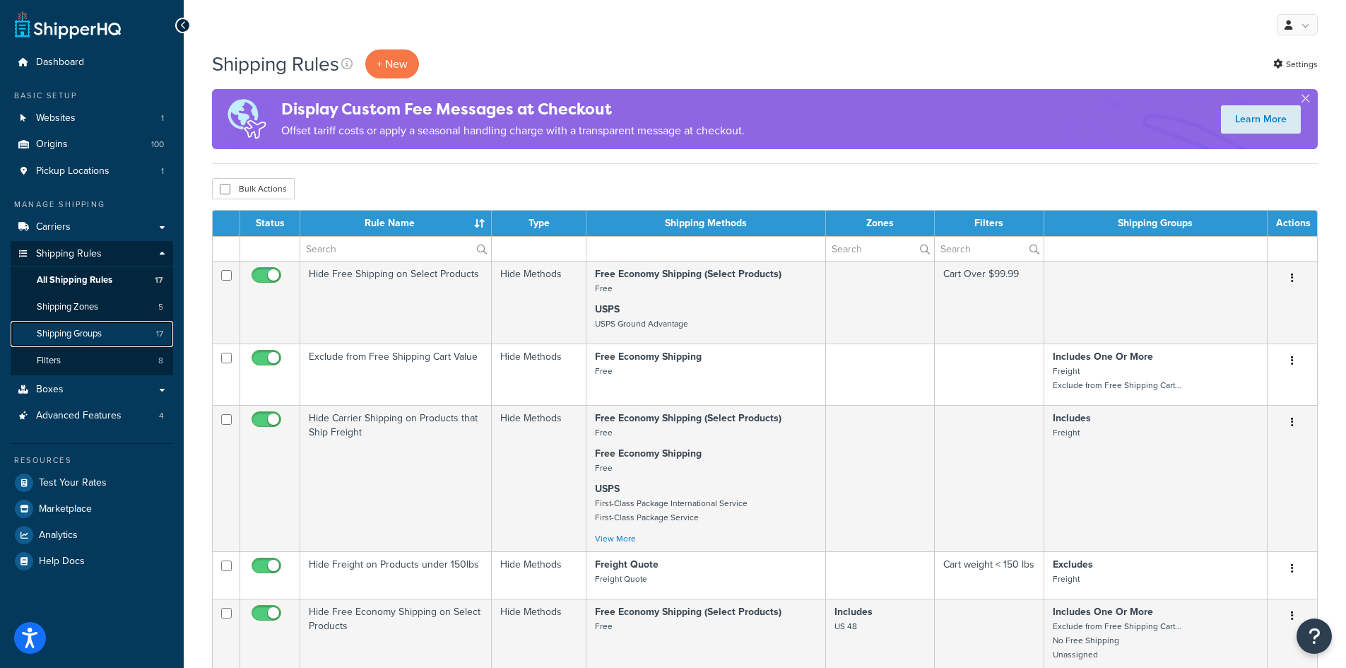
click at [83, 340] on link "Shipping Groups 17" at bounding box center [92, 334] width 163 height 26
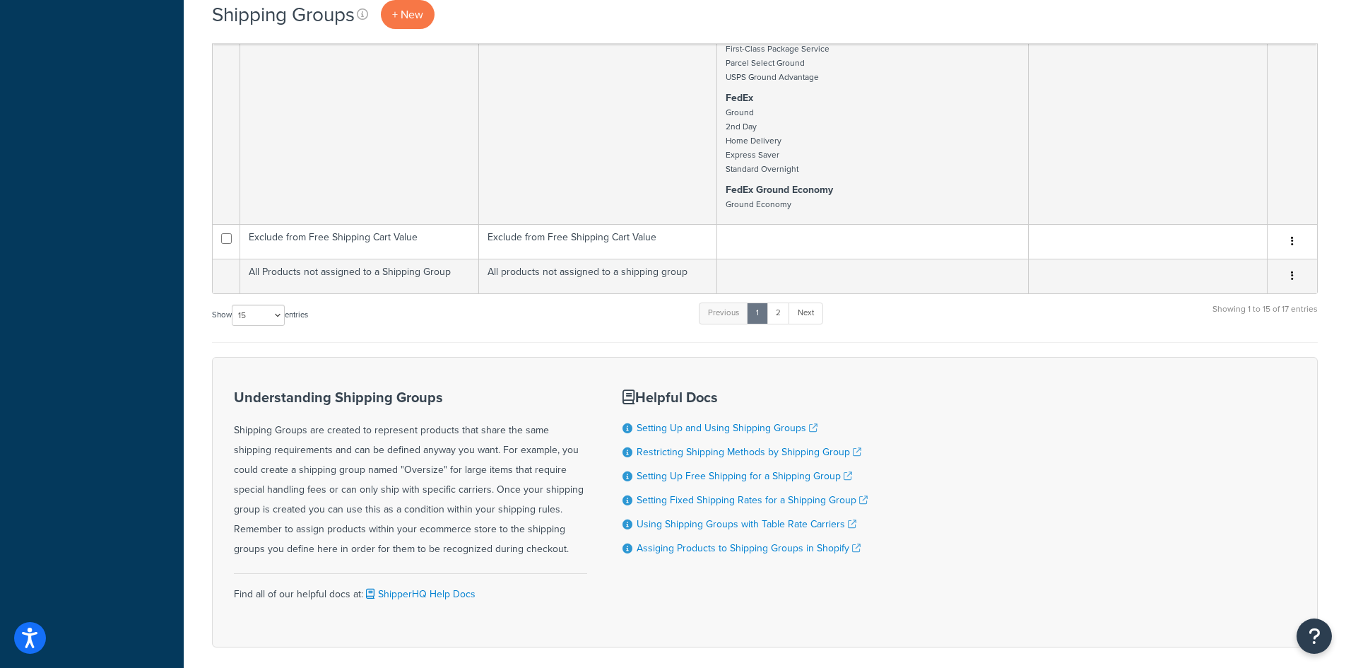
scroll to position [1565, 0]
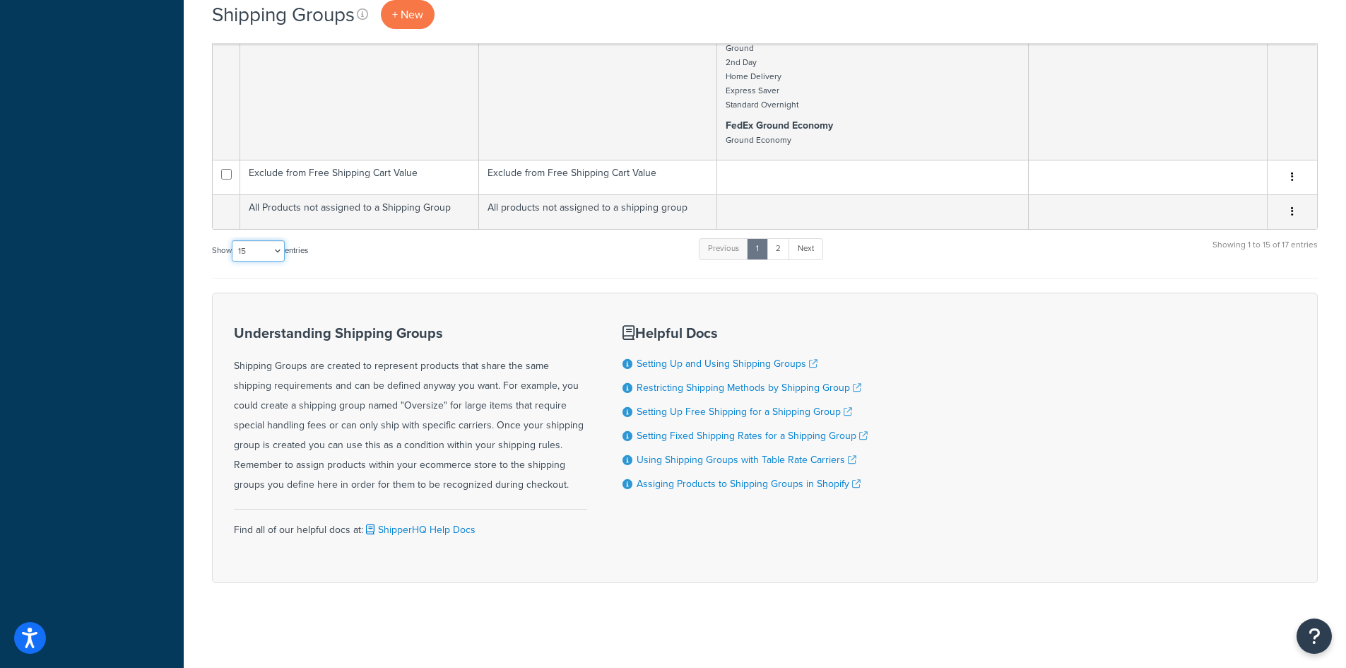
click at [271, 259] on select "10 15 25 50 100" at bounding box center [258, 250] width 53 height 21
select select "100"
click at [233, 261] on select "10 15 25 50 100" at bounding box center [258, 250] width 53 height 21
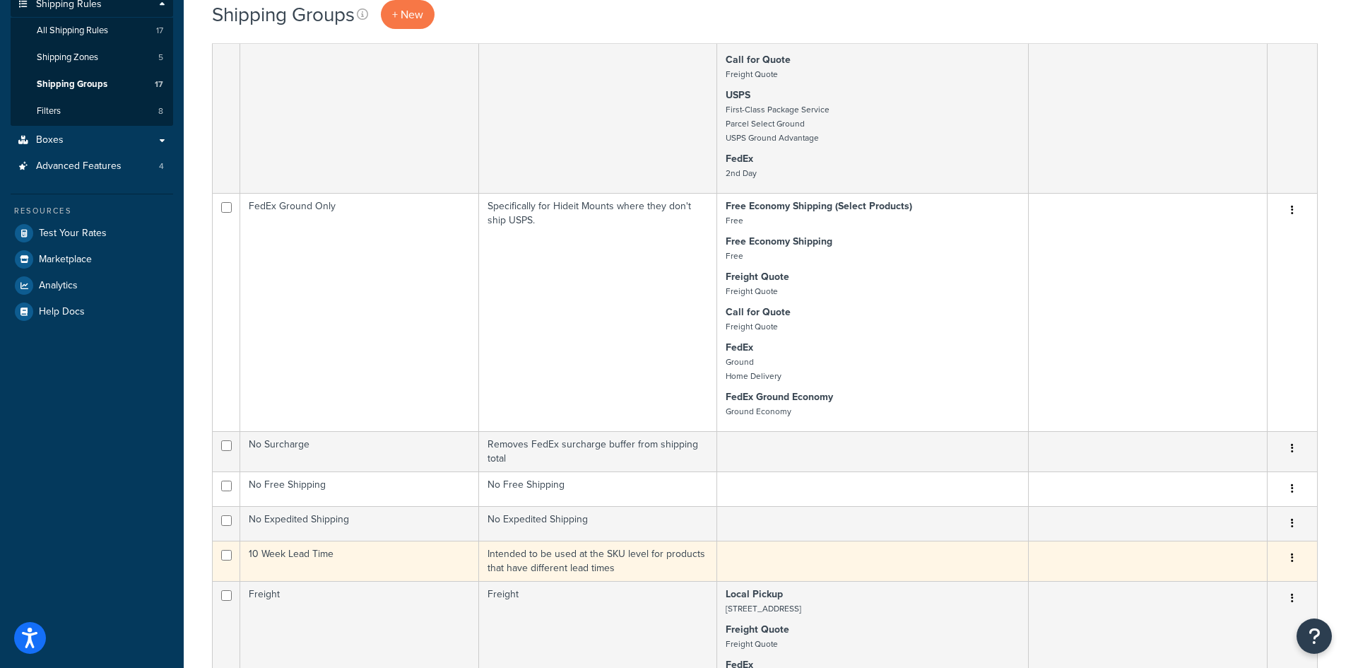
scroll to position [0, 0]
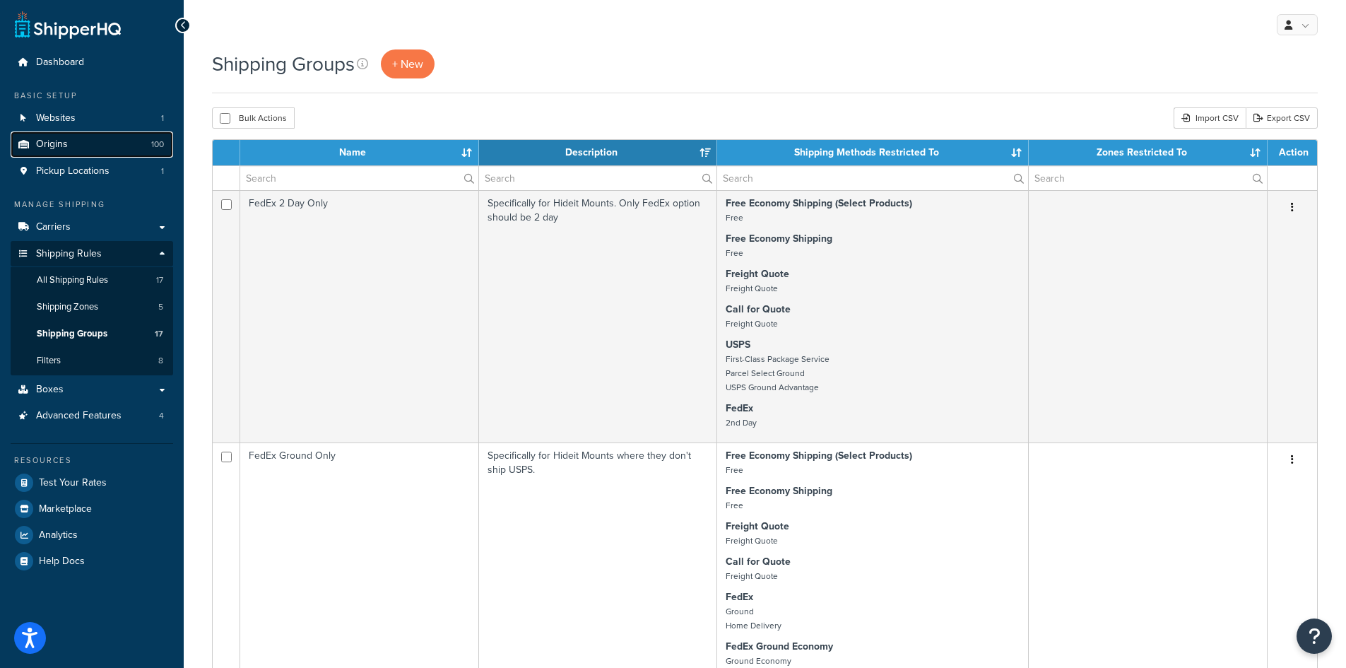
click at [76, 143] on link "Origins 100" at bounding box center [92, 144] width 163 height 26
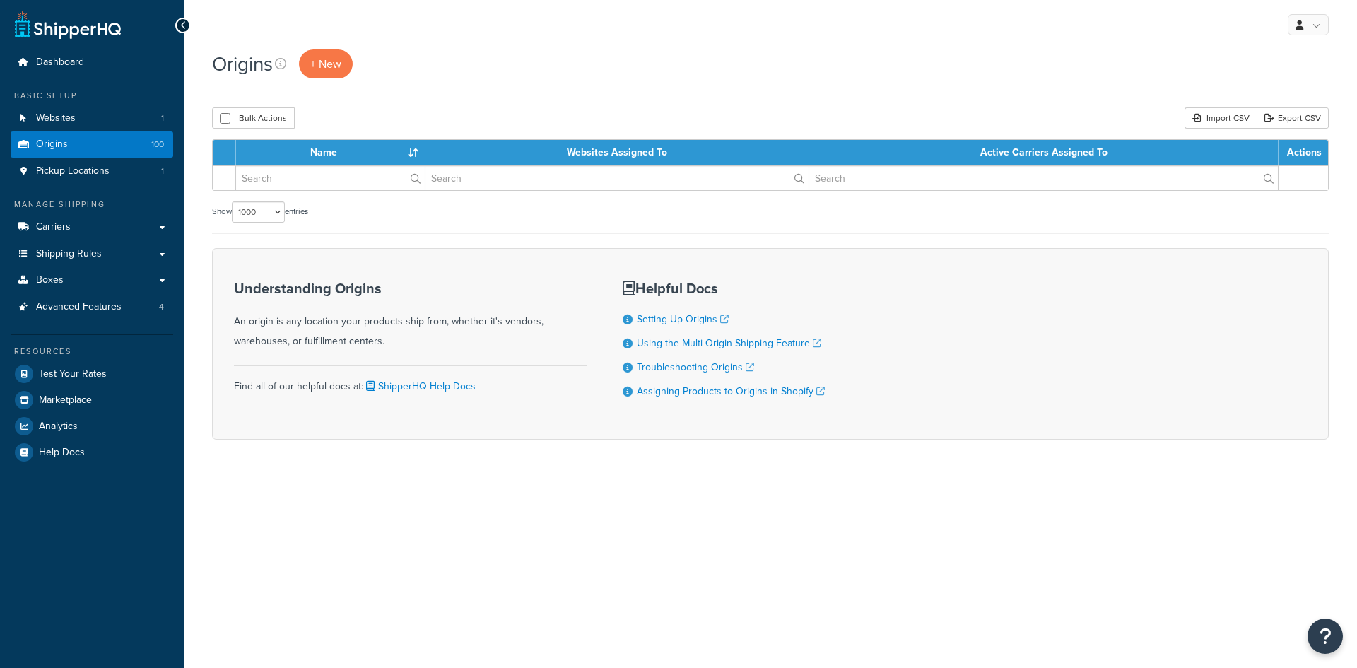
select select "1000"
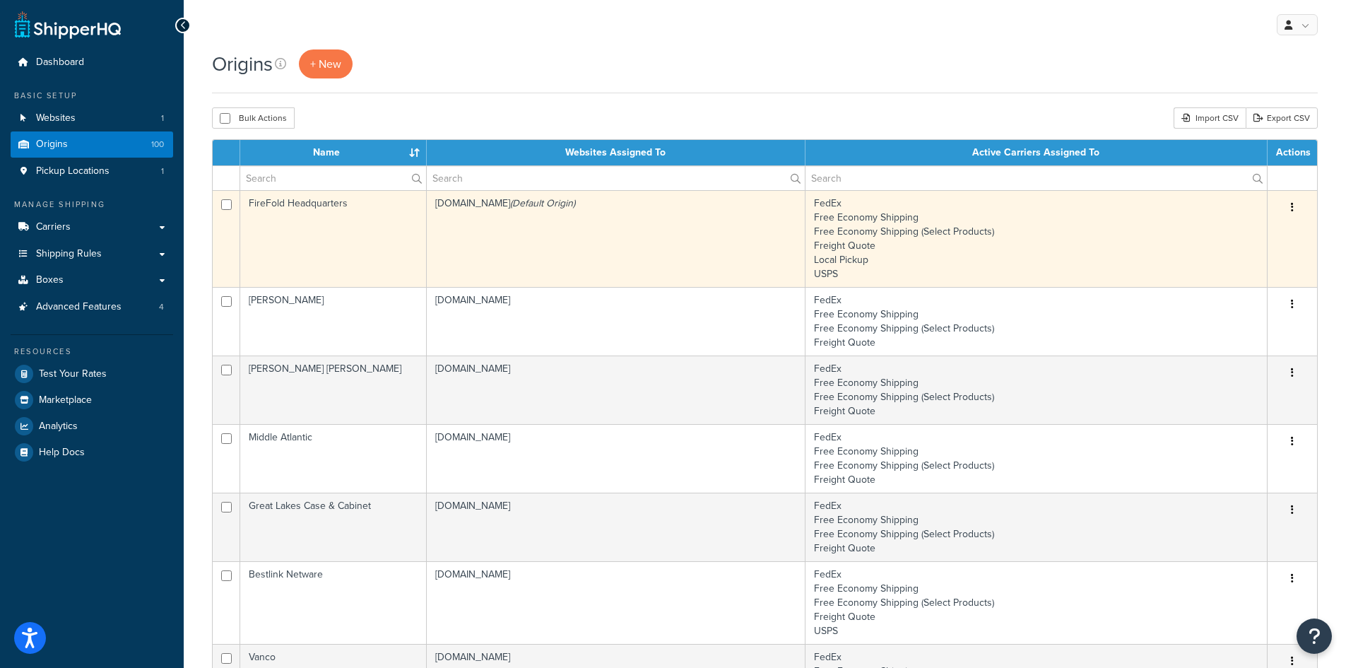
click at [361, 249] on td "FireFold Headquarters" at bounding box center [333, 238] width 187 height 97
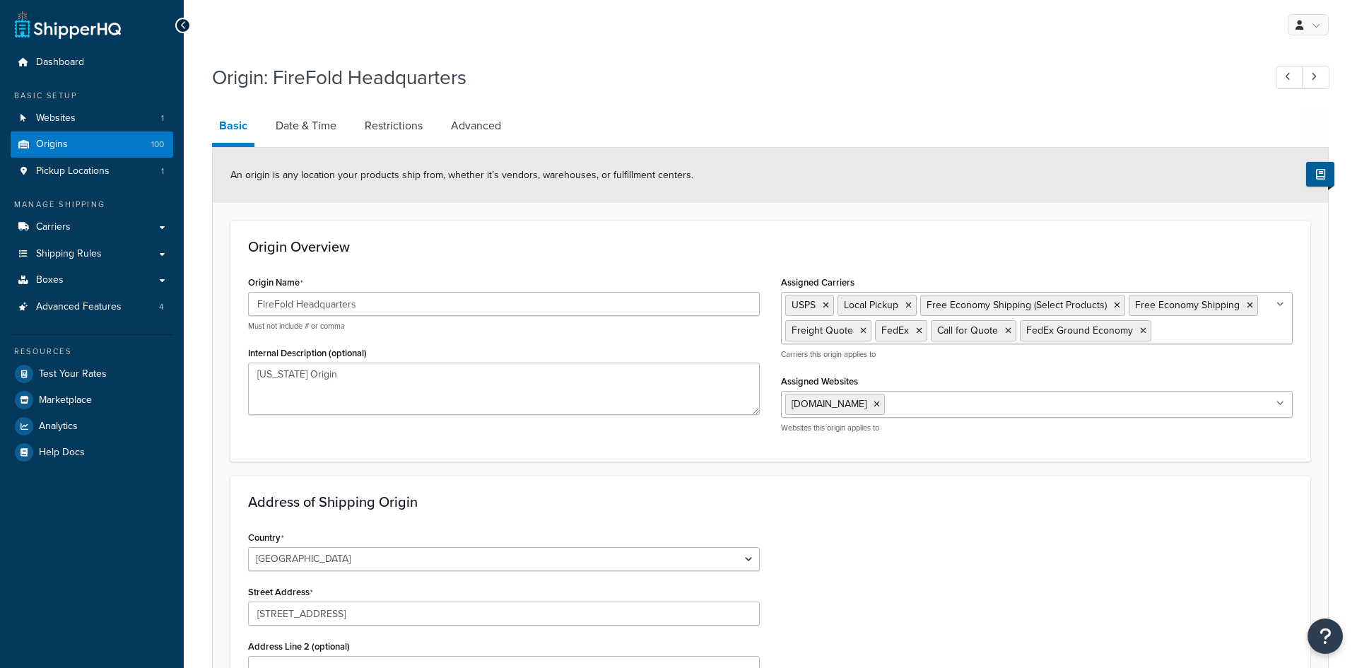
select select "33"
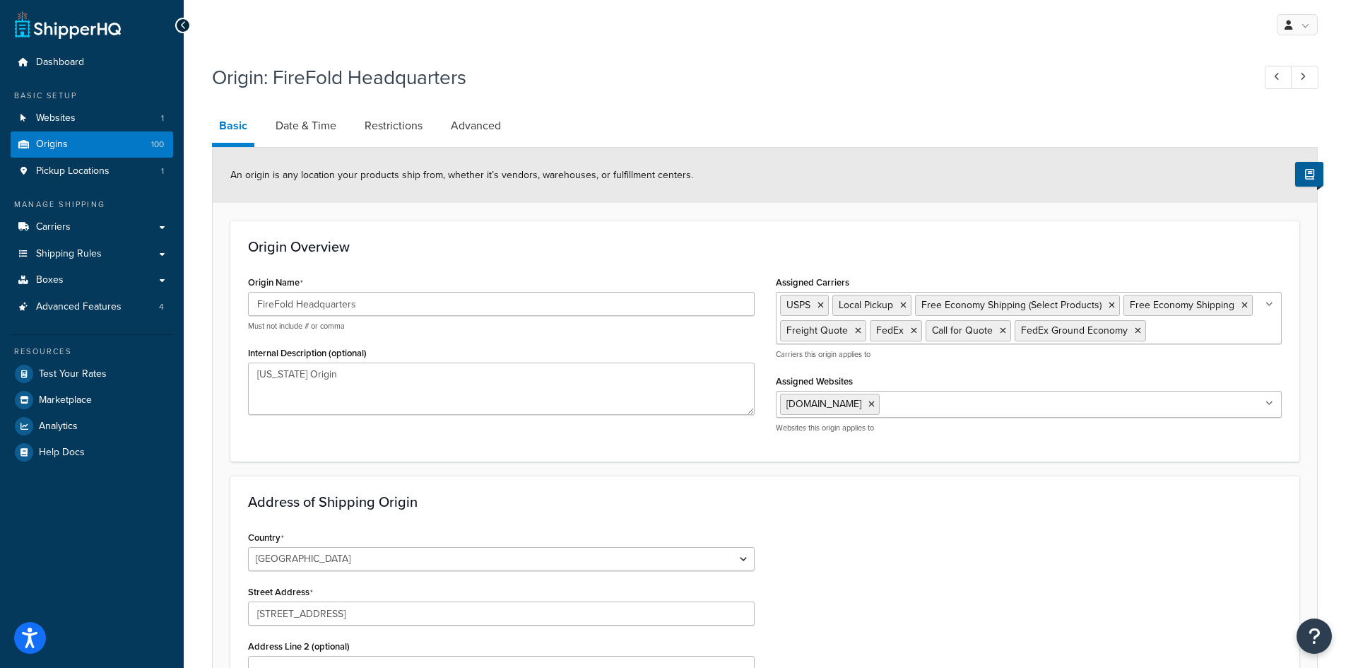
click at [1173, 336] on ul "USPS Local Pickup Free Economy Shipping (Select Products) Free Economy Shipping…" at bounding box center [1029, 318] width 507 height 52
click at [870, 310] on span "Local Pickup" at bounding box center [866, 305] width 54 height 15
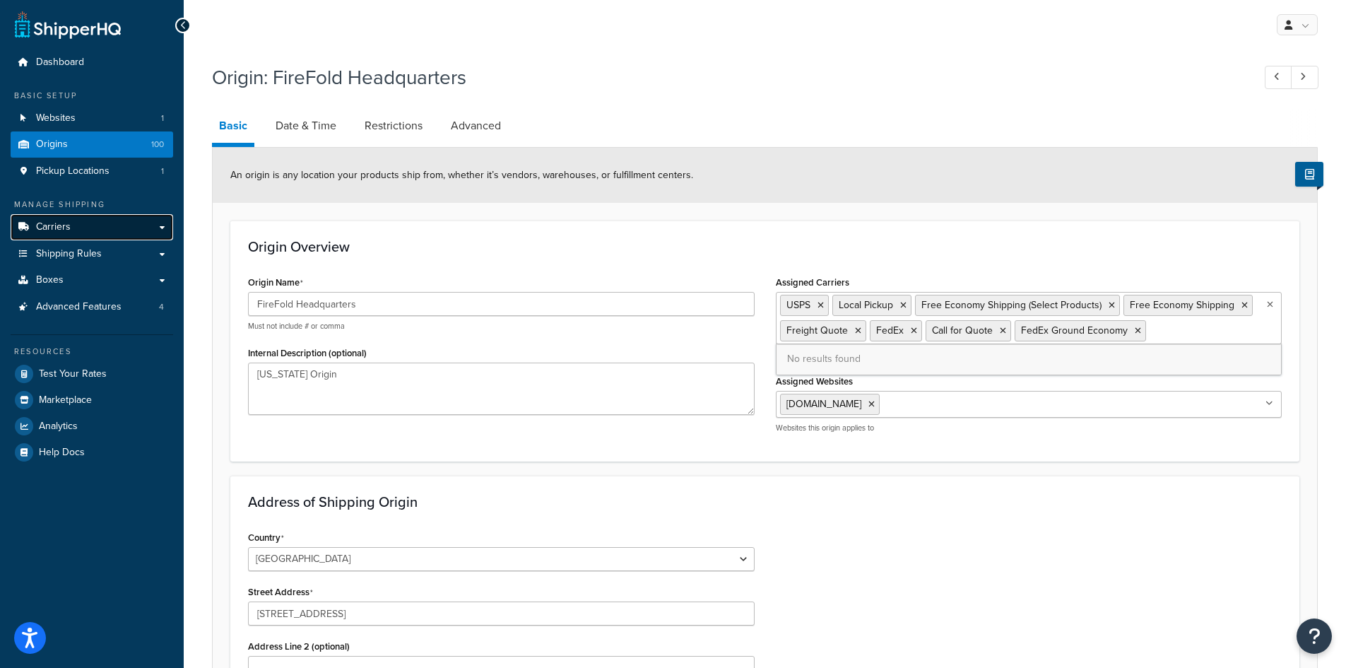
click at [55, 226] on span "Carriers" at bounding box center [53, 227] width 35 height 12
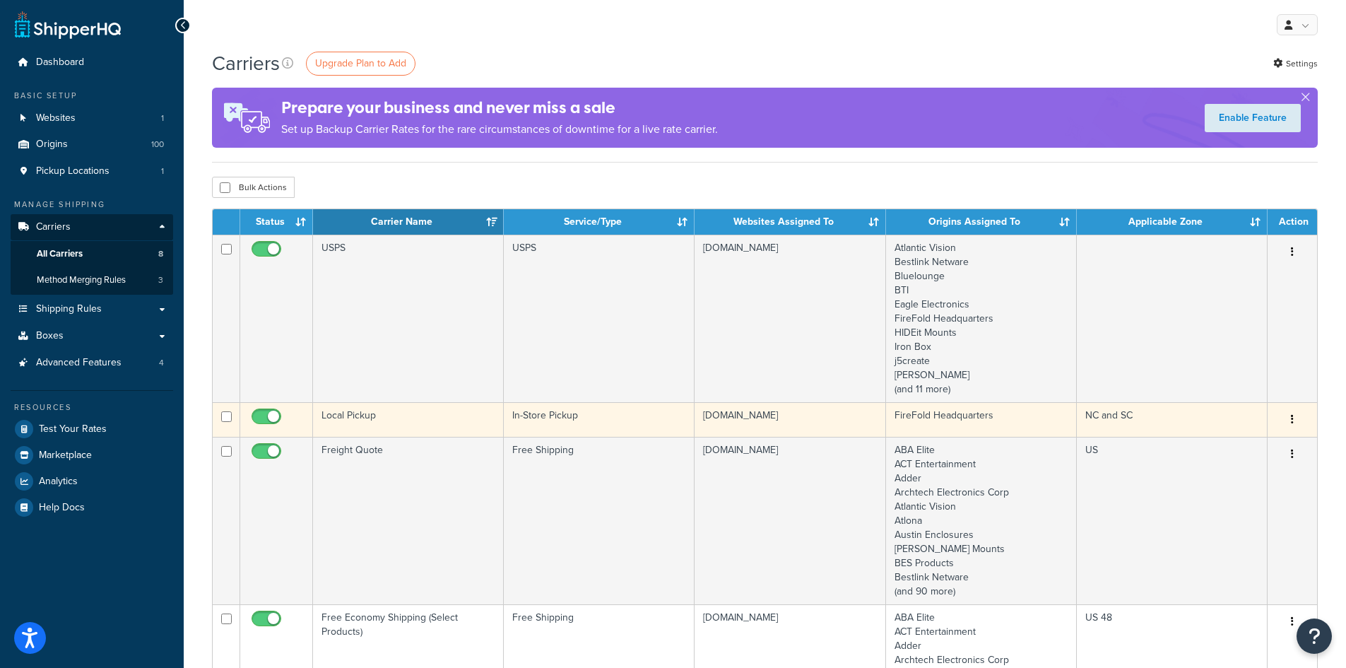
click at [879, 432] on td "[DOMAIN_NAME]" at bounding box center [790, 419] width 191 height 35
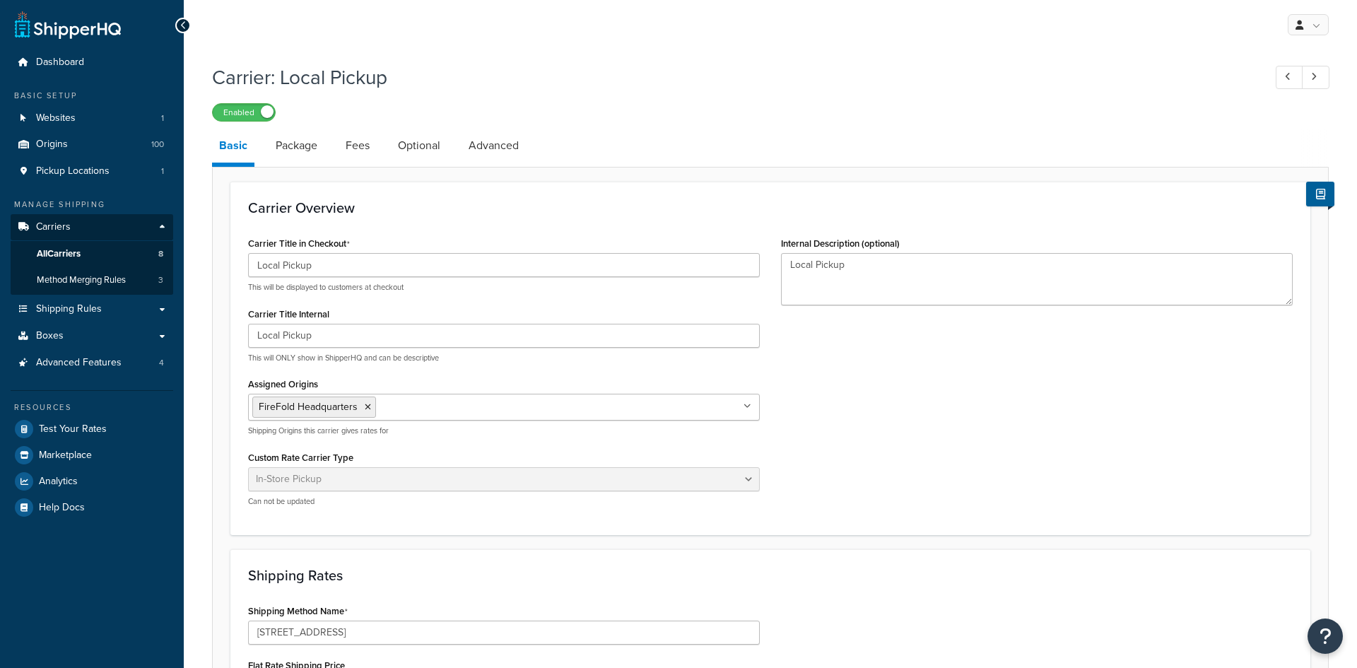
select select "pickup"
select select "item"
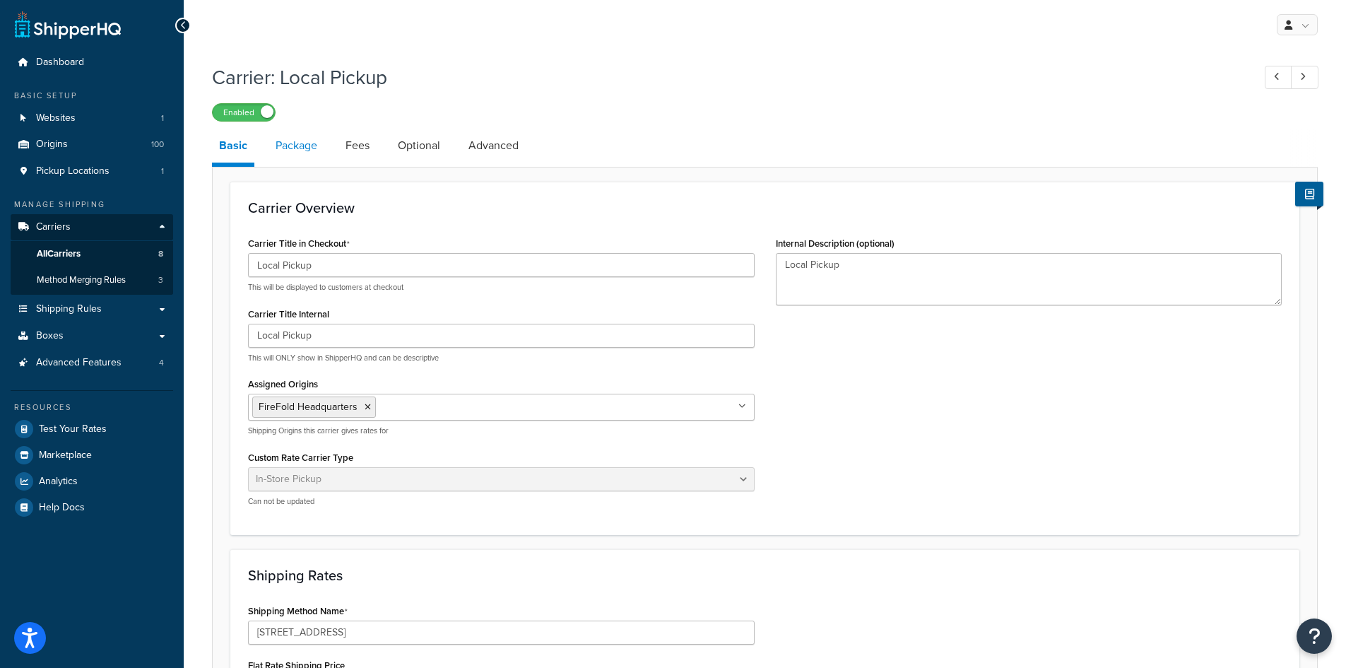
click at [300, 152] on link "Package" at bounding box center [297, 146] width 56 height 34
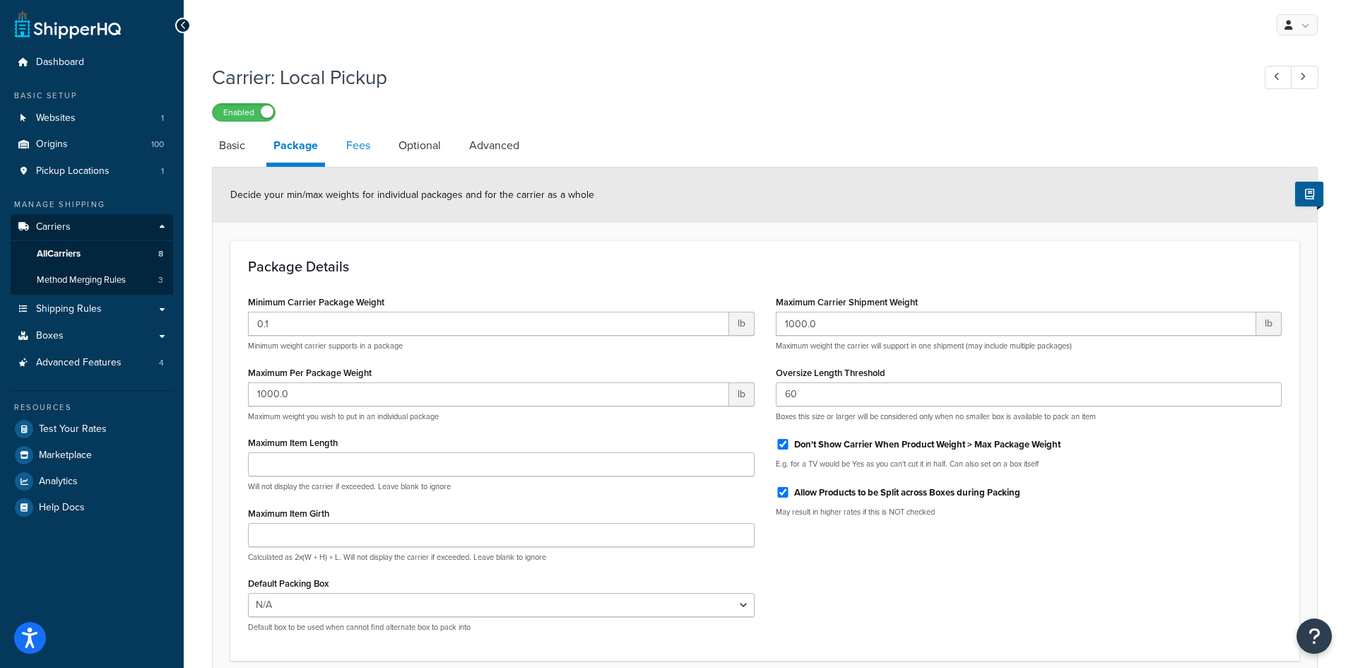
click at [360, 149] on link "Fees" at bounding box center [358, 146] width 38 height 34
select select "AFTER"
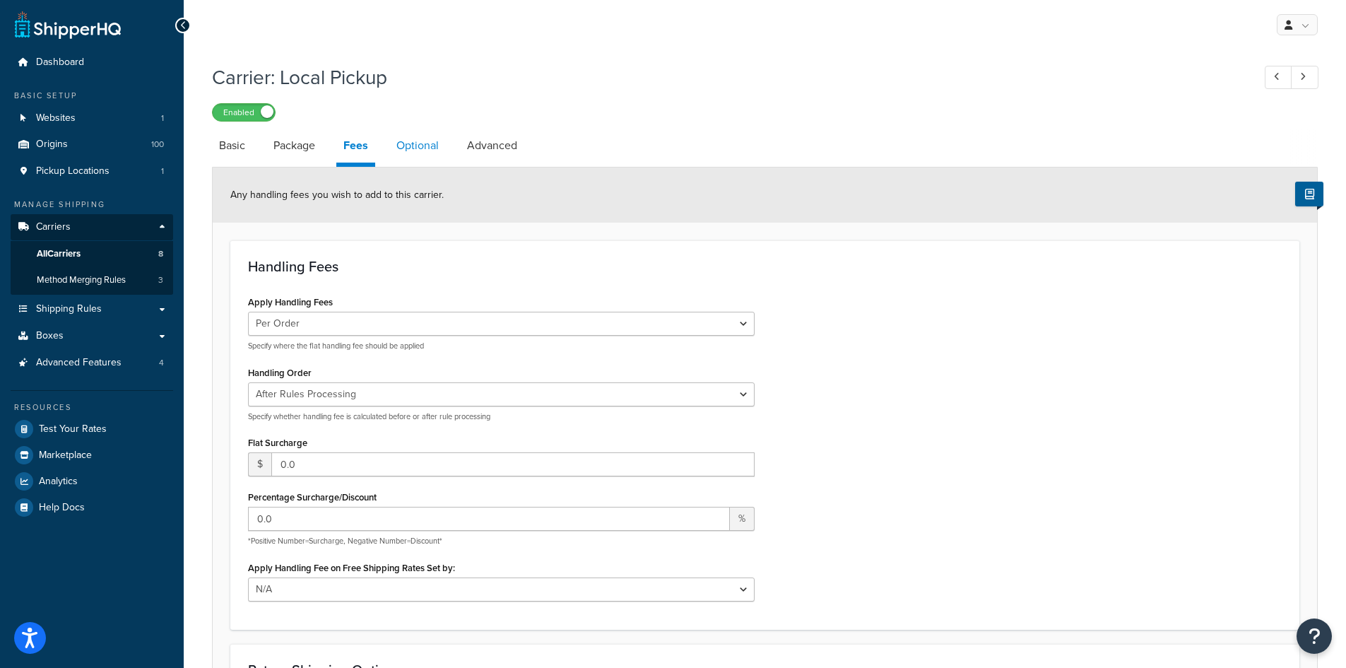
click at [419, 146] on link "Optional" at bounding box center [417, 146] width 57 height 34
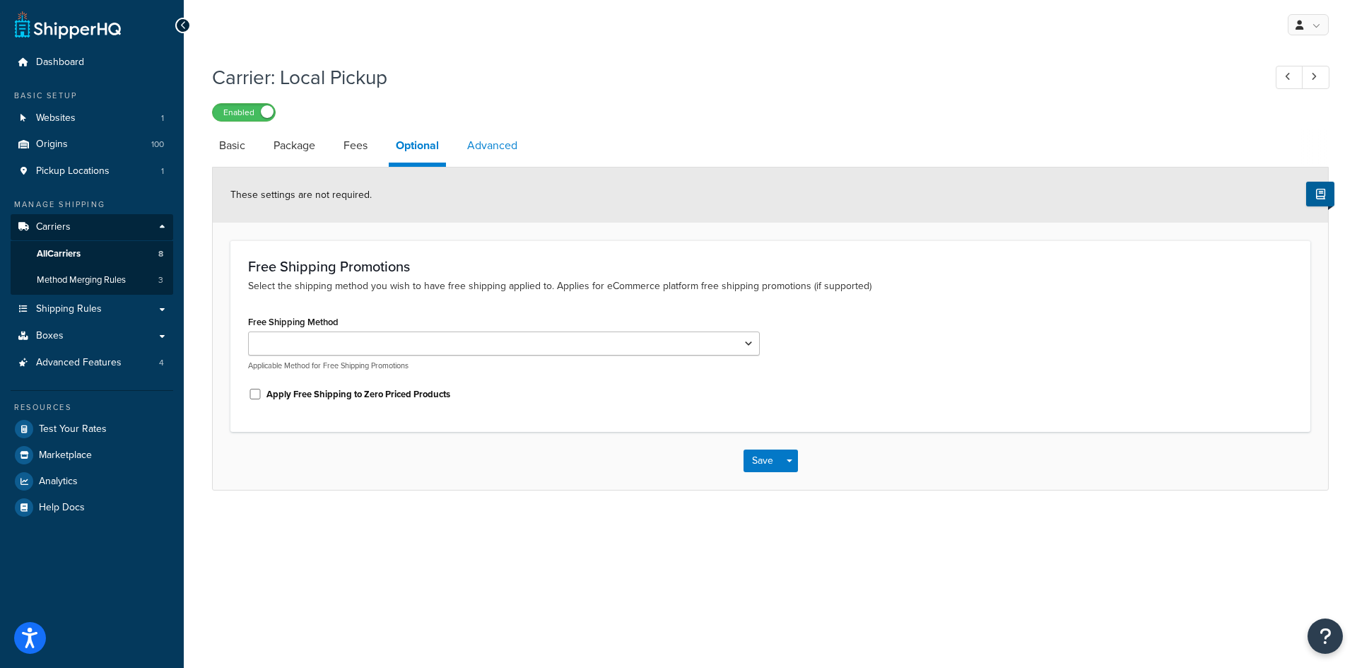
click at [466, 146] on link "Advanced" at bounding box center [492, 146] width 64 height 34
select select "false"
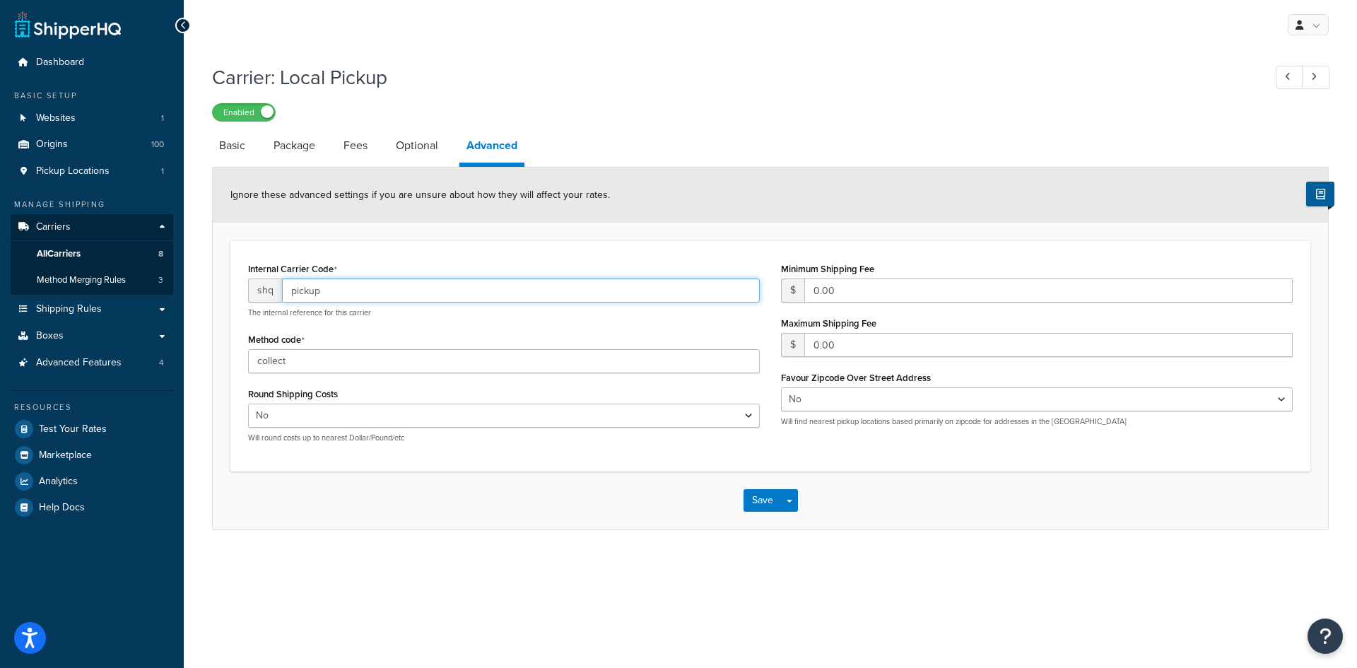
click at [366, 296] on input "pickup" at bounding box center [521, 290] width 478 height 24
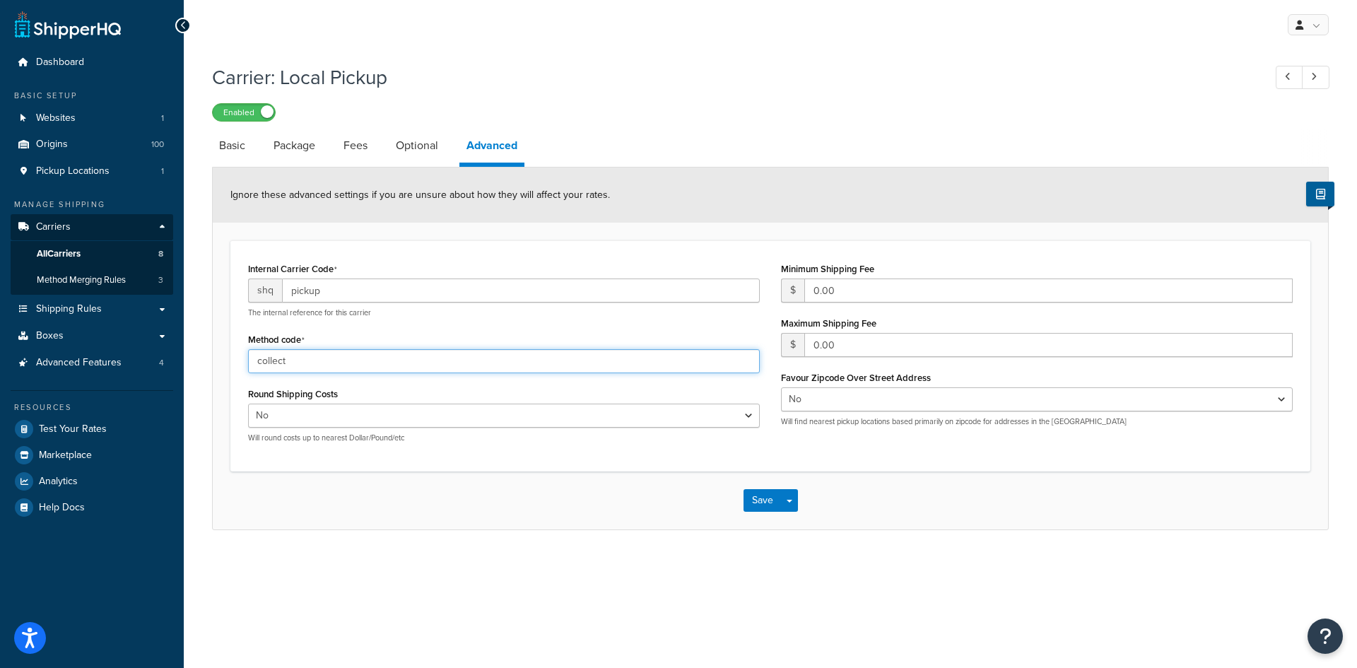
click at [355, 367] on input "collect" at bounding box center [504, 361] width 512 height 24
click at [408, 487] on div "Save Save Dropdown Save and Edit" at bounding box center [770, 500] width 1115 height 58
click at [430, 141] on link "Optional" at bounding box center [417, 146] width 57 height 34
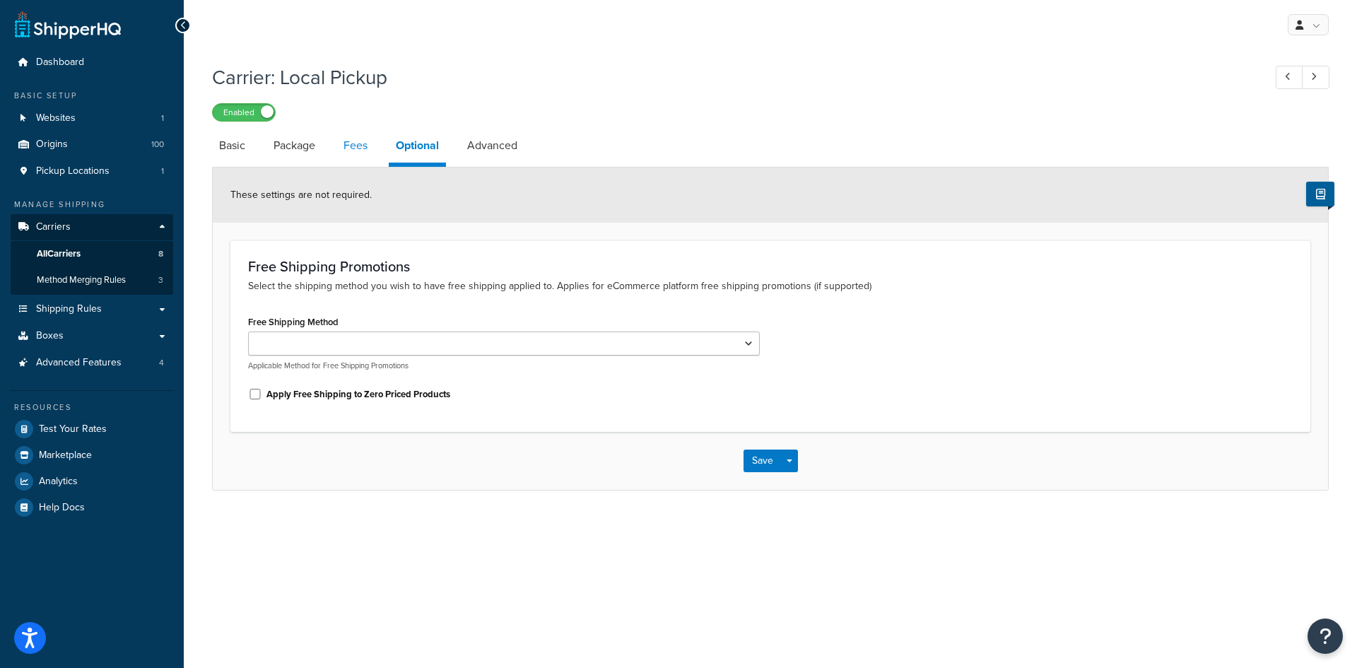
click at [360, 144] on link "Fees" at bounding box center [355, 146] width 38 height 34
select select "AFTER"
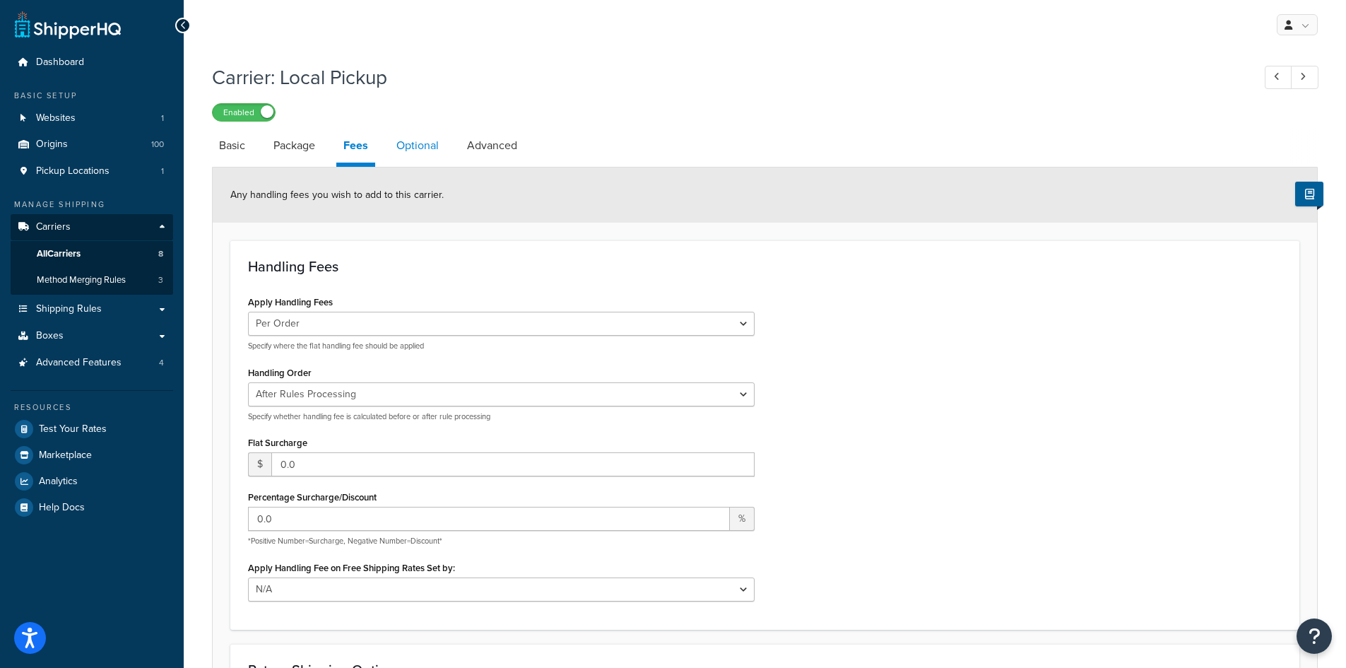
click at [405, 144] on link "Optional" at bounding box center [417, 146] width 57 height 34
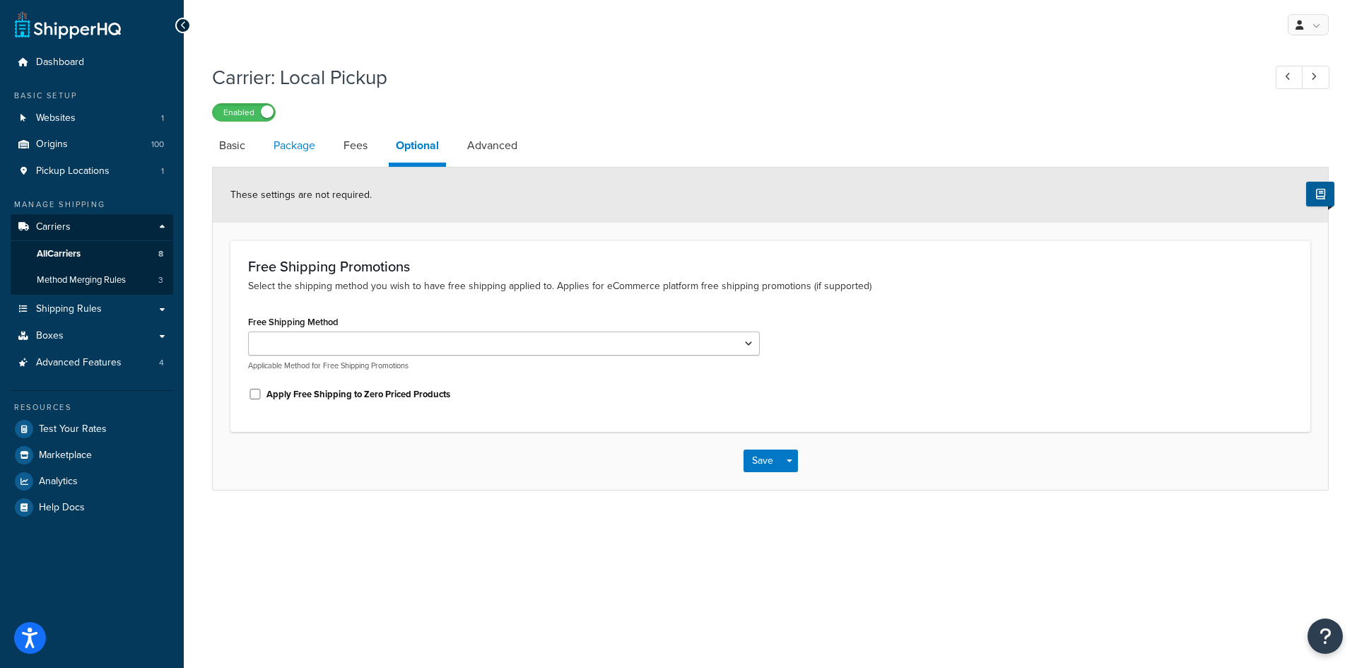
click at [305, 144] on link "Package" at bounding box center [294, 146] width 56 height 34
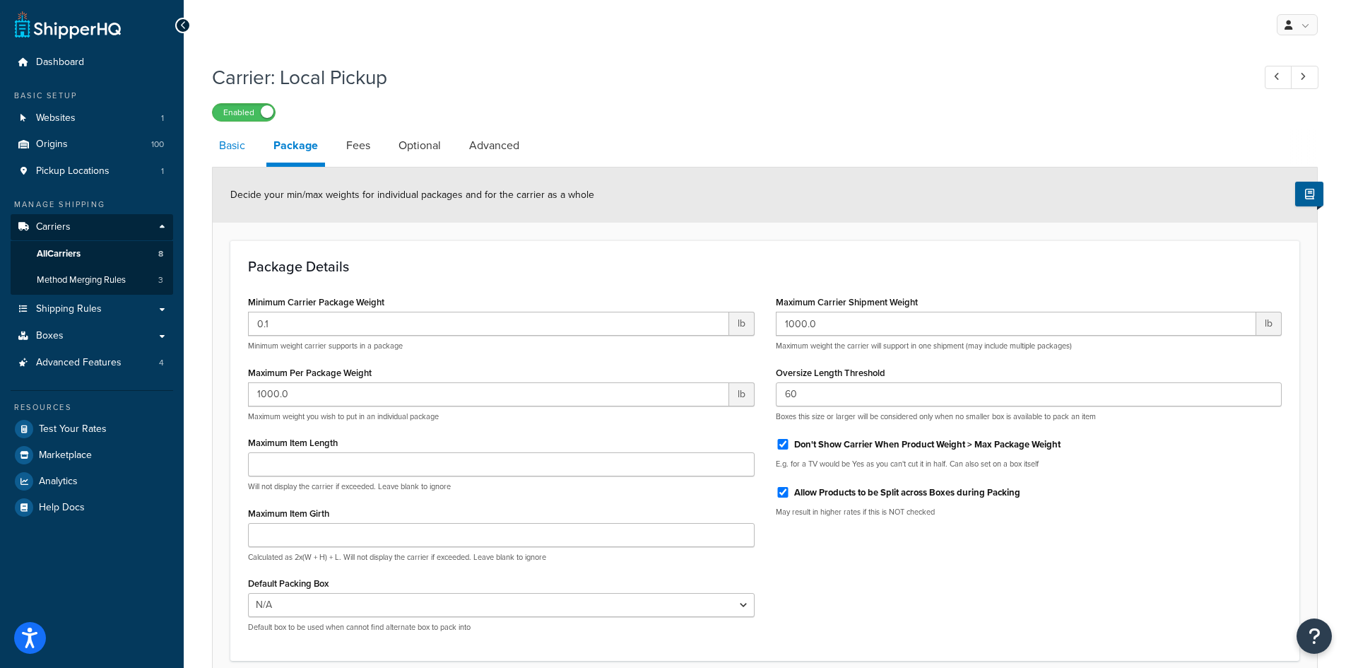
click at [240, 149] on link "Basic" at bounding box center [232, 146] width 40 height 34
select select "pickup"
select select "item"
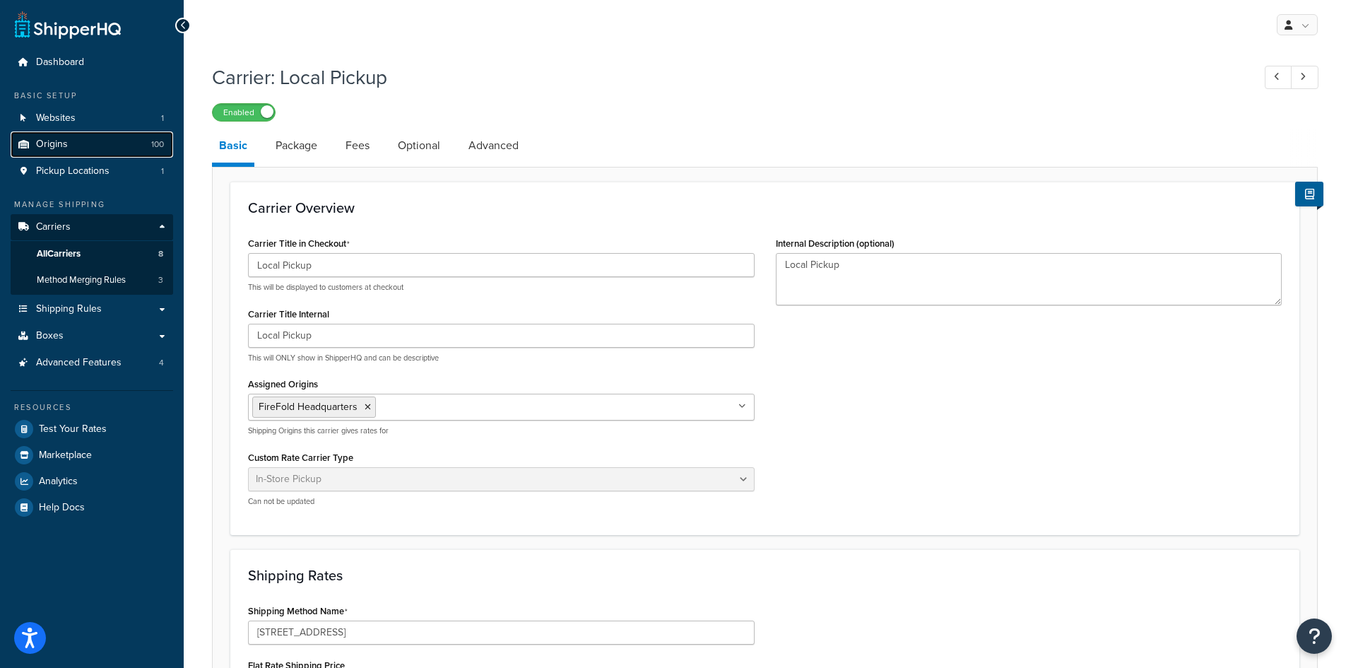
click at [90, 141] on link "Origins 100" at bounding box center [92, 144] width 163 height 26
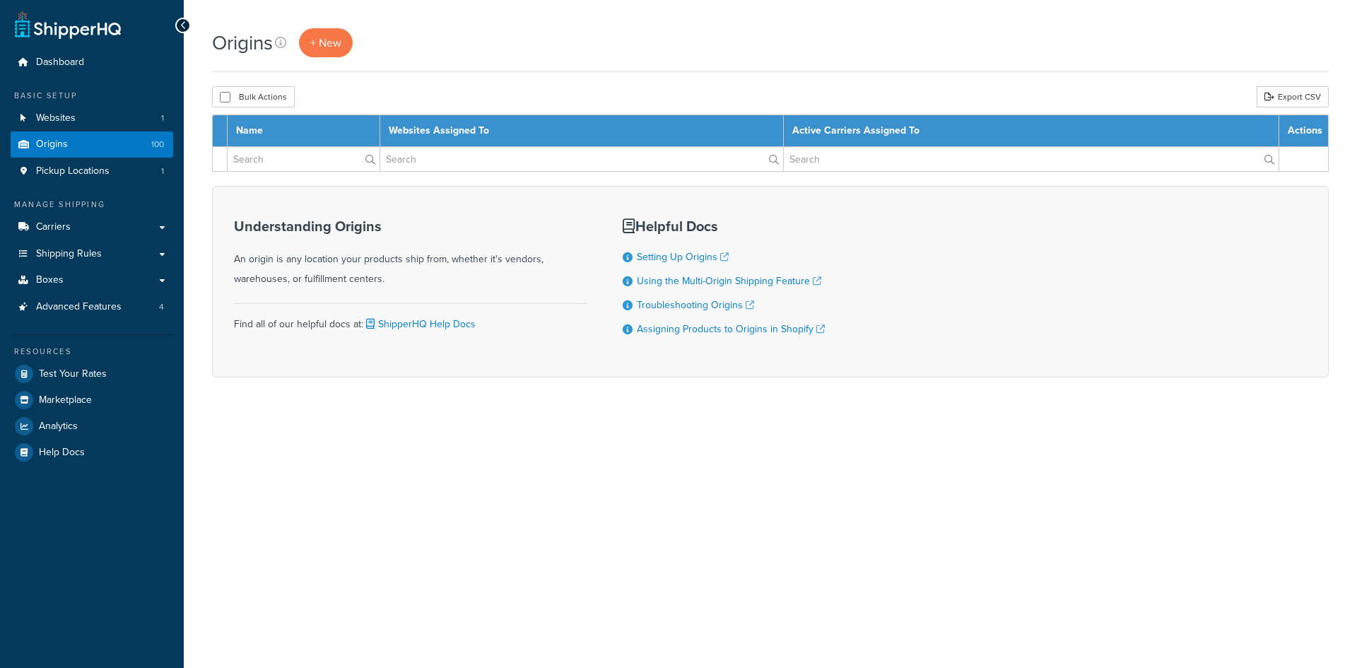
select select "1000"
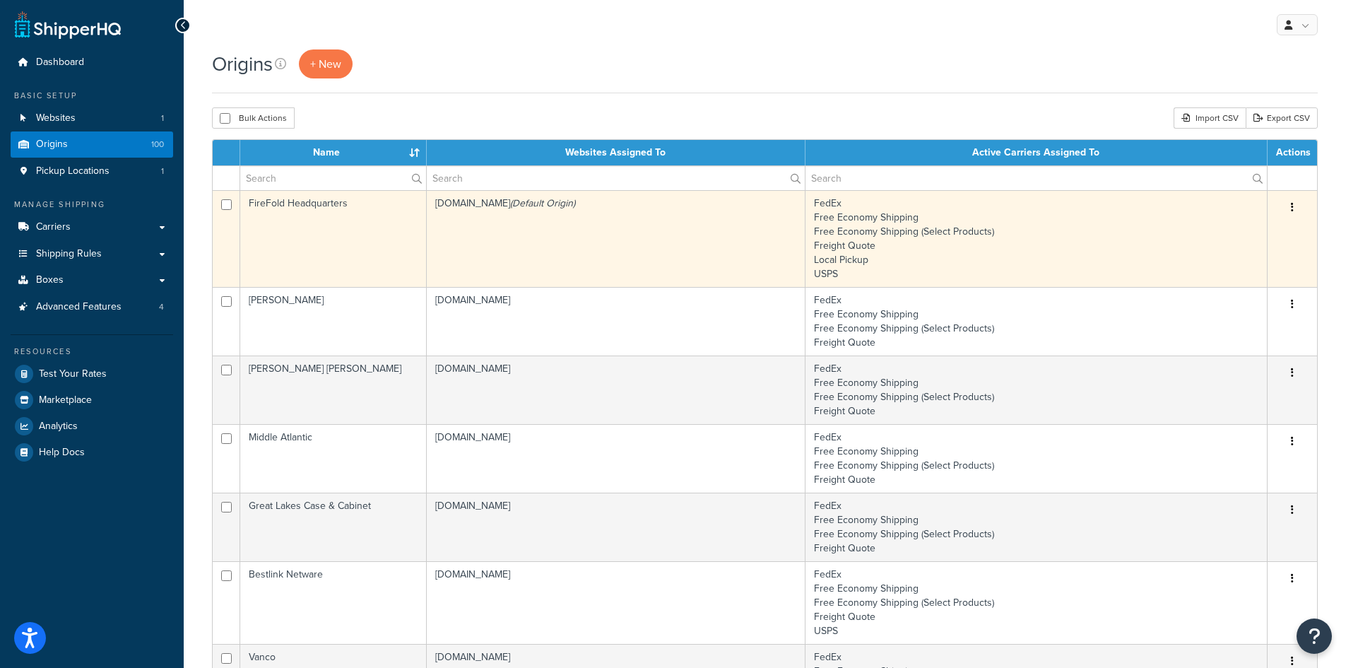
click at [392, 275] on td "FireFold Headquarters" at bounding box center [333, 238] width 187 height 97
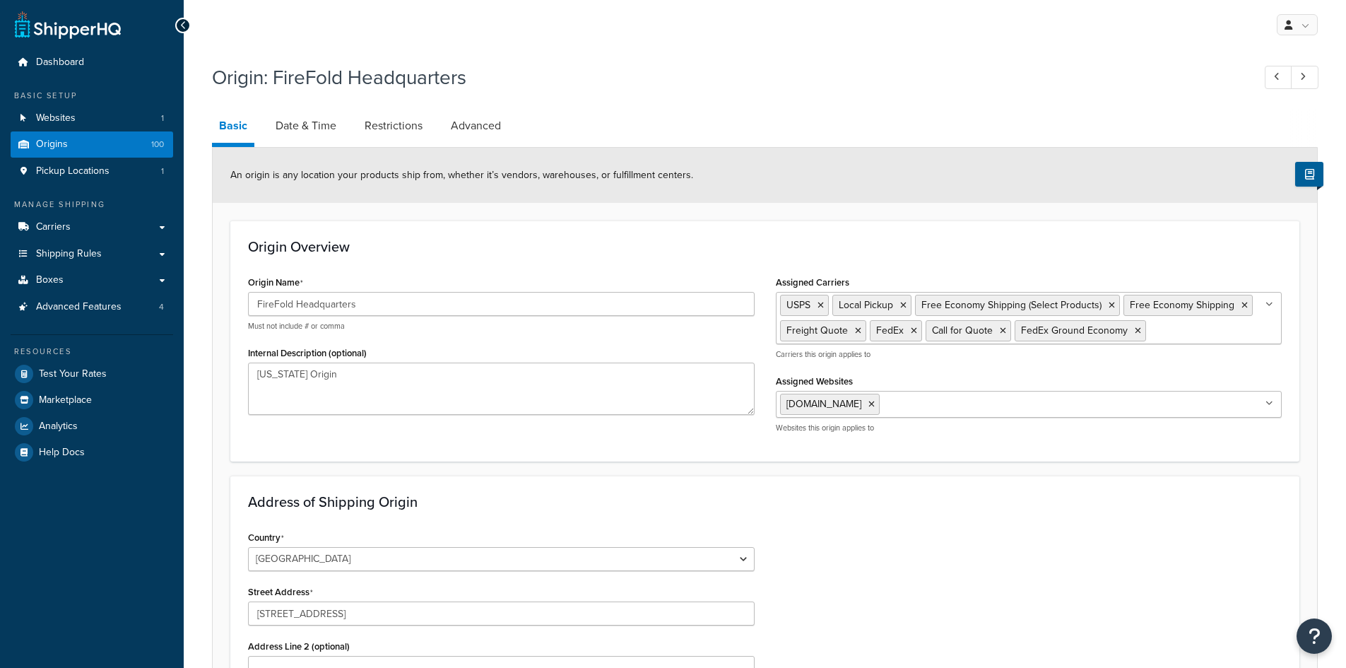
select select "33"
click at [309, 132] on link "Date & Time" at bounding box center [306, 126] width 75 height 34
select select "PER_SHIPPING_METHOD_TYPE"
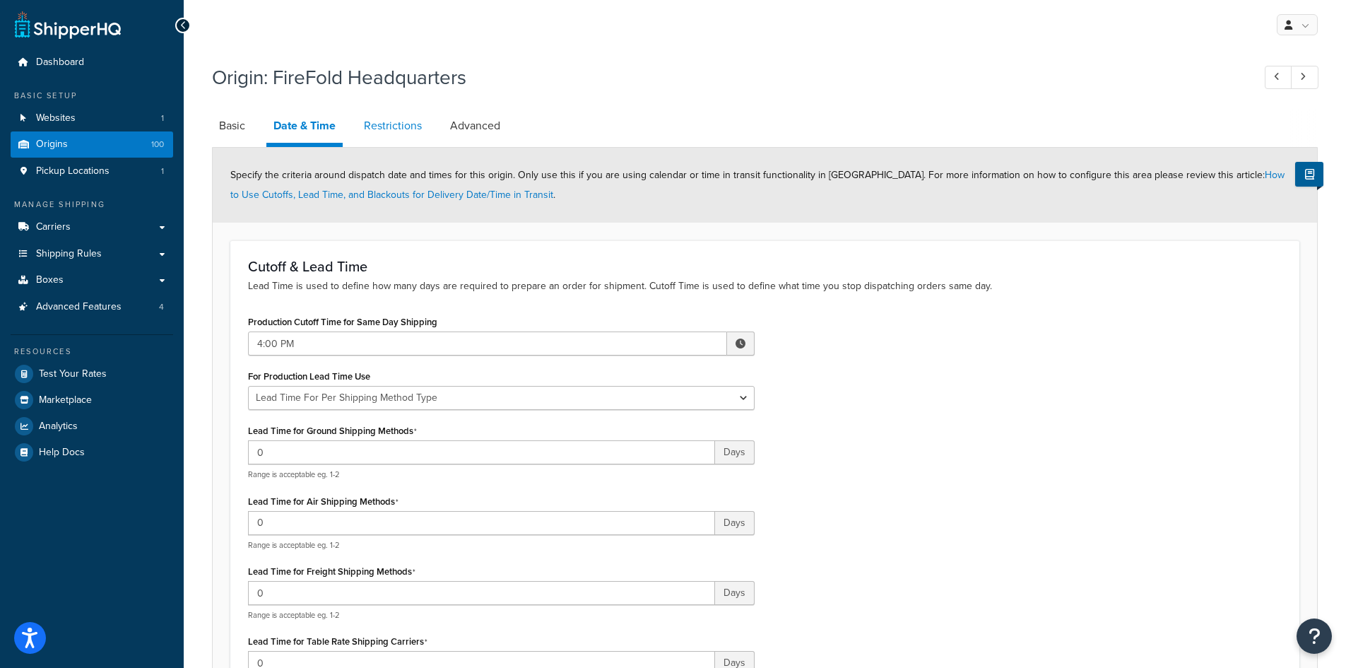
click at [392, 126] on link "Restrictions" at bounding box center [393, 126] width 72 height 34
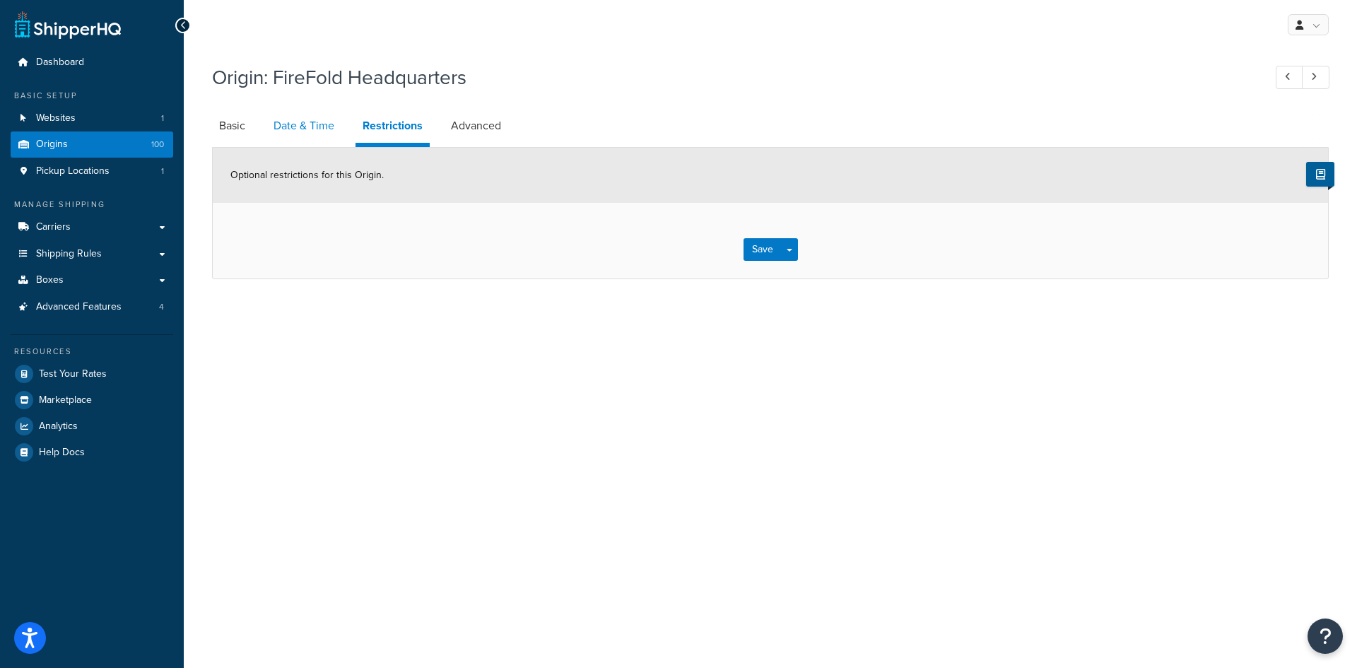
click at [305, 129] on link "Date & Time" at bounding box center [303, 126] width 75 height 34
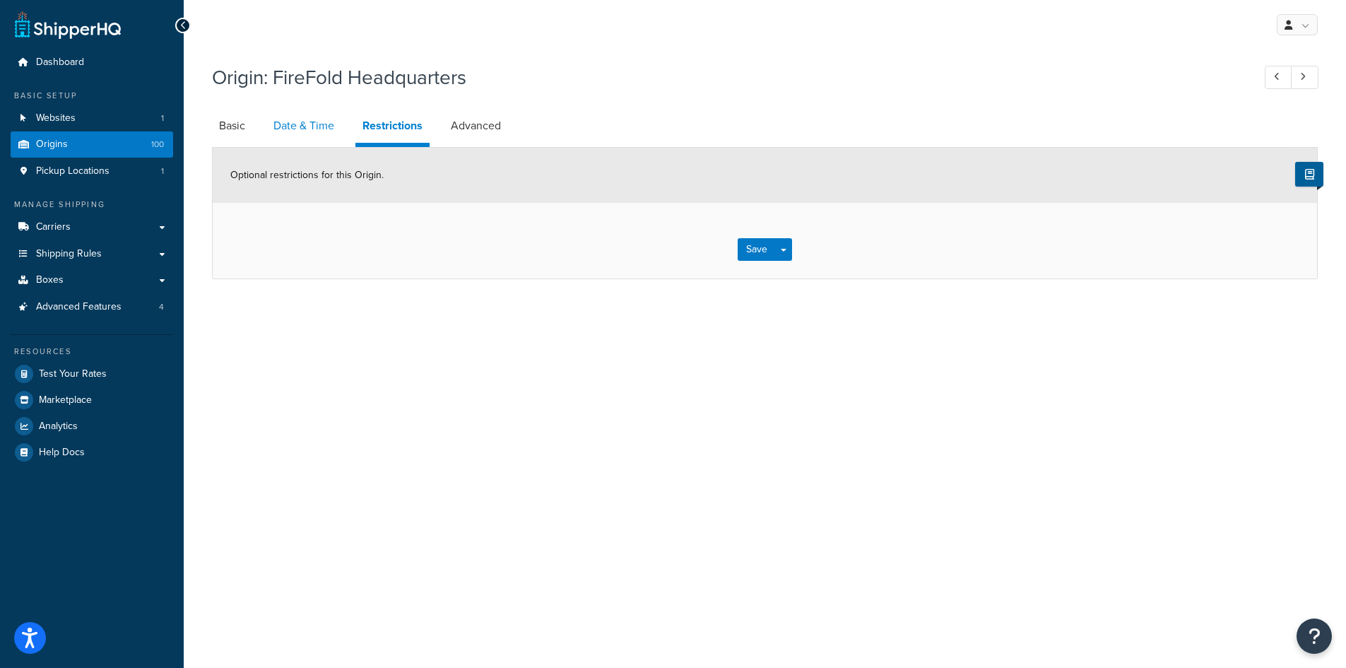
select select "PER_SHIPPING_METHOD_TYPE"
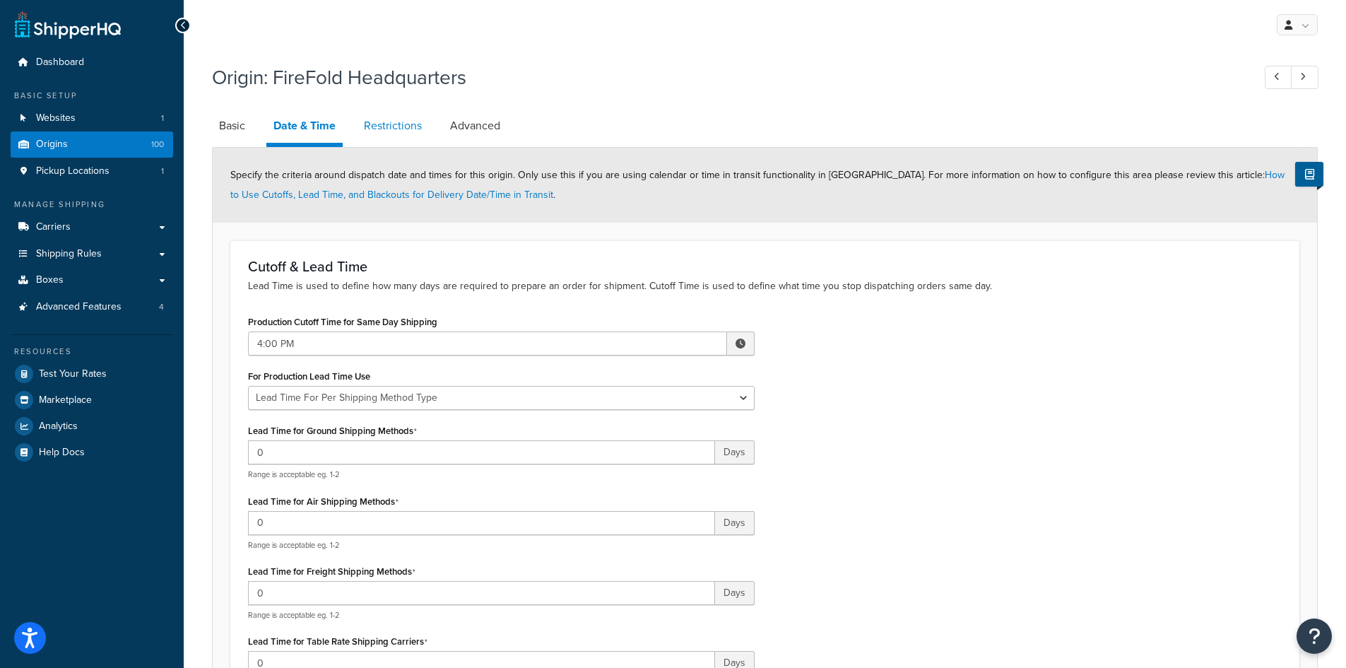
click at [395, 125] on link "Restrictions" at bounding box center [393, 126] width 72 height 34
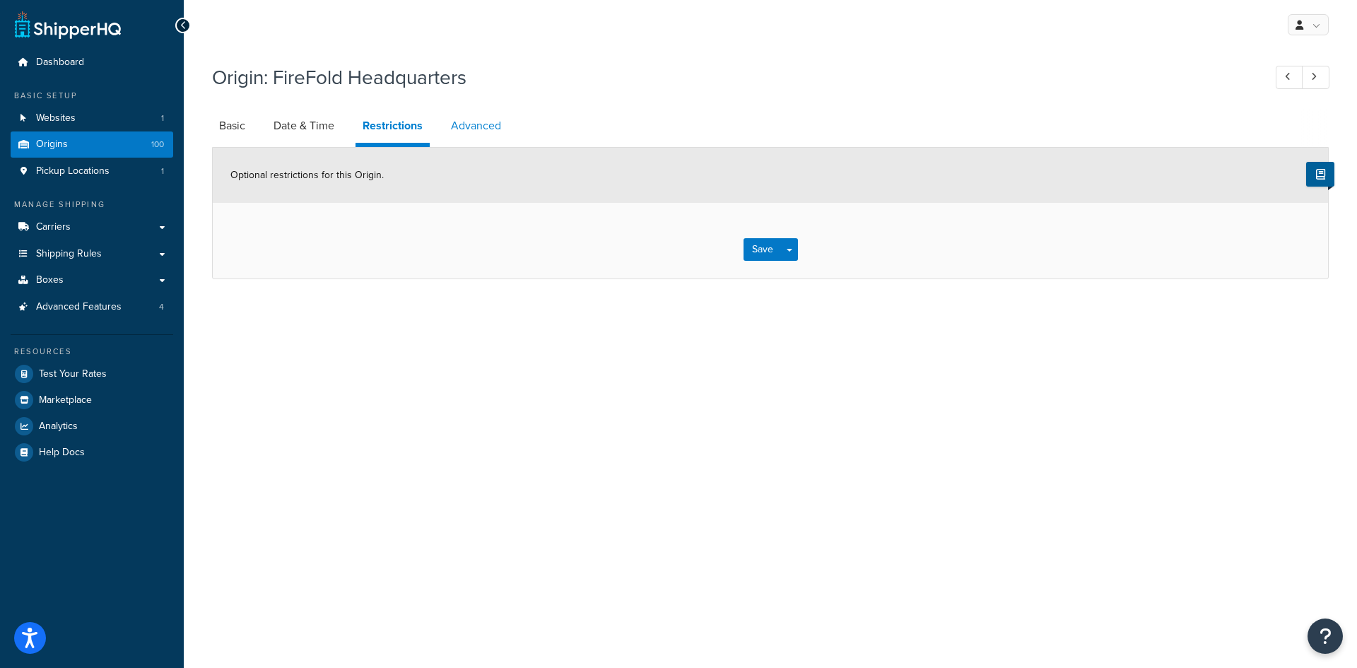
click at [457, 129] on link "Advanced" at bounding box center [476, 126] width 64 height 34
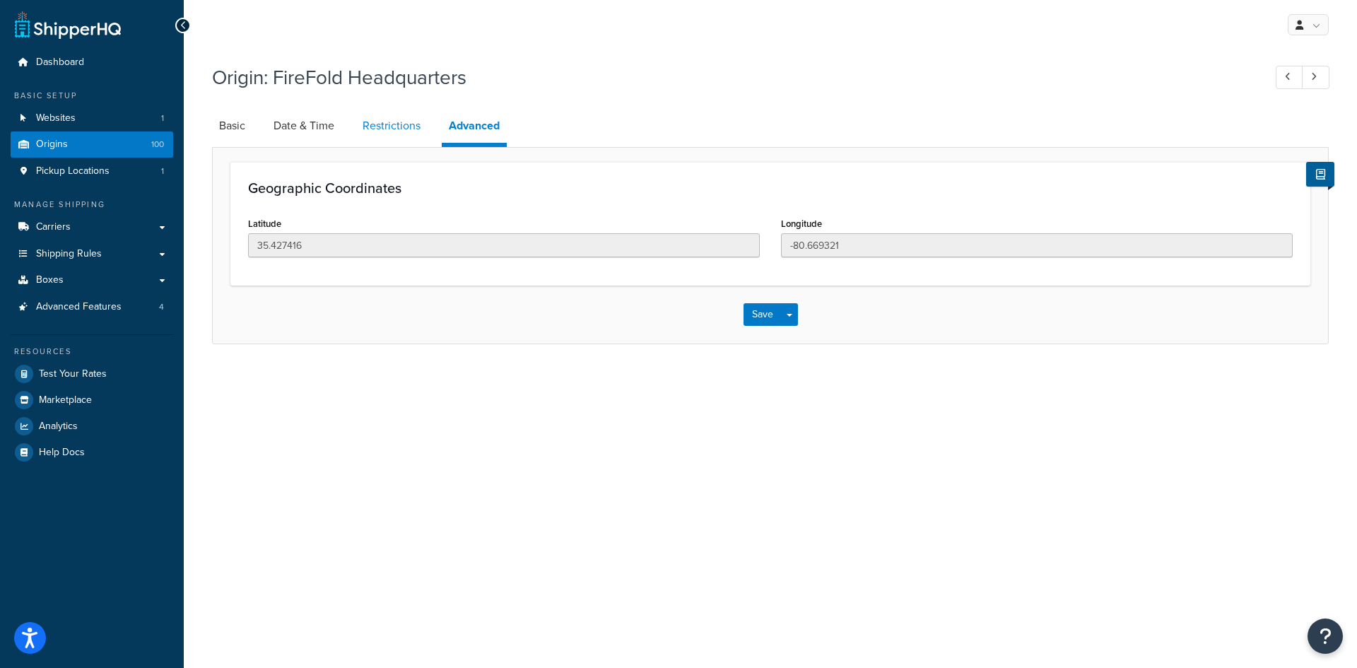
click at [395, 127] on link "Restrictions" at bounding box center [391, 126] width 72 height 34
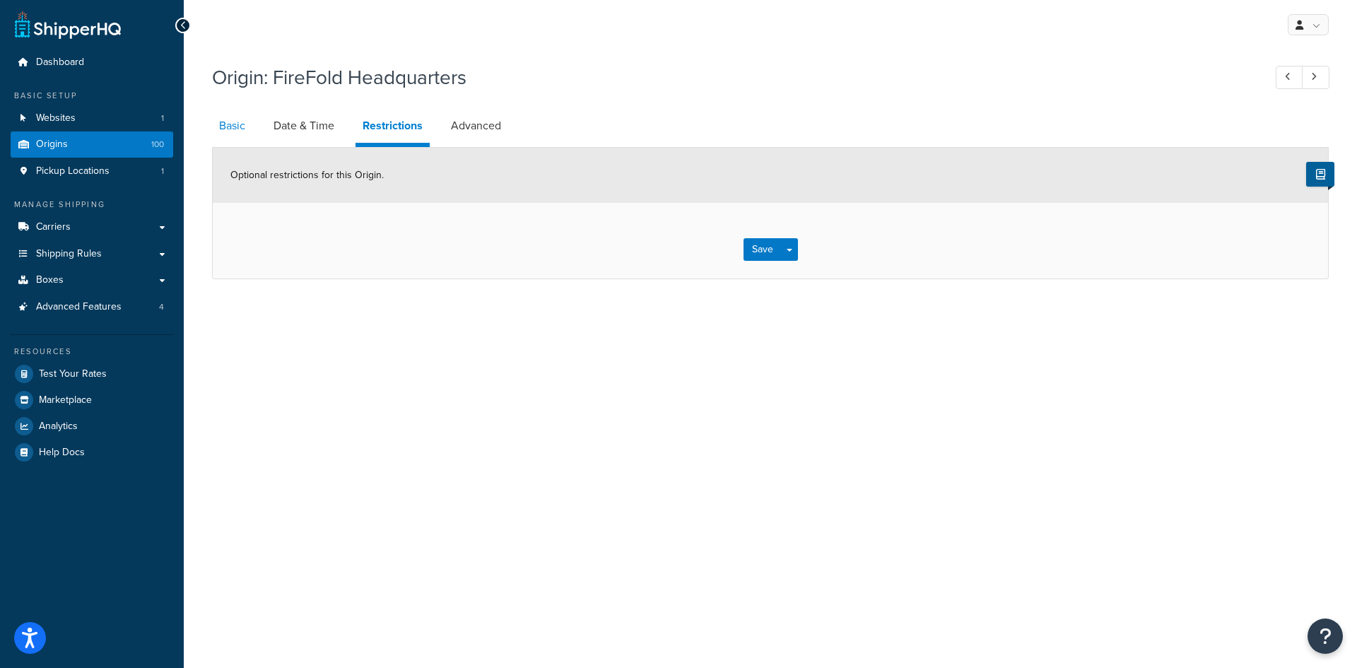
click at [245, 126] on link "Basic" at bounding box center [232, 126] width 40 height 34
select select "33"
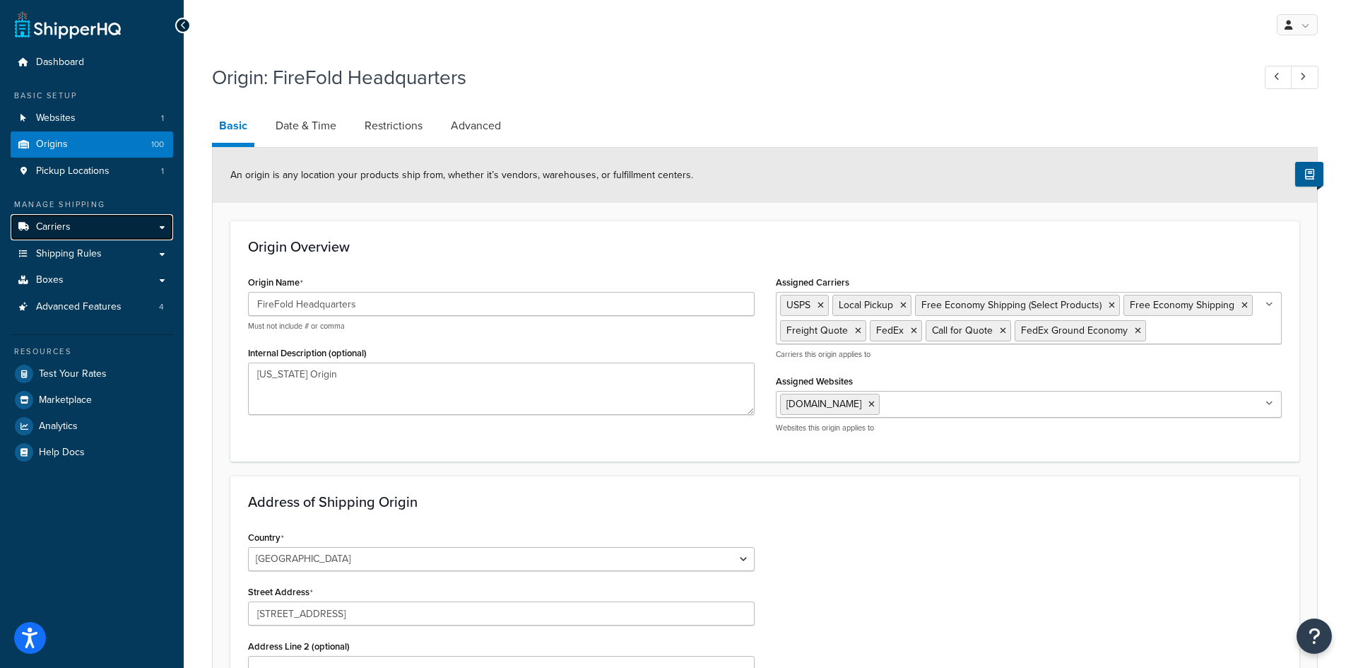
click at [49, 228] on span "Carriers" at bounding box center [53, 227] width 35 height 12
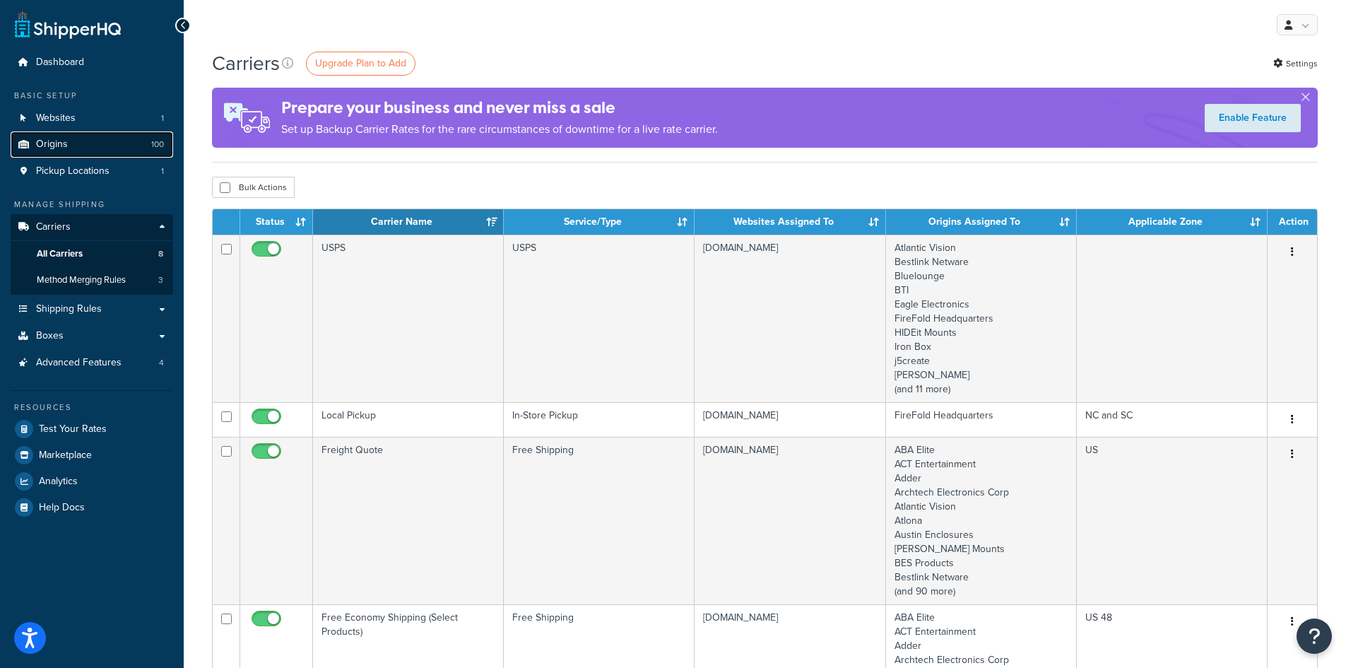
click at [76, 145] on link "Origins 100" at bounding box center [92, 144] width 163 height 26
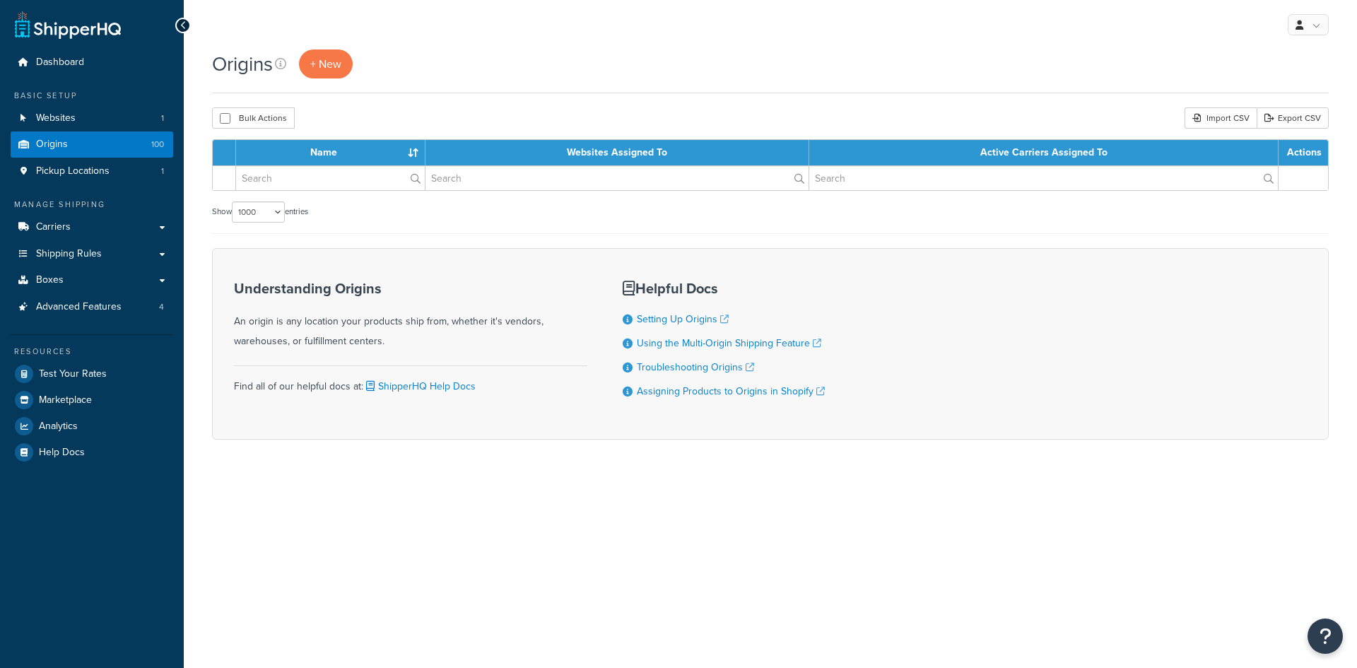
select select "1000"
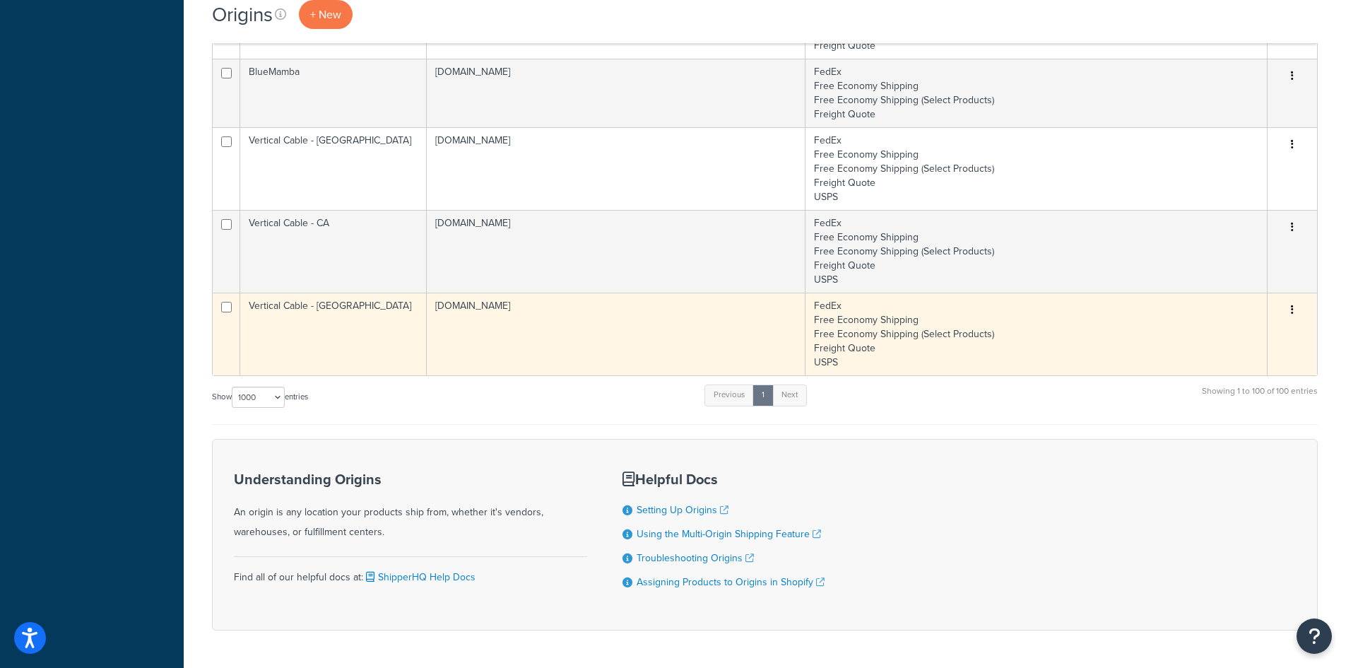
scroll to position [6816, 0]
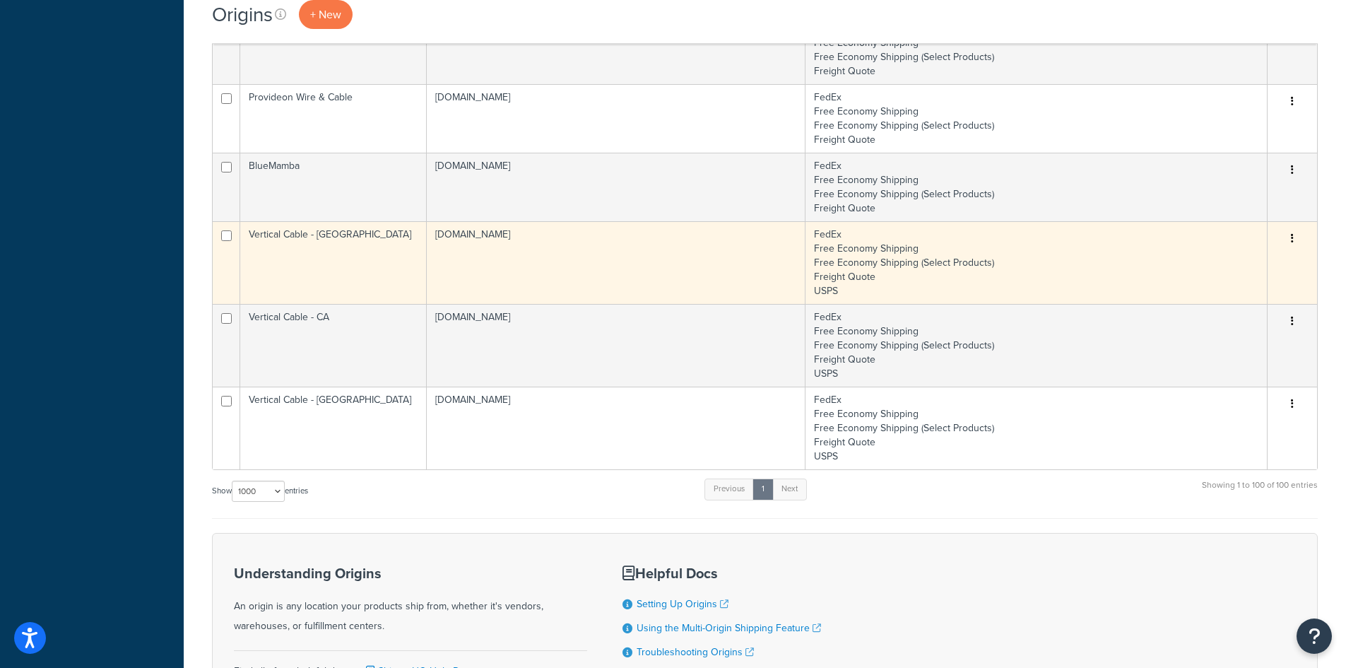
click at [351, 264] on td "Vertical Cable - NY" at bounding box center [333, 262] width 187 height 83
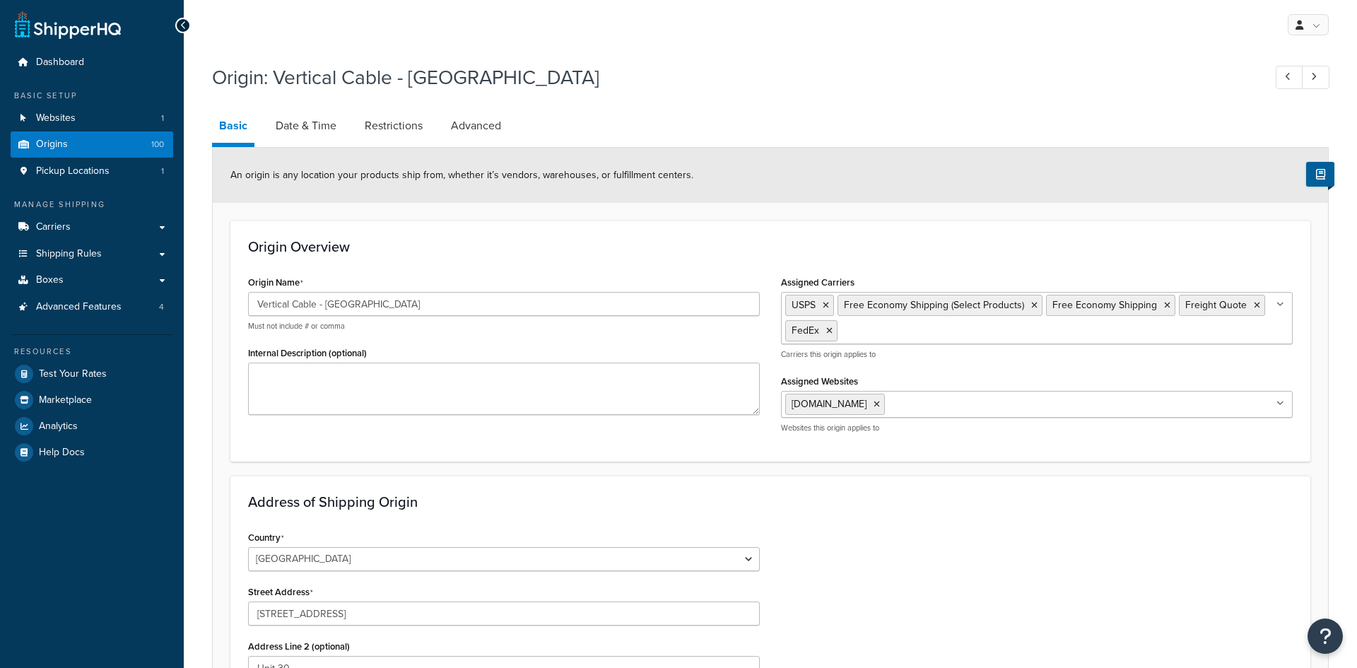
select select "32"
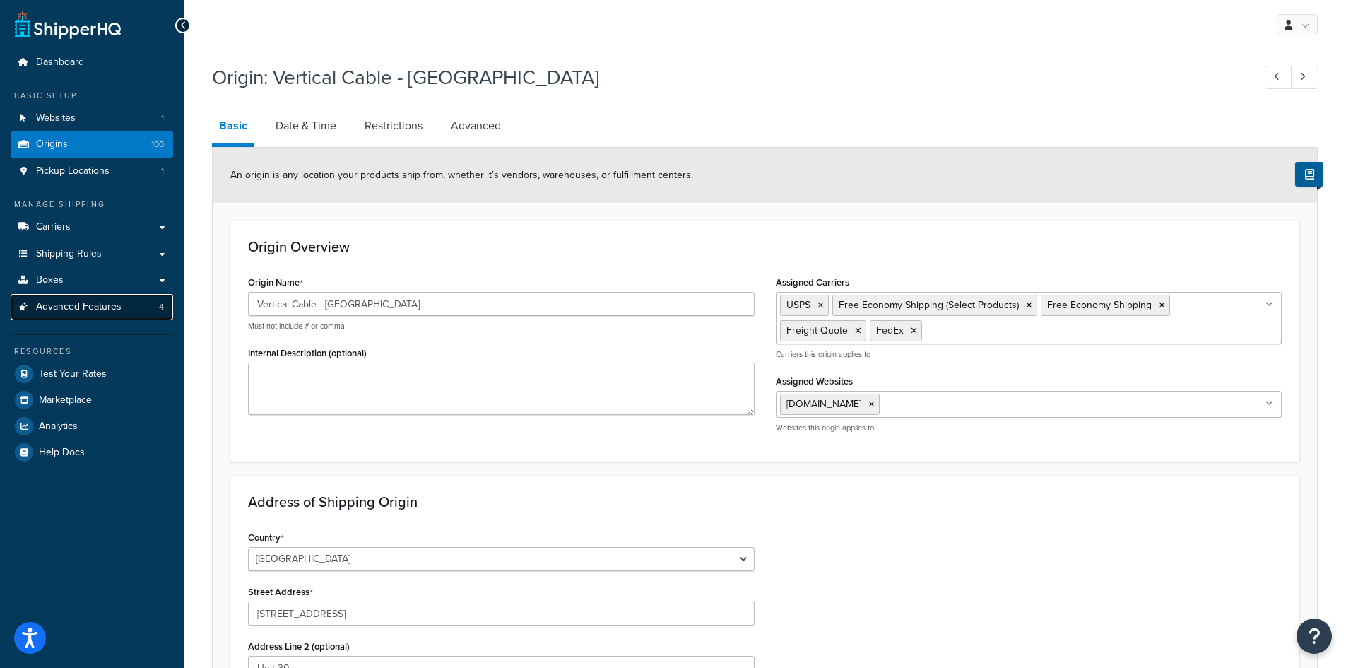
click at [72, 307] on span "Advanced Features" at bounding box center [79, 307] width 86 height 12
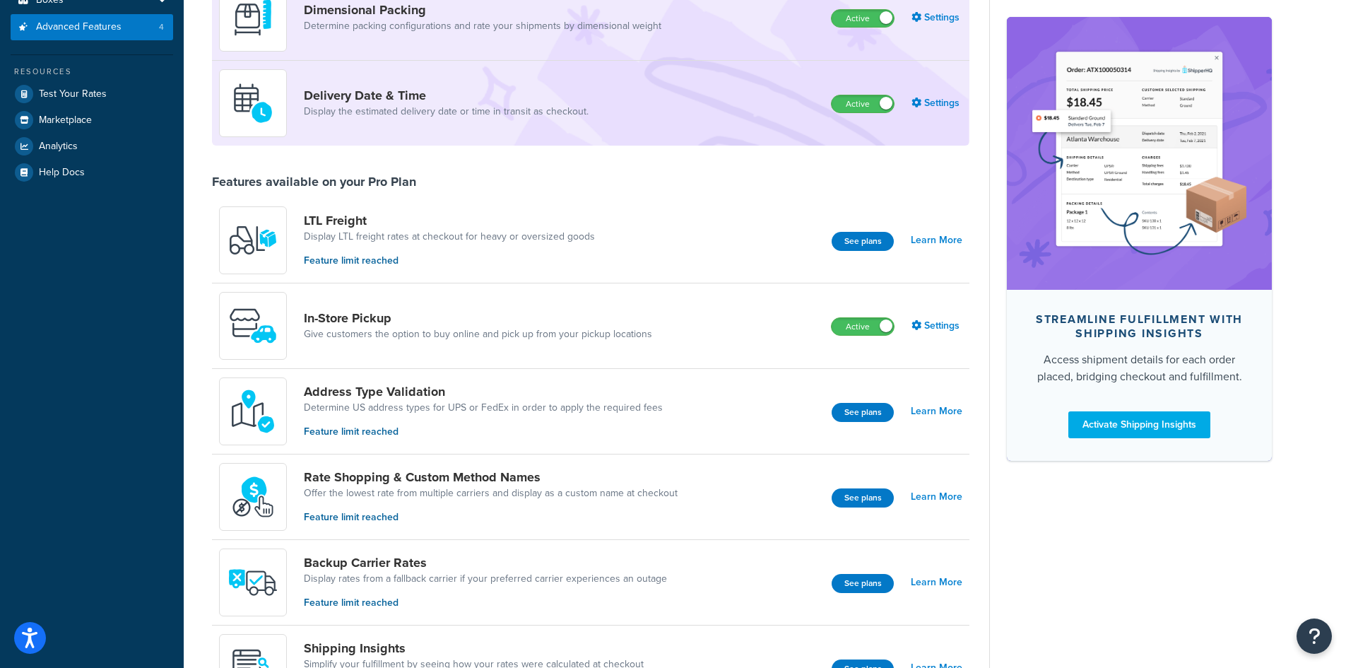
scroll to position [283, 0]
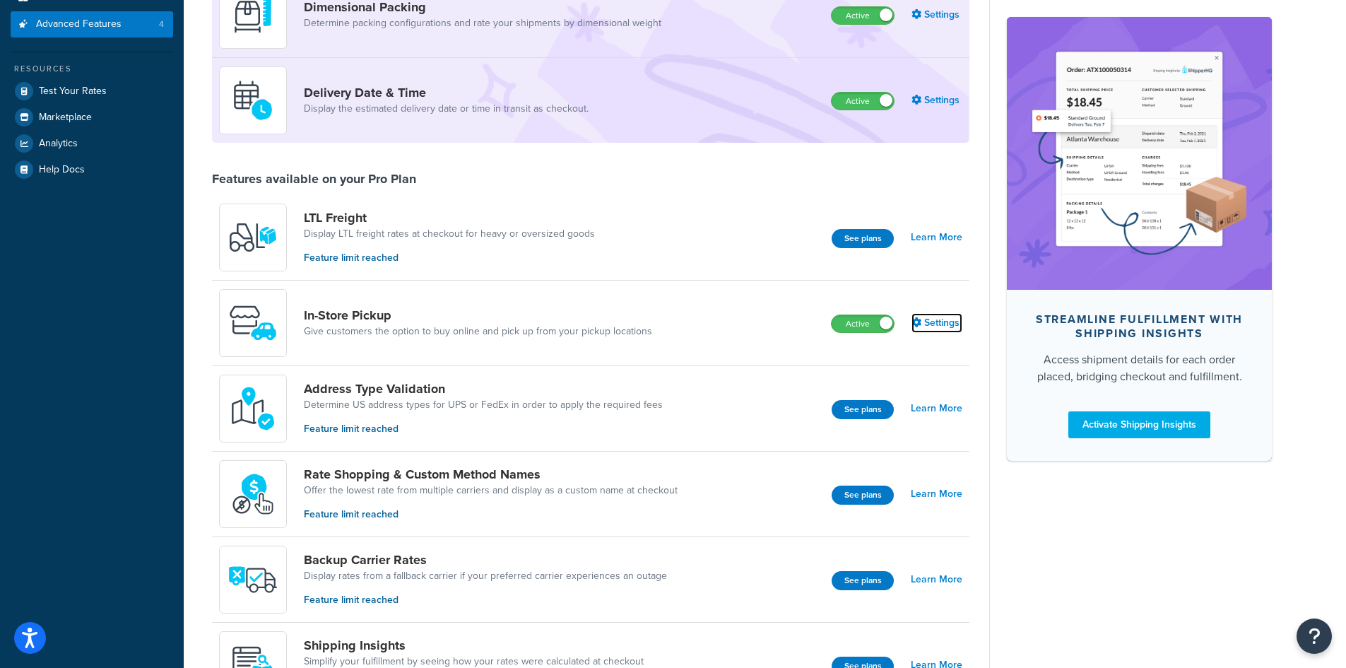
click at [939, 322] on link "Settings" at bounding box center [937, 323] width 51 height 20
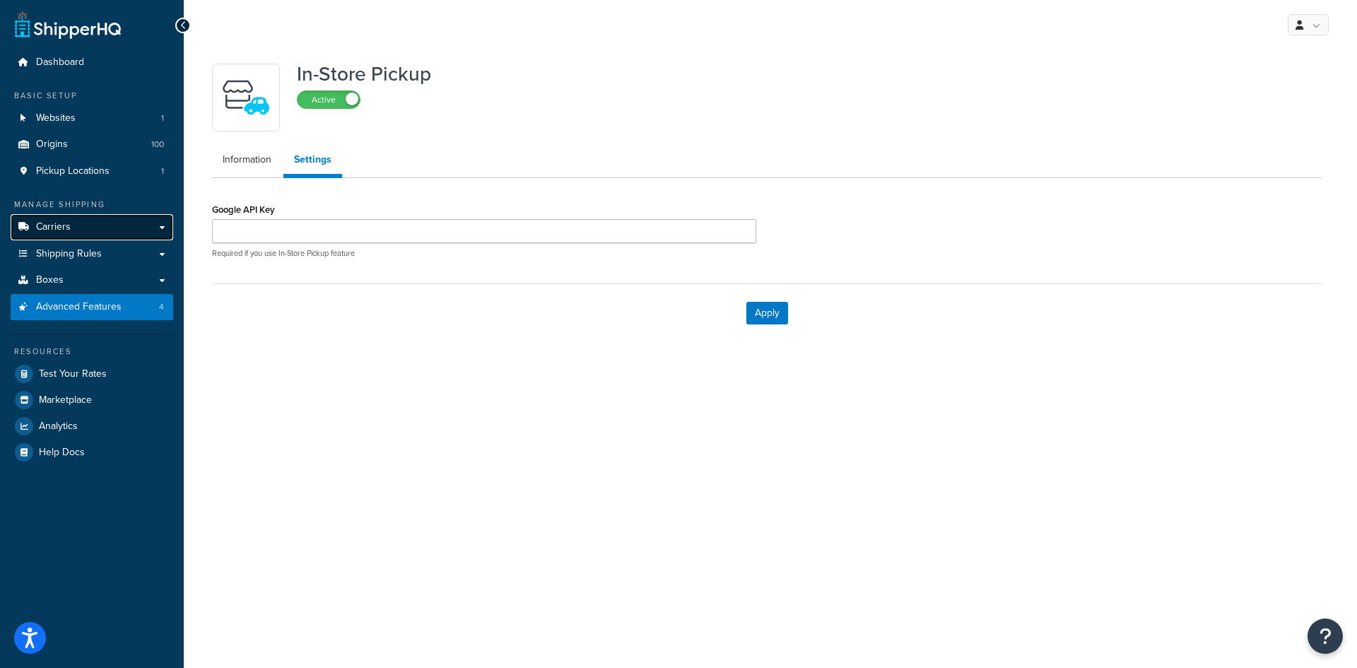
click at [59, 237] on link "Carriers" at bounding box center [92, 227] width 163 height 26
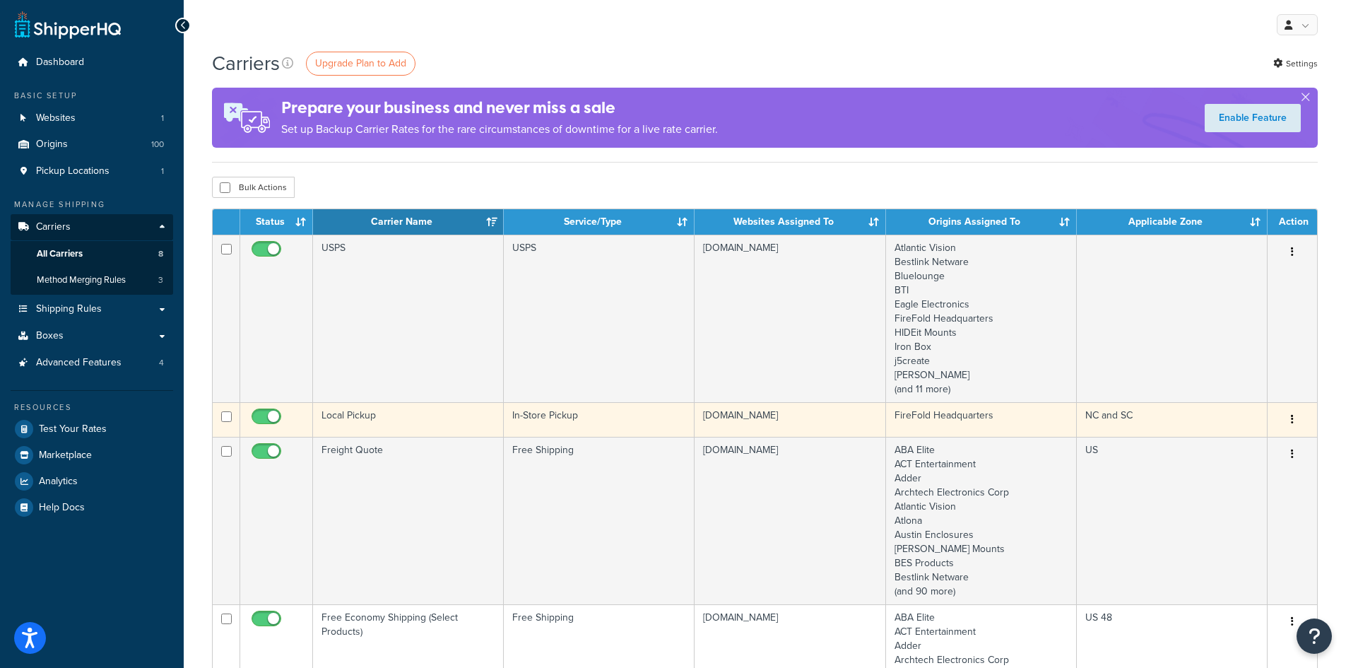
click at [805, 421] on td "[DOMAIN_NAME]" at bounding box center [790, 419] width 191 height 35
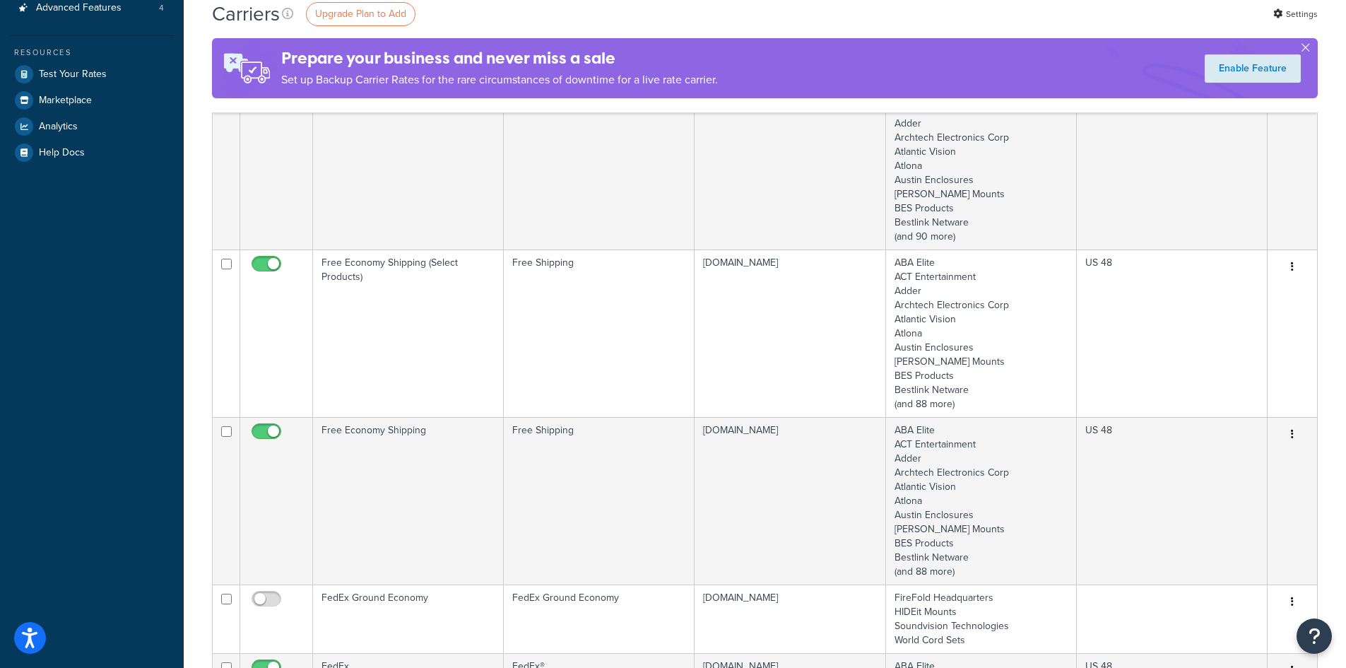
scroll to position [71, 0]
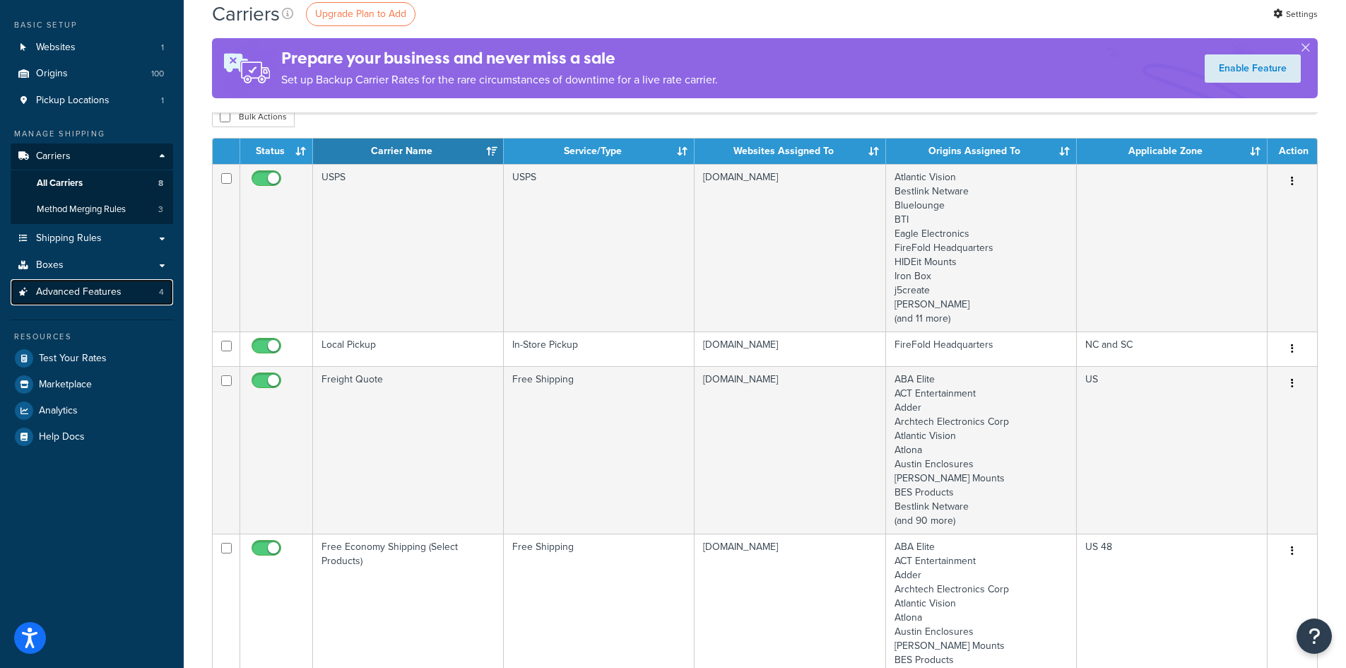
click at [70, 288] on span "Advanced Features" at bounding box center [79, 292] width 86 height 12
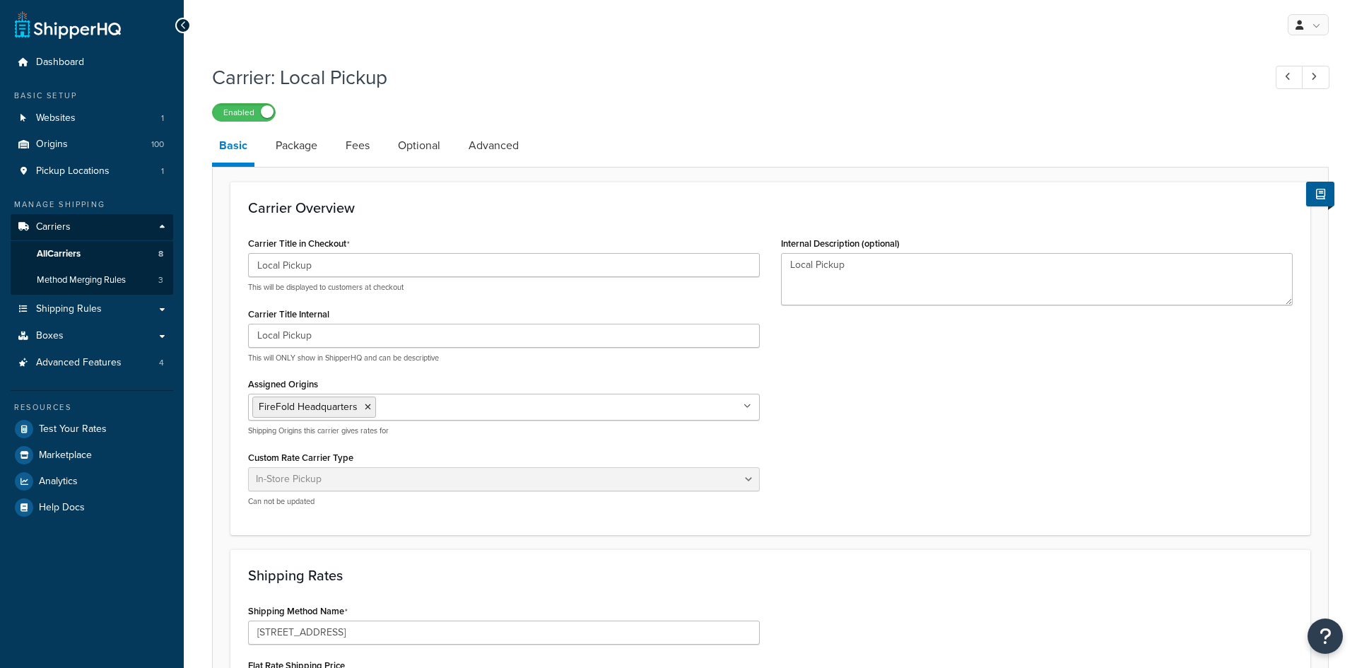
select select "pickup"
select select "item"
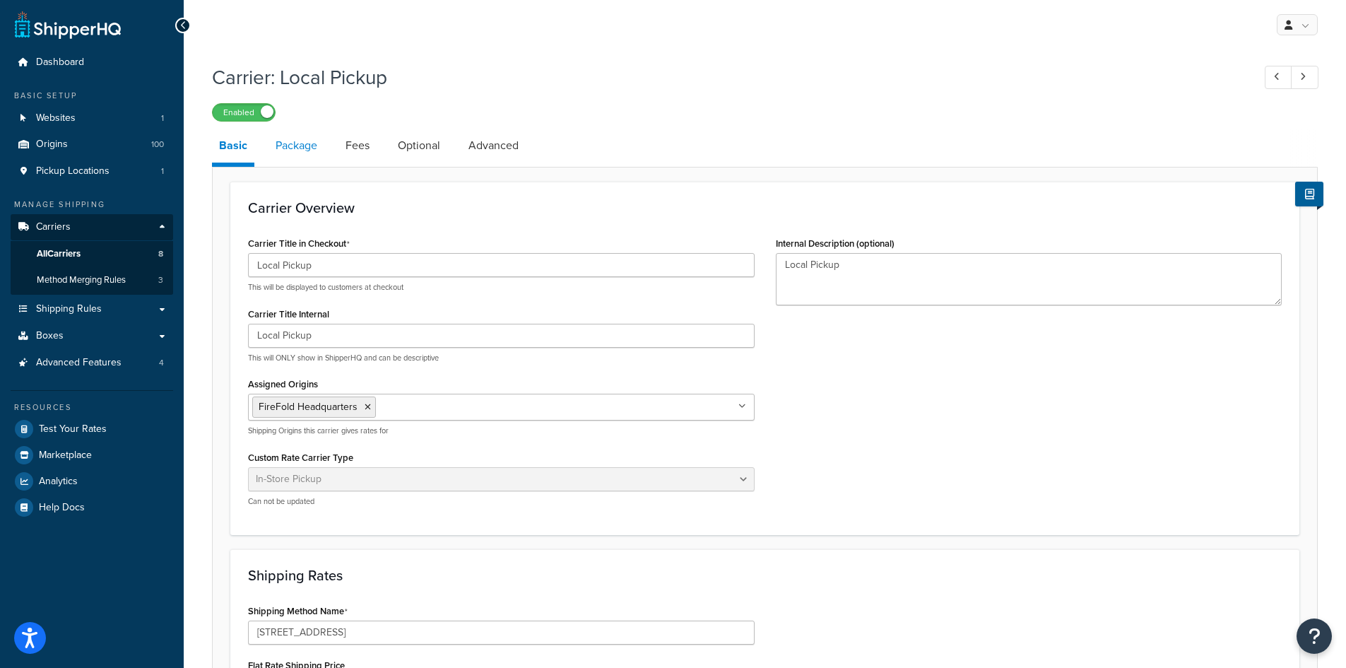
click at [291, 147] on link "Package" at bounding box center [297, 146] width 56 height 34
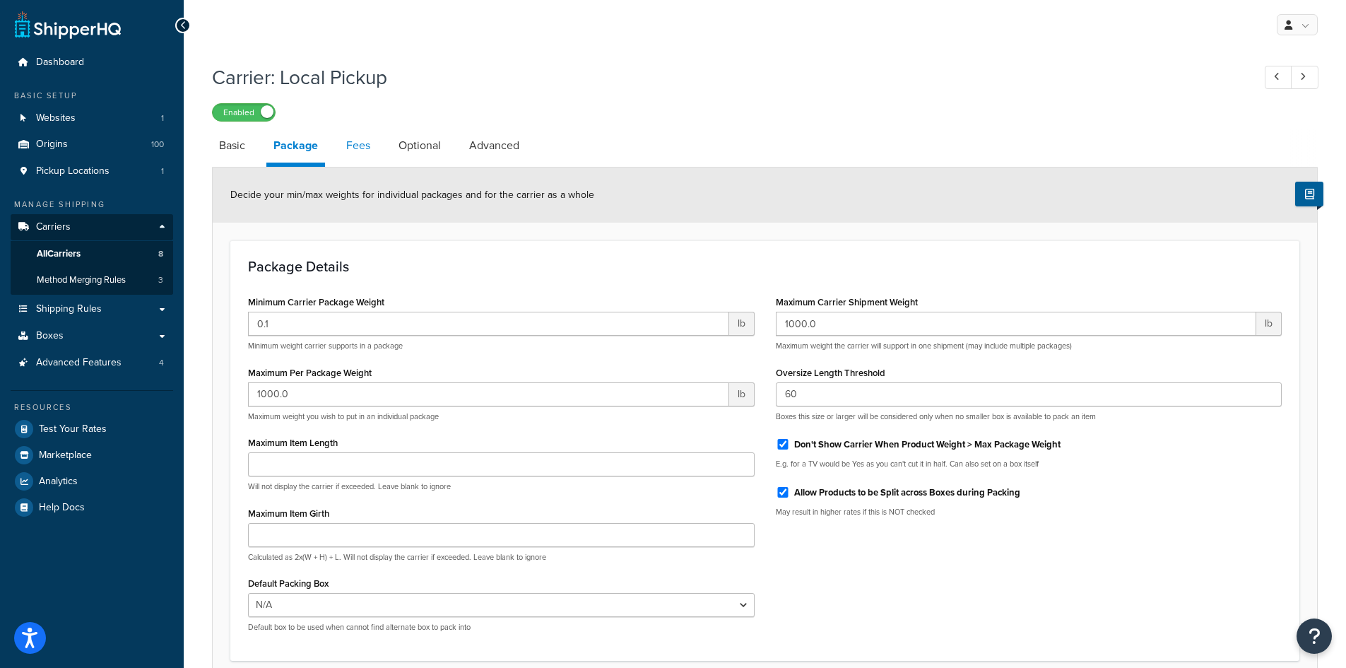
click at [361, 148] on link "Fees" at bounding box center [358, 146] width 38 height 34
select select "AFTER"
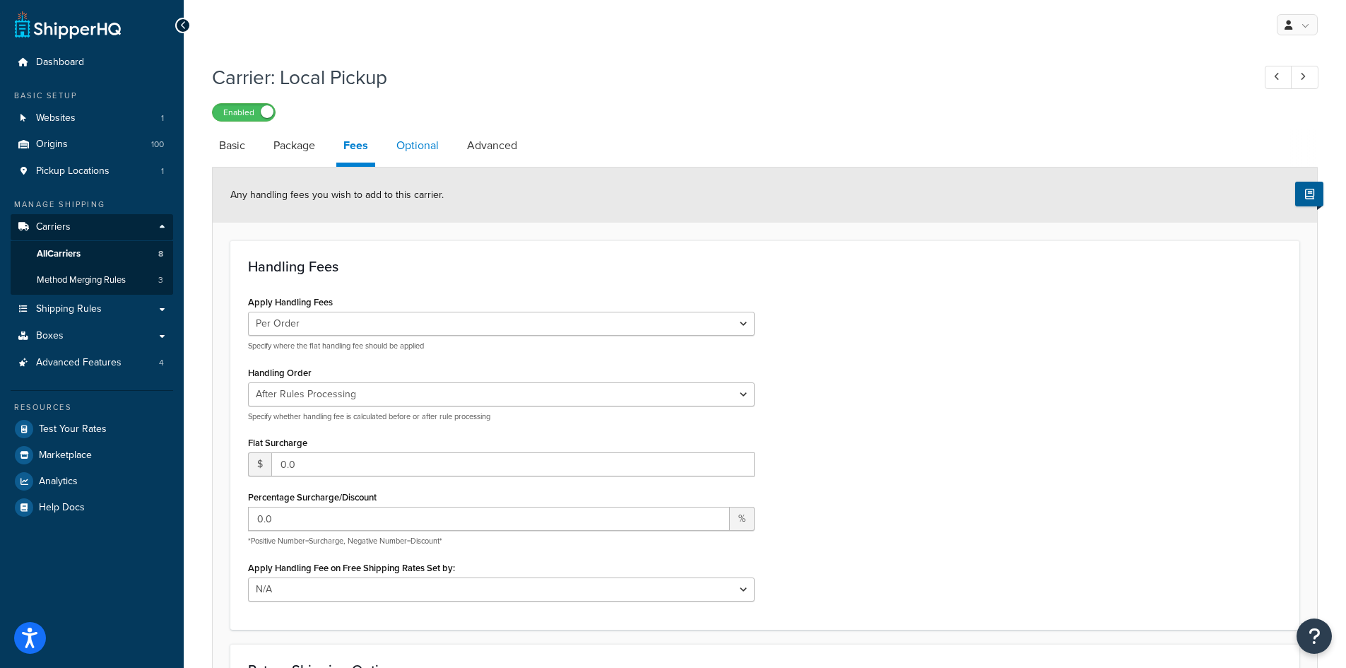
click at [411, 147] on link "Optional" at bounding box center [417, 146] width 57 height 34
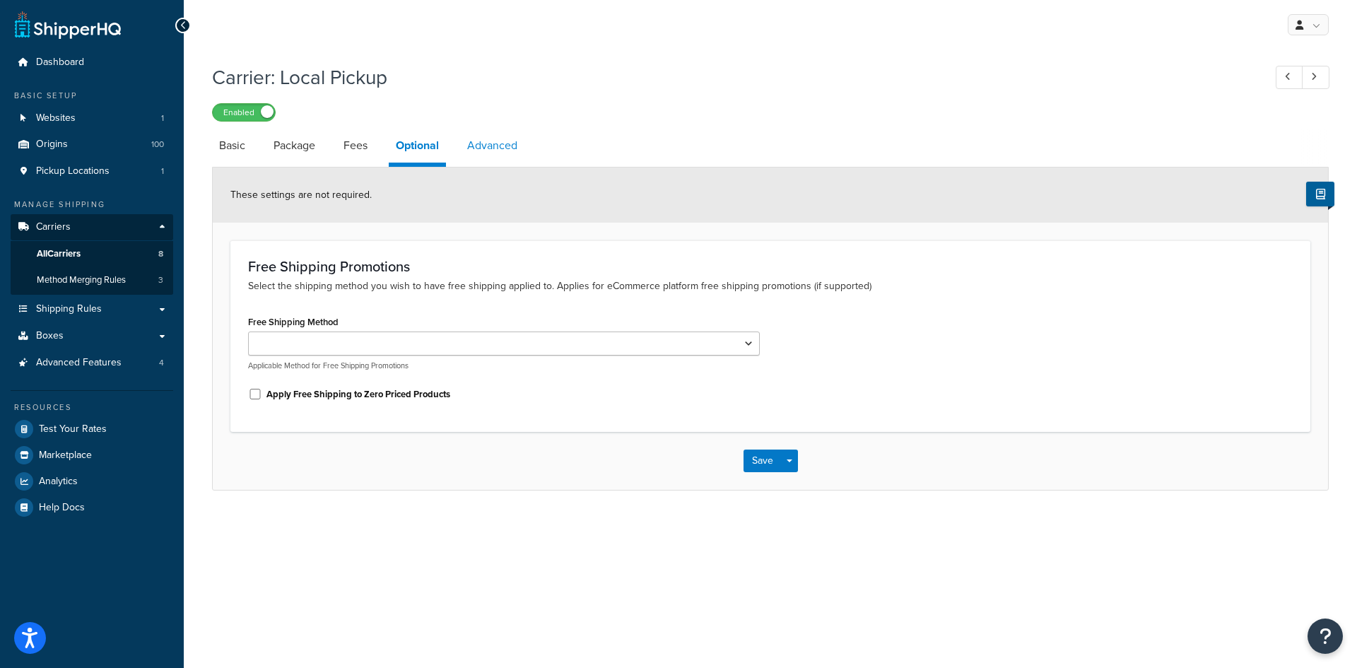
click at [494, 143] on link "Advanced" at bounding box center [492, 146] width 64 height 34
select select "false"
select select "AFTER"
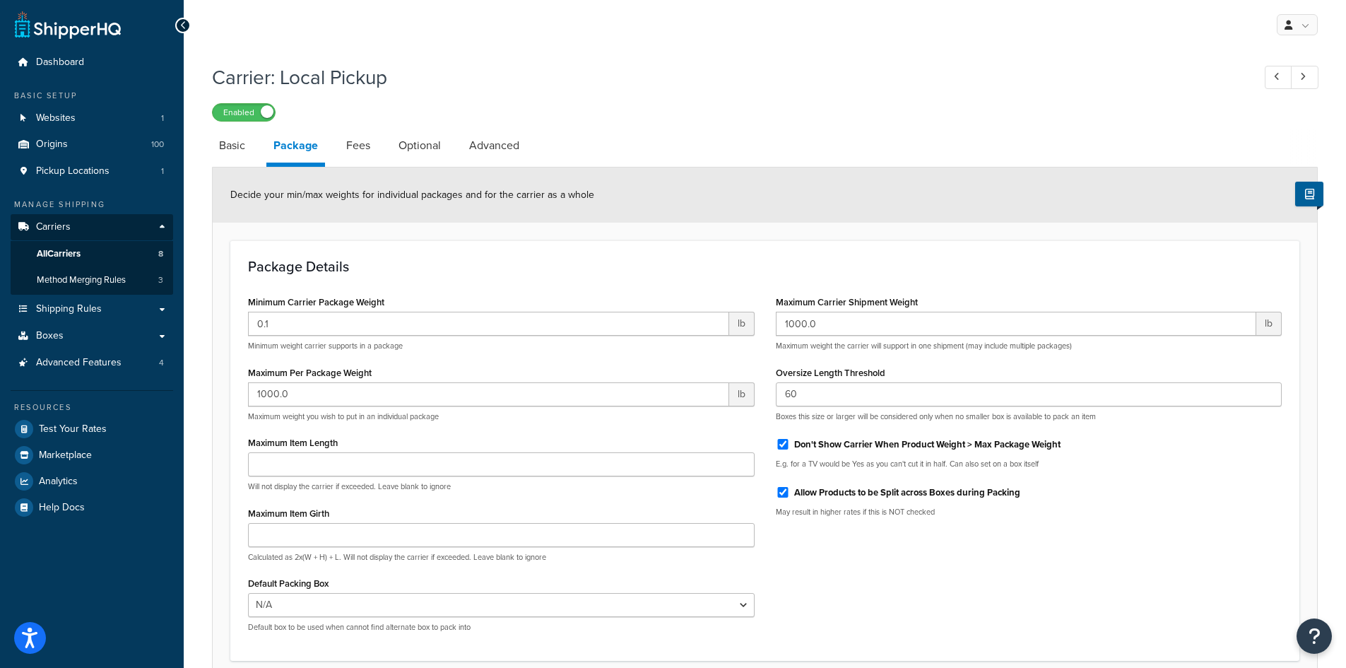
select select "pickup"
select select "item"
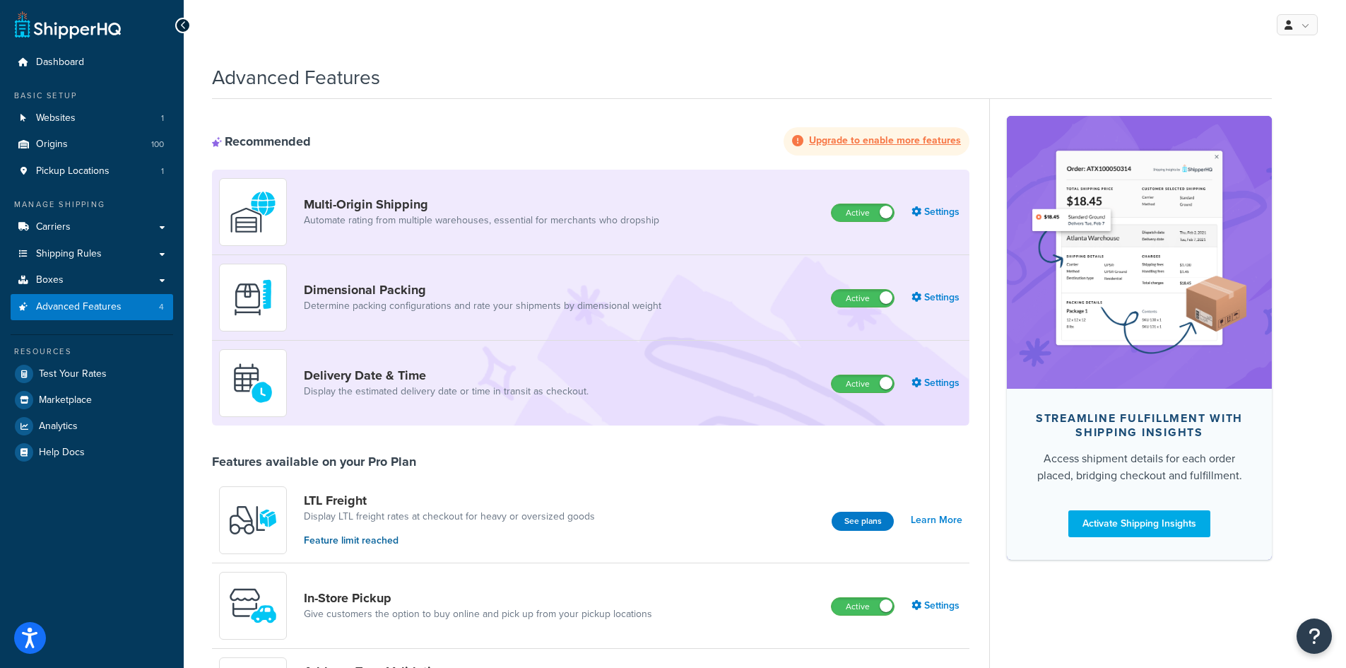
click at [866, 139] on strong "Upgrade to enable more features" at bounding box center [885, 140] width 152 height 15
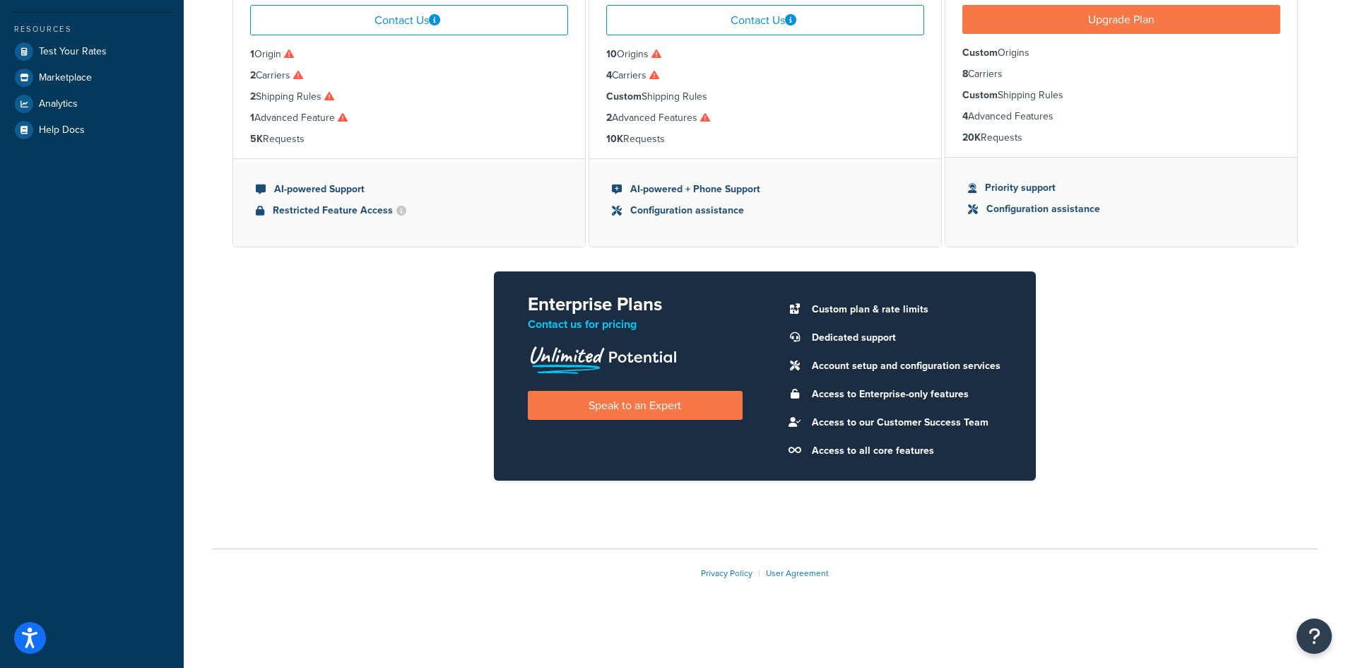
scroll to position [181, 0]
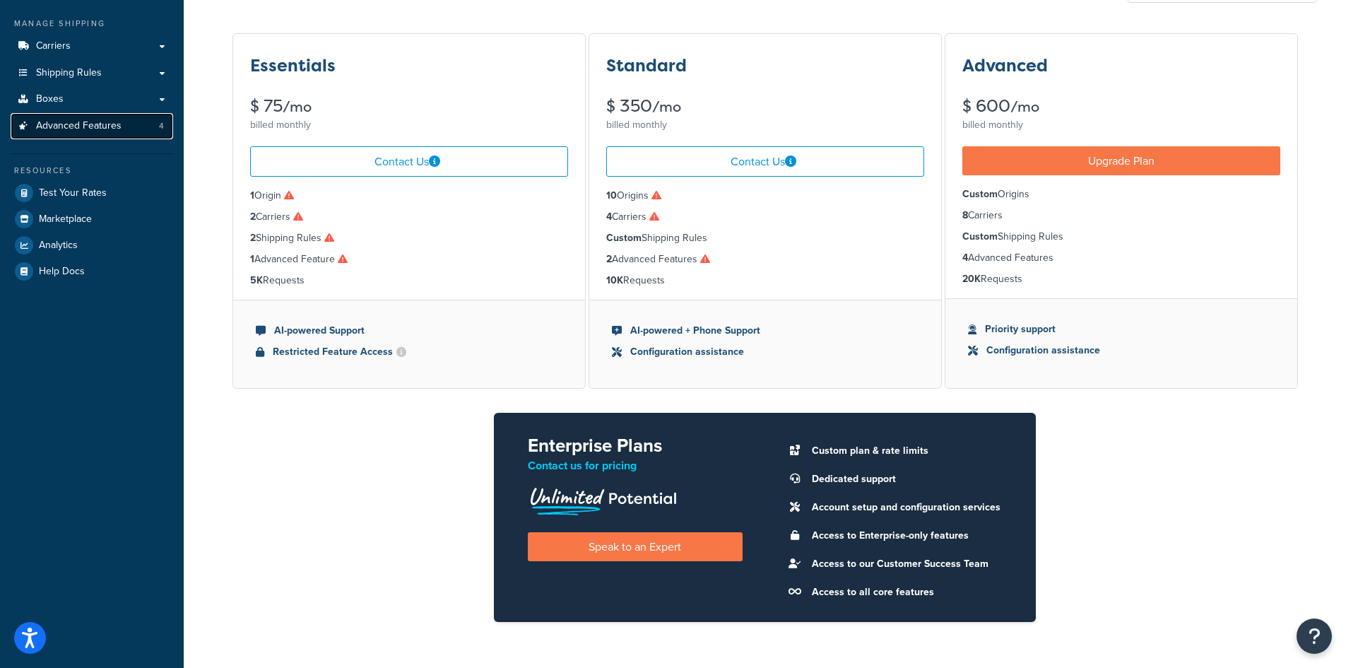
click at [73, 130] on span "Advanced Features" at bounding box center [79, 126] width 86 height 12
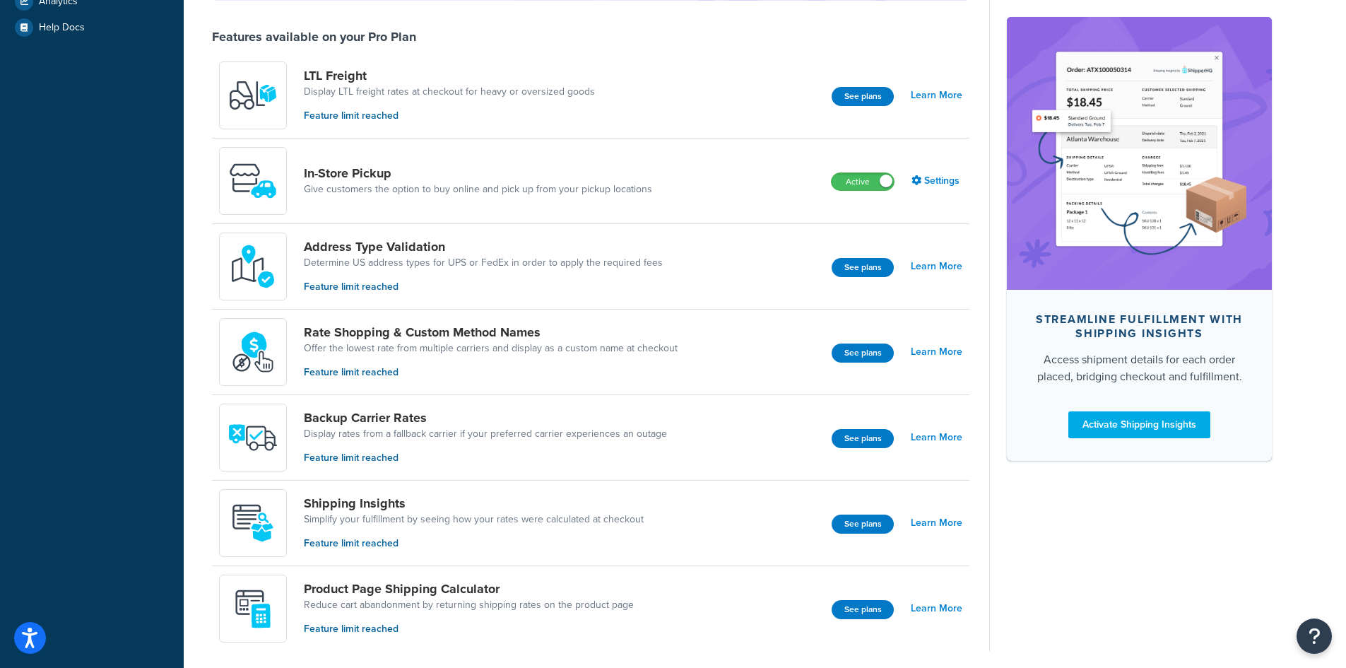
scroll to position [478, 0]
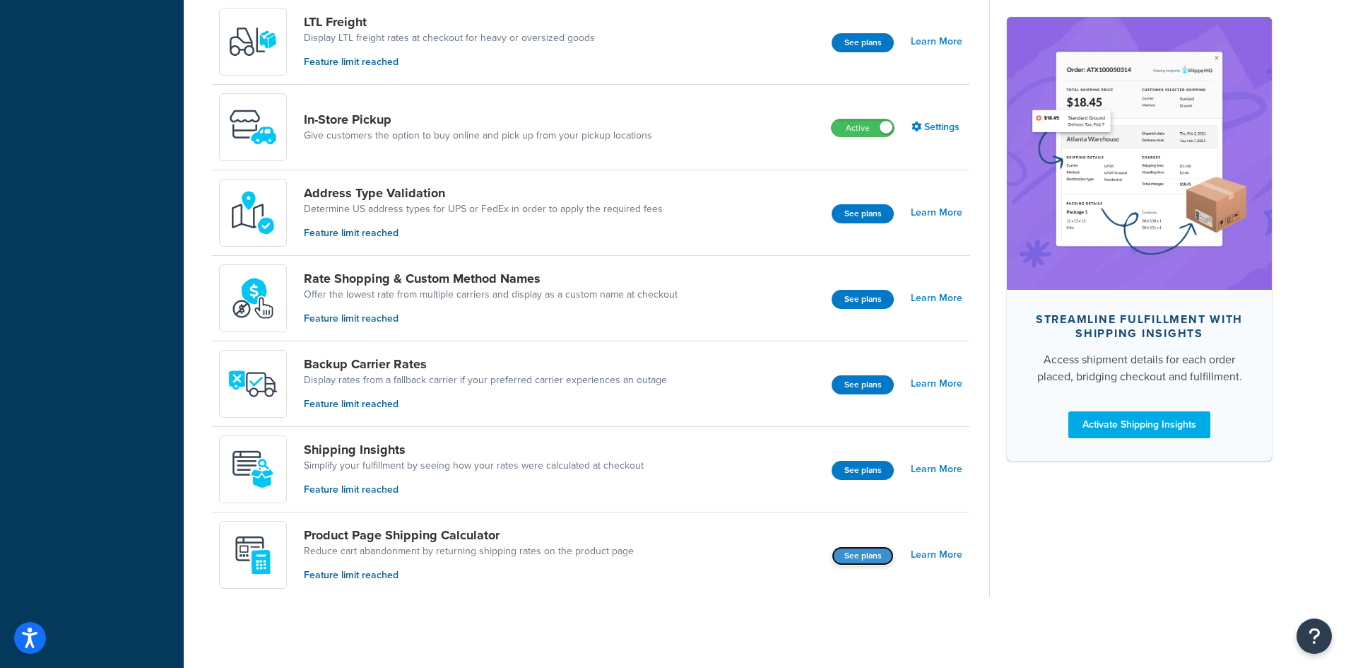
click at [860, 551] on button "See plans" at bounding box center [863, 555] width 62 height 19
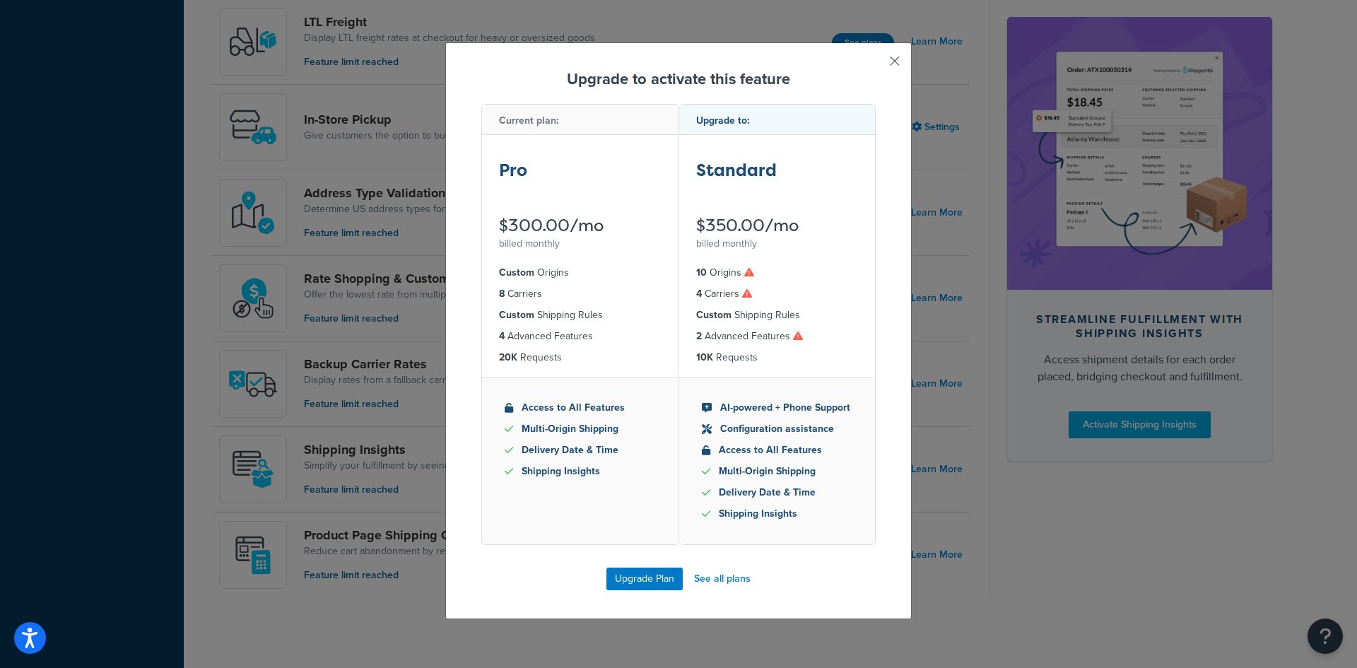
click at [876, 64] on button "button" at bounding box center [874, 66] width 4 height 4
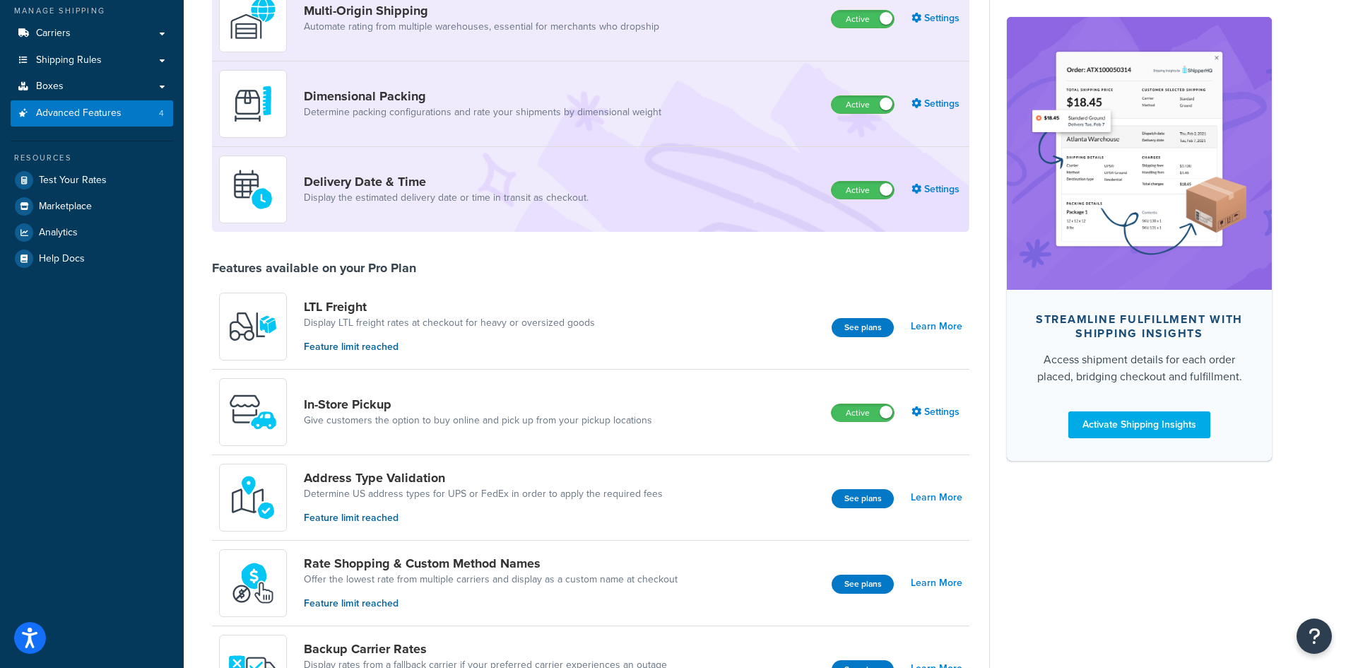
scroll to position [125, 0]
